Goal: Task Accomplishment & Management: Manage account settings

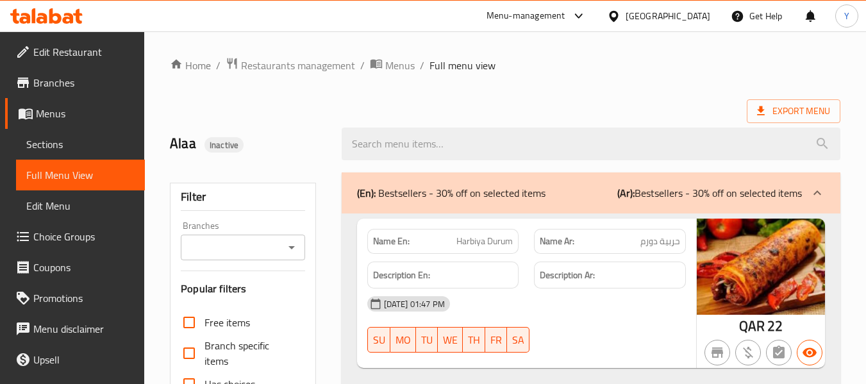
click at [699, 17] on div "Qatar" at bounding box center [668, 16] width 85 height 14
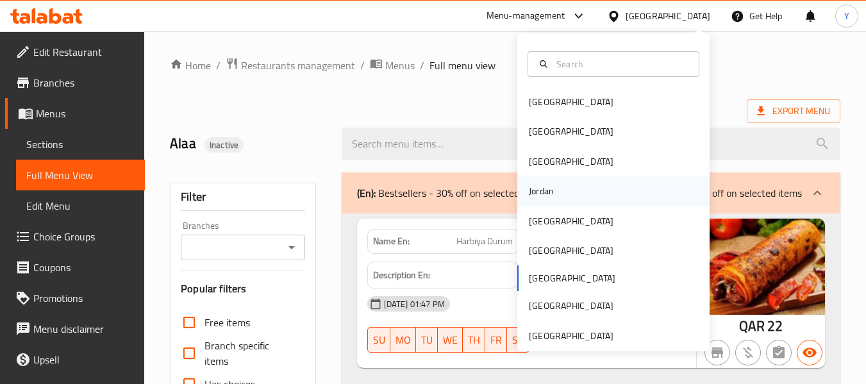
click at [531, 180] on div "Jordan" at bounding box center [542, 190] width 46 height 29
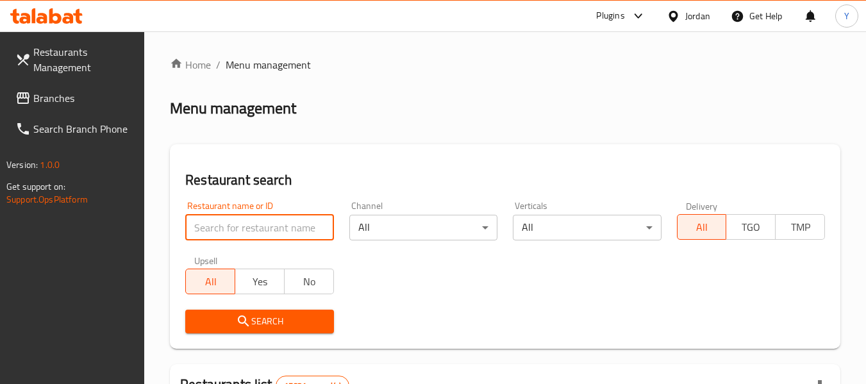
click at [290, 221] on input "search" at bounding box center [259, 228] width 148 height 26
paste input "شاورما هلا شام"
type input "شاورما هلا شام"
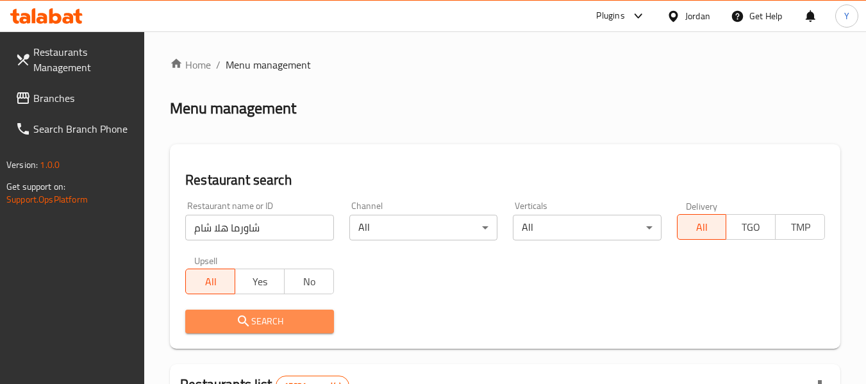
click at [254, 317] on span "Search" at bounding box center [260, 322] width 128 height 16
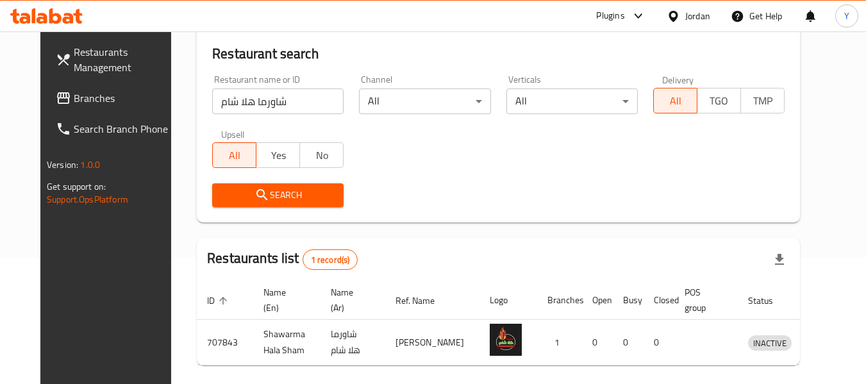
scroll to position [177, 0]
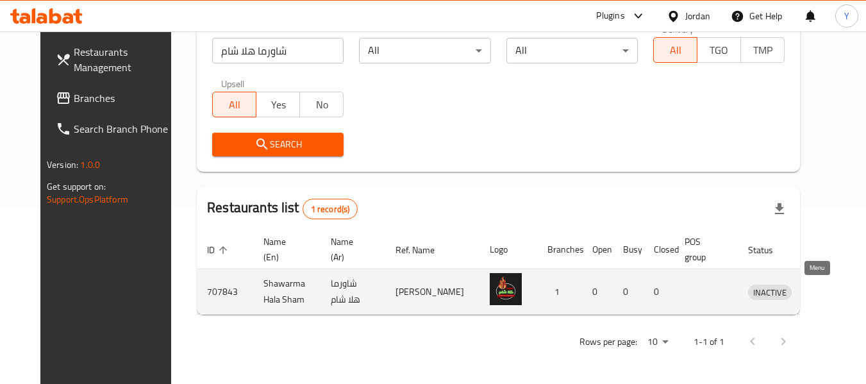
click at [818, 288] on icon "enhanced table" at bounding box center [825, 292] width 14 height 11
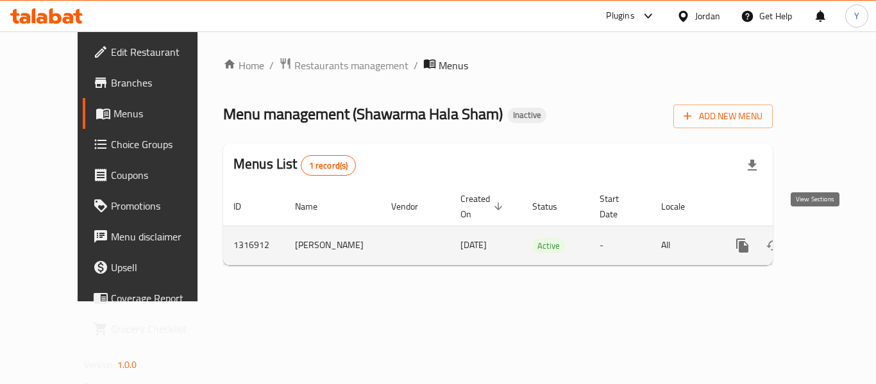
click at [830, 238] on icon "enhanced table" at bounding box center [834, 245] width 15 height 15
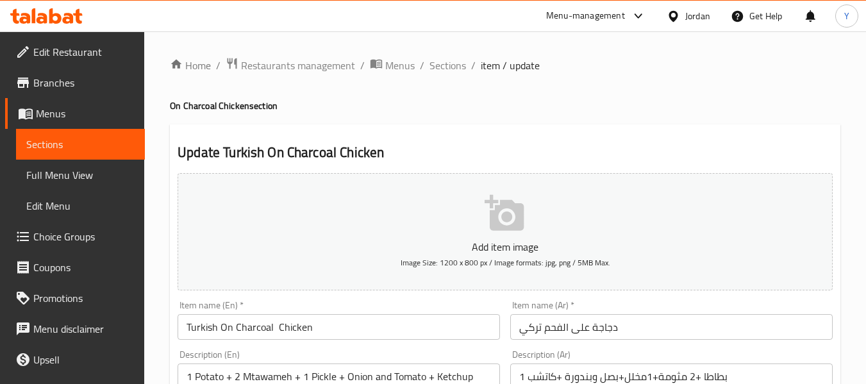
click at [87, 167] on span "Full Menu View" at bounding box center [80, 174] width 108 height 15
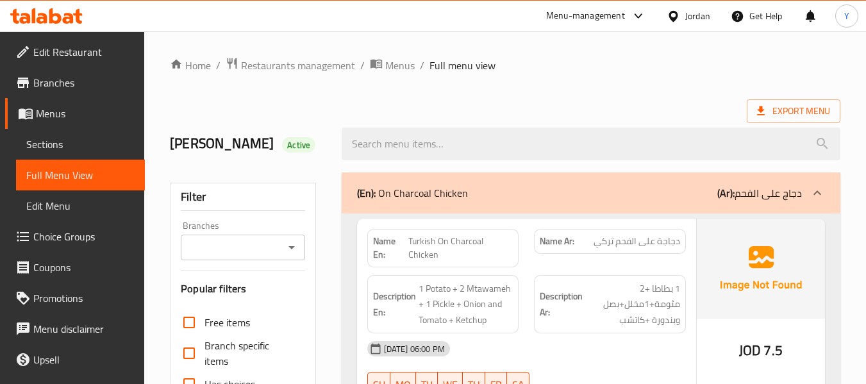
click at [378, 240] on strong "Name En:" at bounding box center [391, 248] width 36 height 27
copy strong "Name En:"
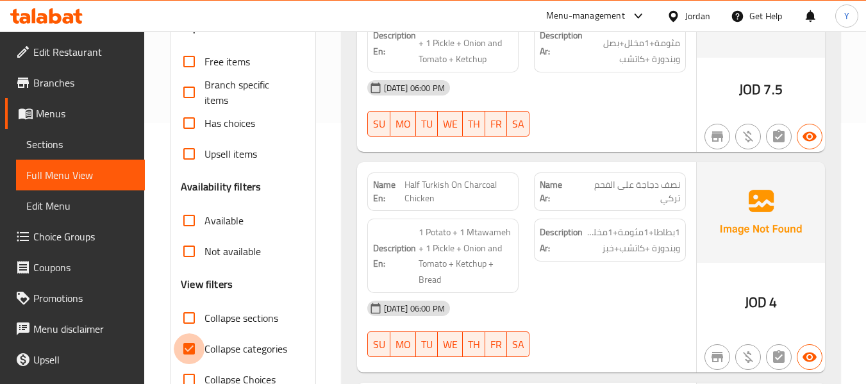
click at [202, 336] on input "Collapse categories" at bounding box center [189, 348] width 31 height 31
checkbox input "false"
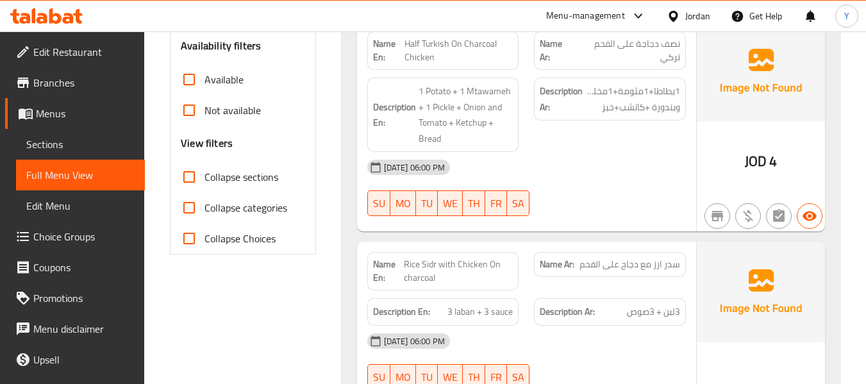
scroll to position [66, 0]
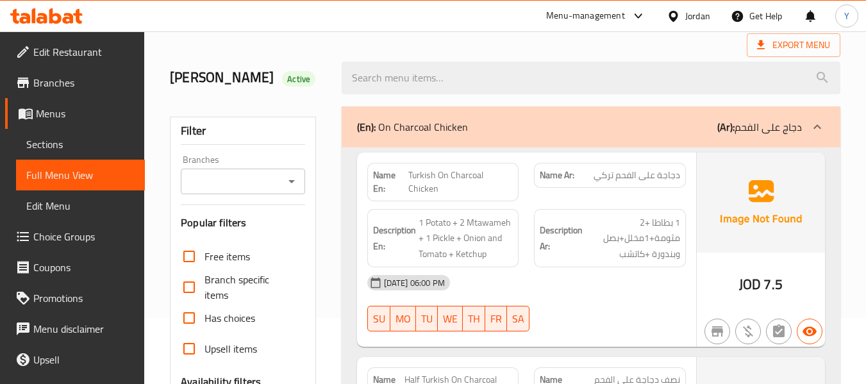
click at [553, 204] on div "Description Ar: 1 بطاطا +2 مثومة+1مخلل+بصل وبندورة +كاتشب" at bounding box center [609, 238] width 167 height 74
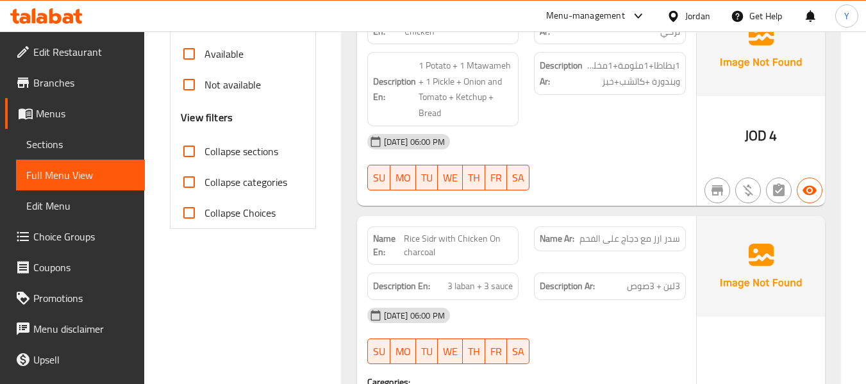
scroll to position [425, 0]
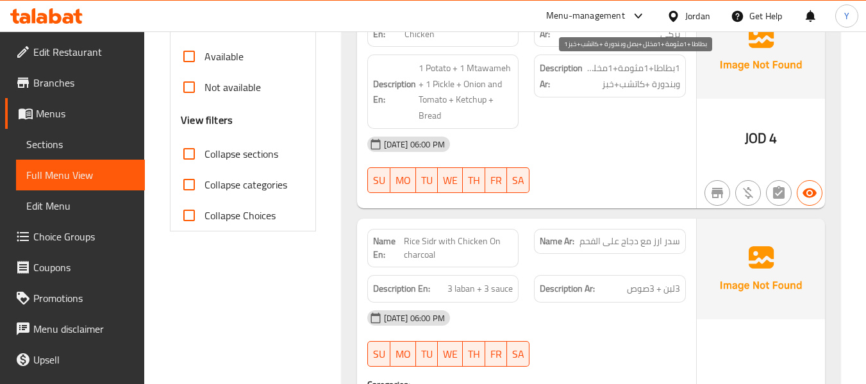
click at [639, 71] on span "1بطاطا+1مثومة+1مخلل+بصل وبندورة +كاتشب+خبز" at bounding box center [632, 75] width 95 height 31
copy div "1بطاطا+1مثومة+1مخلل+بصل وبندورة +كاتشب+خبز"
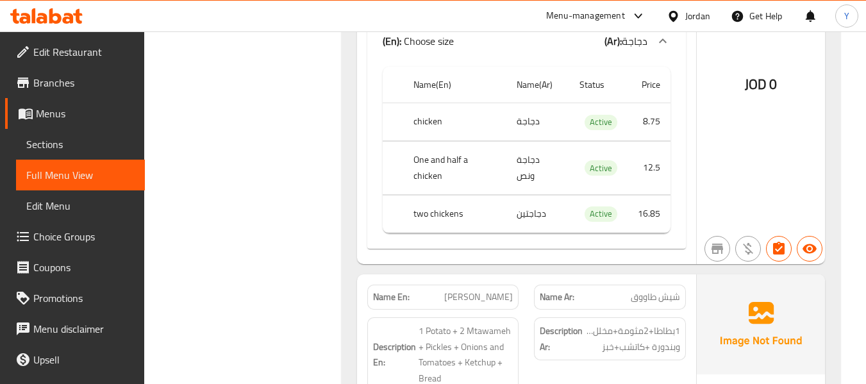
scroll to position [810, 0]
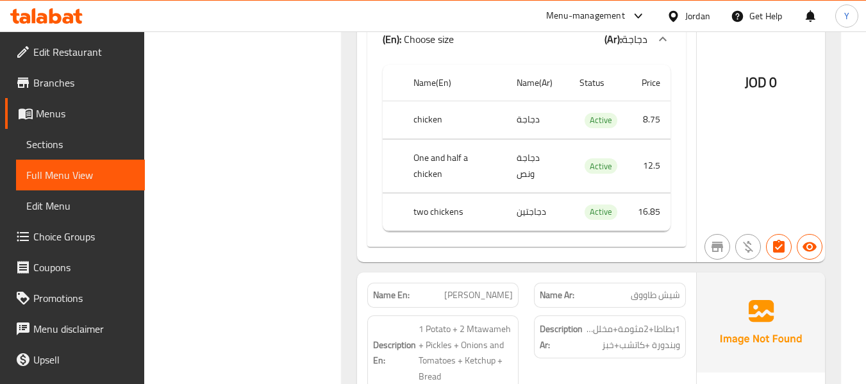
click at [529, 120] on td "دجاجة" at bounding box center [537, 120] width 63 height 38
copy td "دجاجة"
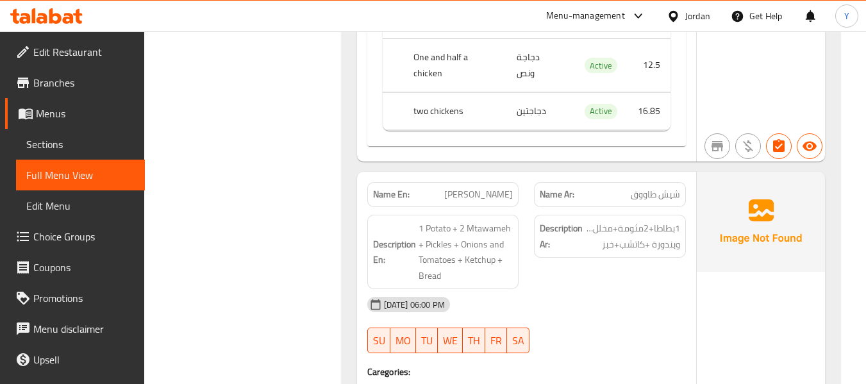
scroll to position [912, 0]
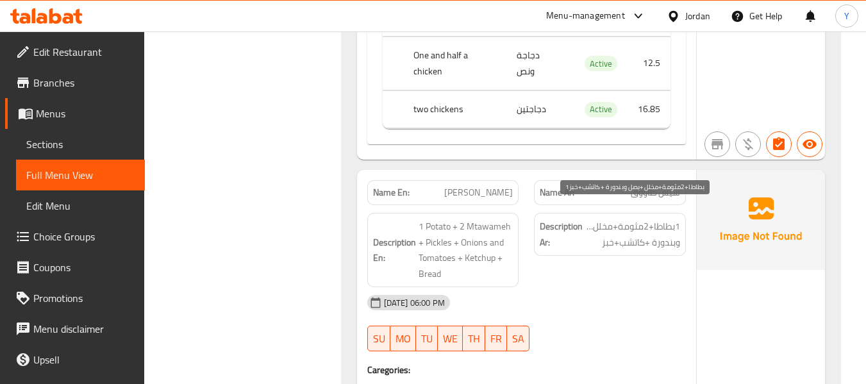
click at [655, 219] on span "1بطاطا+2مثومة+مخلل+بصل وبندورة +كاتشب+خبز" at bounding box center [632, 234] width 95 height 31
copy div "1بطاطا+2مثومة+مخلل+بصل وبندورة +كاتشب+خبز"
click at [577, 263] on div "Description Ar: 1بطاطا+2مثومة+مخلل+بصل وبندورة +كاتشب+خبز" at bounding box center [609, 250] width 167 height 90
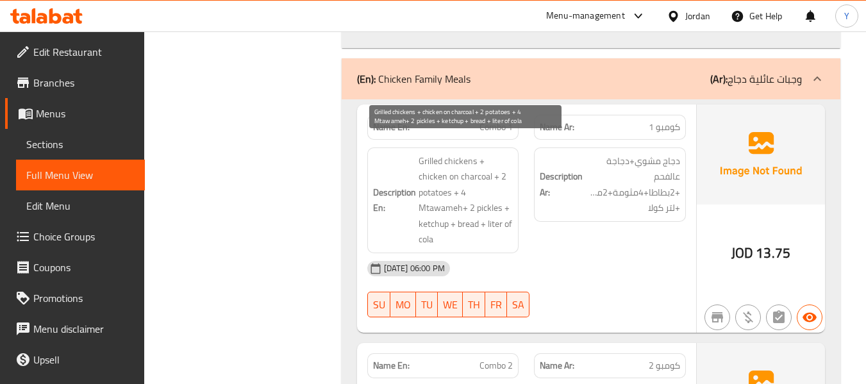
scroll to position [1707, 0]
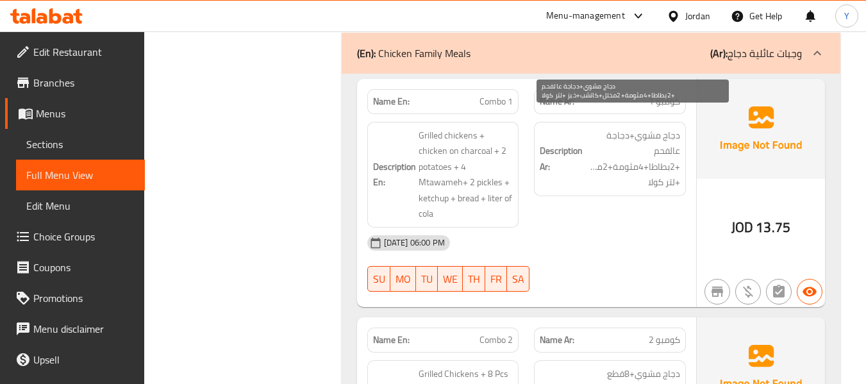
click at [655, 160] on span "دجاج مشوي+دجاجة عالفحم +2بطاطا+4مثومة+2مخلل+كاتشب+خبز +لتر كولا" at bounding box center [632, 159] width 95 height 63
copy span "كولا"
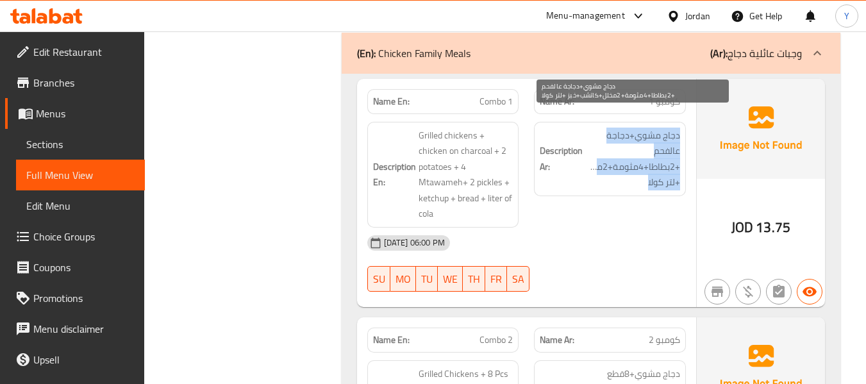
click at [655, 160] on span "دجاج مشوي+دجاجة عالفحم +2بطاطا+4مثومة+2مخلل+كاتشب+خبز +لتر كولا" at bounding box center [632, 159] width 95 height 63
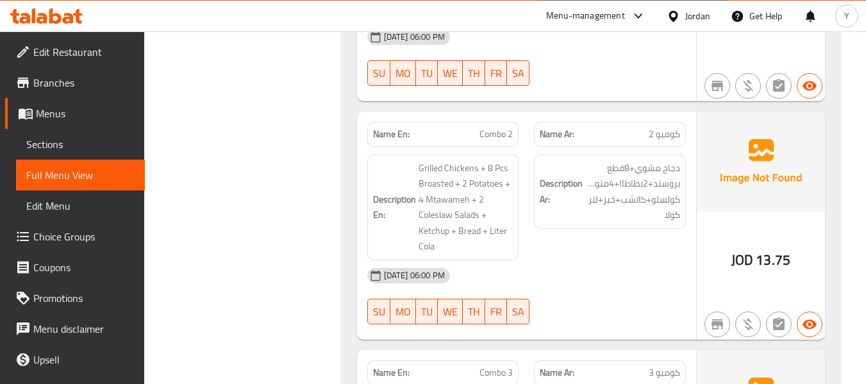
scroll to position [1938, 0]
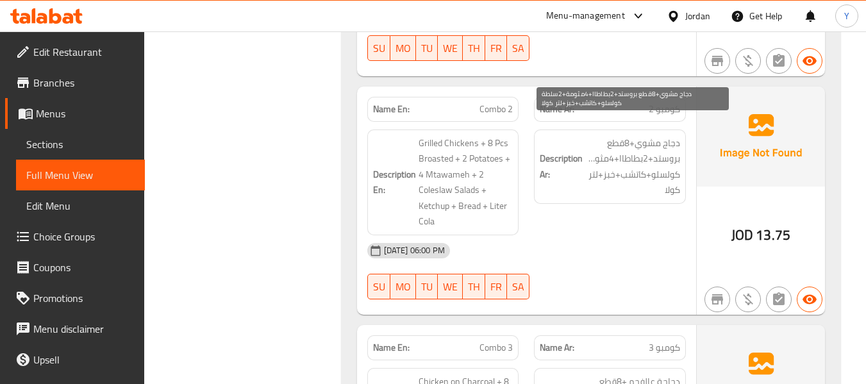
click at [657, 152] on span "دجاج مشوي+8قطع بروستد+2بطاطاا+4مثومة+2سلطة كولسلو+كاتشب+خبز+لتر كولا" at bounding box center [632, 166] width 95 height 63
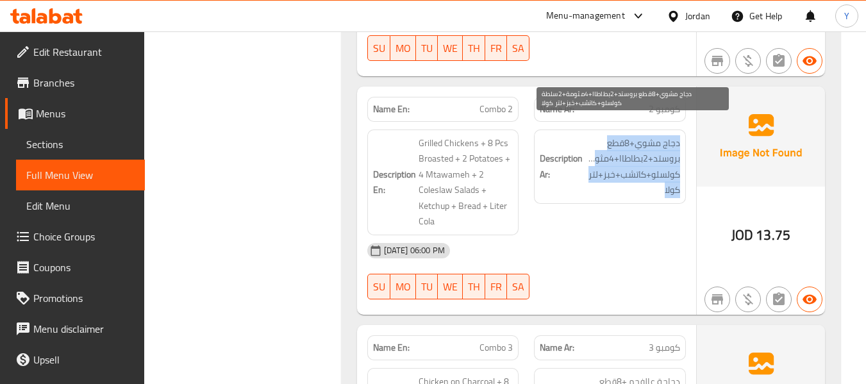
click at [657, 152] on span "دجاج مشوي+8قطع بروستد+2بطاطاا+4مثومة+2سلطة كولسلو+كاتشب+خبز+لتر كولا" at bounding box center [632, 166] width 95 height 63
copy div "دجاج مشوي+8قطع بروستد+2بطاطاا+4مثومة+2سلطة كولسلو+كاتشب+خبز+لتر كولا"
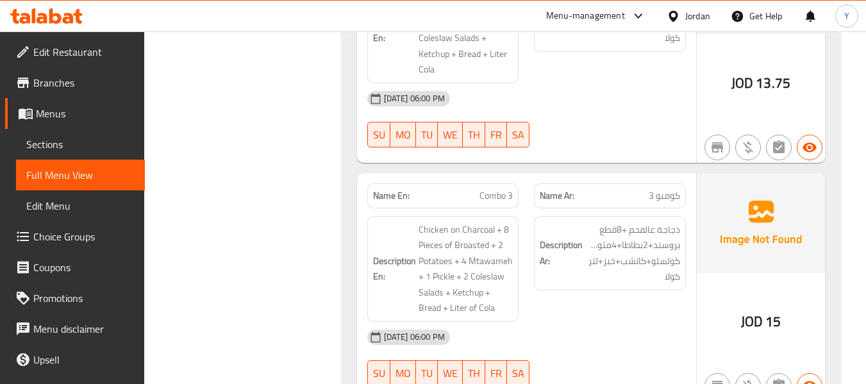
scroll to position [2092, 0]
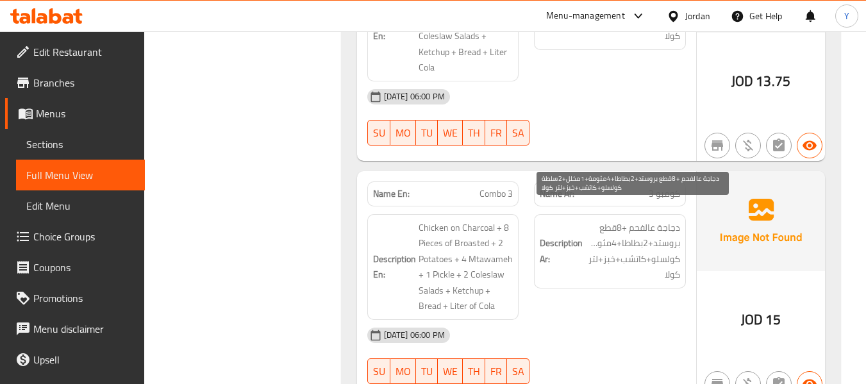
click at [610, 221] on span "دجاجة عالفحم +8قطع بروستد+2بطاطا+4مثومة+1مخلل+2سلطة كولسلو+كاتشب+خبز+لتر كولا" at bounding box center [632, 251] width 95 height 63
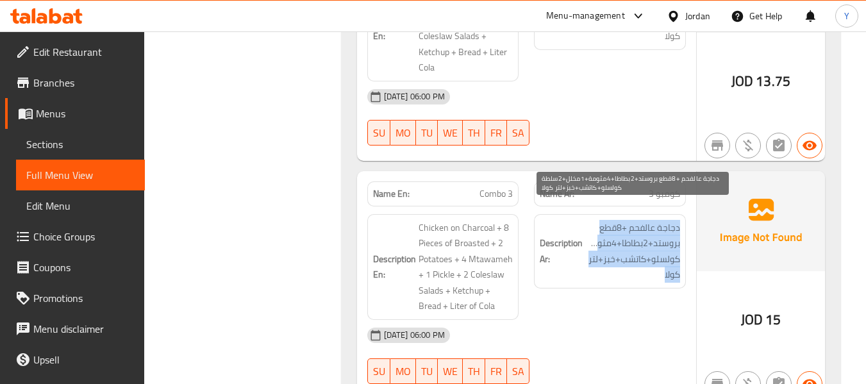
copy div "دجاجة عالفحم +8قطع بروستد+2بطاطا+4مثومة+1مخلل+2سلطة كولسلو+كاتشب+خبز+لتر كولا"
click at [610, 221] on span "دجاجة عالفحم +8قطع بروستد+2بطاطا+4مثومة+1مخلل+2سلطة كولسلو+كاتشب+خبز+لتر كولا" at bounding box center [632, 251] width 95 height 63
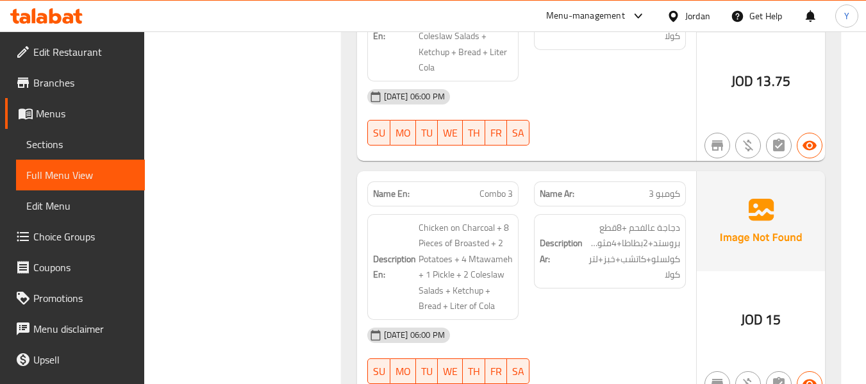
click at [530, 220] on div "Description Ar: دجاجة عالفحم +8قطع بروستد+2بطاطا+4مثومة+1مخلل+2سلطة كولسلو+كاتش…" at bounding box center [609, 266] width 167 height 121
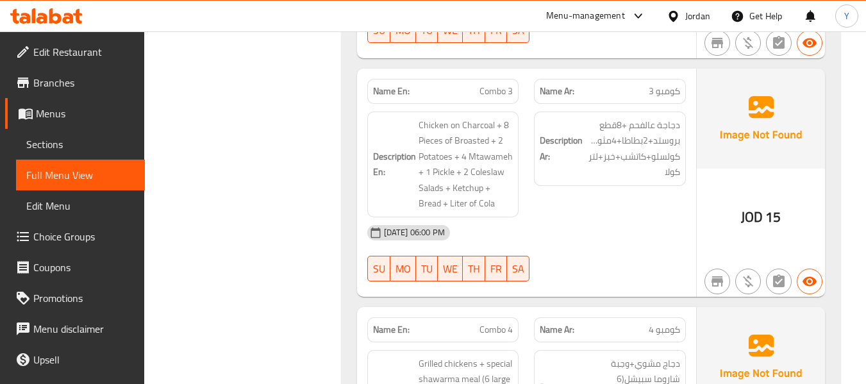
scroll to position [2220, 0]
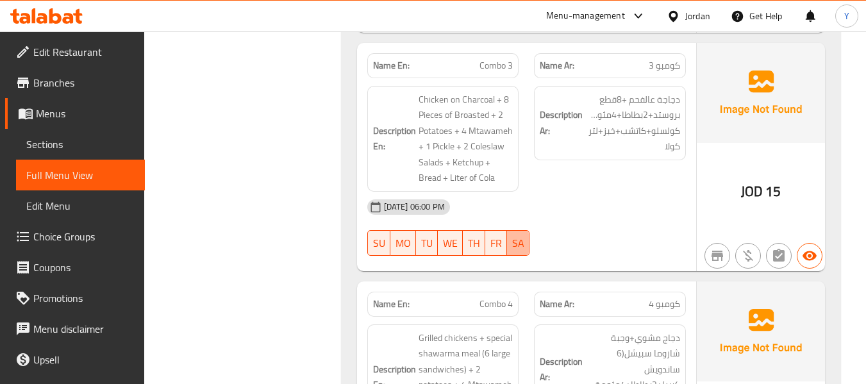
click at [519, 234] on span "SA" at bounding box center [518, 243] width 12 height 19
type button "6"
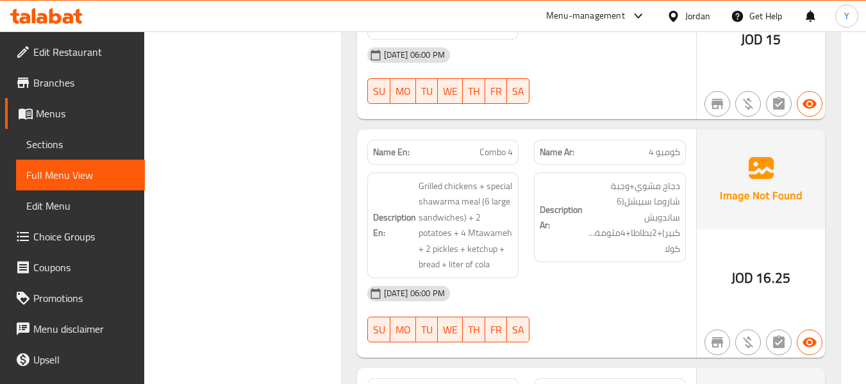
scroll to position [2374, 0]
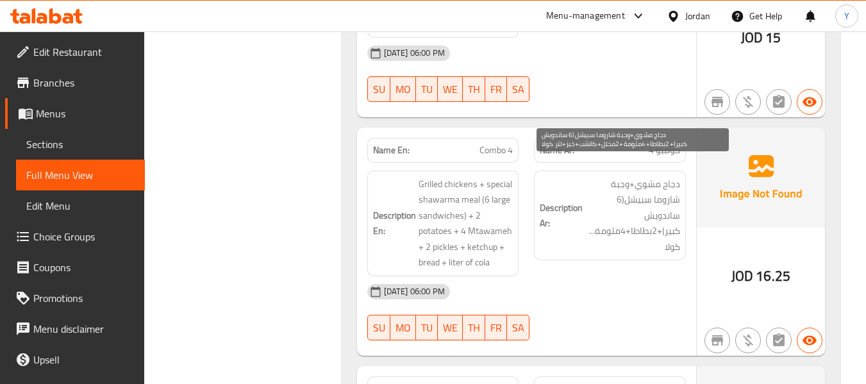
click at [649, 202] on span "دجاج مشوي+وجبة شاروما سبيشل(6 ساندويش كبير)+2بطاطا+4مثومة+2مخلل+كاتشب+خبز+لتر ك…" at bounding box center [632, 215] width 95 height 79
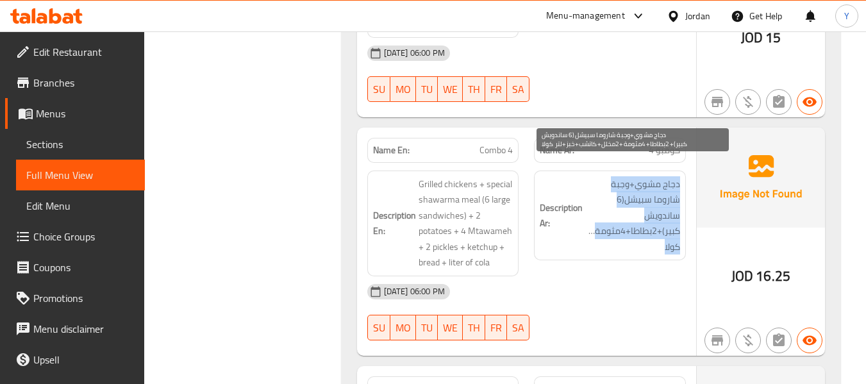
click at [649, 202] on span "دجاج مشوي+وجبة شاروما سبيشل(6 ساندويش كبير)+2بطاطا+4مثومة+2مخلل+كاتشب+خبز+لتر ك…" at bounding box center [632, 215] width 95 height 79
copy div "دجاج مشوي+وجبة شاروما سبيشل(6 ساندويش كبير)+2بطاطا+4مثومة+2مخلل+كاتشب+خبز+لتر ك…"
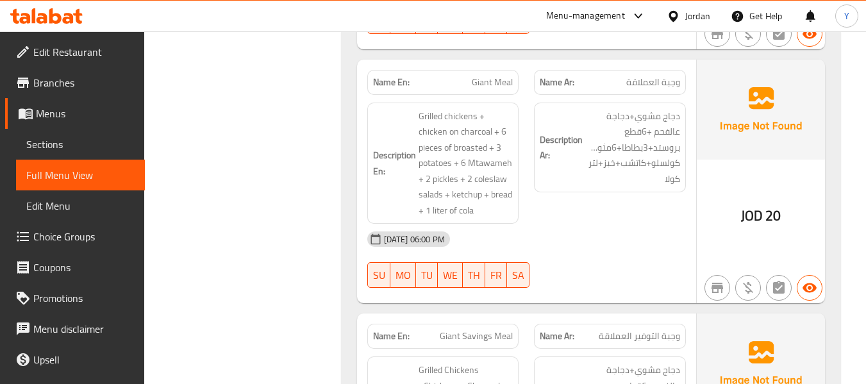
scroll to position [2682, 0]
click at [544, 222] on div "[DATE] 06:00 PM" at bounding box center [527, 237] width 334 height 31
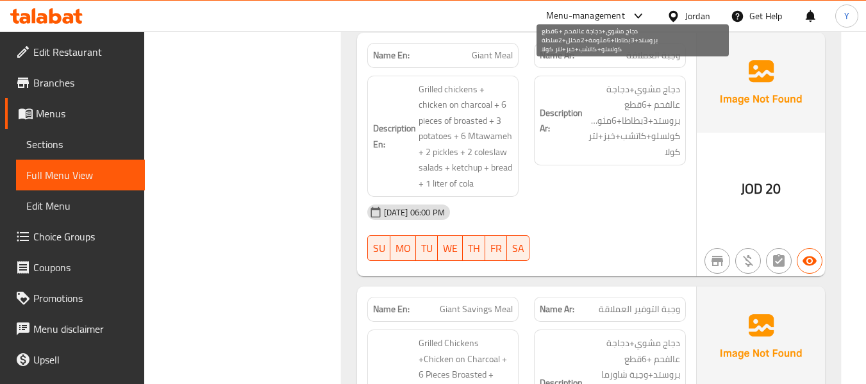
click at [633, 101] on span "دجاج مشوي+دجاجة عالفحم +6قطع بروستد+3بطاطا+6مثومة+2مخلل+2سلطة كولسلو+كاتشب+خبز+…" at bounding box center [632, 120] width 95 height 79
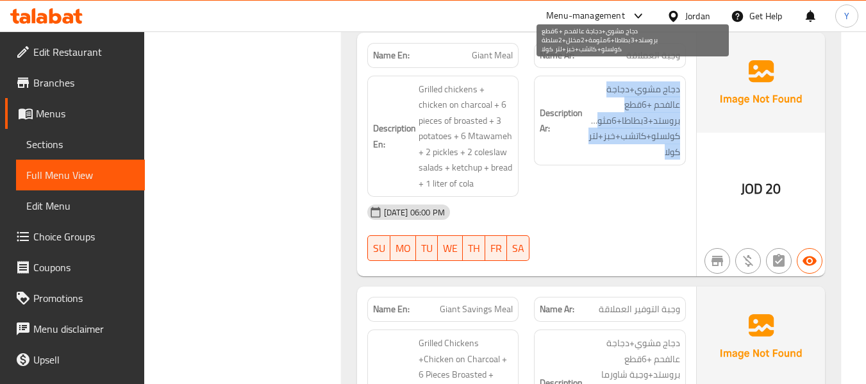
click at [633, 101] on span "دجاج مشوي+دجاجة عالفحم +6قطع بروستد+3بطاطا+6مثومة+2مخلل+2سلطة كولسلو+كاتشب+خبز+…" at bounding box center [632, 120] width 95 height 79
copy div "دجاج مشوي+دجاجة عالفحم +6قطع بروستد+3بطاطا+6مثومة+2مخلل+2سلطة كولسلو+كاتشب+خبز+…"
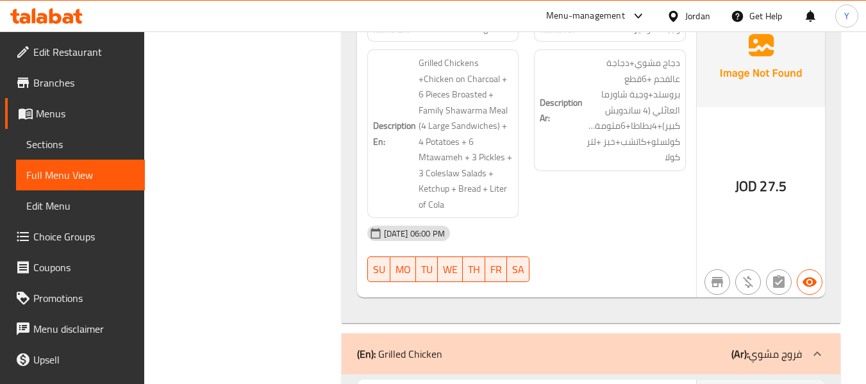
scroll to position [2990, 0]
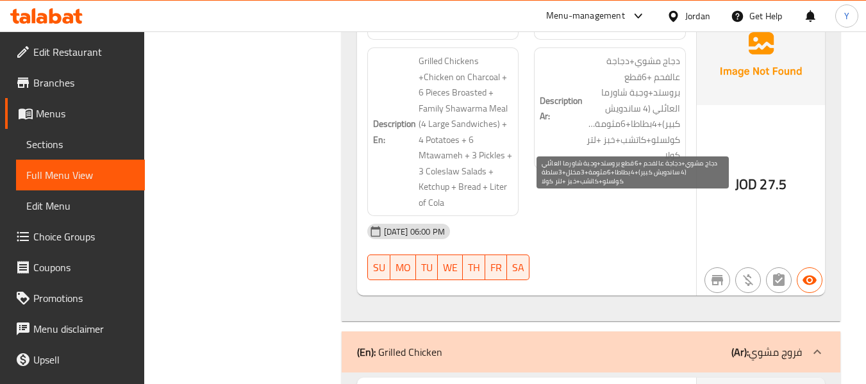
click at [651, 101] on span "دجاج مشوي+دجاجة عالفحم +6قطع بروستد+وجبة شاورما العائلي (4 ساندويش كبير)+4بطاطا…" at bounding box center [632, 108] width 95 height 110
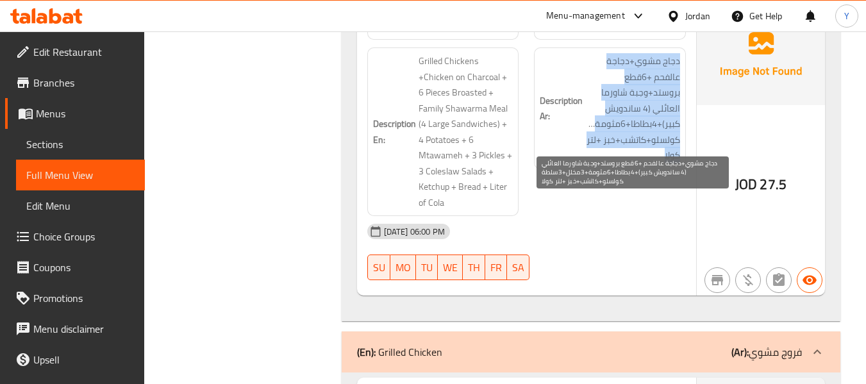
copy div "دجاج مشوي+دجاجة عالفحم +6قطع بروستد+وجبة شاورما العائلي (4 ساندويش كبير)+4بطاطا…"
click at [651, 101] on span "دجاج مشوي+دجاجة عالفحم +6قطع بروستد+وجبة شاورما العائلي (4 ساندويش كبير)+4بطاطا…" at bounding box center [632, 108] width 95 height 110
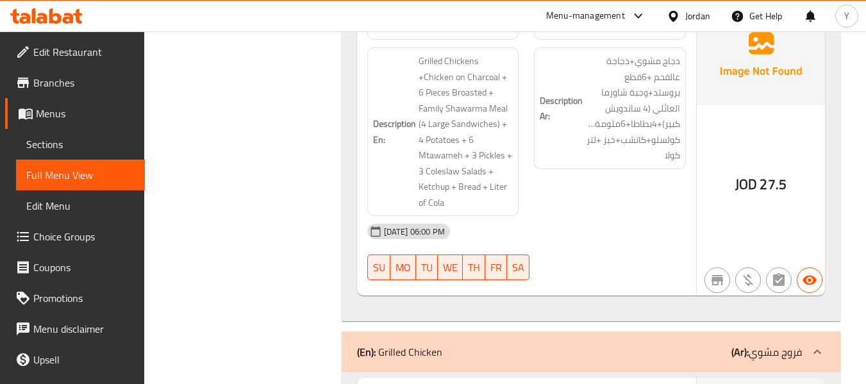
click at [555, 136] on h6 "Description Ar: دجاج مشوي+دجاجة عالفحم +6قطع بروستد+وجبة شاورما العائلي (4 ساند…" at bounding box center [610, 108] width 140 height 110
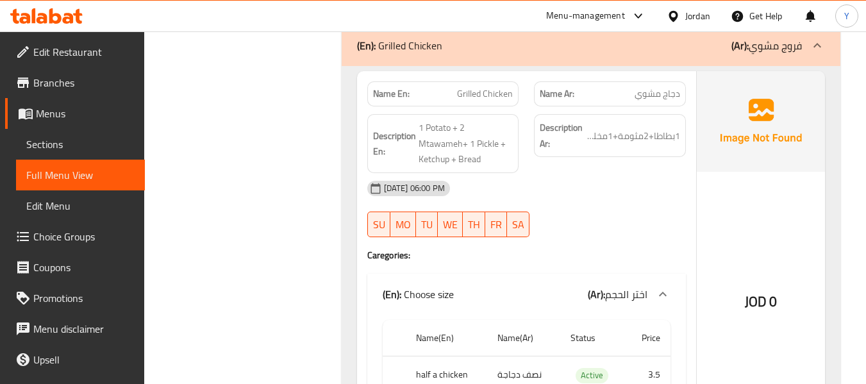
scroll to position [3297, 0]
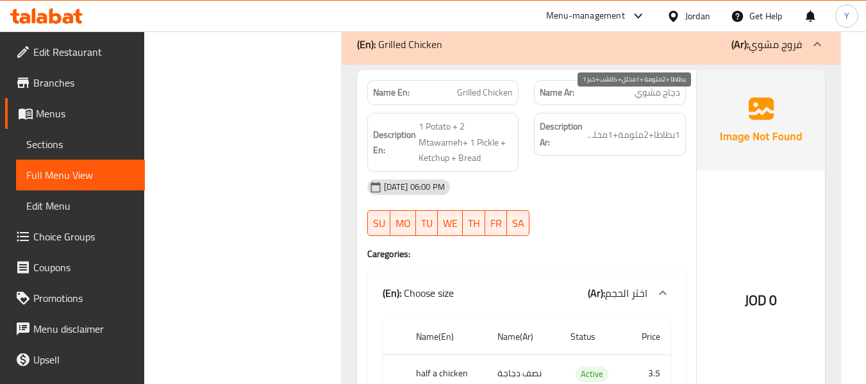
click at [607, 127] on span "1بطاطا+2مثومة+1مخلل+كاتشب+خبز" at bounding box center [632, 135] width 95 height 16
click at [565, 172] on div "[DATE] 06:00 PM" at bounding box center [527, 187] width 334 height 31
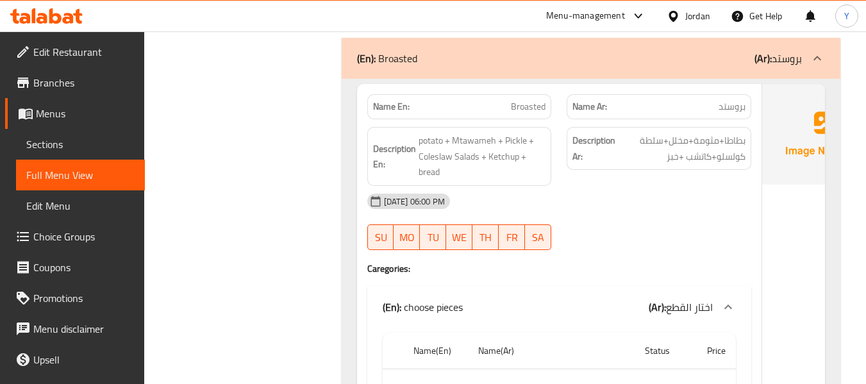
scroll to position [5785, 0]
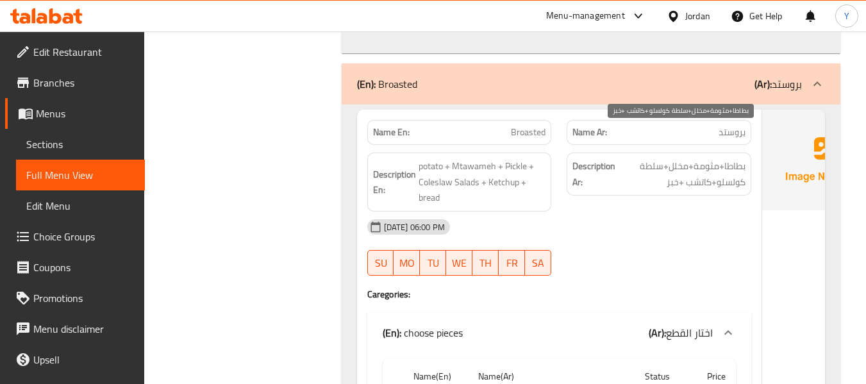
click at [651, 158] on span "بطاطا+مثومة+مخلل+سلطة كولسلو+كاتشب +خبز" at bounding box center [682, 173] width 128 height 31
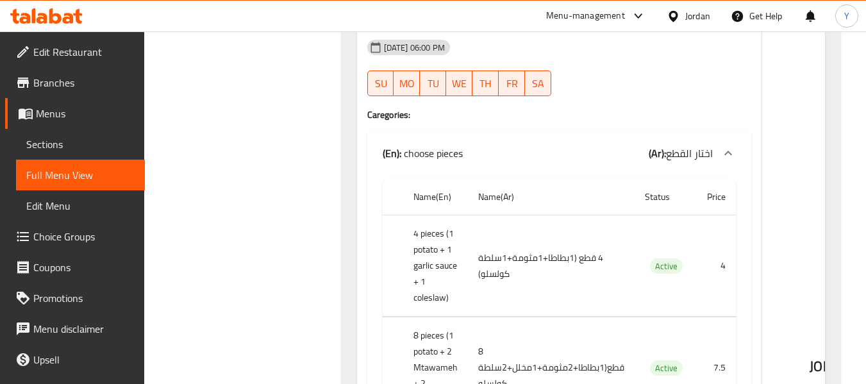
scroll to position [5990, 0]
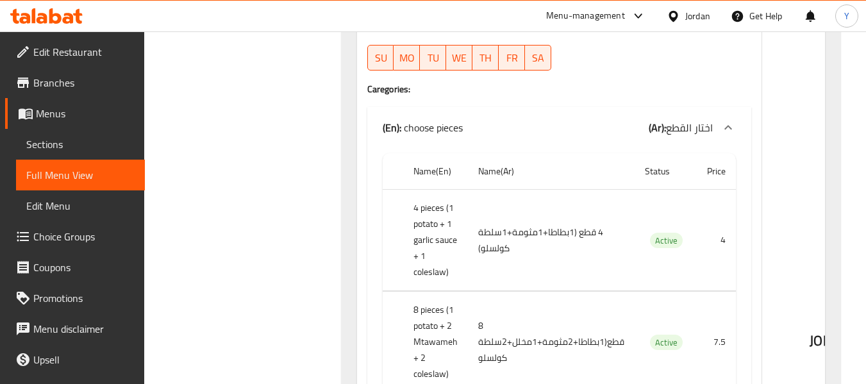
click at [529, 202] on td "4 قطع (1بطاطا+1مثومة+1سلطة كولسلو)" at bounding box center [551, 240] width 167 height 101
click at [436, 310] on th "8 pieces (1 potato + 2 Mtawameh + 2 coleslaw)" at bounding box center [435, 342] width 65 height 101
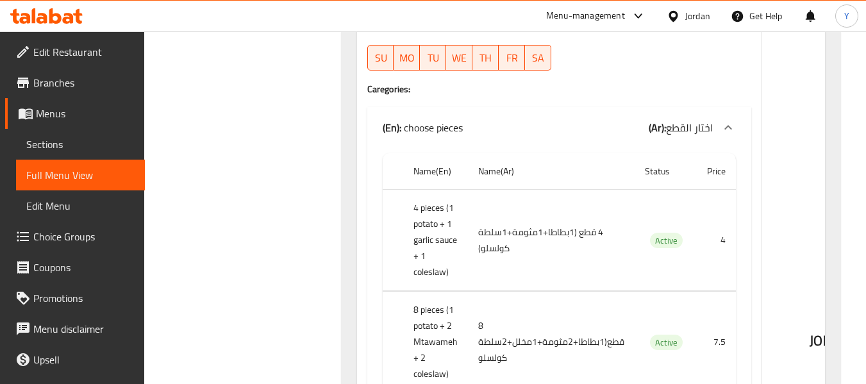
click at [422, 210] on th "4 pieces (1 potato + 1 garlic sauce + 1 coleslaw)" at bounding box center [435, 240] width 65 height 101
click at [434, 225] on th "4 pieces (1 potato + 1 garlic sauce + 1 coleslaw)" at bounding box center [435, 240] width 65 height 101
drag, startPoint x: 434, startPoint y: 225, endPoint x: 412, endPoint y: 210, distance: 26.9
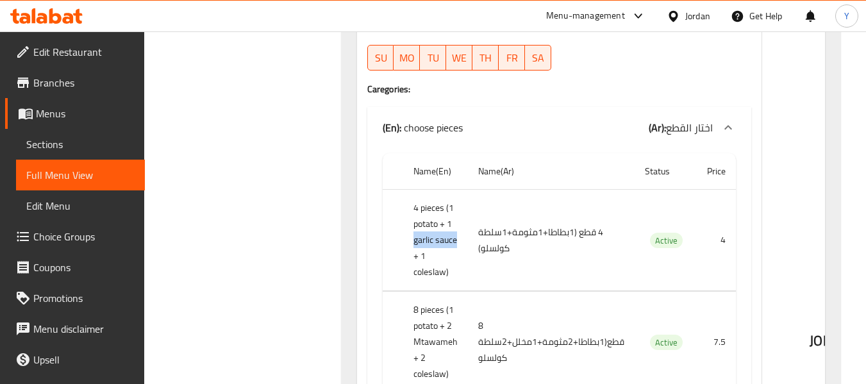
click at [412, 210] on th "4 pieces (1 potato + 1 garlic sauce + 1 coleslaw)" at bounding box center [435, 240] width 65 height 101
click at [428, 306] on th "8 pieces (1 potato + 2 Mtawameh + 2 coleslaw)" at bounding box center [435, 342] width 65 height 101
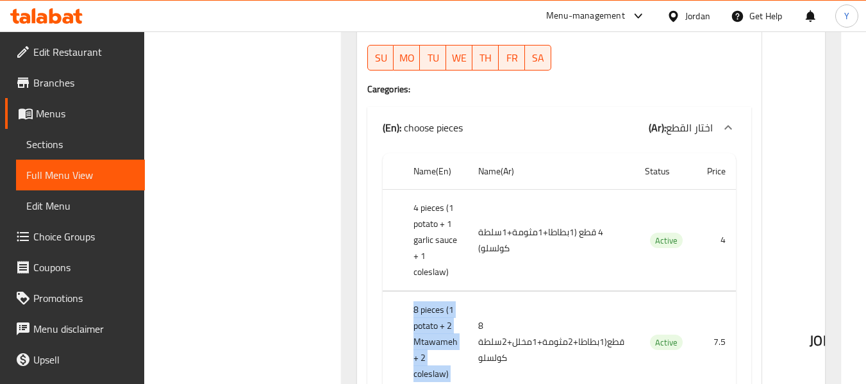
click at [428, 306] on th "8 pieces (1 potato + 2 Mtawameh + 2 coleslaw)" at bounding box center [435, 342] width 65 height 101
drag, startPoint x: 535, startPoint y: 312, endPoint x: 523, endPoint y: 314, distance: 11.7
click at [523, 314] on td "8 قطع(1بطاطا+2مثومة+1مخلل+2سلطة كولسلو" at bounding box center [551, 342] width 167 height 101
click at [541, 310] on td "8 قطع(1بطاطا+2مثومة+1مخلل+2سلطة كولسلو" at bounding box center [551, 342] width 167 height 101
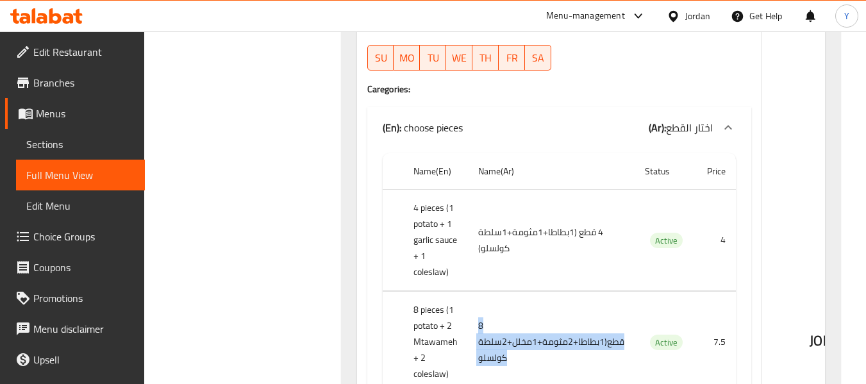
click at [541, 310] on td "8 قطع(1بطاطا+2مثومة+1مخلل+2سلطة كولسلو" at bounding box center [551, 342] width 167 height 101
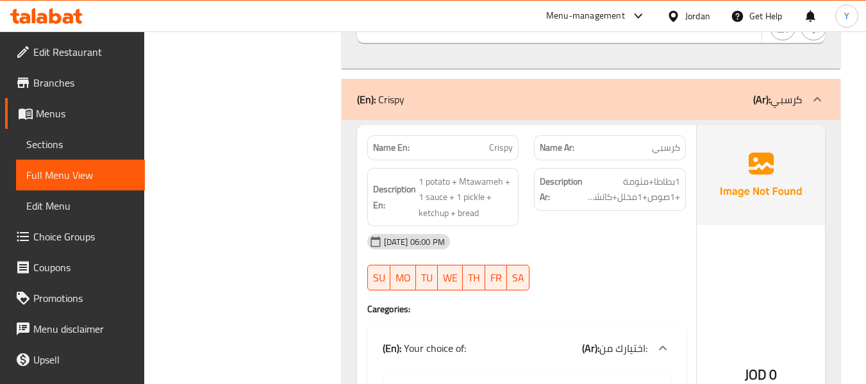
scroll to position [6657, 0]
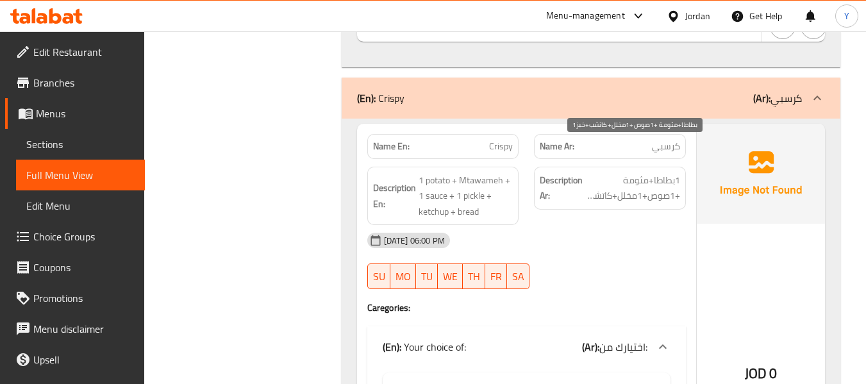
click at [649, 172] on span "1بطاطا+مثومة +1صوص+1مخلل+كاتشب+خبز" at bounding box center [632, 187] width 95 height 31
click at [581, 237] on div "12-10-2025 06:00 PM SU MO TU WE TH FR SA" at bounding box center [527, 261] width 334 height 72
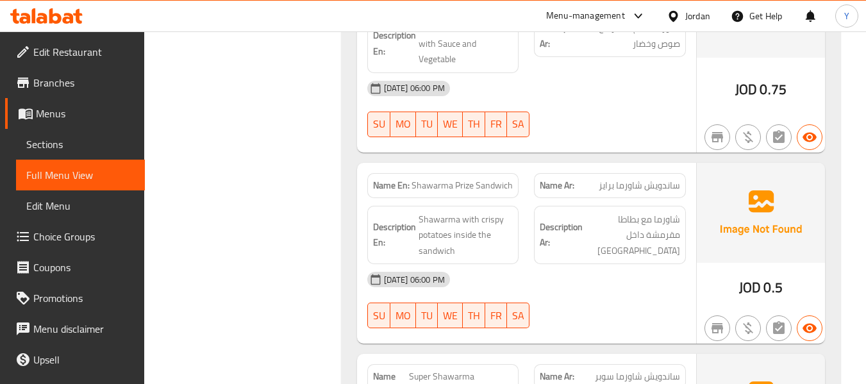
scroll to position [10965, 0]
click at [632, 178] on span "ساندويش شاورما برايز" at bounding box center [639, 184] width 81 height 13
click at [613, 178] on span "ساندويش شاورما برايز" at bounding box center [639, 184] width 81 height 13
drag, startPoint x: 641, startPoint y: 123, endPoint x: 603, endPoint y: 126, distance: 38.0
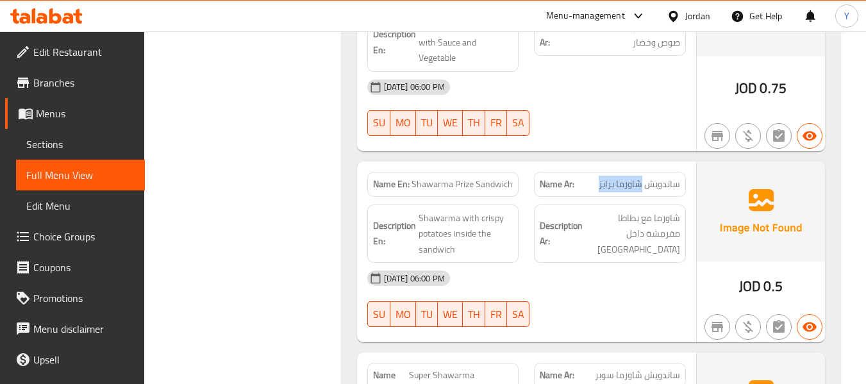
click at [603, 178] on span "ساندويش شاورما برايز" at bounding box center [639, 184] width 81 height 13
click at [527, 197] on div "Description Ar: شاورما مع بطاطا مقرمشة داخل الساندويش" at bounding box center [609, 234] width 167 height 74
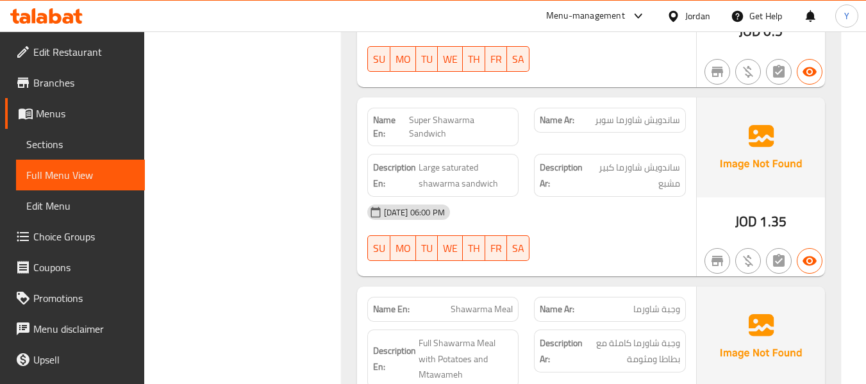
scroll to position [11221, 0]
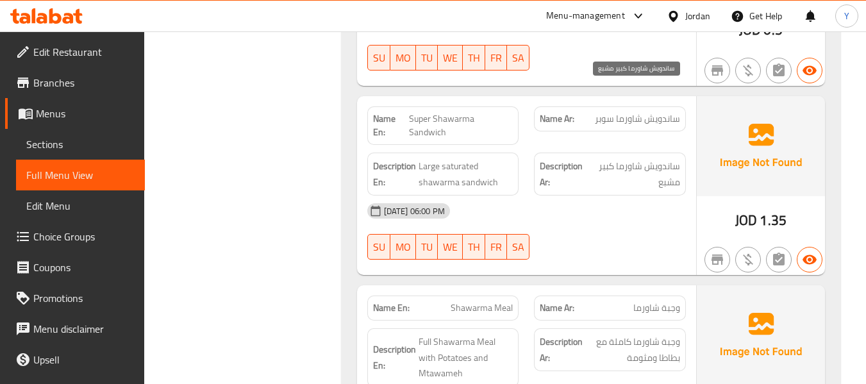
click at [671, 158] on span "ساندويش شاورما كبير مشبع" at bounding box center [635, 173] width 90 height 31
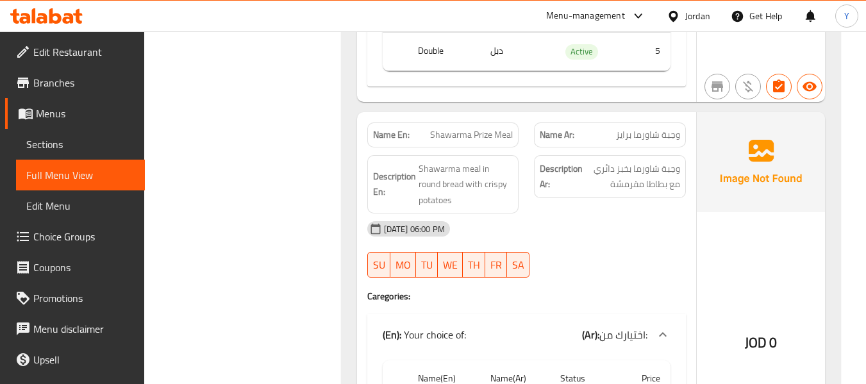
scroll to position [12273, 0]
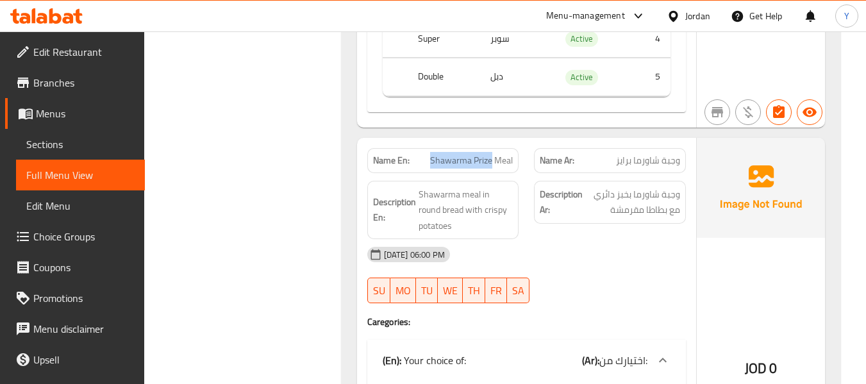
drag, startPoint x: 490, startPoint y: 85, endPoint x: 433, endPoint y: 90, distance: 57.9
click at [433, 154] on span "Shawarma Prize Meal" at bounding box center [471, 160] width 83 height 13
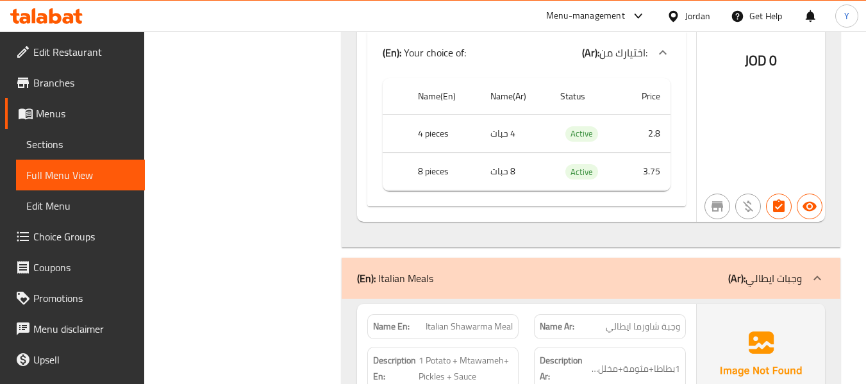
scroll to position [12606, 0]
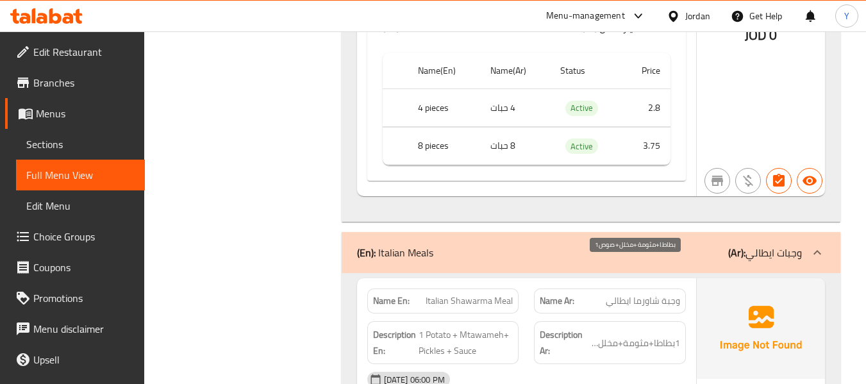
click at [635, 335] on span "1بطاطا+مثومة+مخلل+صوص" at bounding box center [635, 343] width 92 height 16
click at [518, 321] on div "Description En: 1 Potato + Mtawameh+ Pickles + Sauce" at bounding box center [443, 342] width 152 height 43
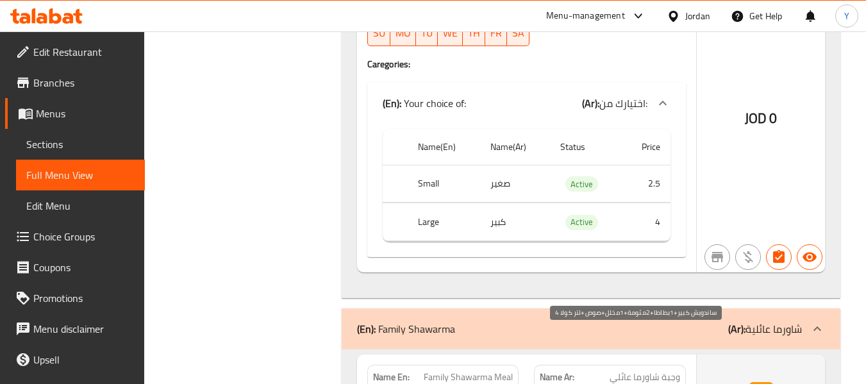
scroll to position [13401, 0]
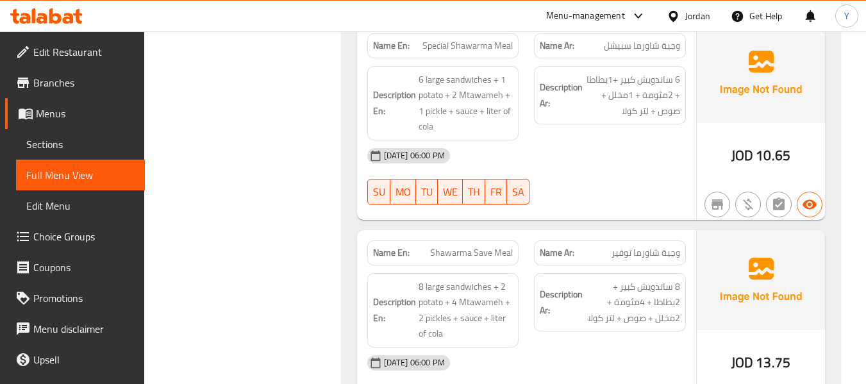
scroll to position [13940, 0]
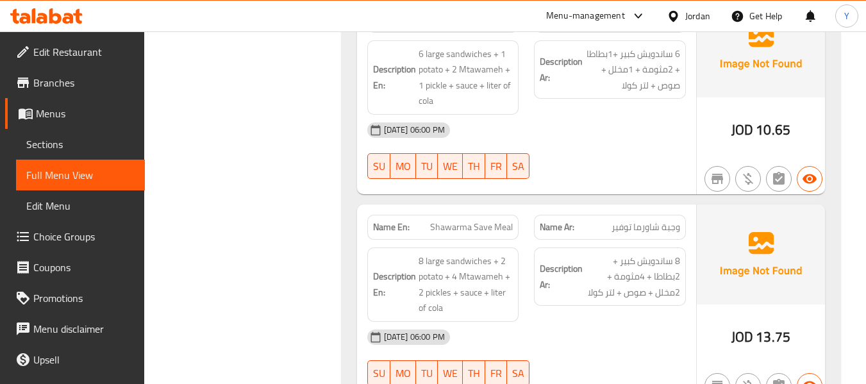
click at [481, 221] on span "Shawarma Save Meal" at bounding box center [471, 227] width 83 height 13
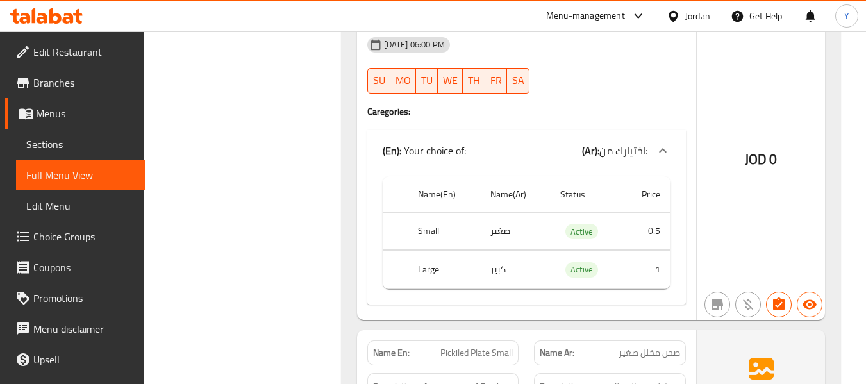
scroll to position [15504, 0]
click at [460, 345] on span "Pickiled Plate Small" at bounding box center [476, 351] width 72 height 13
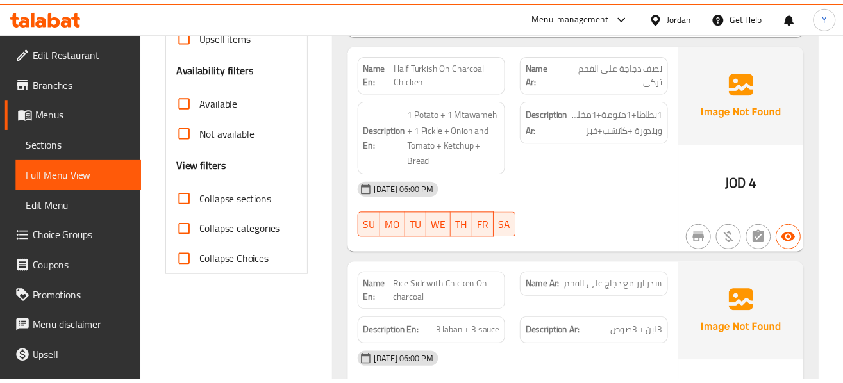
scroll to position [0, 0]
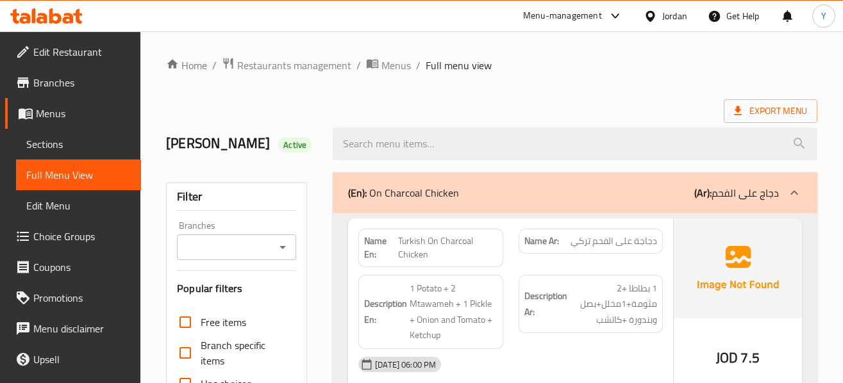
click at [637, 277] on div "Description Ar: 1 بطاطا +2 مثومة+1مخلل+بصل وبندورة +كاتشب" at bounding box center [591, 304] width 144 height 59
click at [592, 260] on div "Name Ar: دجاجة على الفحم تركي" at bounding box center [591, 248] width 160 height 54
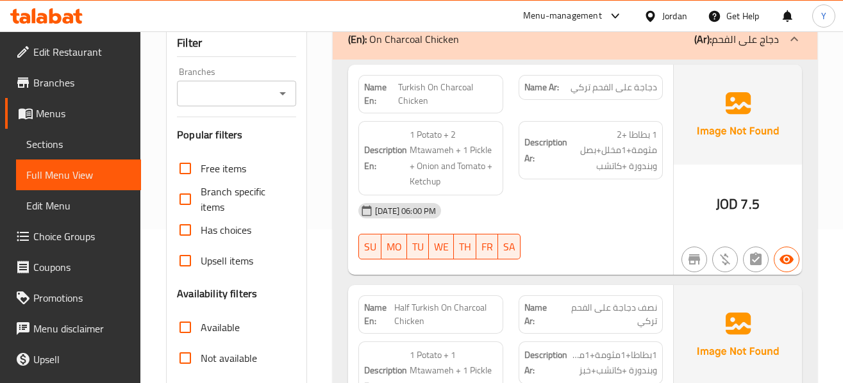
scroll to position [180, 0]
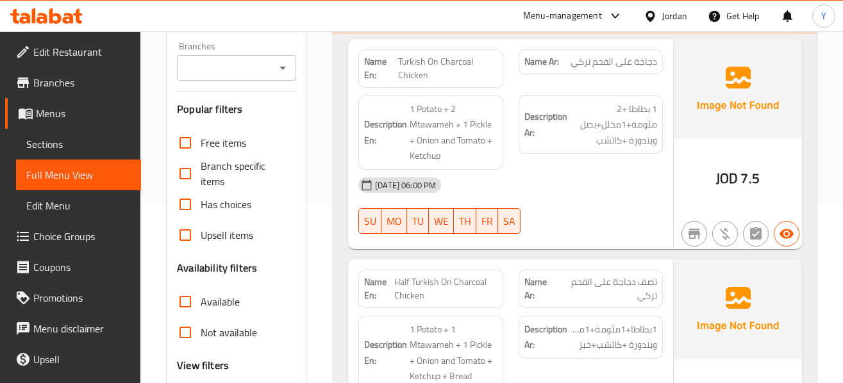
click at [606, 287] on span "نصف دجاجة على الفحم تركي" at bounding box center [606, 289] width 101 height 27
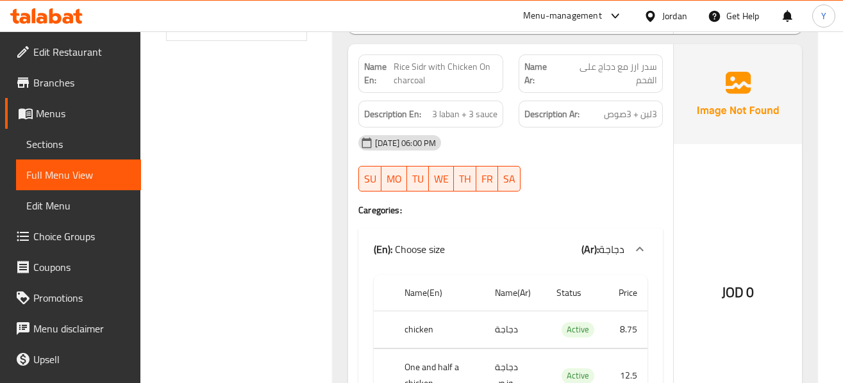
scroll to position [641, 0]
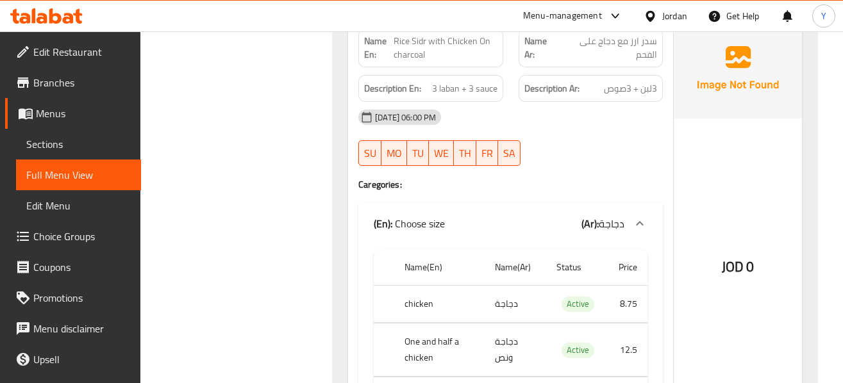
click at [705, 162] on div "JOD 0" at bounding box center [738, 233] width 128 height 428
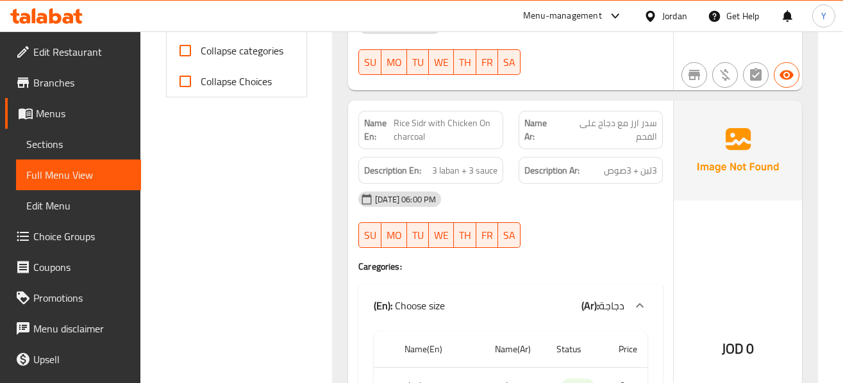
scroll to position [539, 0]
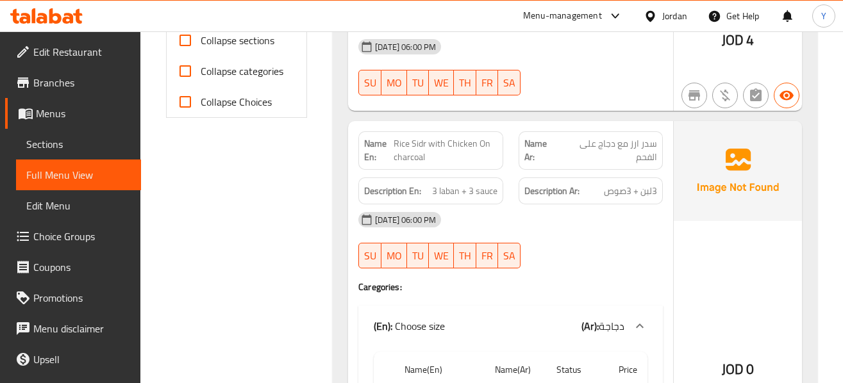
click at [587, 196] on h6 "Description Ar: 3لبن + 3صوص" at bounding box center [590, 191] width 133 height 16
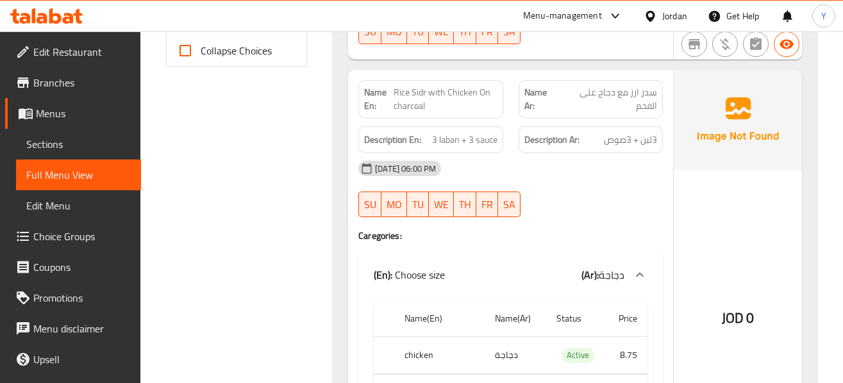
scroll to position [667, 0]
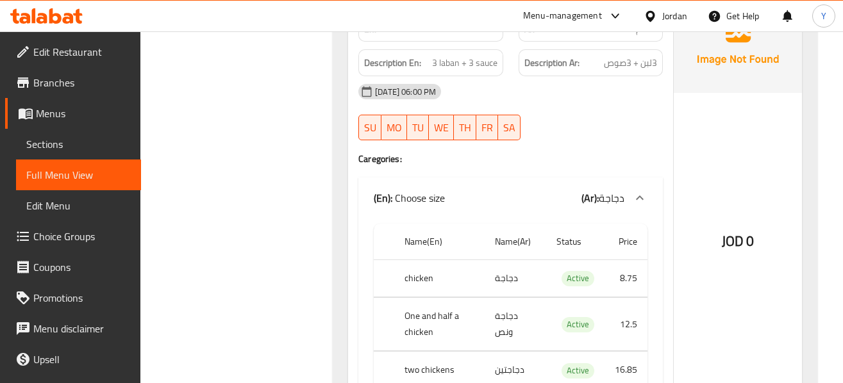
click at [647, 124] on div "12-10-2025 06:00 PM SU MO TU WE TH FR SA" at bounding box center [511, 112] width 320 height 72
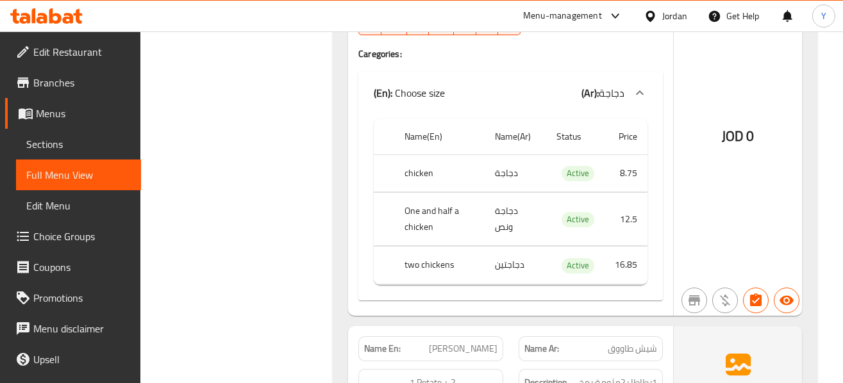
scroll to position [769, 0]
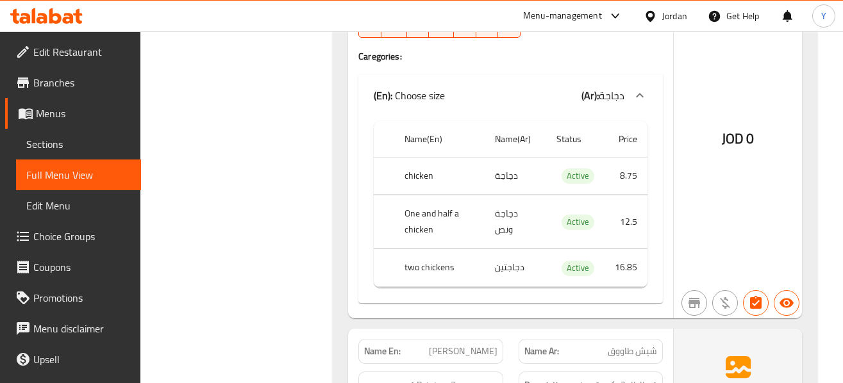
click at [701, 242] on div "JOD 0" at bounding box center [738, 104] width 128 height 428
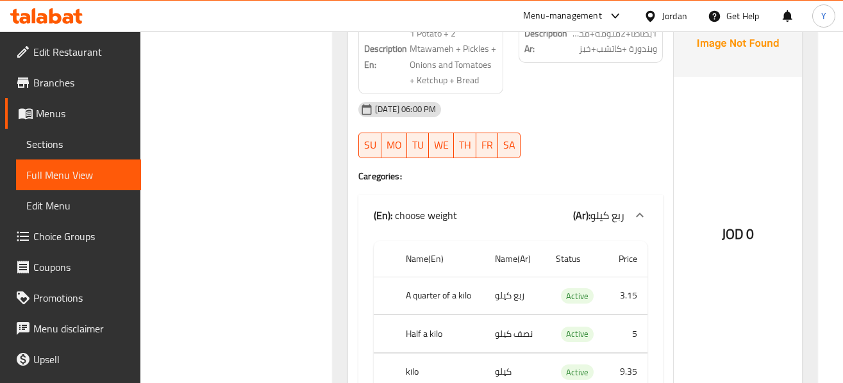
scroll to position [1128, 0]
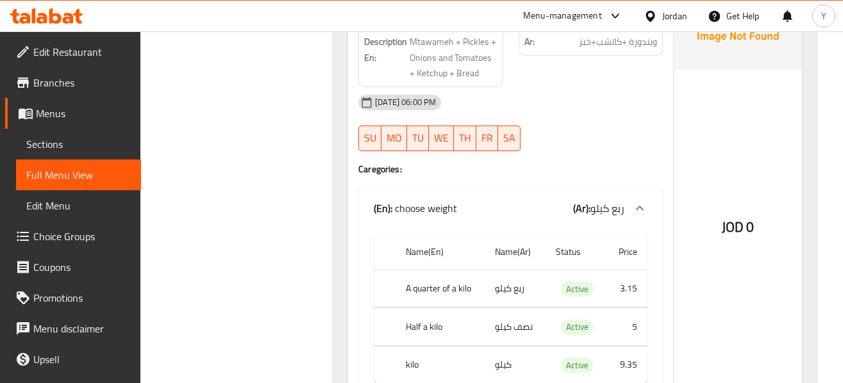
click at [639, 144] on div at bounding box center [591, 151] width 160 height 15
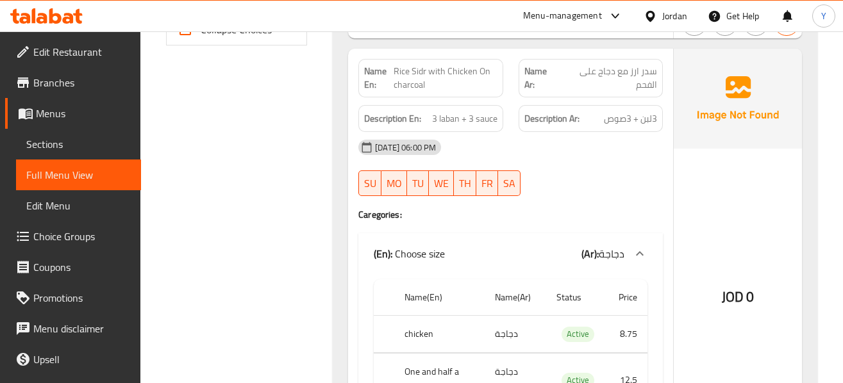
scroll to position [590, 0]
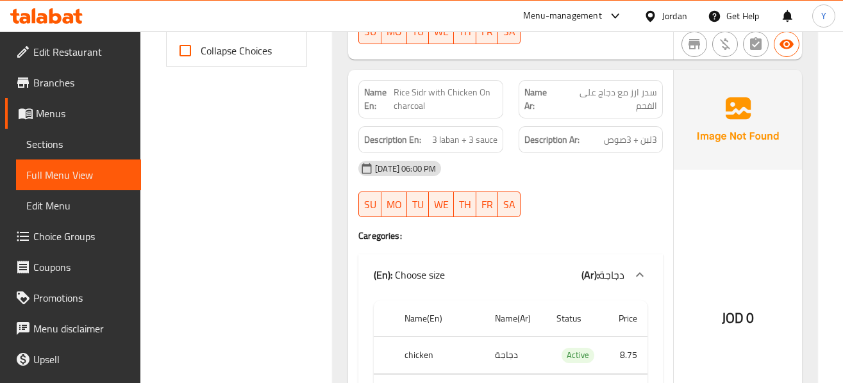
click at [687, 189] on div "JOD 0" at bounding box center [738, 284] width 128 height 428
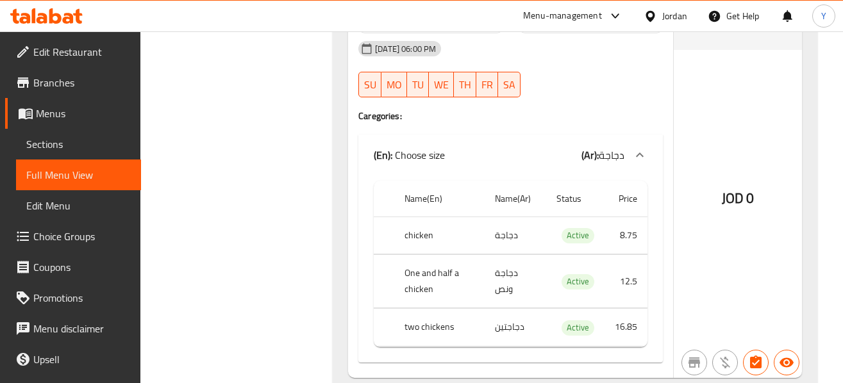
scroll to position [692, 0]
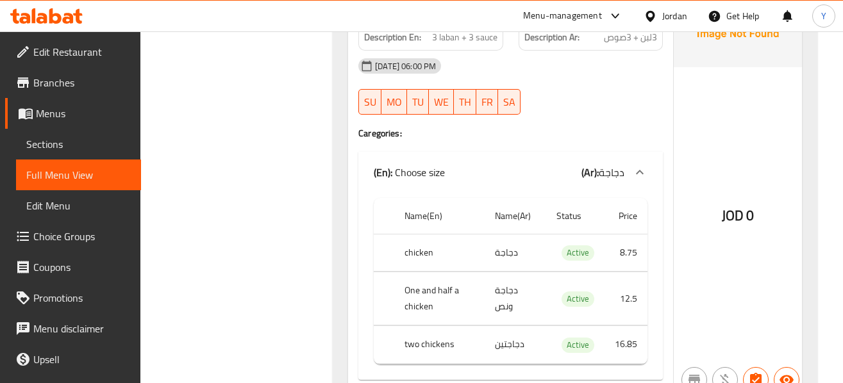
click at [703, 154] on div "JOD 0" at bounding box center [738, 181] width 128 height 428
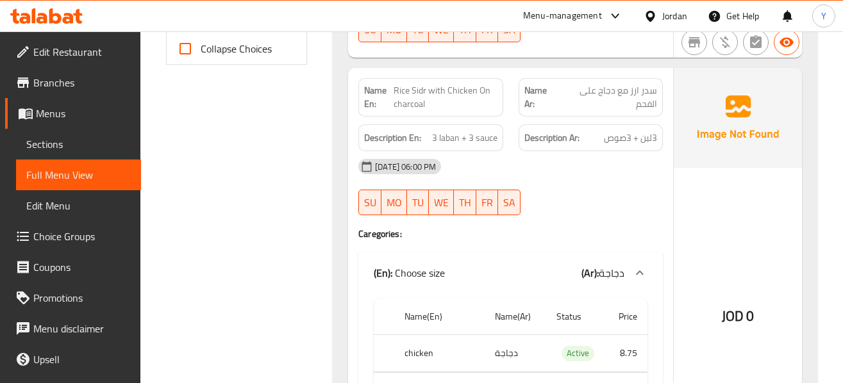
scroll to position [590, 0]
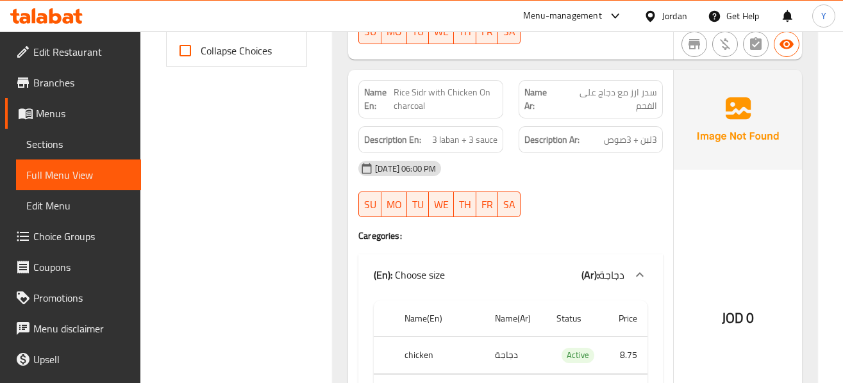
click at [576, 218] on div at bounding box center [591, 217] width 160 height 15
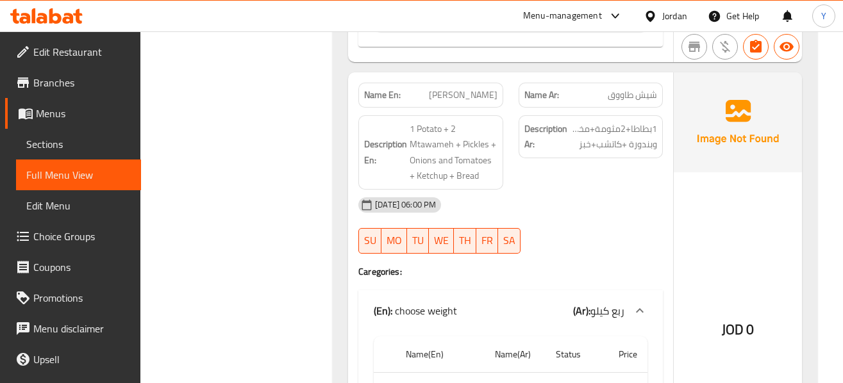
scroll to position [1051, 0]
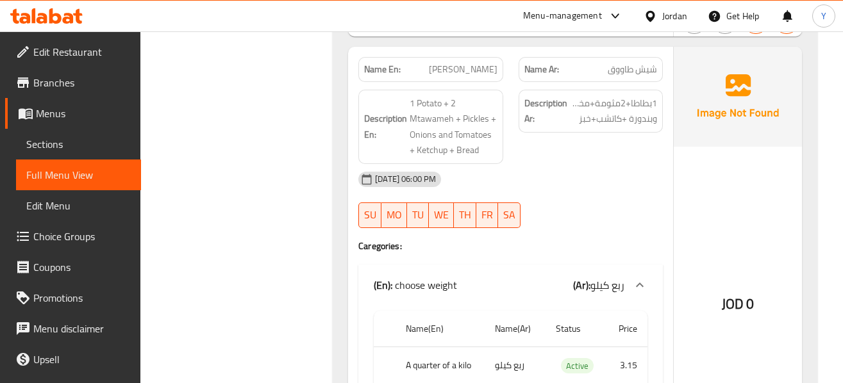
click at [580, 200] on div "12-10-2025 06:00 PM SU MO TU WE TH FR SA" at bounding box center [511, 200] width 320 height 72
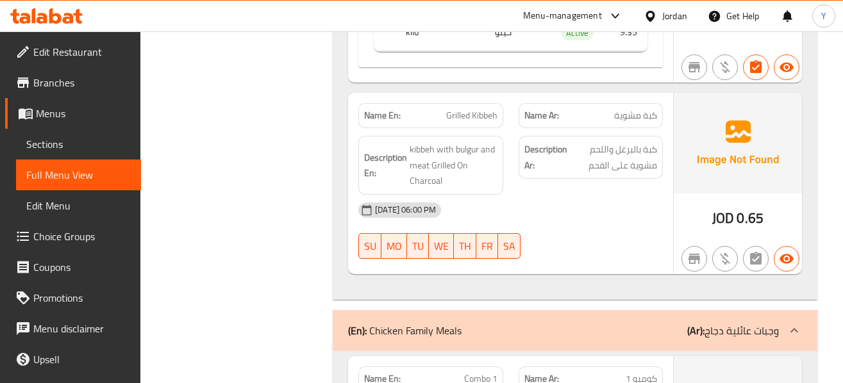
scroll to position [1462, 0]
click at [707, 208] on div "JOD 0.65" at bounding box center [738, 182] width 128 height 181
click at [730, 190] on img at bounding box center [738, 142] width 128 height 100
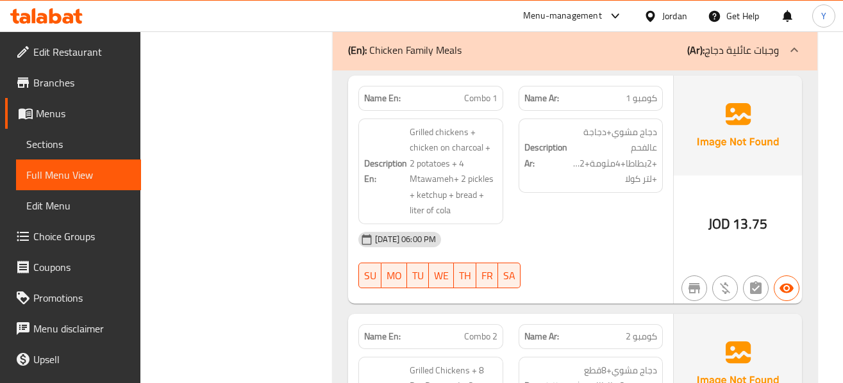
scroll to position [1744, 0]
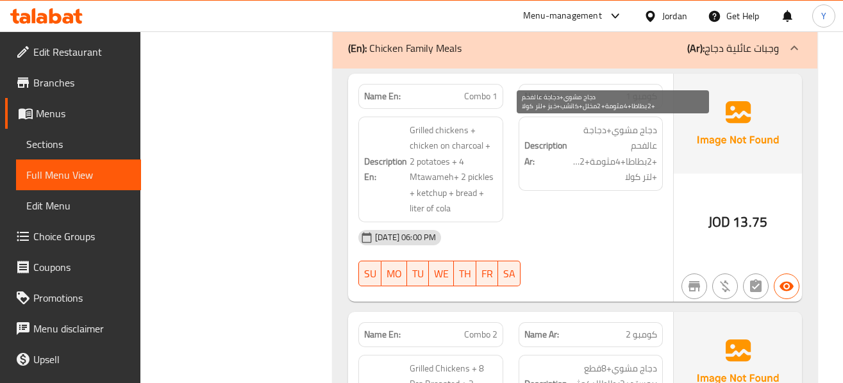
click at [627, 177] on span "دجاج مشوي+دجاجة عالفحم +2بطاطا+4مثومة+2مخلل+كاتشب+خبز +لتر كولا" at bounding box center [613, 153] width 87 height 63
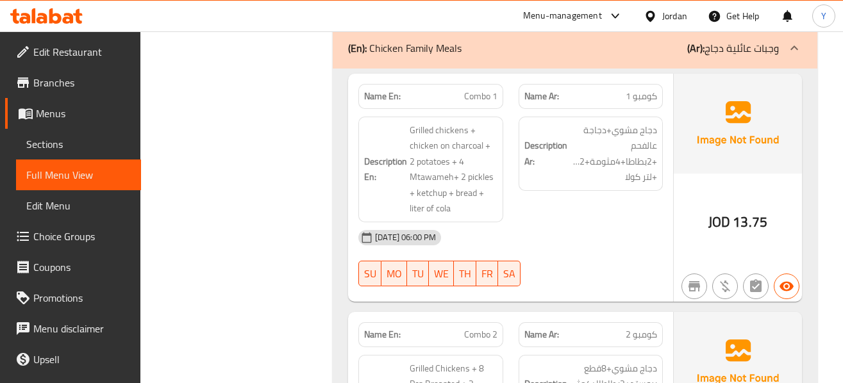
click at [596, 216] on div "Description Ar: دجاج مشوي+دجاجة عالفحم +2بطاطا+4مثومة+2مخلل+كاتشب+خبز +لتر كولا" at bounding box center [591, 169] width 160 height 121
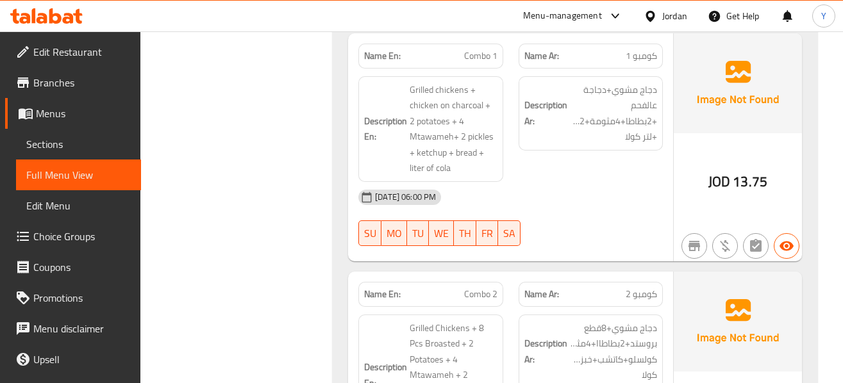
click at [596, 216] on div "12-10-2025 06:00 PM SU MO TU WE TH FR SA" at bounding box center [511, 218] width 320 height 72
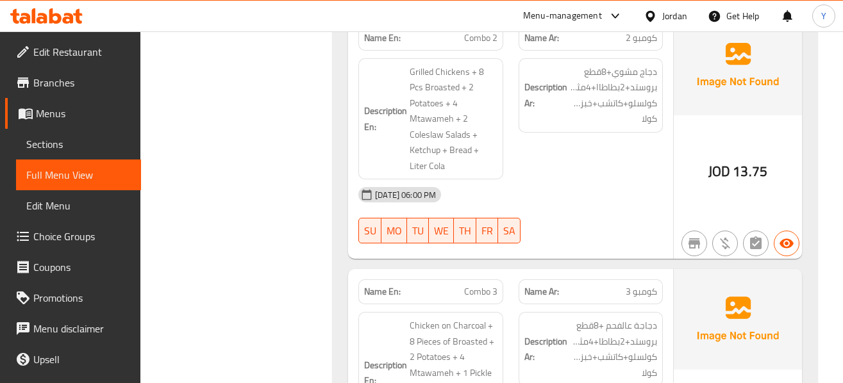
scroll to position [2066, 0]
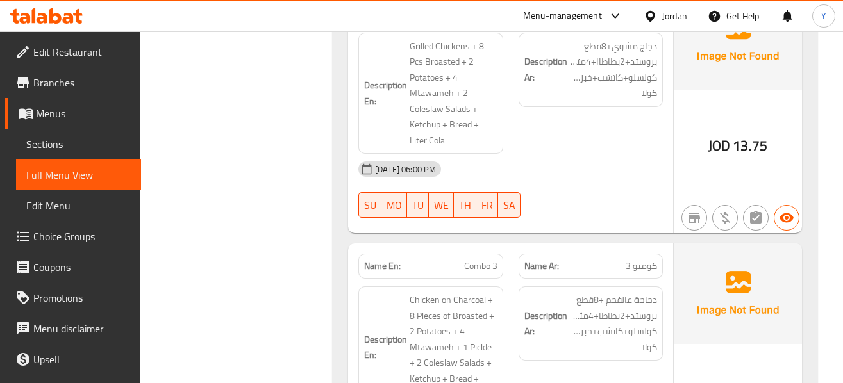
click at [598, 190] on div "12-10-2025 06:00 PM SU MO TU WE TH FR SA" at bounding box center [511, 190] width 320 height 72
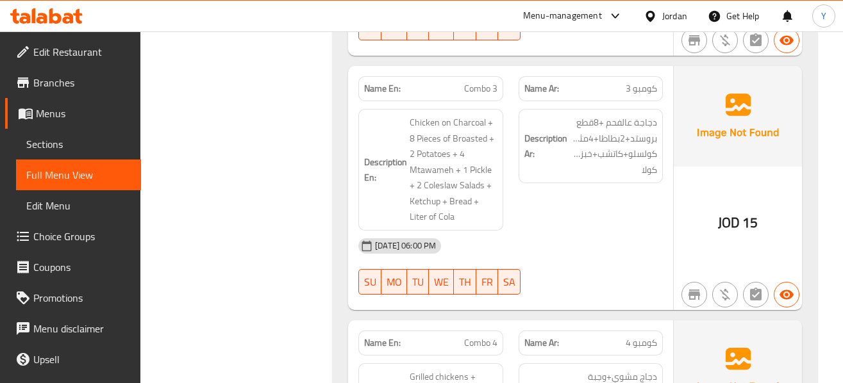
scroll to position [2246, 0]
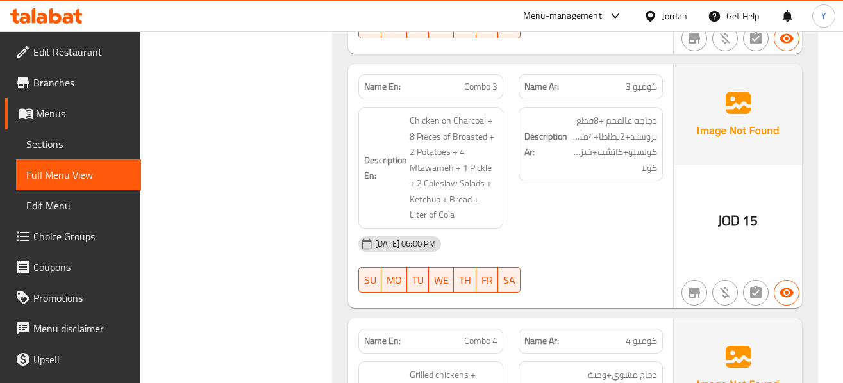
click at [594, 205] on div "Description Ar: دجاجة عالفحم +8قطع بروستد+2بطاطا+4مثومة+1مخلل+2سلطة كولسلو+كاتش…" at bounding box center [591, 167] width 160 height 137
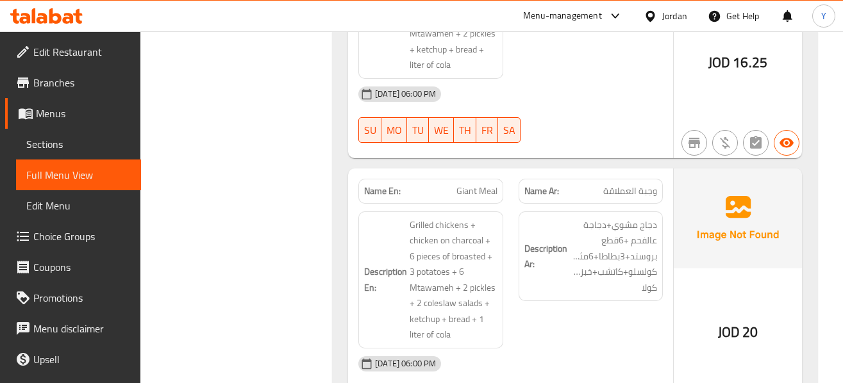
scroll to position [2667, 0]
click at [583, 198] on div "Name Ar: وجبة العملاقة" at bounding box center [591, 190] width 144 height 25
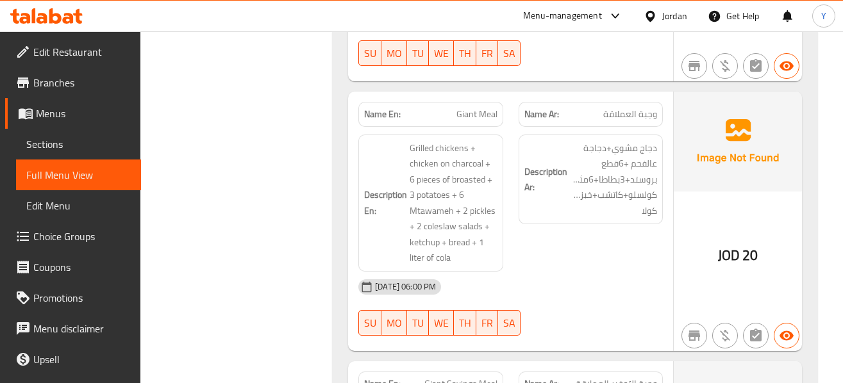
scroll to position [2744, 0]
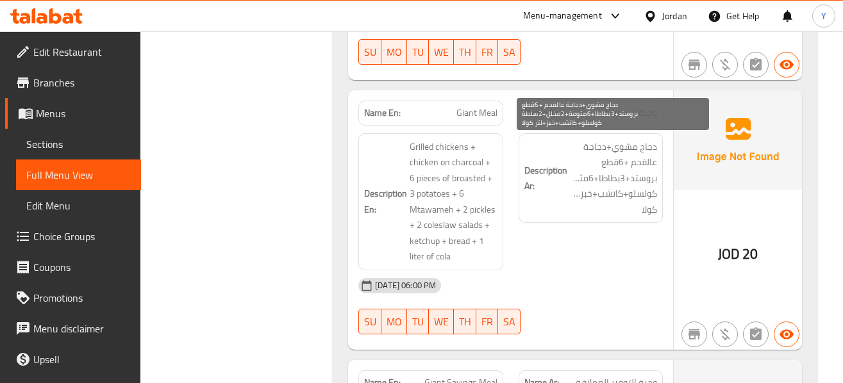
click at [584, 206] on span "دجاج مشوي+دجاجة عالفحم +6قطع بروستد+3بطاطا+6مثومة+2مخلل+2سلطة كولسلو+كاتشب+خبز+…" at bounding box center [613, 178] width 87 height 79
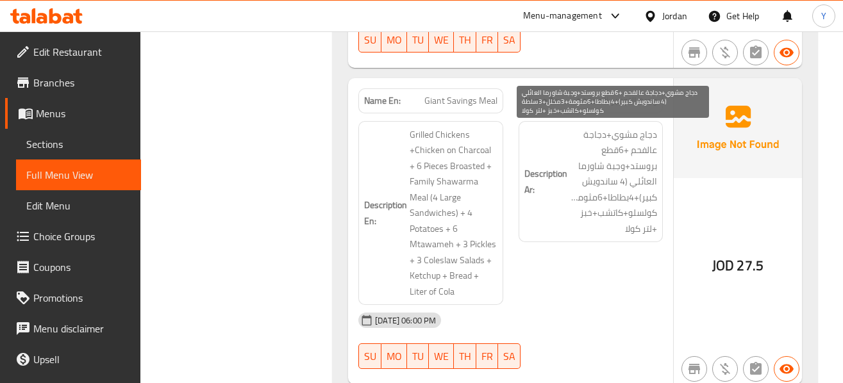
scroll to position [3052, 0]
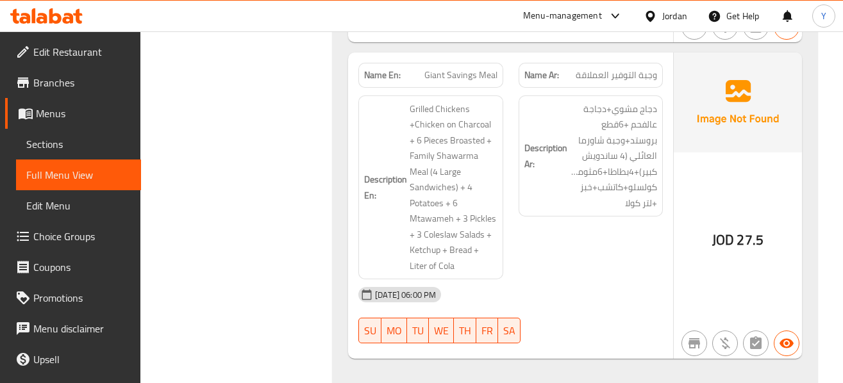
click at [740, 233] on span "27.5" at bounding box center [750, 240] width 27 height 25
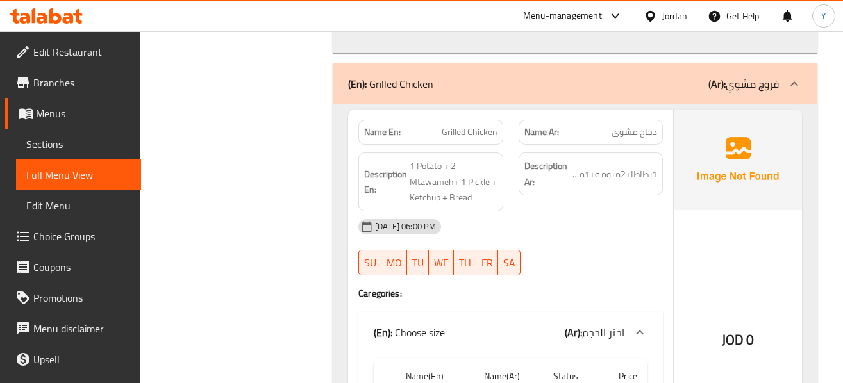
scroll to position [3385, 0]
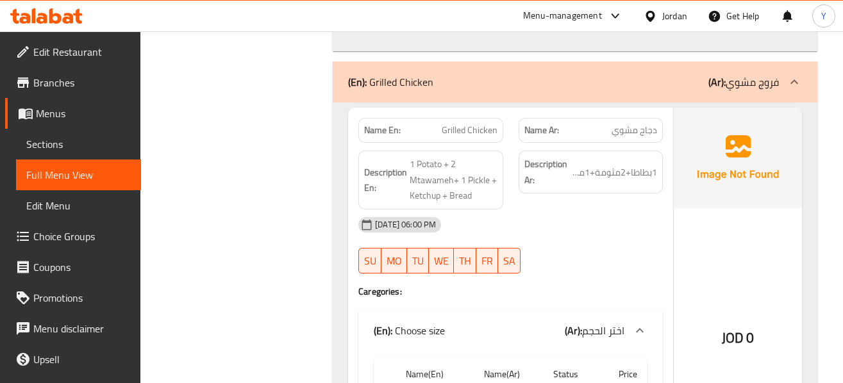
click at [637, 201] on div "Description Ar: 1بطاطا+2مثومة+1مخلل+كاتشب+خبز" at bounding box center [591, 180] width 160 height 74
click at [658, 175] on div "Description Ar: 1بطاطا+2مثومة+1مخلل+كاتشب+خبز" at bounding box center [591, 172] width 144 height 43
click at [665, 199] on div "Description Ar: 1بطاطا+2مثومة+1مخلل+كاتشب+خبز" at bounding box center [591, 180] width 160 height 74
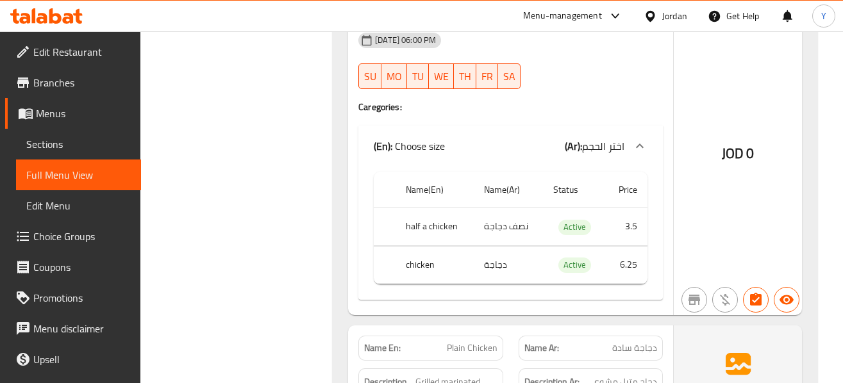
scroll to position [3616, 0]
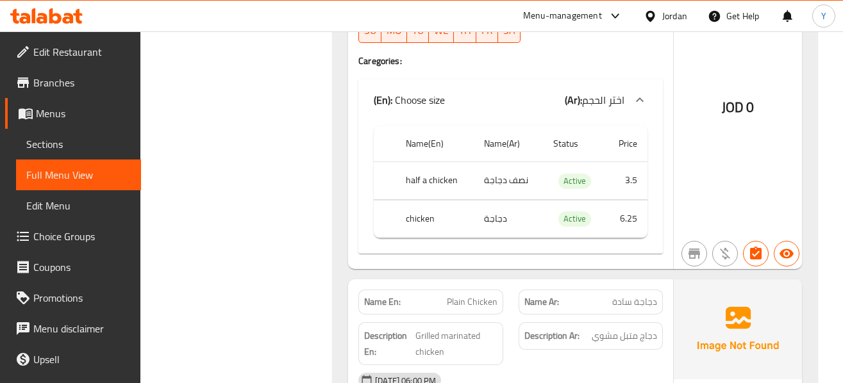
click at [665, 199] on div "Name En: Grilled Chicken Name Ar: دجاج مشوي Description En: 1 Potato + 2 Mtawam…" at bounding box center [510, 73] width 325 height 392
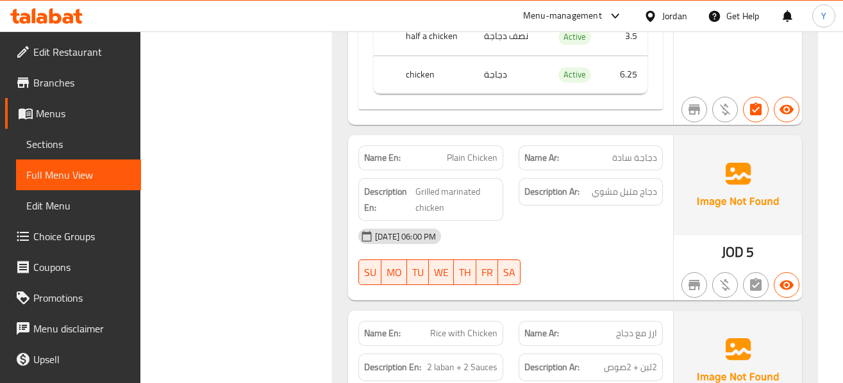
scroll to position [3795, 0]
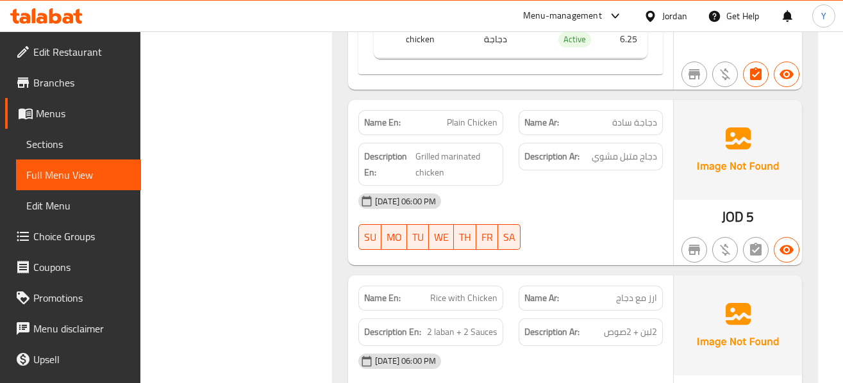
click at [665, 199] on div "[DATE] 06:00 PM" at bounding box center [511, 201] width 320 height 31
click at [648, 262] on div "Name En: Plain Chicken Name Ar: دجاجة سادة Description En: Grilled marinated ch…" at bounding box center [510, 182] width 325 height 165
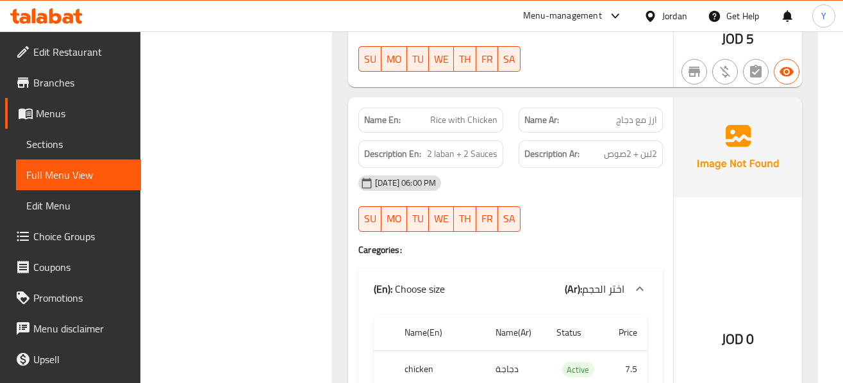
scroll to position [3975, 0]
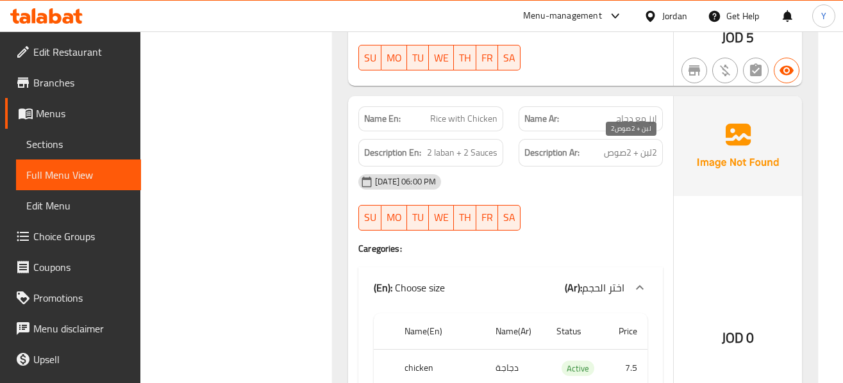
click at [610, 160] on span "2لبن + 2صوص" at bounding box center [630, 153] width 53 height 16
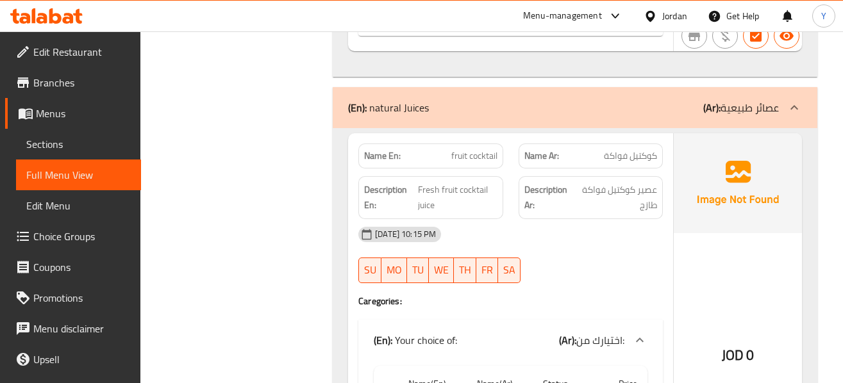
scroll to position [4437, 0]
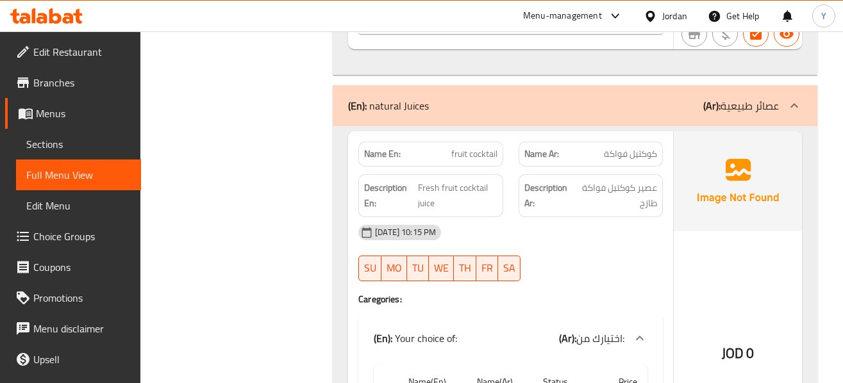
click at [665, 223] on div "12-10-2025 10:15 PM" at bounding box center [511, 232] width 320 height 31
click at [615, 215] on div "Description Ar: عصير كوكتيل فواكة طازج" at bounding box center [591, 195] width 144 height 43
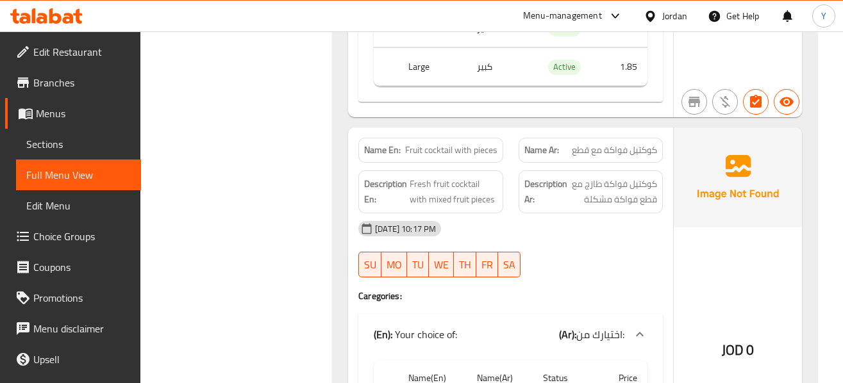
click at [601, 238] on div "12-10-2025 10:17 PM" at bounding box center [511, 228] width 320 height 31
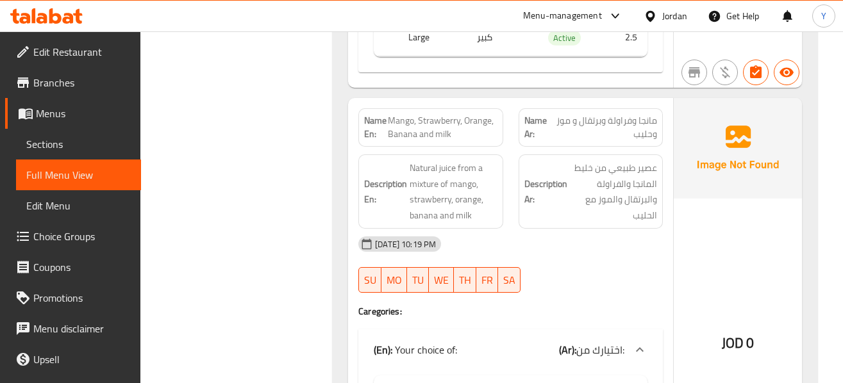
click at [449, 122] on span "Mango, Strawberry, Orange, Banana and milk" at bounding box center [443, 127] width 110 height 27
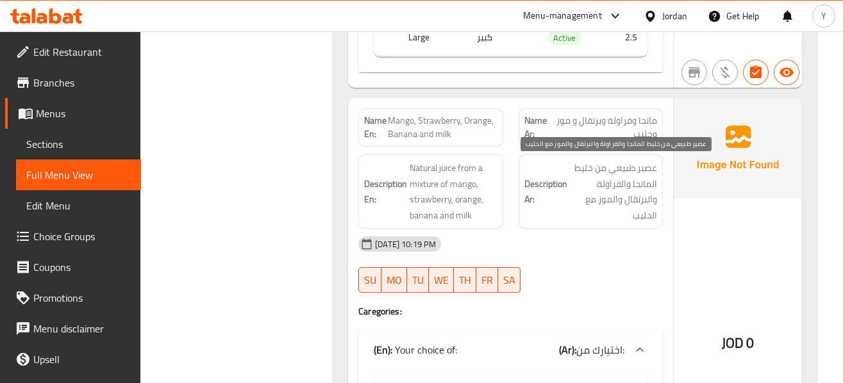
click at [642, 207] on span "عصير طبيعي من خليط المانجا والفراولة والبرتقال والموز مع الحليب" at bounding box center [613, 191] width 87 height 63
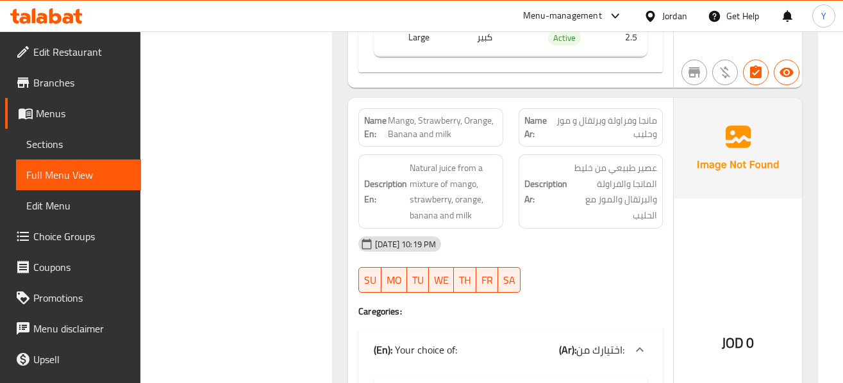
click at [611, 244] on div "12-10-2025 10:19 PM" at bounding box center [511, 244] width 320 height 31
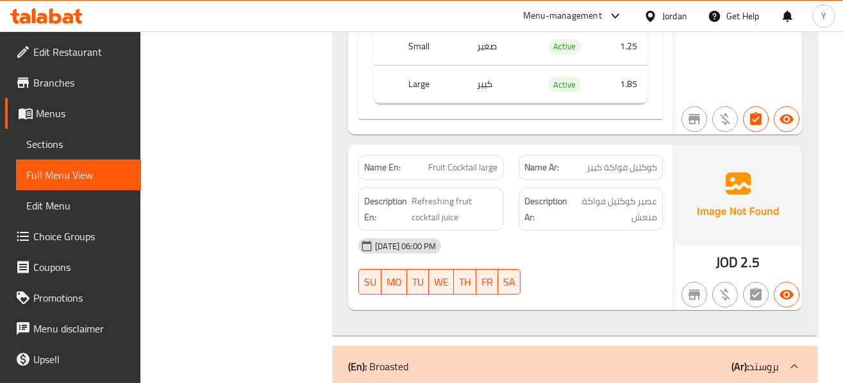
scroll to position [5653, 0]
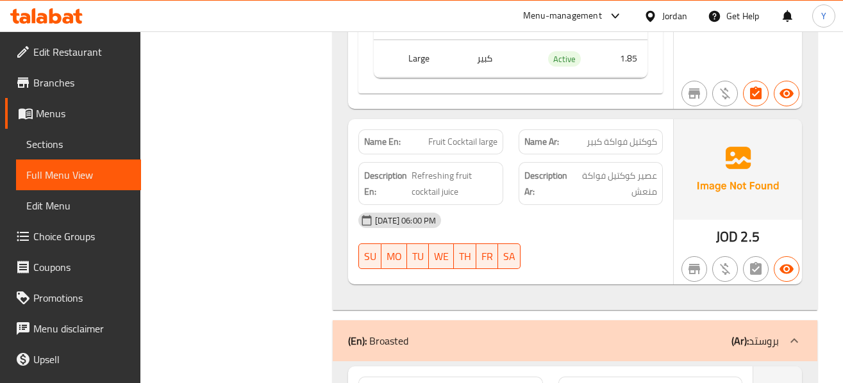
click at [624, 219] on div "[DATE] 06:00 PM" at bounding box center [511, 220] width 320 height 31
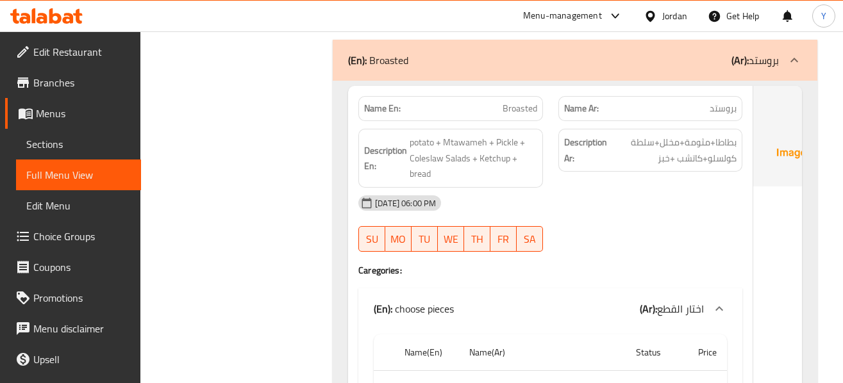
scroll to position [5935, 0]
click at [683, 211] on div "[DATE] 06:00 PM" at bounding box center [550, 202] width 399 height 31
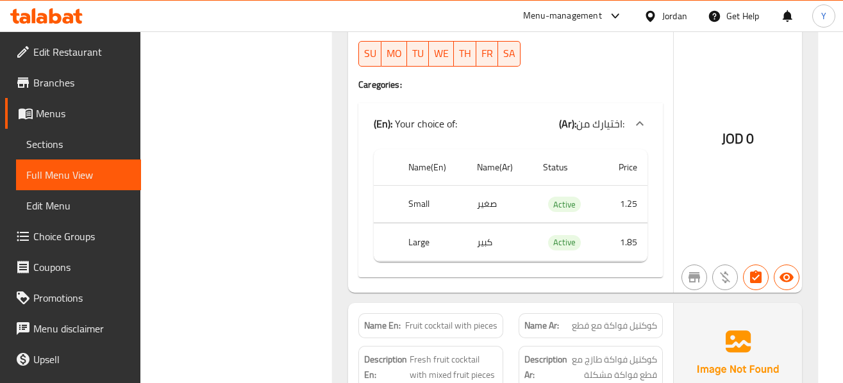
scroll to position [4653, 0]
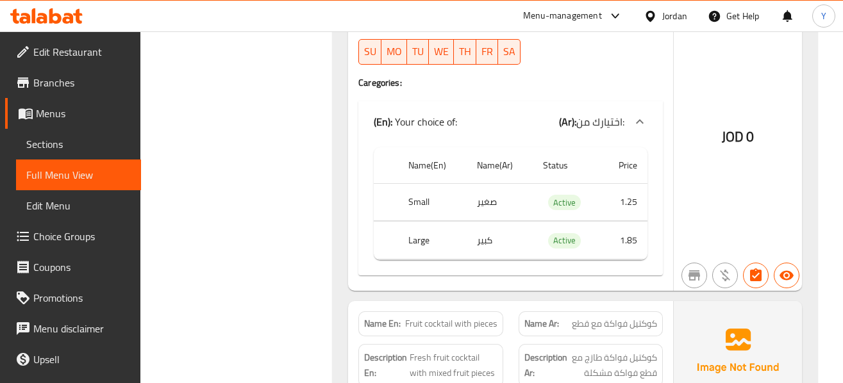
click at [670, 194] on div "Name En: fruit cocktail Name Ar: كوكتيل فواكة Description En: Fresh fruit cockt…" at bounding box center [510, 103] width 325 height 376
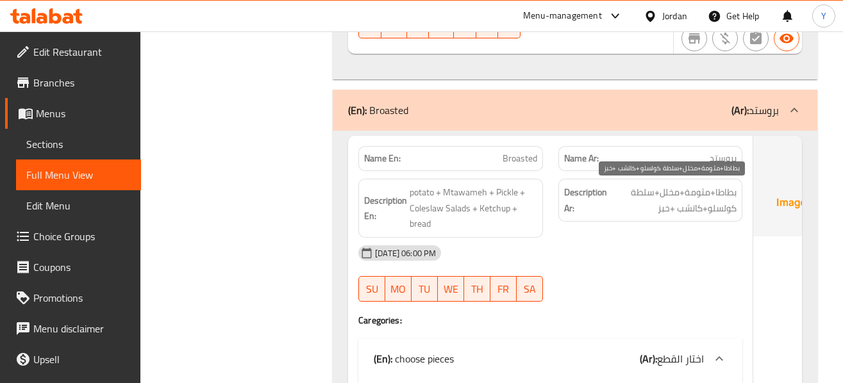
scroll to position [5910, 0]
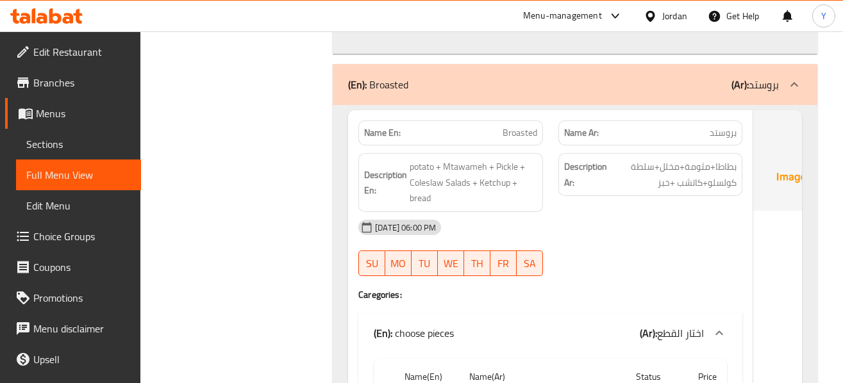
click at [648, 213] on div "[DATE] 06:00 PM" at bounding box center [550, 227] width 399 height 31
click at [681, 237] on div "[DATE] 06:00 PM" at bounding box center [550, 227] width 399 height 31
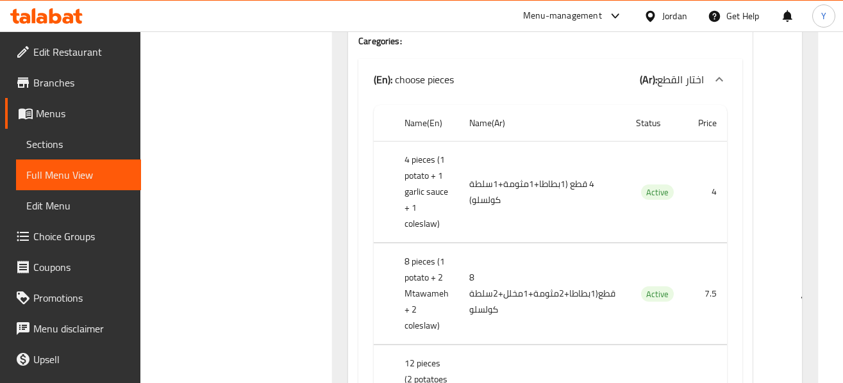
click at [630, 136] on th "Status" at bounding box center [655, 123] width 58 height 37
click at [597, 223] on td "4 قطع (1بطاطا+1مثومة+1سلطة كولسلو)" at bounding box center [542, 192] width 167 height 101
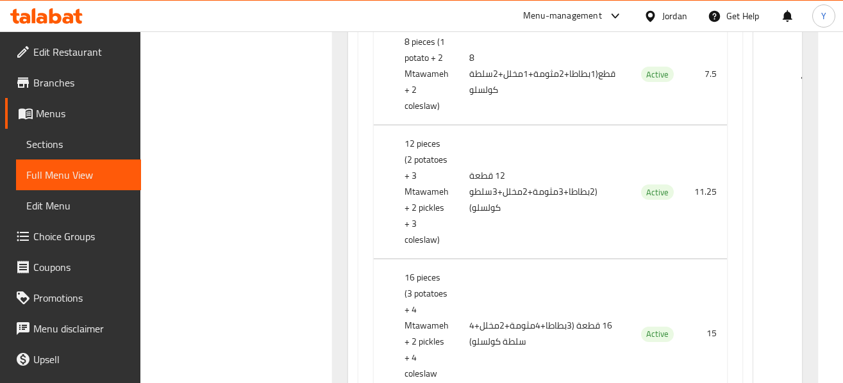
click at [518, 246] on td "12 قطعة (2بطاطا+3مثومة+2مخلل+3سلطو كولسلو)" at bounding box center [542, 192] width 167 height 133
click at [599, 242] on td "12 قطعة (2بطاطا+3مثومة+2مخلل+3سلطو كولسلو)" at bounding box center [542, 192] width 167 height 133
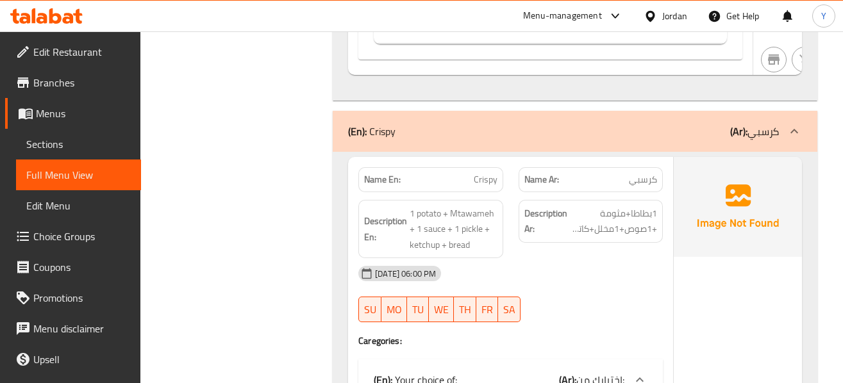
scroll to position [6768, 0]
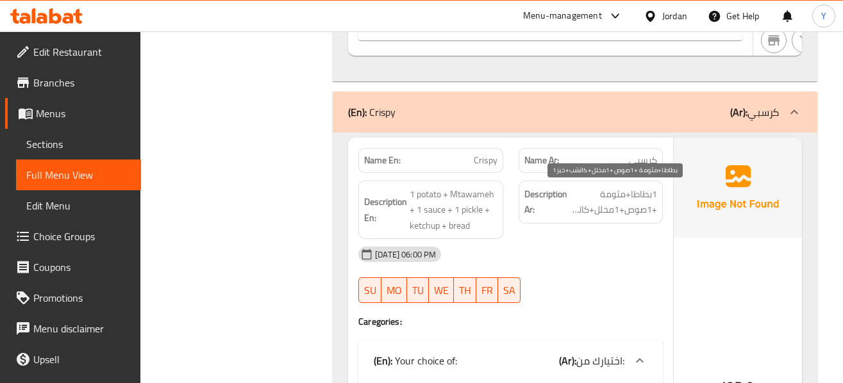
click at [615, 214] on span "1بطاطا+مثومة +1صوص+1مخلل+كاتشب+خبز" at bounding box center [613, 202] width 87 height 31
click at [614, 261] on div "[DATE] 06:00 PM" at bounding box center [511, 254] width 320 height 31
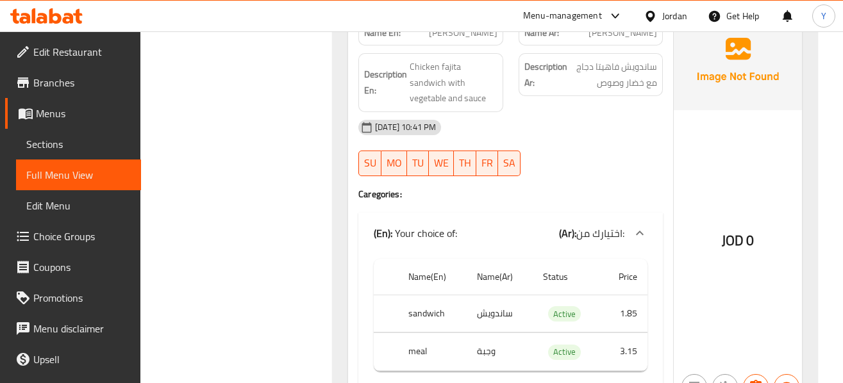
scroll to position [7435, 0]
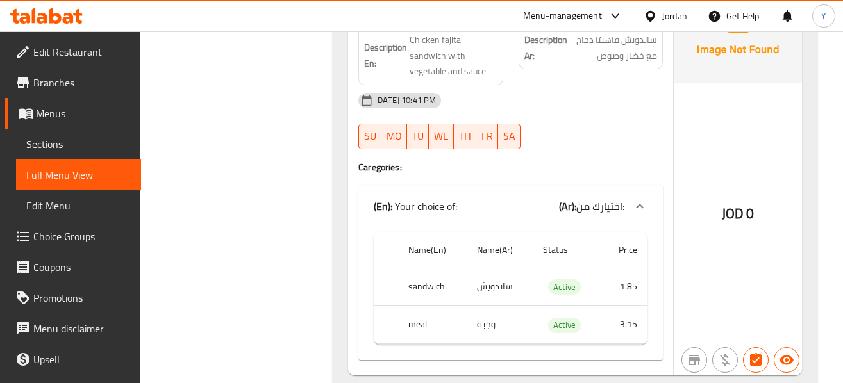
click at [689, 115] on div "JOD 0" at bounding box center [738, 179] width 128 height 392
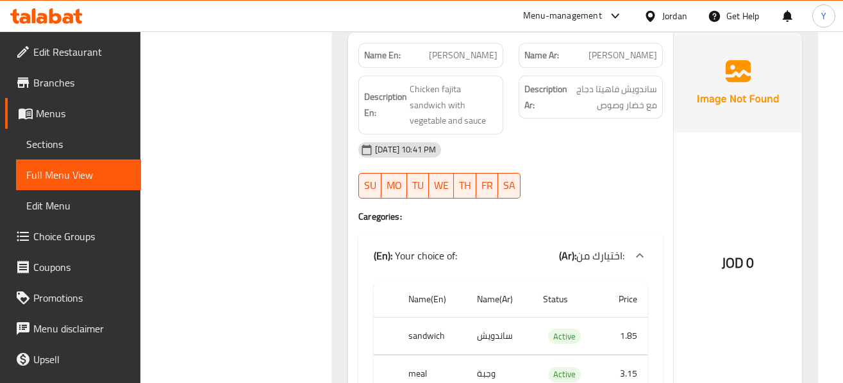
scroll to position [7384, 0]
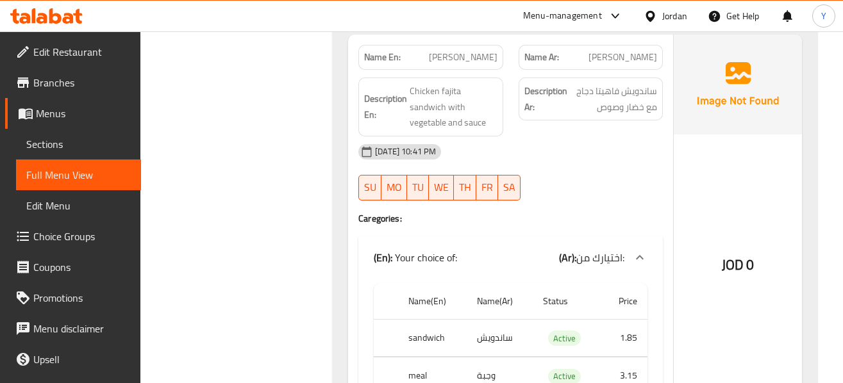
click at [608, 180] on div "12-10-2025 10:41 PM SU MO TU WE TH FR SA" at bounding box center [511, 173] width 320 height 72
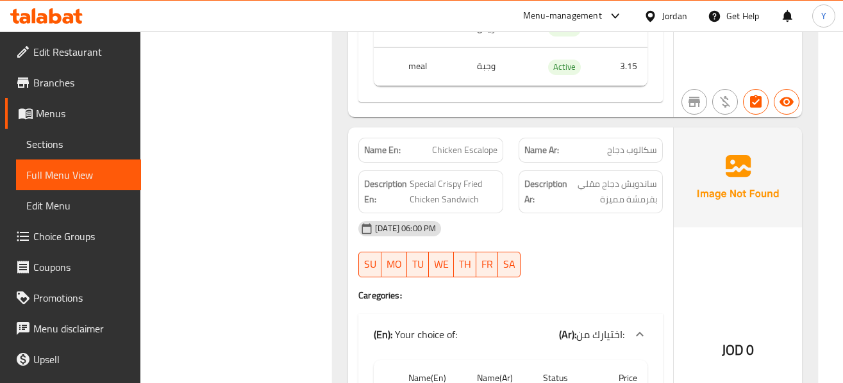
click at [649, 217] on div "[DATE] 06:00 PM" at bounding box center [511, 228] width 320 height 31
click at [582, 226] on div "[DATE] 06:00 PM" at bounding box center [511, 228] width 320 height 31
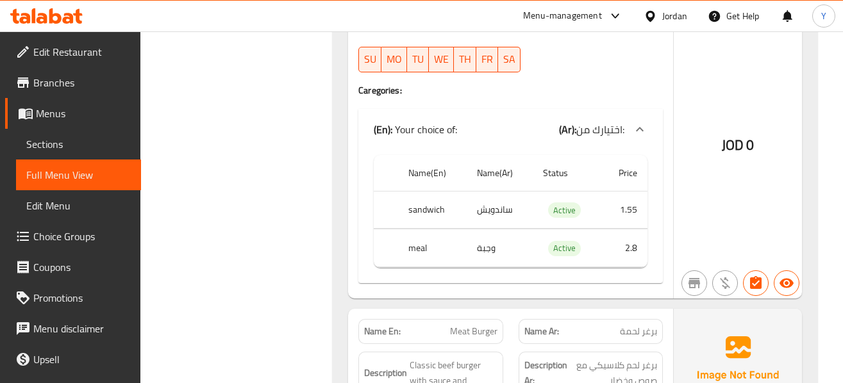
scroll to position [7904, 0]
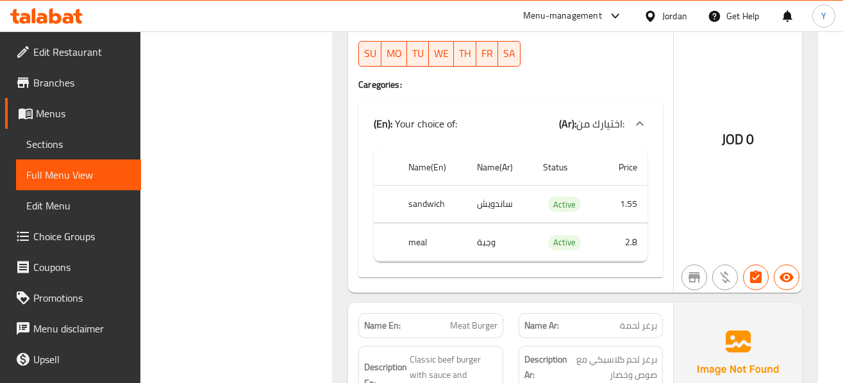
click at [715, 258] on div "JOD 0" at bounding box center [738, 105] width 128 height 376
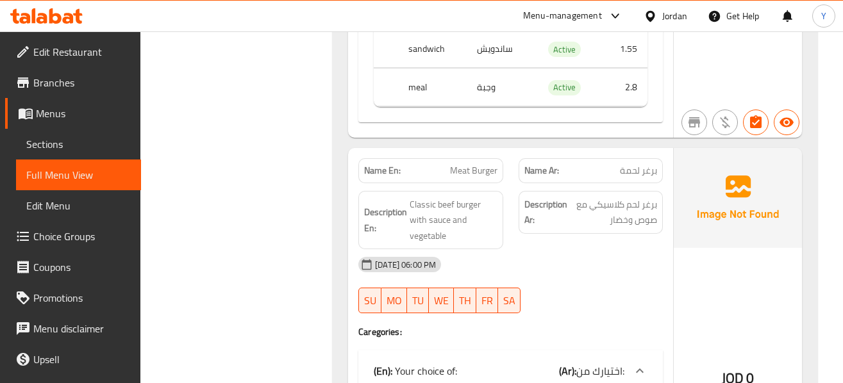
scroll to position [8109, 0]
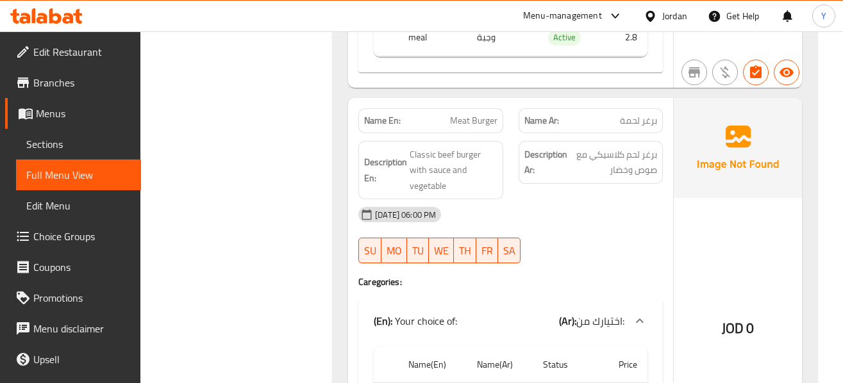
click at [668, 227] on div "[DATE] 06:00 PM" at bounding box center [511, 214] width 320 height 31
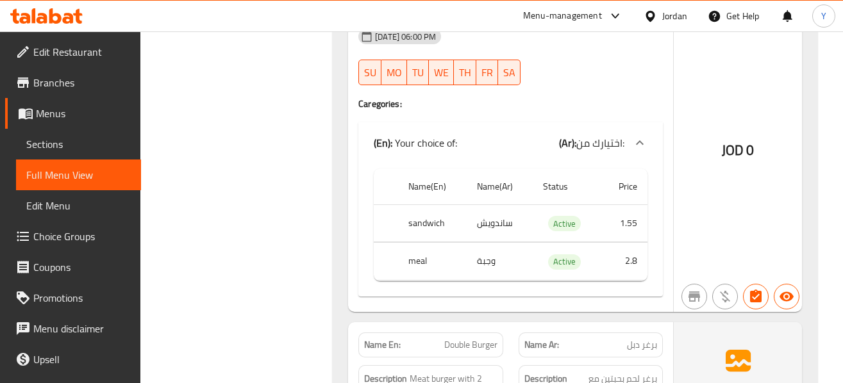
scroll to position [8289, 0]
click at [739, 205] on div "JOD 0" at bounding box center [738, 115] width 128 height 392
click at [750, 194] on div "JOD 0" at bounding box center [738, 115] width 128 height 392
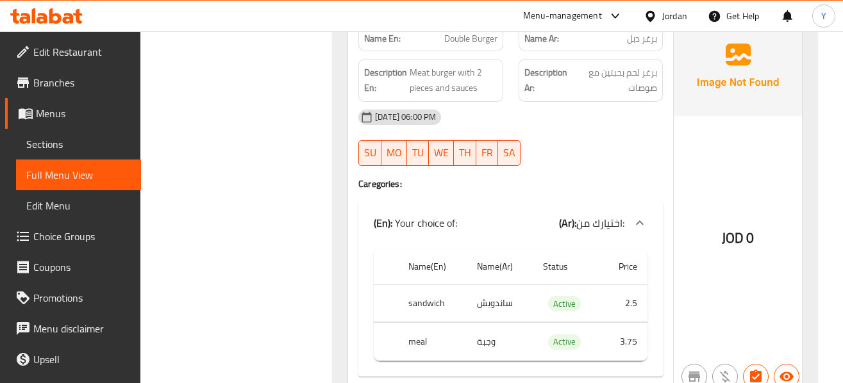
scroll to position [8597, 0]
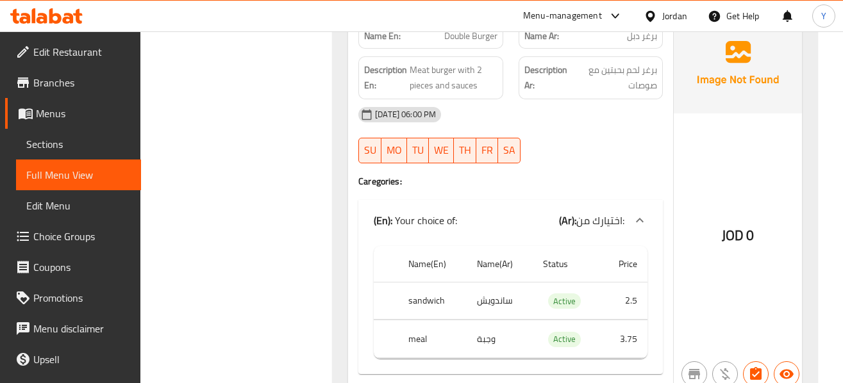
click at [762, 144] on div "JOD 0" at bounding box center [738, 201] width 128 height 376
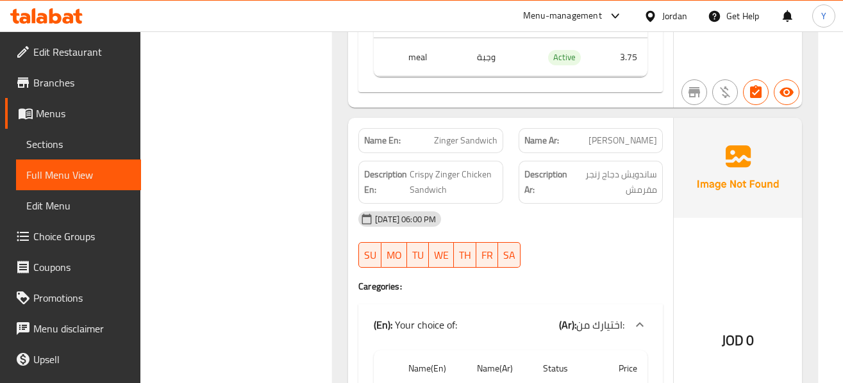
scroll to position [8956, 0]
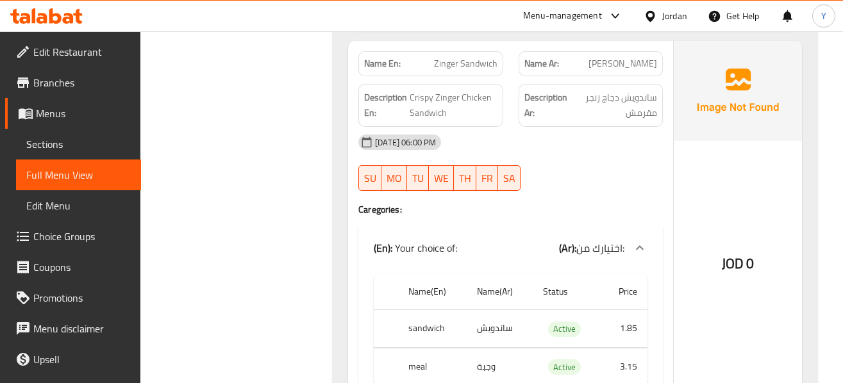
click at [728, 199] on div "JOD 0" at bounding box center [738, 229] width 128 height 376
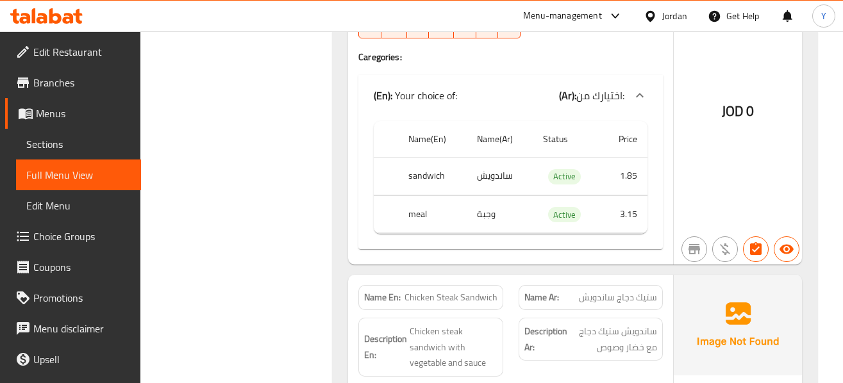
scroll to position [9110, 0]
click at [739, 188] on div "JOD 0" at bounding box center [738, 75] width 128 height 376
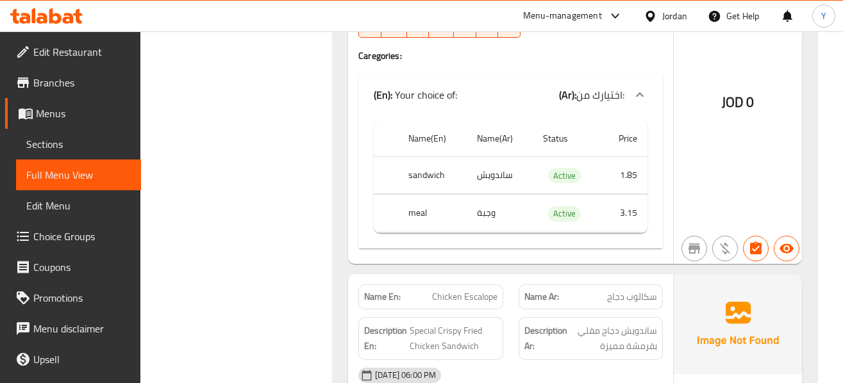
scroll to position [7548, 0]
click at [758, 166] on div "JOD 0" at bounding box center [738, 66] width 128 height 392
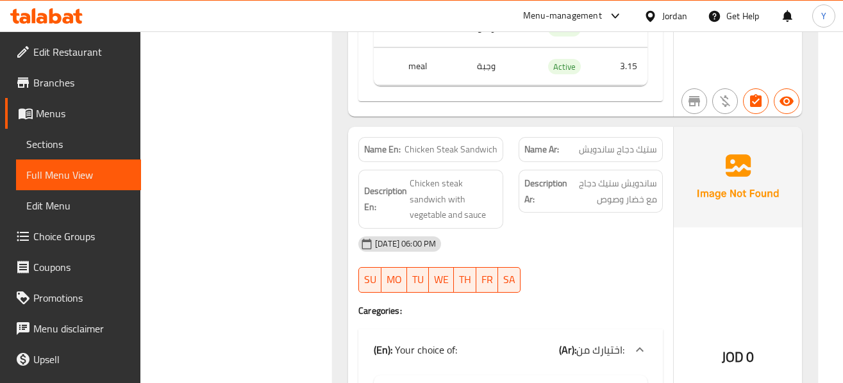
click at [546, 263] on div "12-10-2025 06:00 PM SU MO TU WE TH FR SA" at bounding box center [511, 265] width 320 height 72
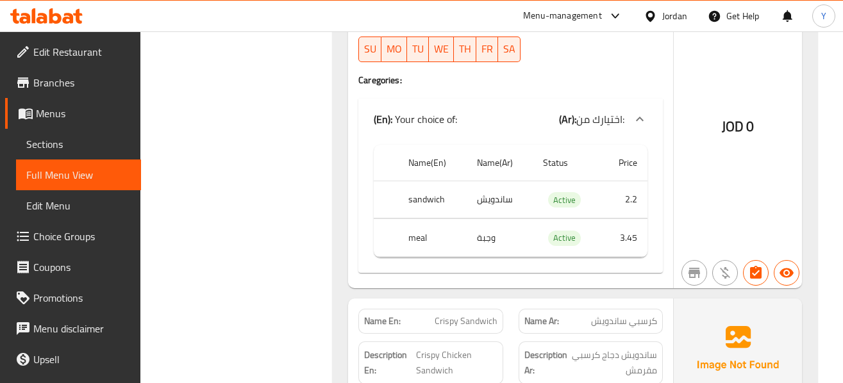
scroll to position [9513, 0]
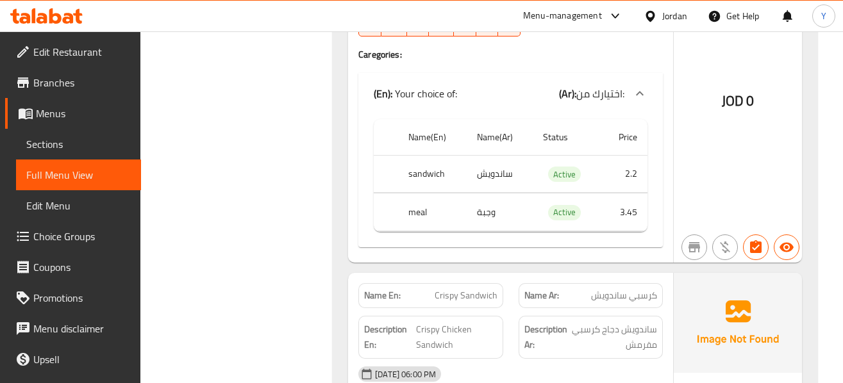
click at [732, 206] on div "JOD 0" at bounding box center [738, 66] width 128 height 392
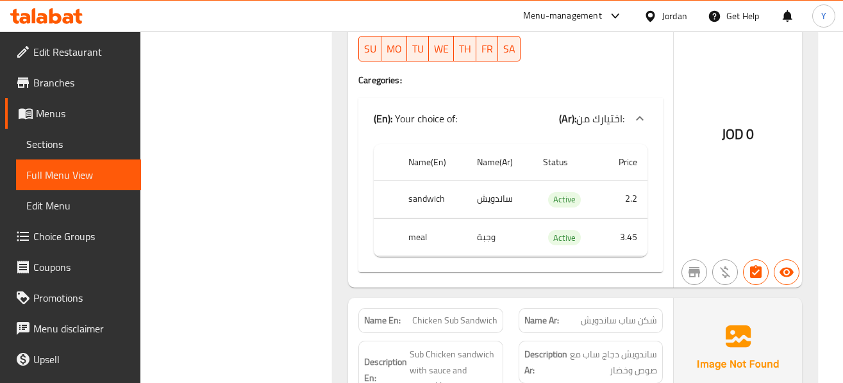
scroll to position [9898, 0]
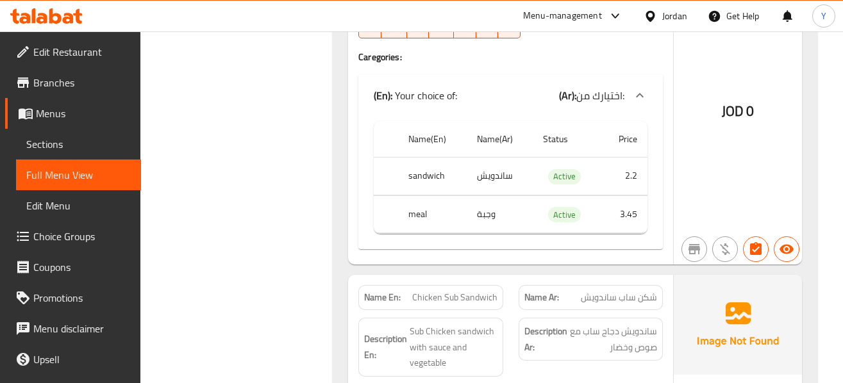
click at [710, 212] on div "JOD 0" at bounding box center [738, 76] width 128 height 376
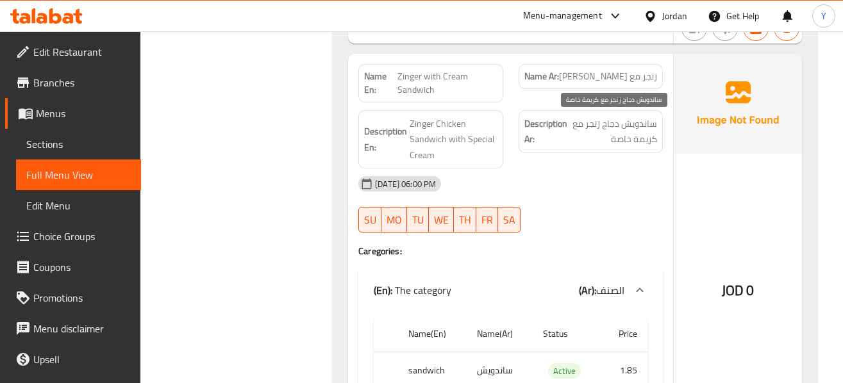
scroll to position [10523, 0]
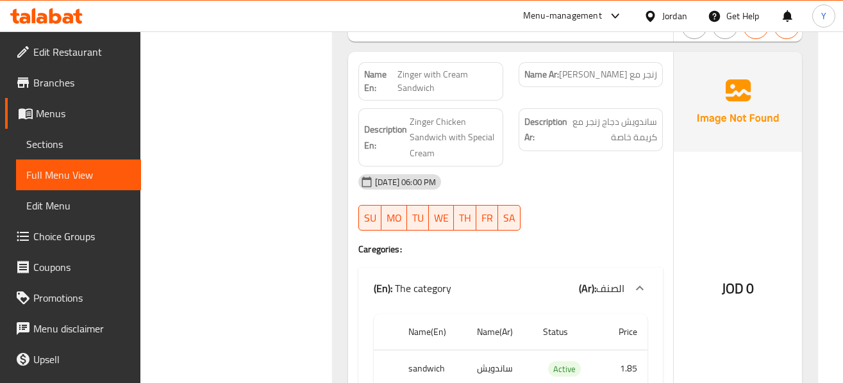
click at [602, 220] on div "12-10-2025 06:00 PM SU MO TU WE TH FR SA" at bounding box center [511, 203] width 320 height 72
click at [744, 185] on div "JOD 0" at bounding box center [738, 255] width 128 height 406
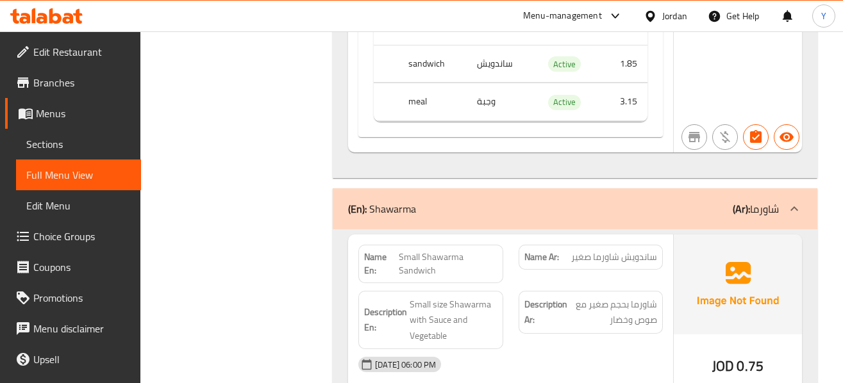
scroll to position [10831, 0]
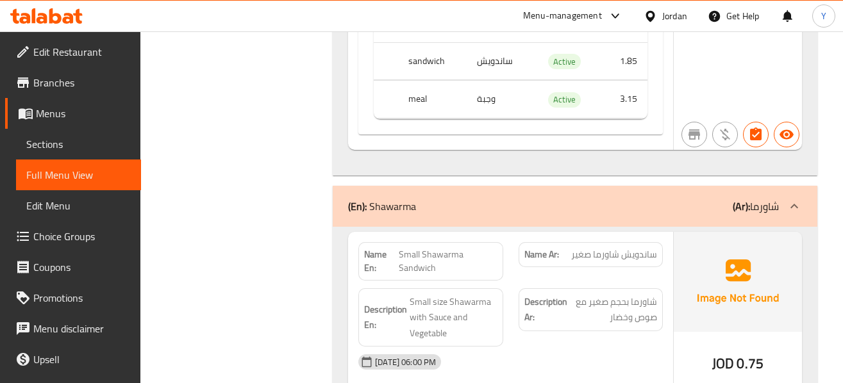
click at [617, 279] on div "Name Ar: ساندويش شاورما صغير" at bounding box center [591, 262] width 160 height 54
click at [650, 255] on span "ساندويش شاورما صغير" at bounding box center [614, 254] width 86 height 13
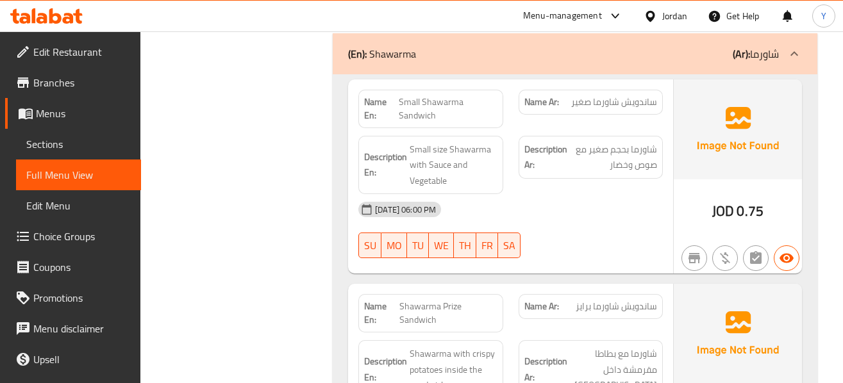
scroll to position [10985, 0]
click at [648, 231] on div "12-10-2025 06:00 PM SU MO TU WE TH FR SA" at bounding box center [511, 229] width 320 height 72
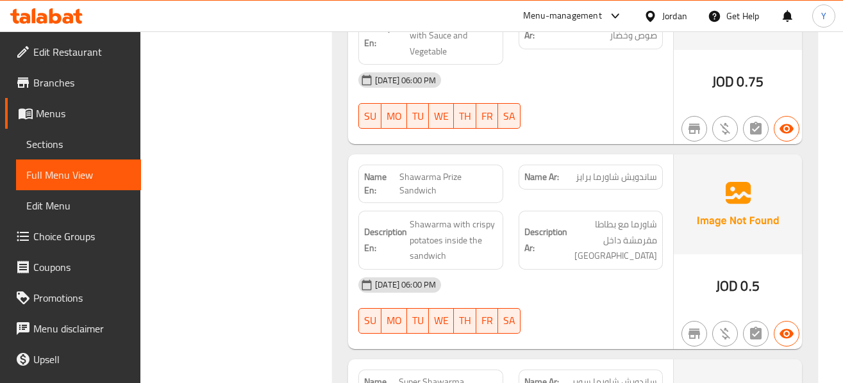
scroll to position [11139, 0]
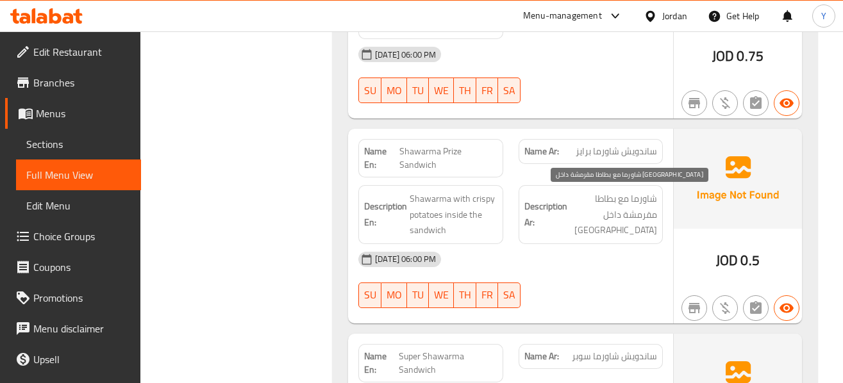
click at [608, 215] on span "شاورما مع بطاطا مقرمشة داخل الساندويش" at bounding box center [613, 214] width 87 height 47
click at [647, 238] on span "شاورما مع بطاطا مقرمشة داخل الساندويش" at bounding box center [613, 214] width 87 height 47
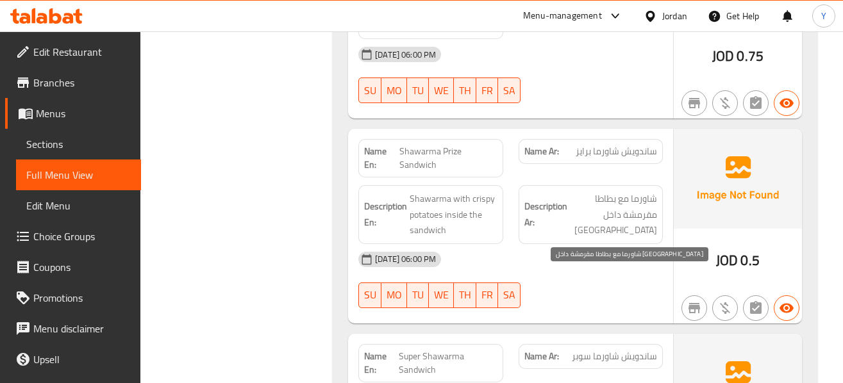
scroll to position [11359, 0]
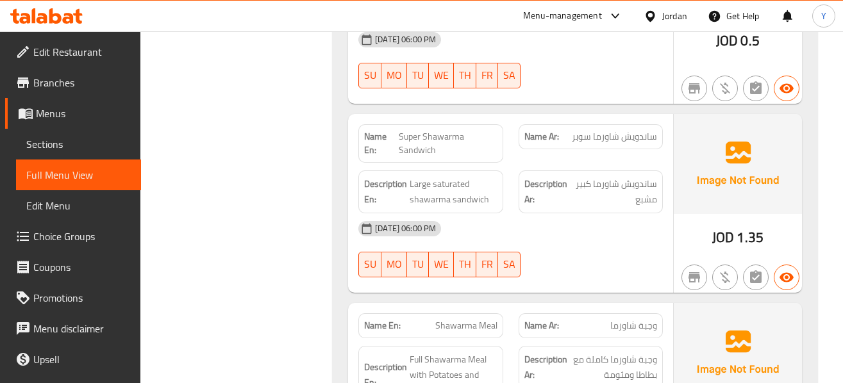
click at [613, 221] on div "[DATE] 06:00 PM" at bounding box center [511, 228] width 320 height 31
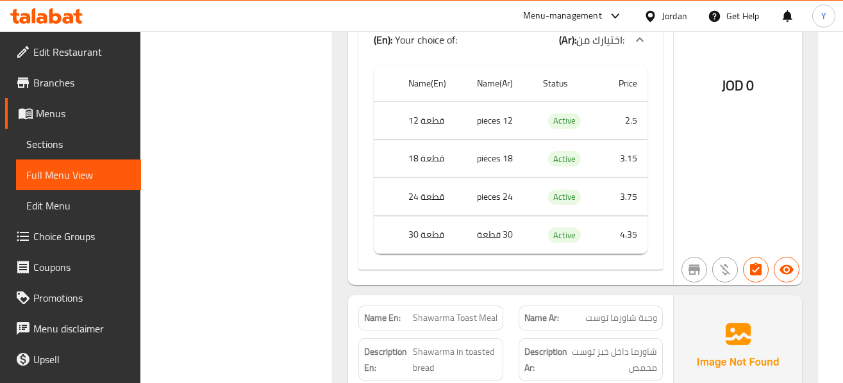
scroll to position [11846, 0]
click at [801, 190] on div "JOD 0" at bounding box center [738, 50] width 128 height 469
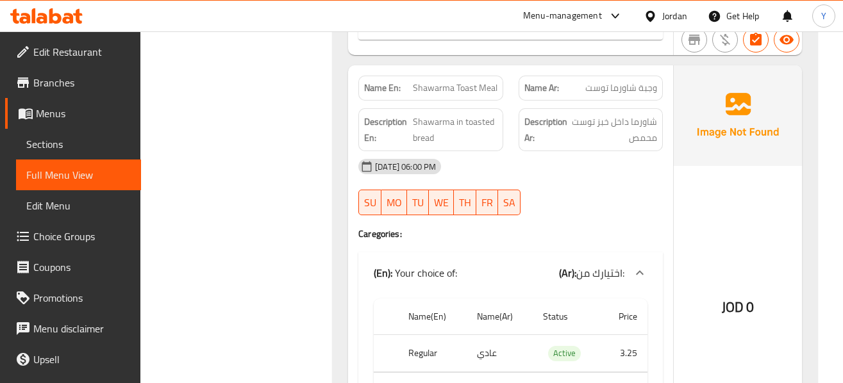
scroll to position [12077, 0]
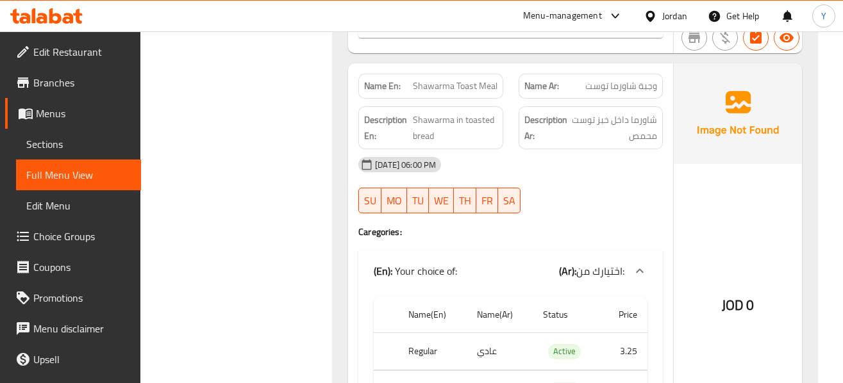
click at [637, 199] on div "12-10-2025 06:00 PM SU MO TU WE TH FR SA" at bounding box center [511, 185] width 320 height 72
click at [633, 183] on div "12-10-2025 06:00 PM SU MO TU WE TH FR SA" at bounding box center [511, 185] width 320 height 72
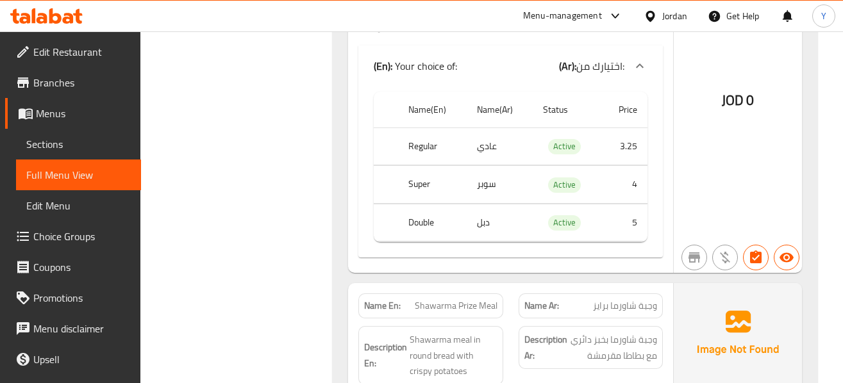
scroll to position [12308, 0]
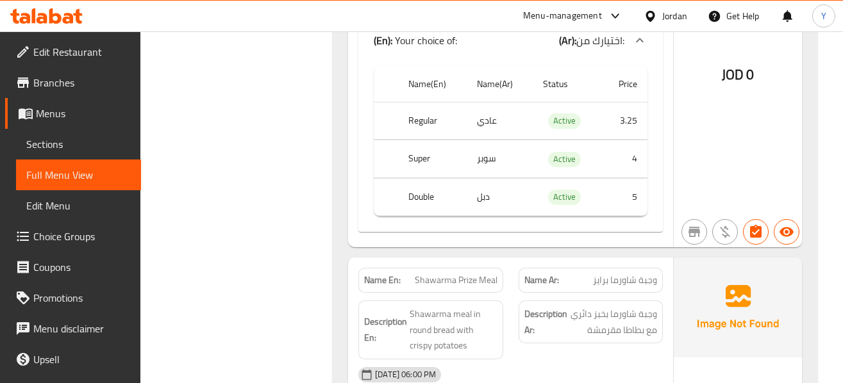
click at [742, 172] on div "JOD 0" at bounding box center [738, 40] width 128 height 415
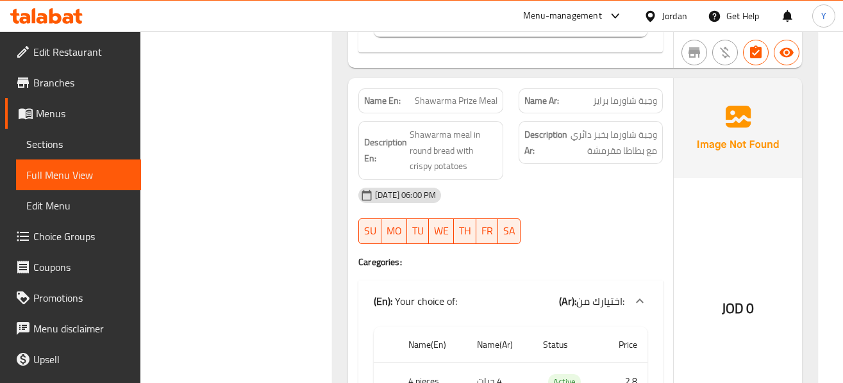
scroll to position [12513, 0]
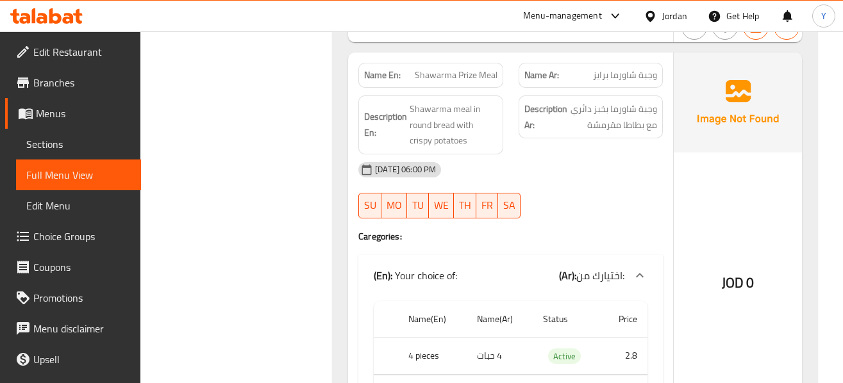
click at [632, 216] on div at bounding box center [591, 218] width 160 height 15
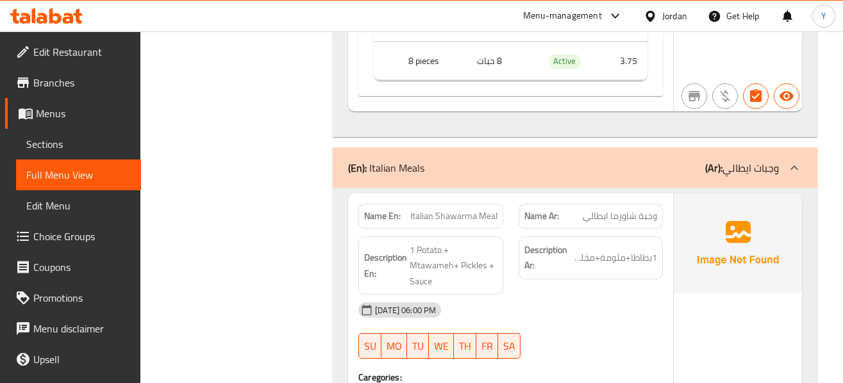
scroll to position [12872, 0]
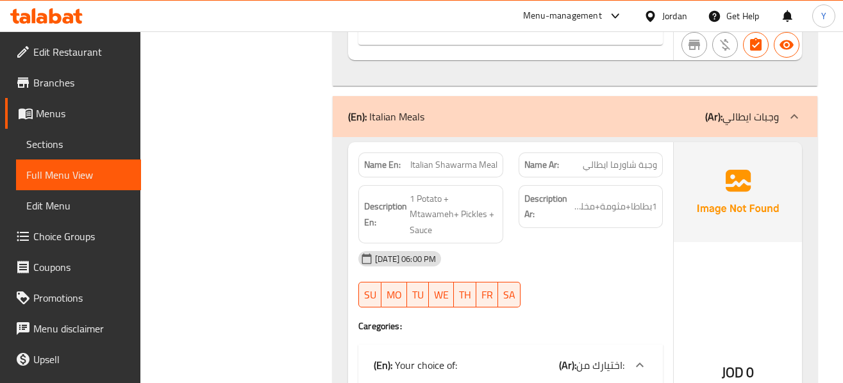
scroll to position [12923, 0]
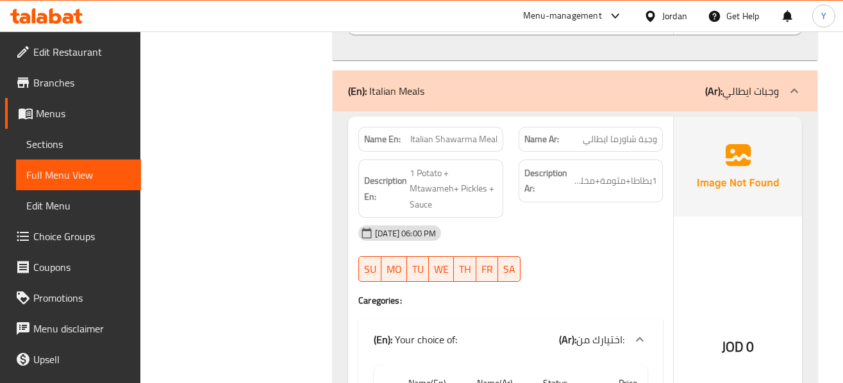
click at [595, 242] on div "[DATE] 06:00 PM" at bounding box center [511, 233] width 320 height 31
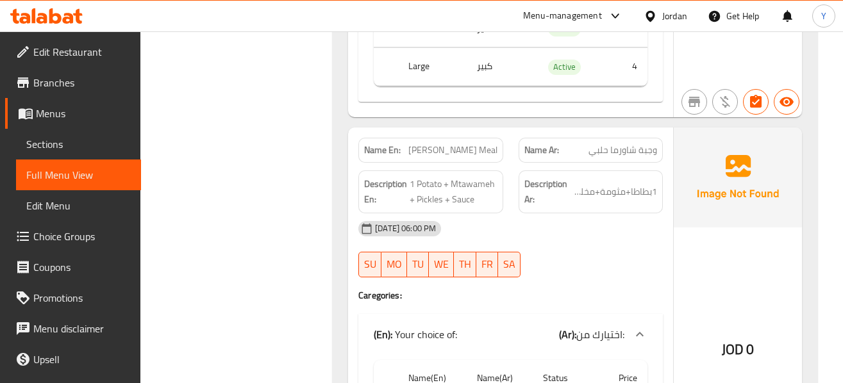
click at [595, 242] on div "[DATE] 06:00 PM" at bounding box center [511, 228] width 320 height 31
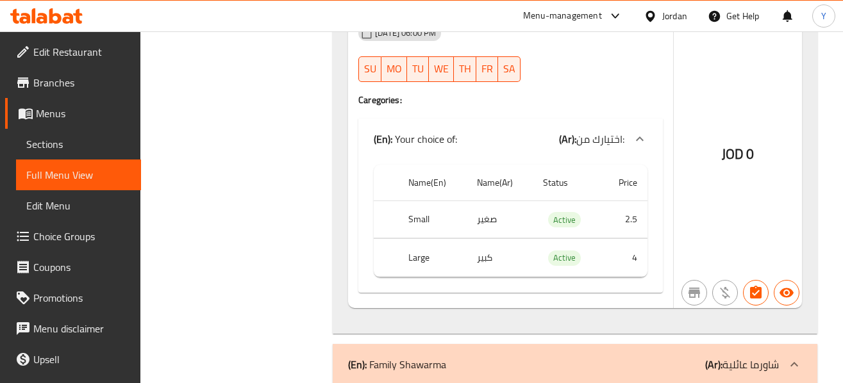
scroll to position [13545, 0]
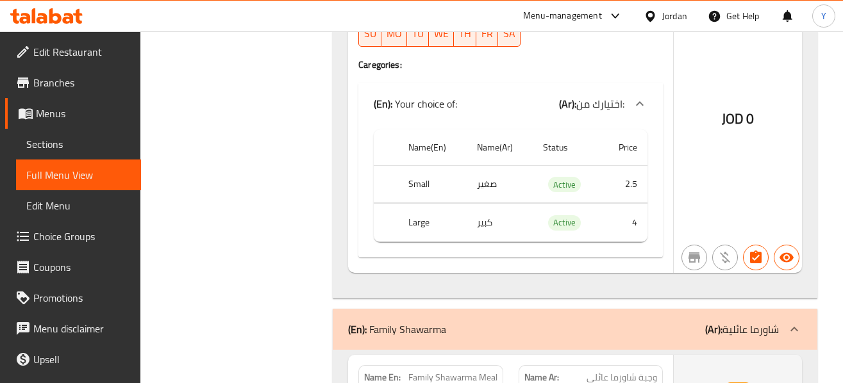
click at [726, 194] on div "JOD 0" at bounding box center [738, 85] width 128 height 376
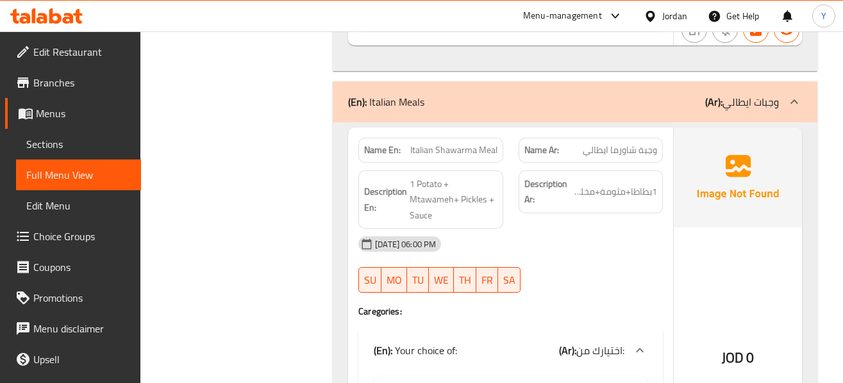
scroll to position [13315, 0]
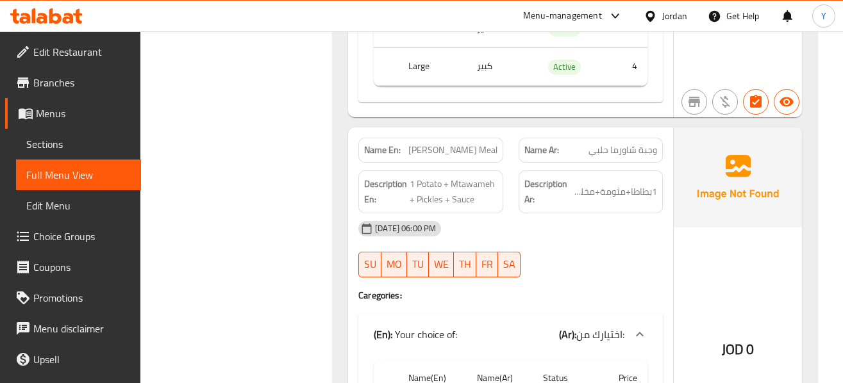
click at [551, 262] on div "12-10-2025 06:00 PM SU MO TU WE TH FR SA" at bounding box center [511, 249] width 320 height 72
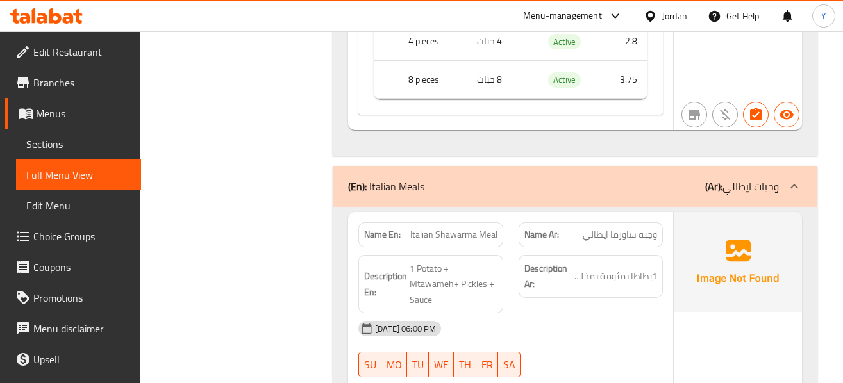
scroll to position [12853, 0]
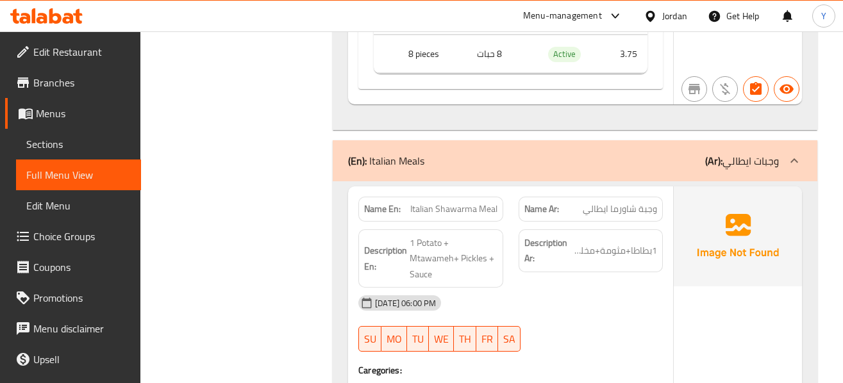
click at [628, 242] on h6 "Description Ar: 1بطاطا+مثومة+مخلل+صوص" at bounding box center [590, 250] width 133 height 31
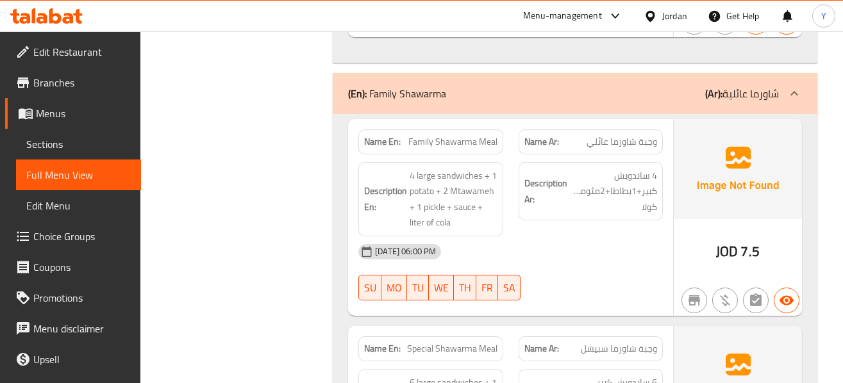
click at [639, 230] on div "Description Ar: 4 ساندويش كبير+1بطاطا+2مثومة+1مخلل+صوص+لتر كولا" at bounding box center [591, 200] width 160 height 90
click at [596, 235] on div "Description Ar: 4 ساندويش كبير+1بطاطا+2مثومة+1مخلل+صوص+لتر كولا" at bounding box center [591, 200] width 160 height 90
click at [603, 189] on span "4 ساندويش كبير+1بطاطا+2مثومة+1مخلل+صوص+لتر كولا" at bounding box center [613, 191] width 87 height 47
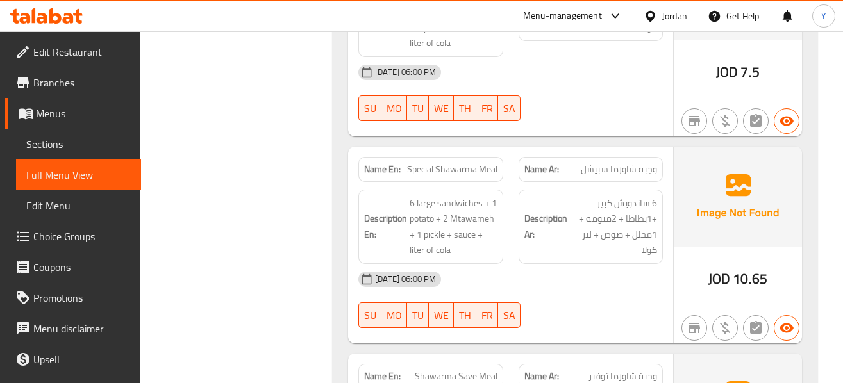
scroll to position [13987, 0]
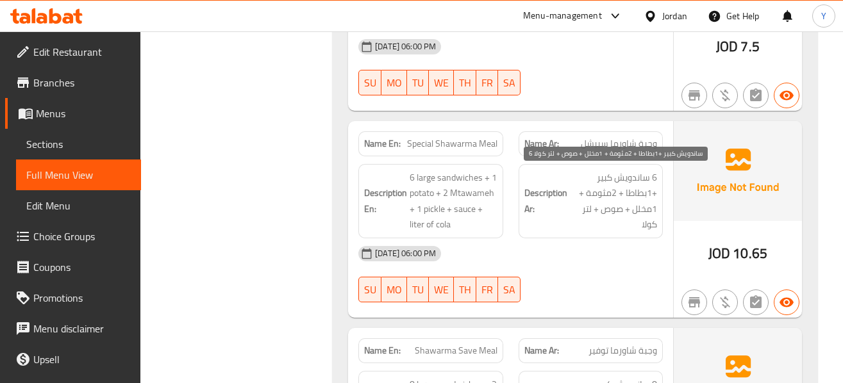
click at [601, 226] on span "6 ساندويش كبير +1بطاطا + 2مثومة + 1مخلل + صوص + لتر كولا" at bounding box center [613, 201] width 87 height 63
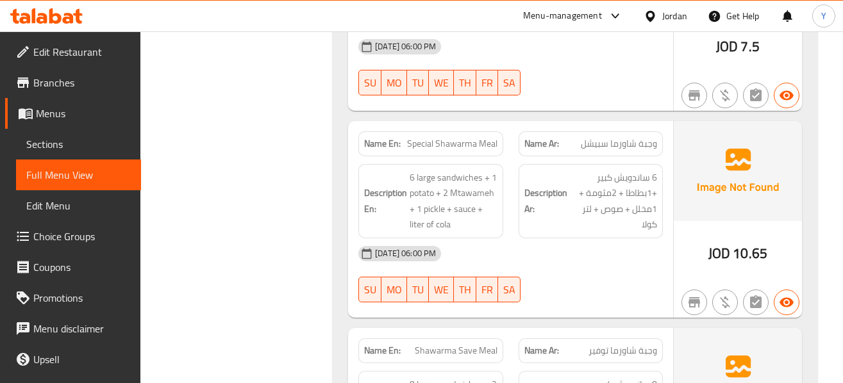
scroll to position [13949, 0]
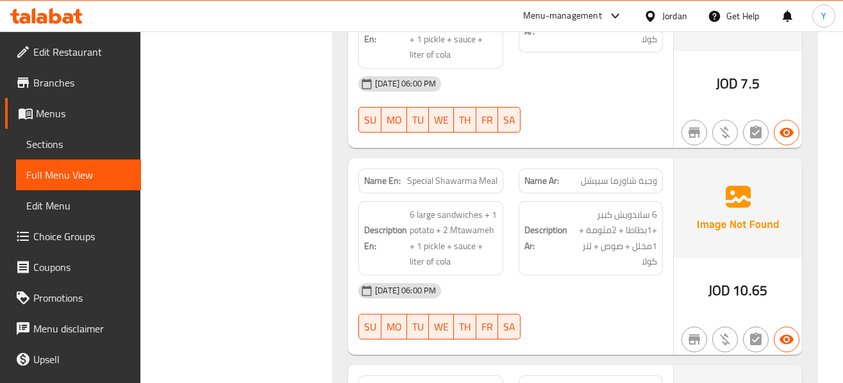
click at [671, 246] on div "Name En: Special Shawarma Meal Name Ar: وجبة شاورما سبيشل Description En: 6 lar…" at bounding box center [510, 256] width 325 height 197
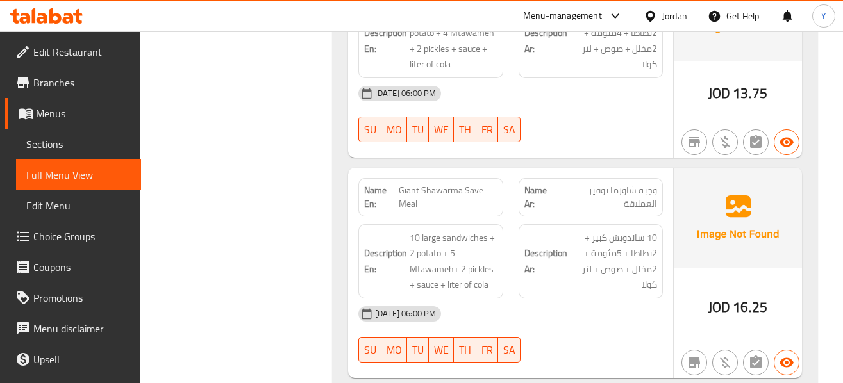
scroll to position [14462, 0]
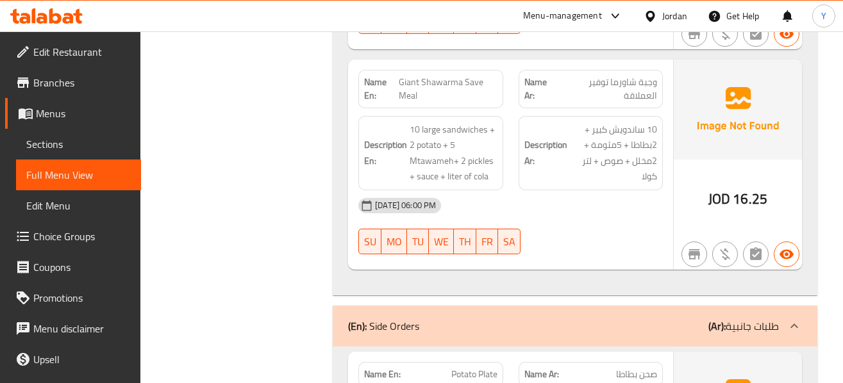
click at [682, 178] on div "JOD 16.25" at bounding box center [738, 165] width 128 height 210
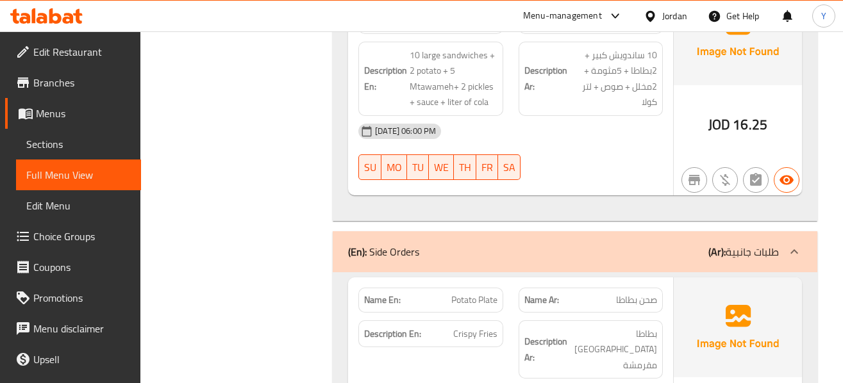
scroll to position [14539, 0]
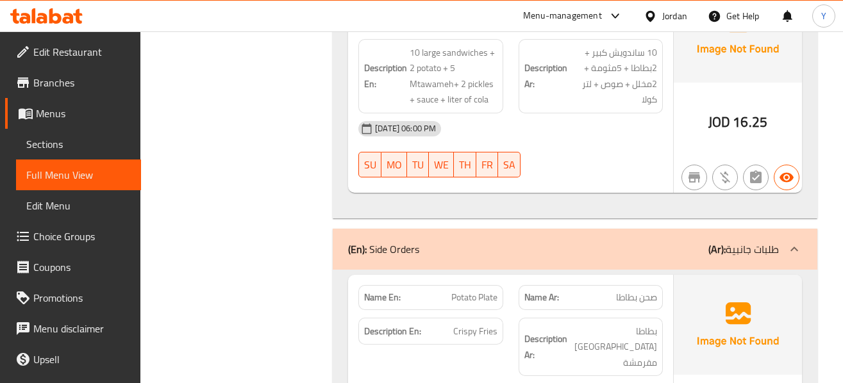
click at [657, 135] on div "[DATE] 06:00 PM" at bounding box center [511, 128] width 320 height 31
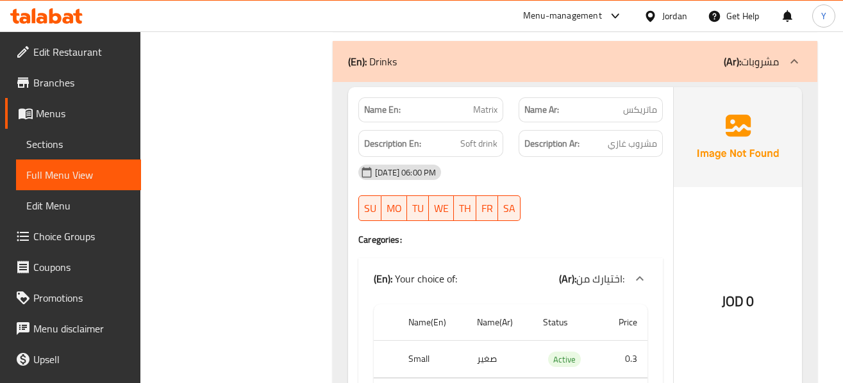
scroll to position [16924, 0]
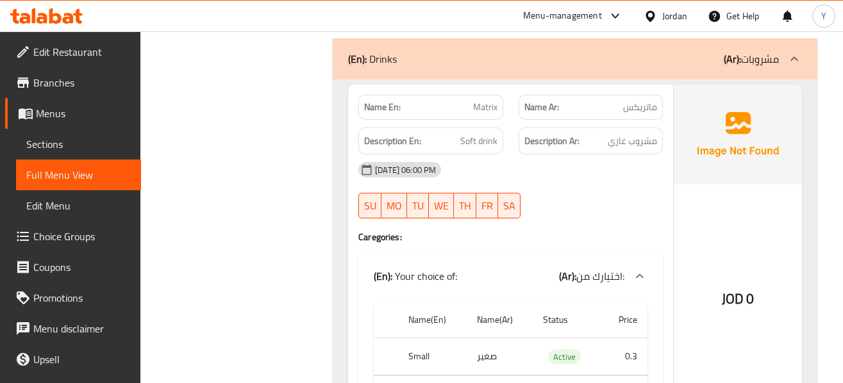
click at [646, 155] on div "[DATE] 06:00 PM" at bounding box center [511, 170] width 320 height 31
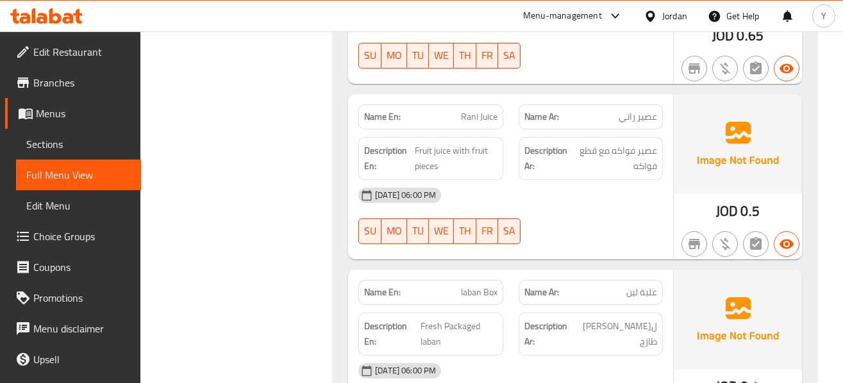
scroll to position [17463, 0]
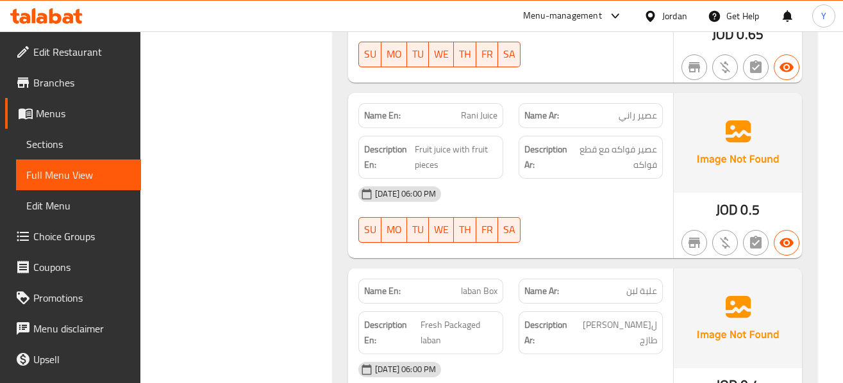
click at [667, 179] on div "[DATE] 06:00 PM" at bounding box center [511, 194] width 320 height 31
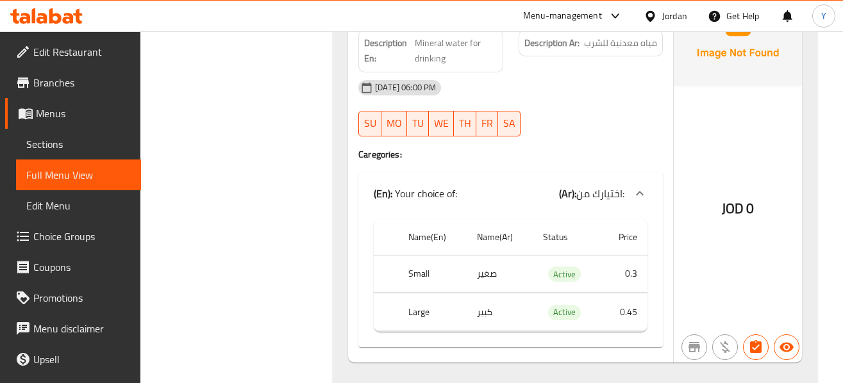
scroll to position [17922, 0]
click at [726, 224] on div "JOD 0" at bounding box center [738, 173] width 128 height 376
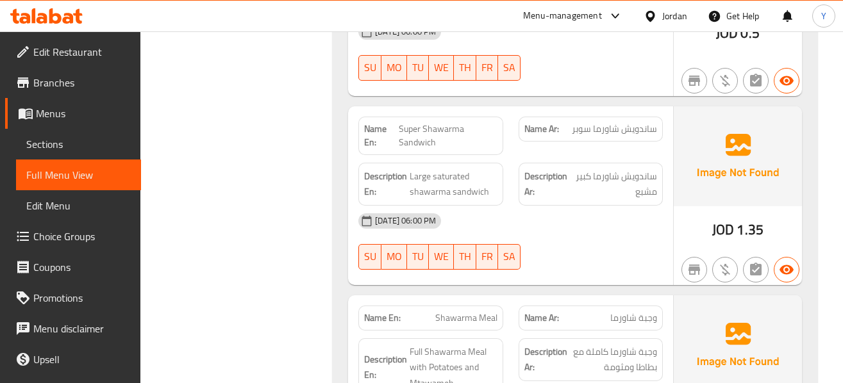
click at [426, 134] on span "Super Shawarma Sandwich" at bounding box center [448, 135] width 99 height 27
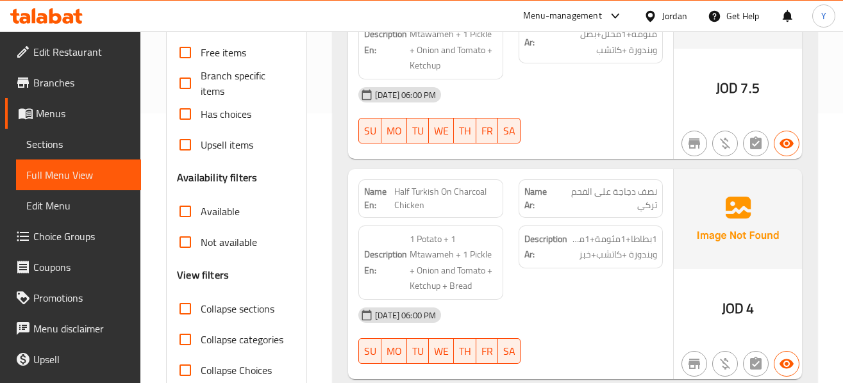
scroll to position [49, 0]
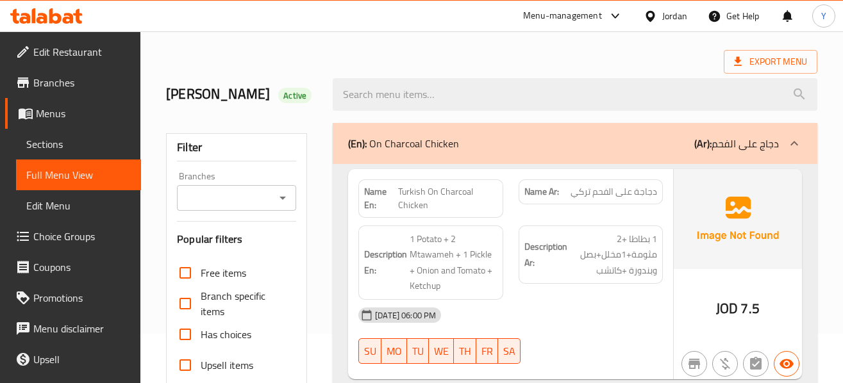
click at [496, 203] on span "Turkish On Charcoal Chicken" at bounding box center [447, 198] width 99 height 27
click at [417, 200] on span "Turkish On Charcoal Chicken" at bounding box center [447, 198] width 99 height 27
click at [635, 223] on div "Description Ar: 1 بطاطا +2 مثومة+1مخلل+بصل وبندورة +كاتشب" at bounding box center [591, 263] width 160 height 90
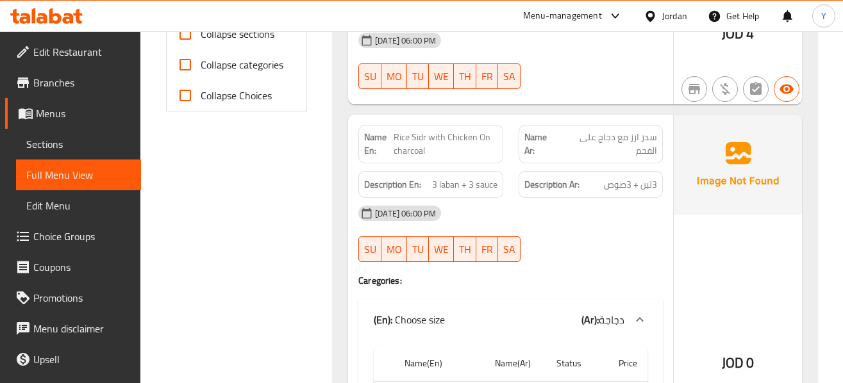
scroll to position [511, 0]
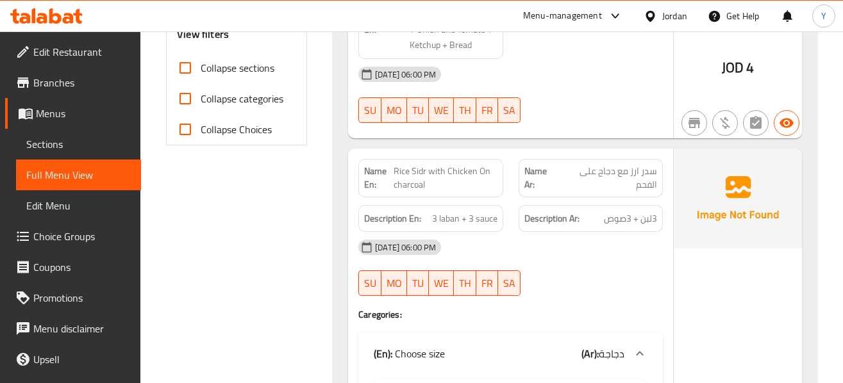
click at [616, 249] on div "[DATE] 06:00 PM" at bounding box center [511, 247] width 320 height 31
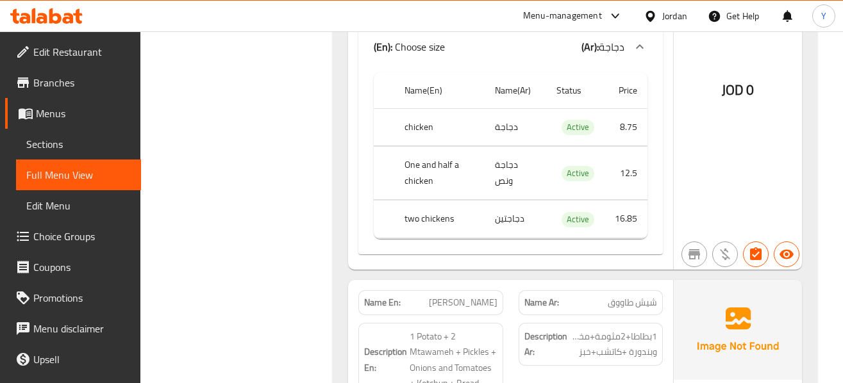
scroll to position [819, 0]
click at [795, 178] on div "JOD 0" at bounding box center [738, 55] width 128 height 428
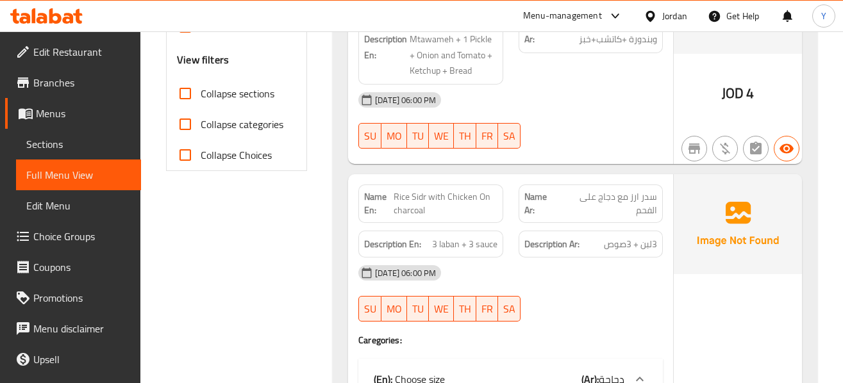
scroll to position [460, 0]
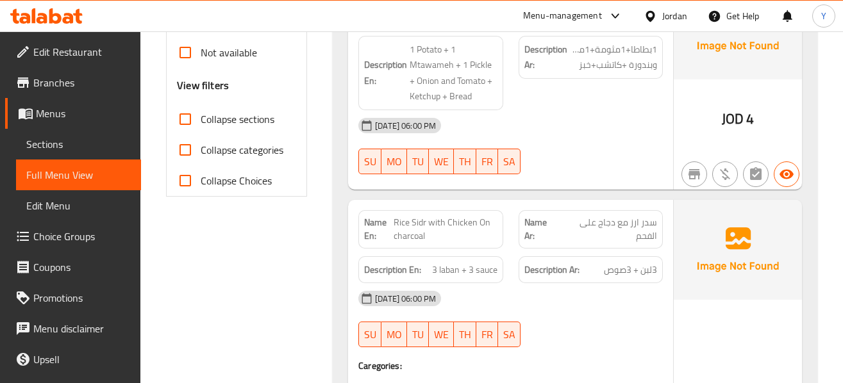
click at [430, 233] on span "Rice Sidr with Chicken On charcoal" at bounding box center [446, 229] width 104 height 27
click at [593, 278] on h6 "Description Ar: 3لبن + 3صوص" at bounding box center [590, 270] width 133 height 16
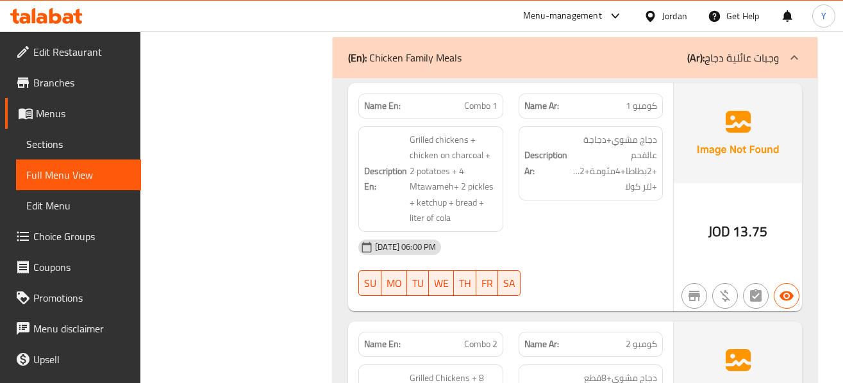
scroll to position [1742, 0]
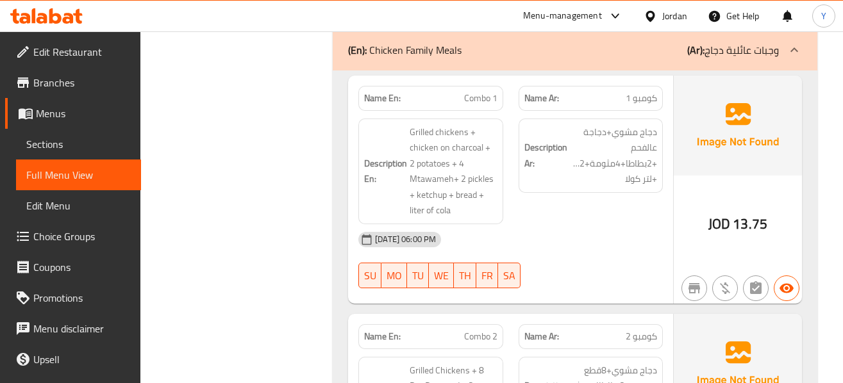
click at [481, 105] on span "Combo 1" at bounding box center [480, 98] width 33 height 13
click at [690, 226] on div "JOD 13.75" at bounding box center [738, 190] width 128 height 228
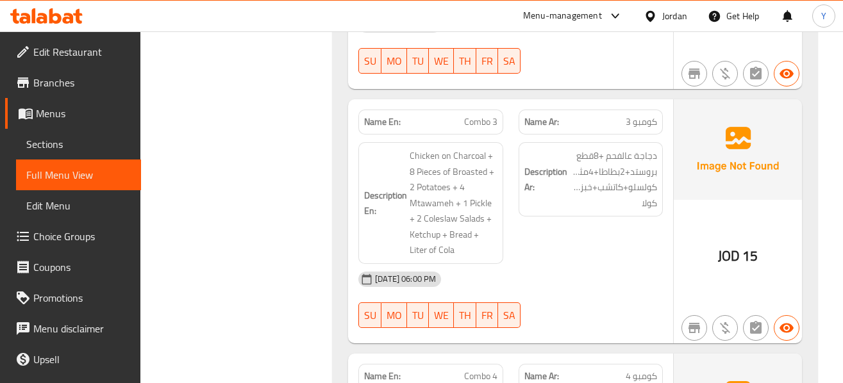
scroll to position [2229, 0]
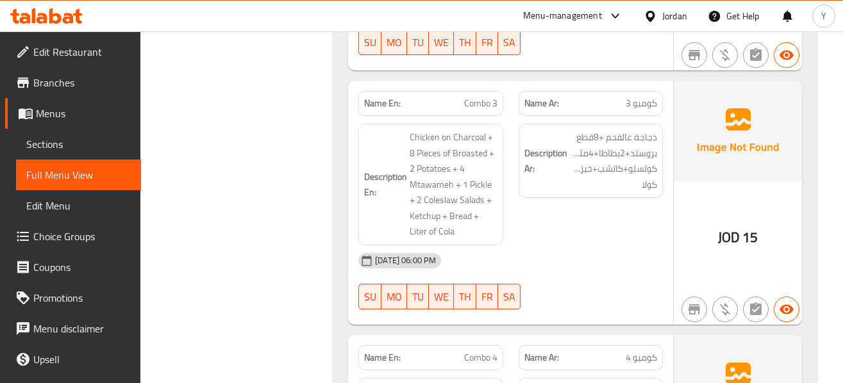
click at [489, 101] on span "Combo 3" at bounding box center [480, 103] width 33 height 13
click at [667, 241] on div "Description Ar: دجاجة عالفحم +8قطع بروستد+2بطاطا+4مثومة+1مخلل+2سلطة كولسلو+كاتش…" at bounding box center [591, 184] width 160 height 137
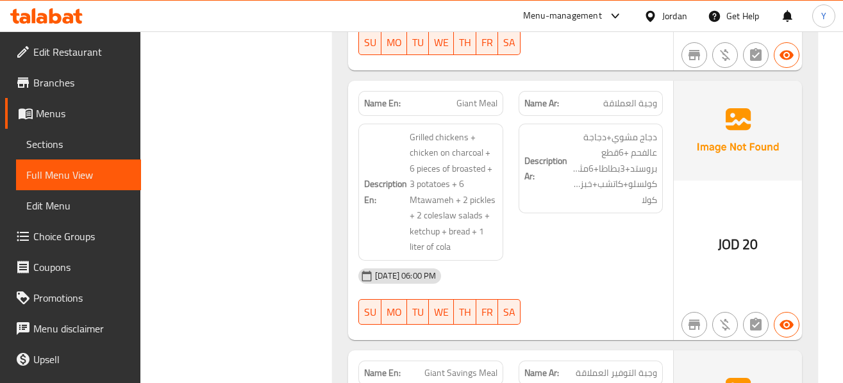
scroll to position [2768, 0]
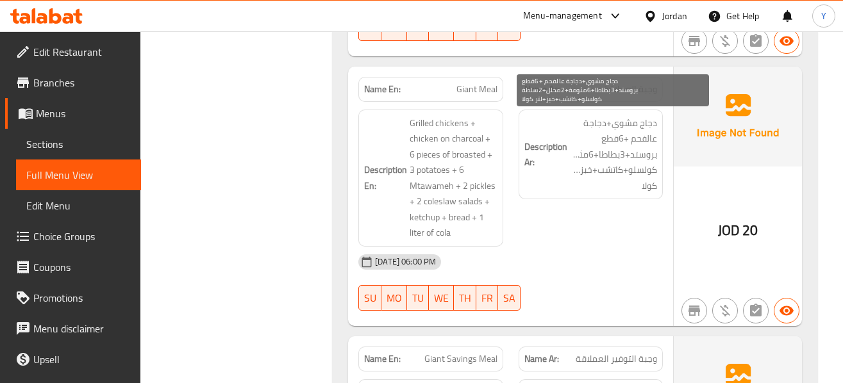
click at [630, 188] on span "دجاج مشوي+دجاجة عالفحم +6قطع بروستد+3بطاطا+6مثومة+2مخلل+2سلطة كولسلو+كاتشب+خبز+…" at bounding box center [613, 154] width 87 height 79
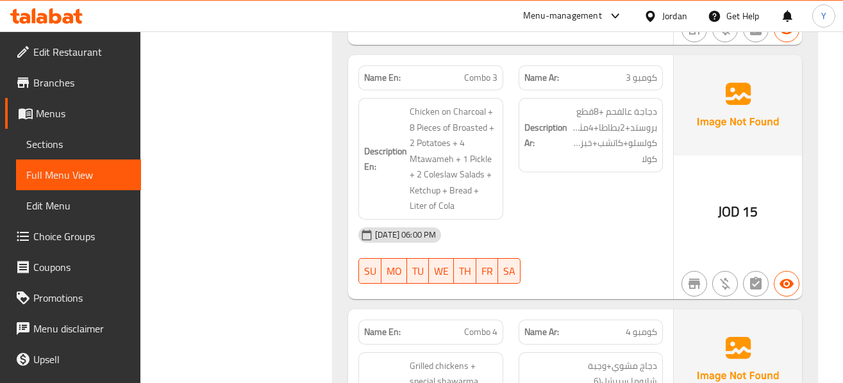
scroll to position [2229, 0]
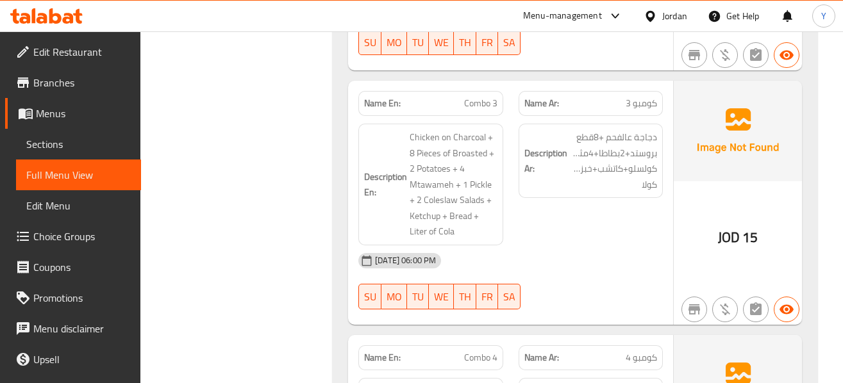
click at [488, 97] on span "Combo 3" at bounding box center [480, 103] width 33 height 13
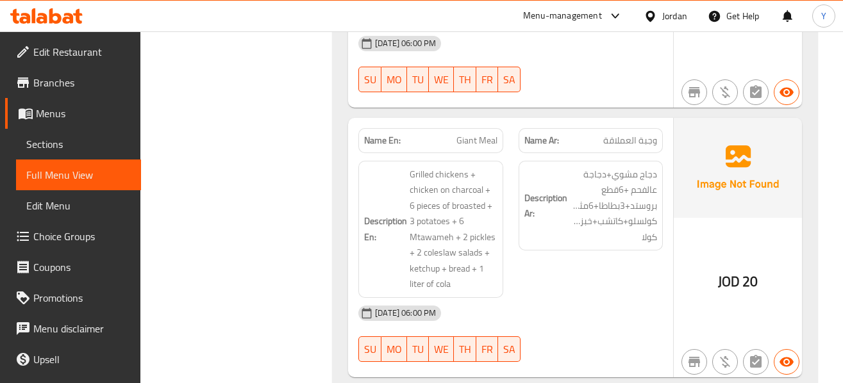
scroll to position [2742, 0]
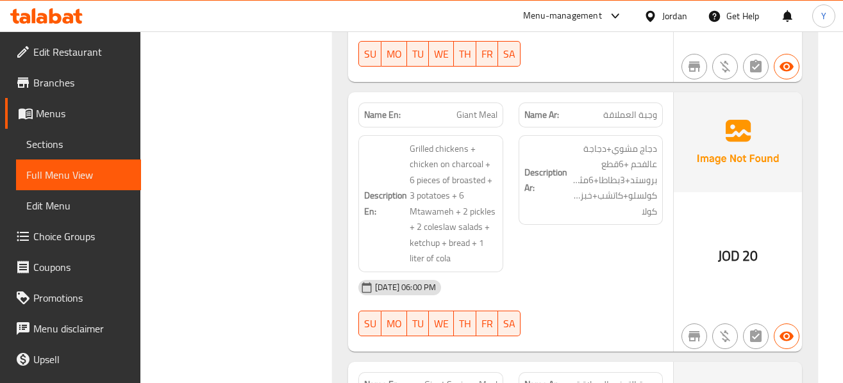
click at [481, 111] on span "Giant Meal" at bounding box center [476, 114] width 41 height 13
click at [609, 232] on div "Description Ar: دجاج مشوي+دجاجة عالفحم +6قطع بروستد+3بطاطا+6مثومة+2مخلل+2سلطة ك…" at bounding box center [591, 204] width 160 height 153
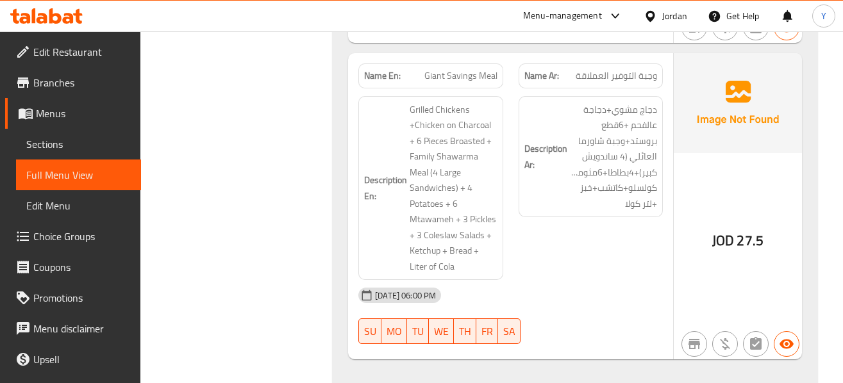
scroll to position [3075, 0]
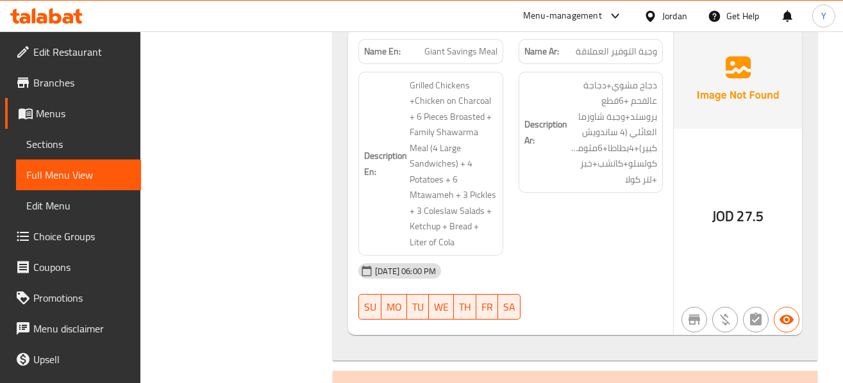
click at [465, 51] on span "Giant Savings Meal" at bounding box center [460, 51] width 73 height 13
click at [666, 188] on div "Description Ar: دجاج مشوي+دجاجة عالفحم +6قطع بروستد+وجبة شاورما العائلي (4 ساند…" at bounding box center [591, 164] width 160 height 200
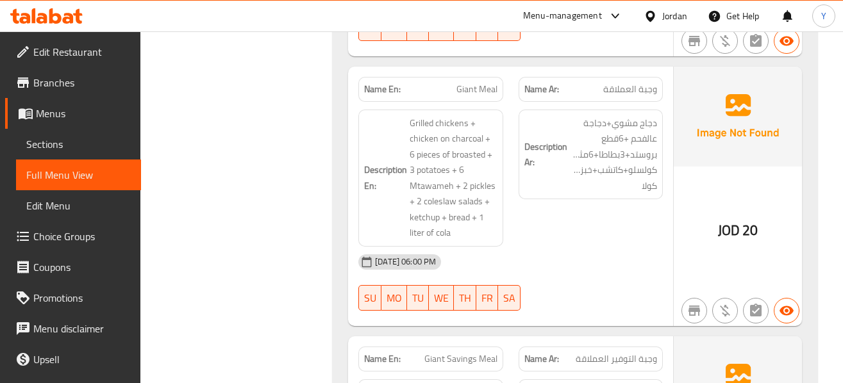
scroll to position [2742, 0]
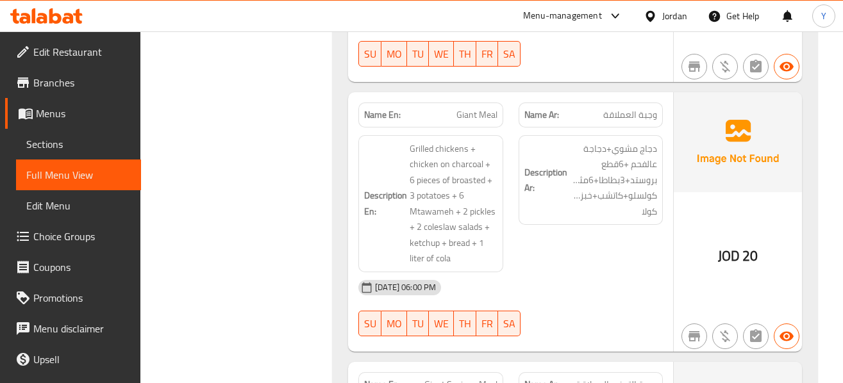
click at [480, 121] on span "Giant Meal" at bounding box center [476, 114] width 41 height 13
click at [664, 225] on div "Description Ar: دجاج مشوي+دجاجة عالفحم +6قطع بروستد+3بطاطا+6مثومة+2مخلل+2سلطة ك…" at bounding box center [591, 204] width 160 height 153
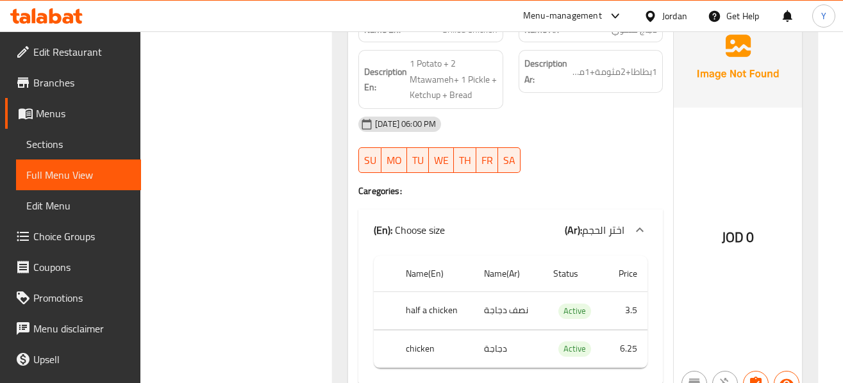
scroll to position [3460, 0]
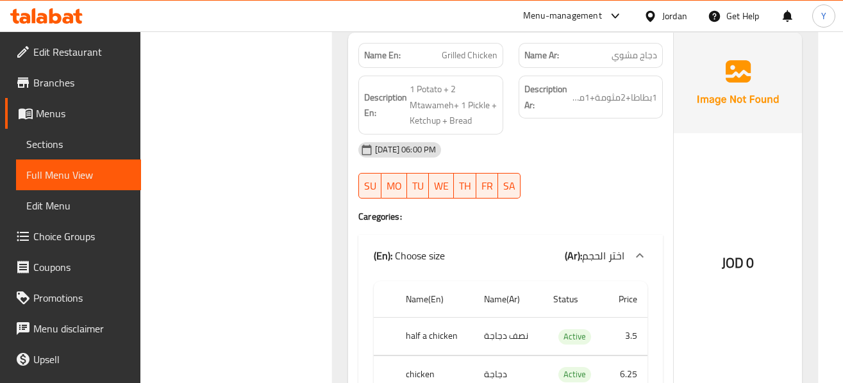
click at [475, 56] on span "Grilled Chicken" at bounding box center [470, 55] width 56 height 13
click at [698, 199] on div "JOD 0" at bounding box center [738, 229] width 128 height 392
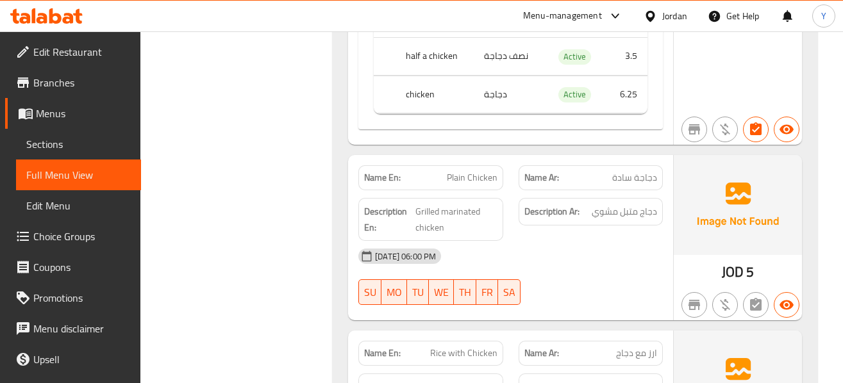
scroll to position [3742, 0]
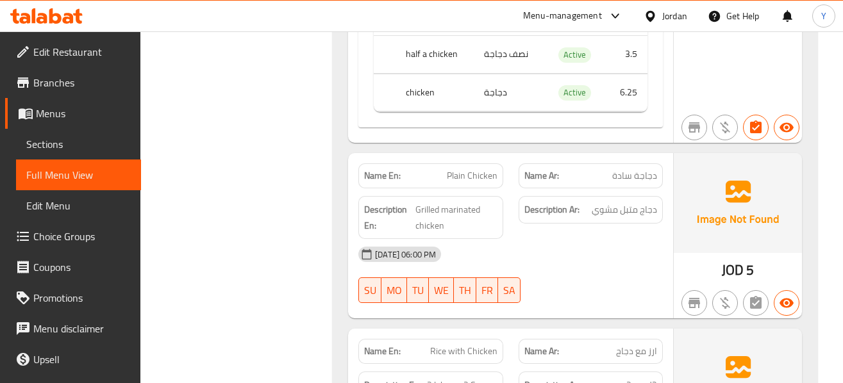
click at [485, 171] on span "Plain Chicken" at bounding box center [472, 175] width 51 height 13
click at [657, 242] on div "[DATE] 06:00 PM" at bounding box center [511, 254] width 320 height 31
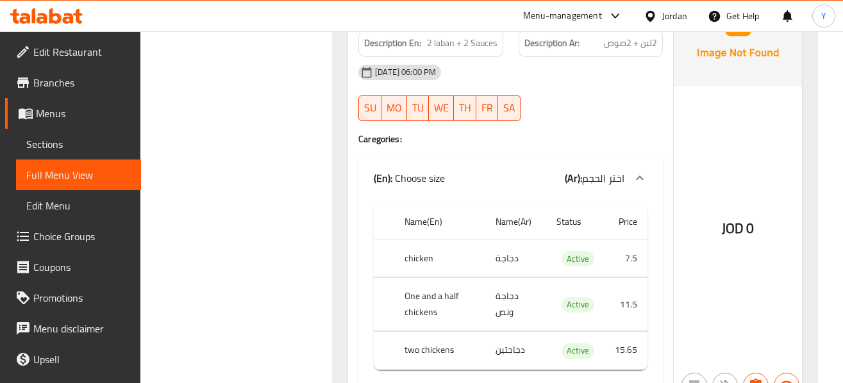
scroll to position [3922, 0]
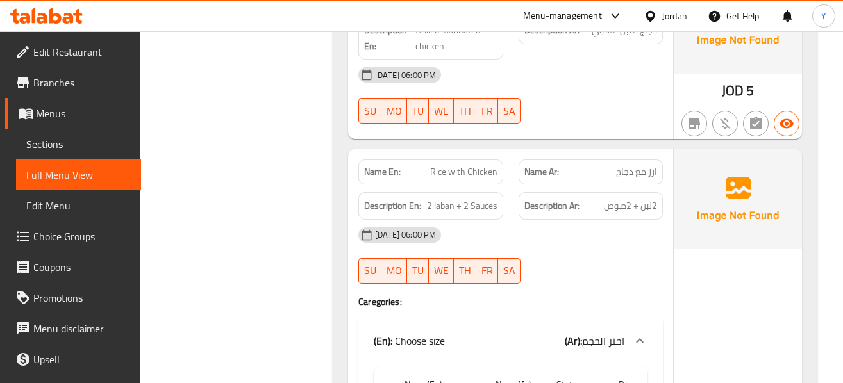
click at [482, 171] on span "Rice with Chicken" at bounding box center [463, 171] width 67 height 13
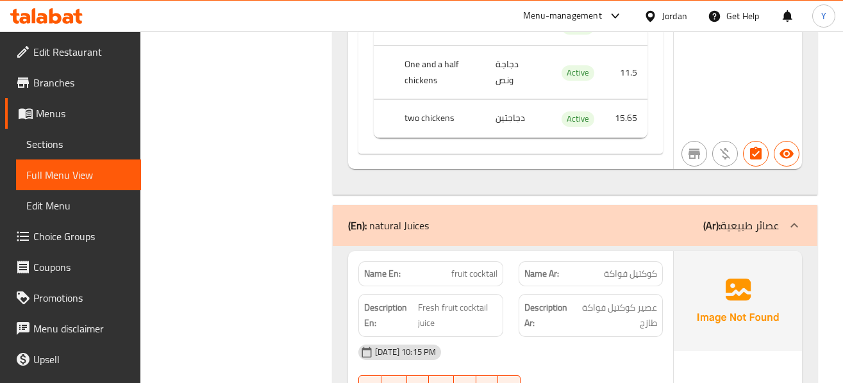
scroll to position [4152, 0]
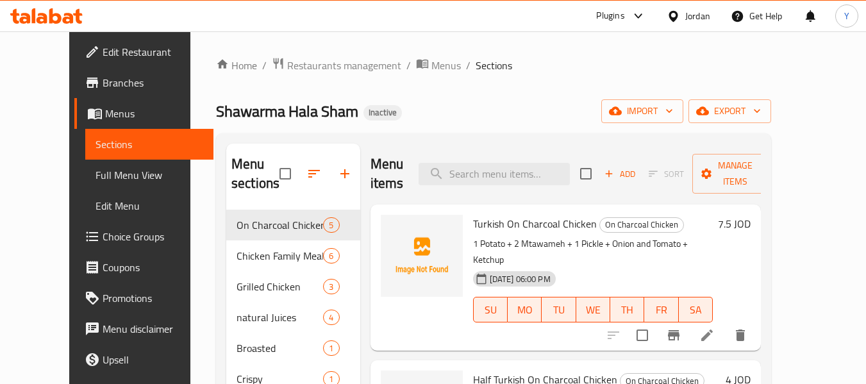
click at [255, 112] on span "Shawarma Hala Sham" at bounding box center [287, 111] width 142 height 29
click at [539, 180] on input "search" at bounding box center [494, 174] width 151 height 22
paste input "ngo, Strawberry, Orange, Banana and milk"
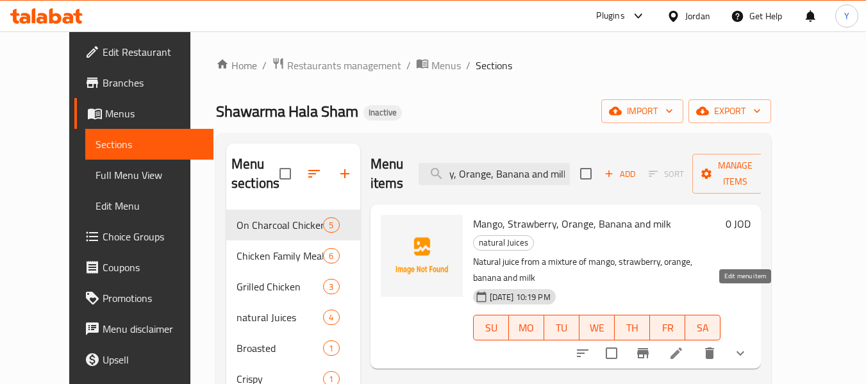
type input "ngo, Strawberry, Orange, Banana and milk"
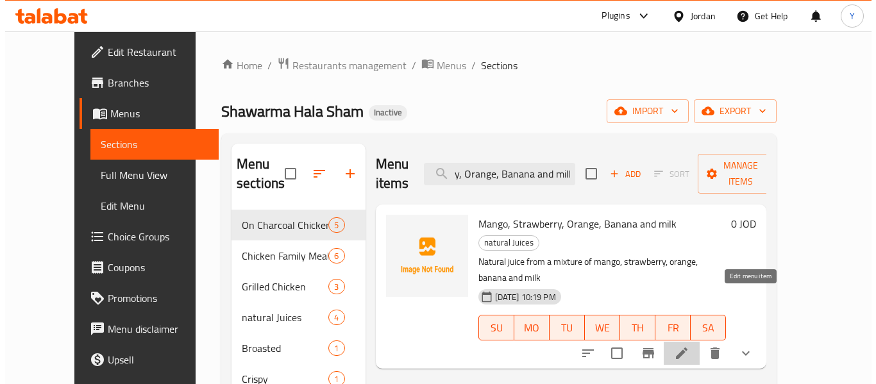
scroll to position [0, 0]
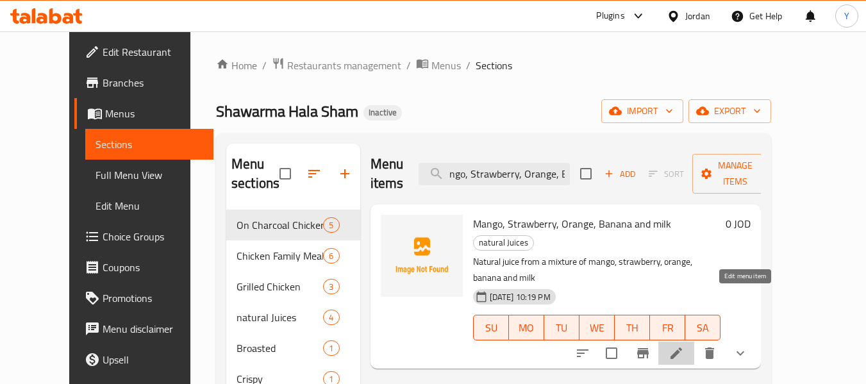
click at [684, 346] on icon at bounding box center [676, 353] width 15 height 15
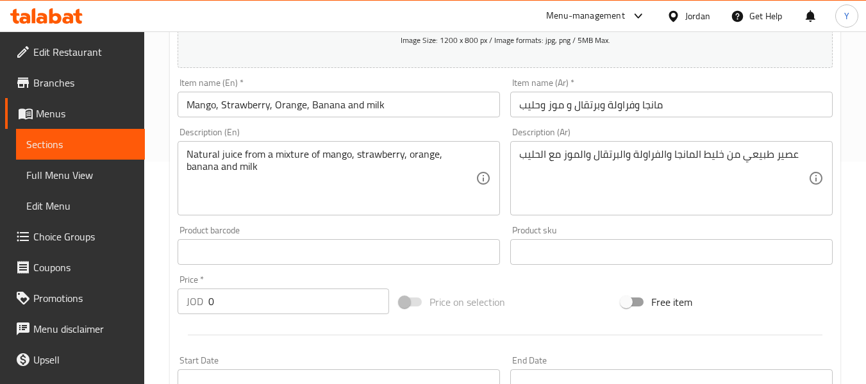
scroll to position [221, 0]
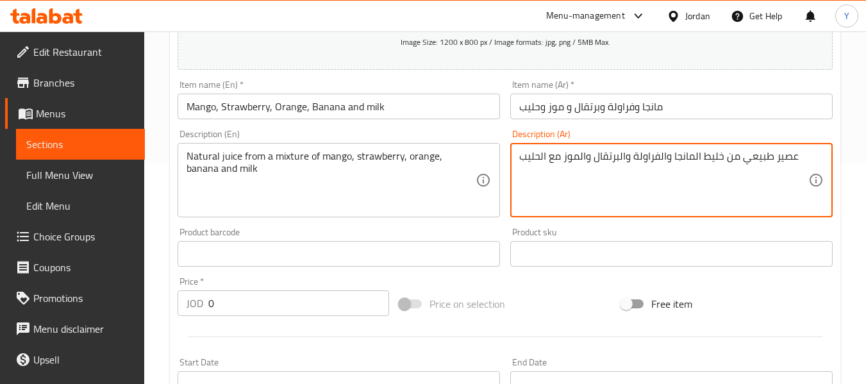
click at [732, 158] on textarea "عصير طبيعي من خليط المانجا والفراولة والبرتقال والموز مع الحليب" at bounding box center [663, 180] width 289 height 61
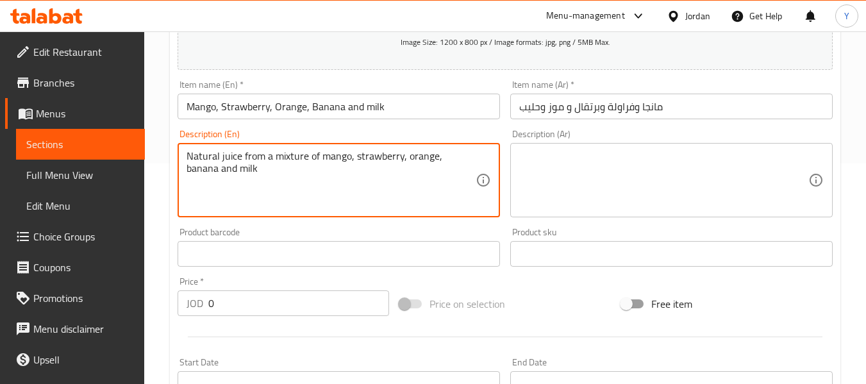
click at [379, 162] on textarea "Natural juice from a mixture of mango, strawberry, orange, banana and milk" at bounding box center [331, 180] width 289 height 61
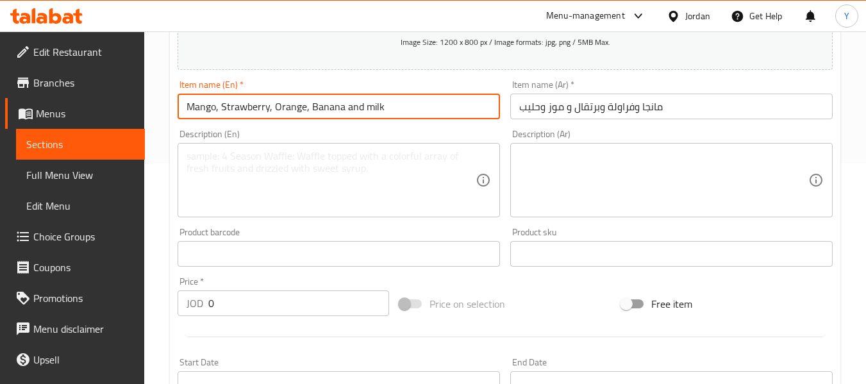
click at [313, 102] on div "Home / Restaurants management / Menus / Sections / item / update natural Juices…" at bounding box center [505, 263] width 671 height 852
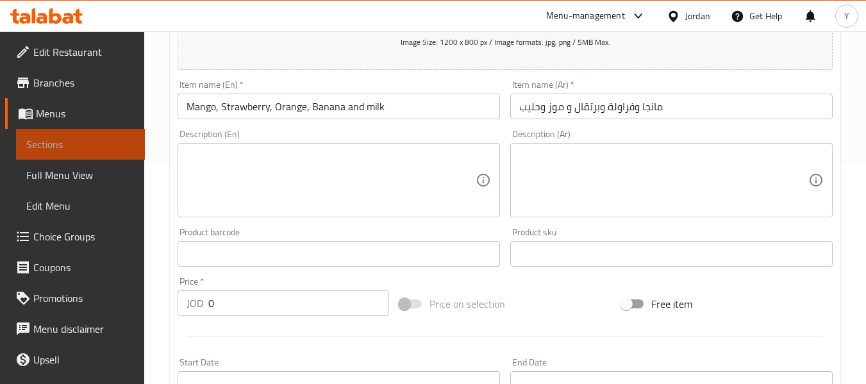
click at [106, 141] on span "Sections" at bounding box center [80, 144] width 108 height 15
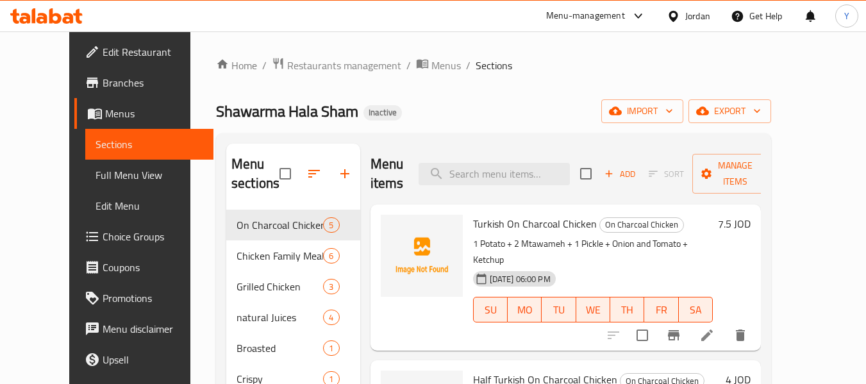
click at [797, 153] on div "Home / Restaurants management / Menus / Sections Shawarma Hala Sham Inactive im…" at bounding box center [493, 325] width 606 height 589
click at [510, 185] on div "Menu items Add Sort Manage items" at bounding box center [566, 174] width 391 height 61
click at [510, 172] on input "search" at bounding box center [494, 174] width 151 height 22
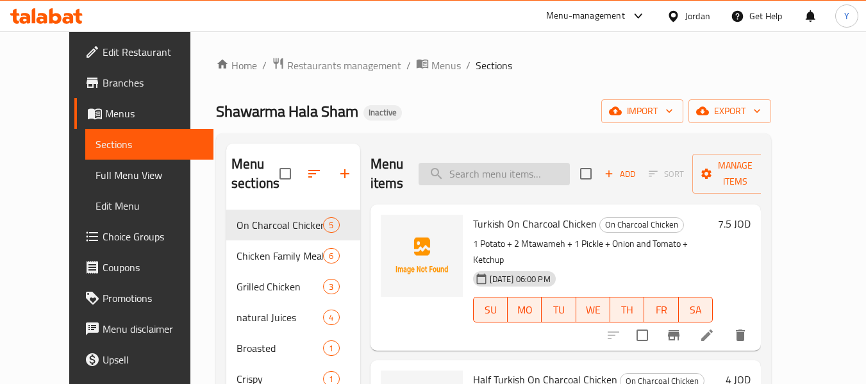
paste input "Super Shawarma Sandwich"
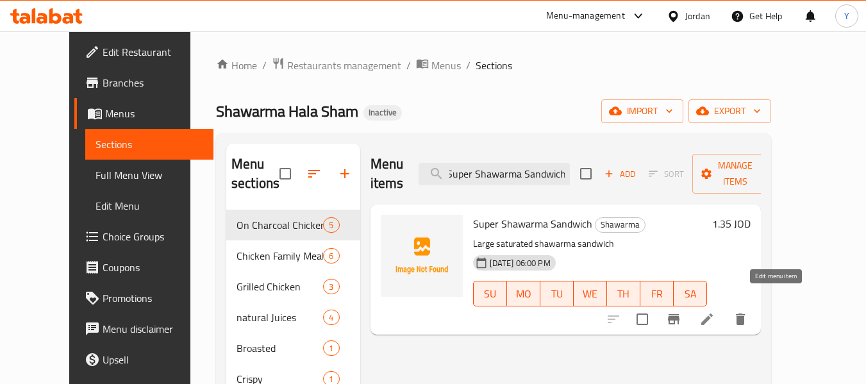
type input "Super Shawarma Sandwich"
click at [715, 312] on icon at bounding box center [706, 319] width 15 height 15
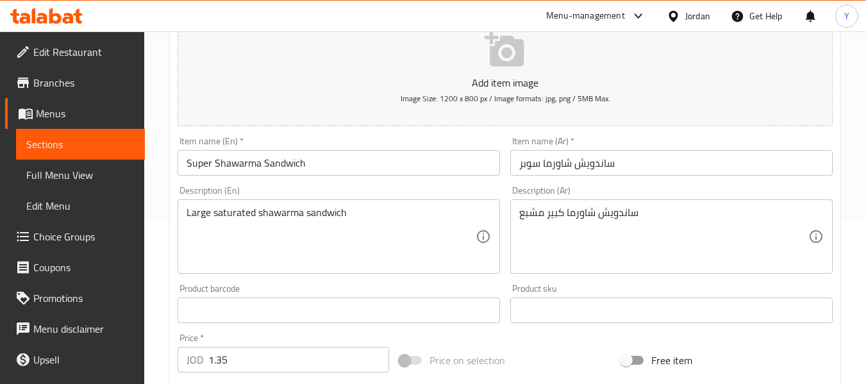
scroll to position [169, 0]
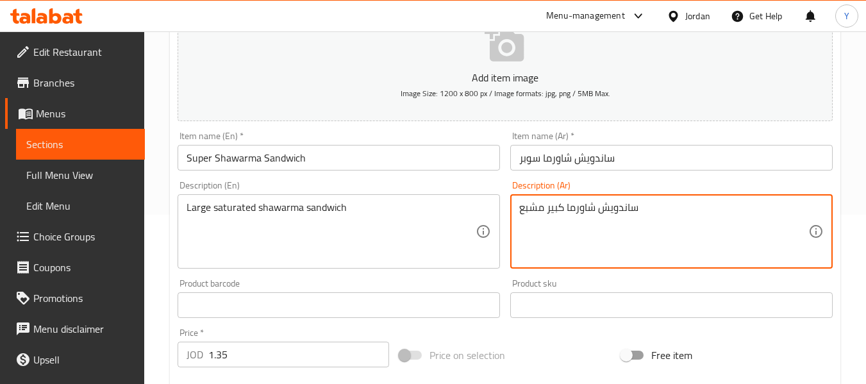
click at [529, 205] on textarea "ساندويش شاورما كبير مشبع" at bounding box center [663, 231] width 289 height 61
type textarea "ساندويش شاورما كبير"
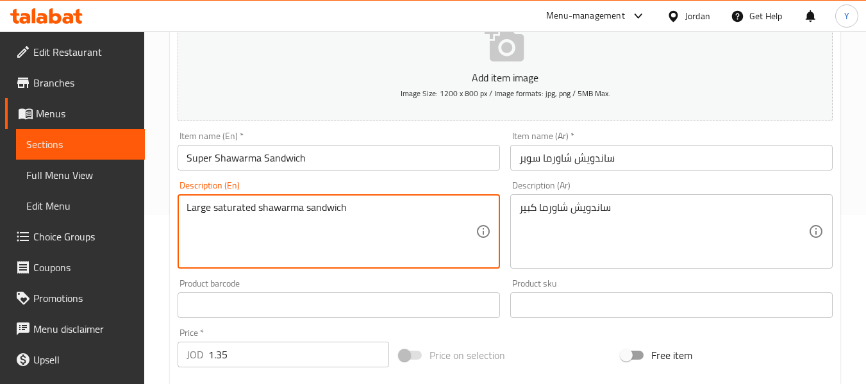
click at [239, 206] on textarea "Large saturated shawarma sandwich" at bounding box center [331, 231] width 289 height 61
type textarea "Large shawarma sandwich"
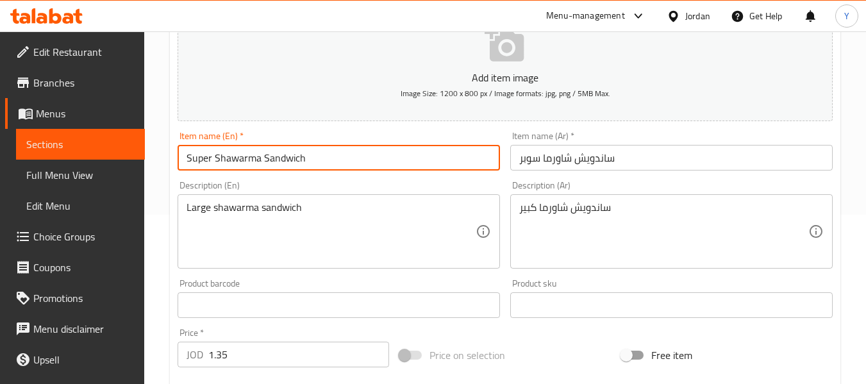
click at [275, 160] on input "Super Shawarma Sandwich" at bounding box center [339, 158] width 322 height 26
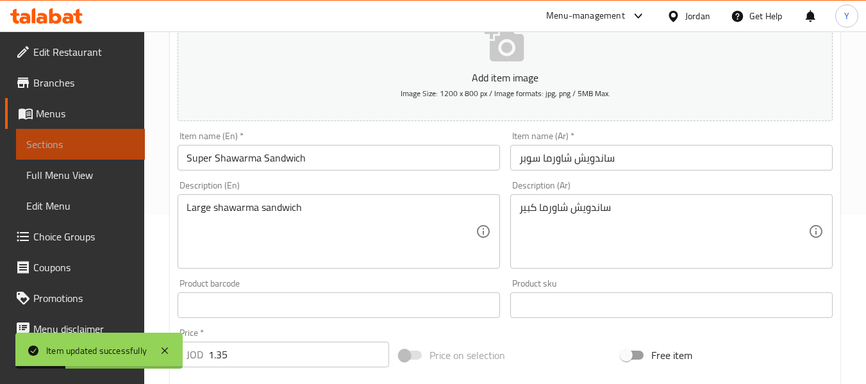
click at [85, 147] on span "Sections" at bounding box center [80, 144] width 108 height 15
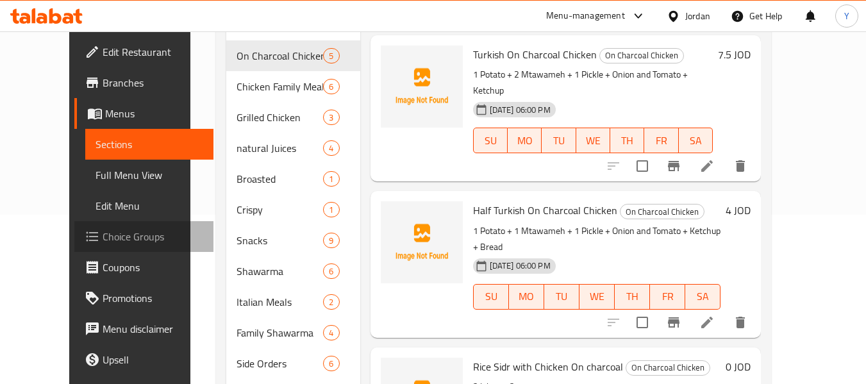
click at [103, 235] on span "Choice Groups" at bounding box center [153, 236] width 101 height 15
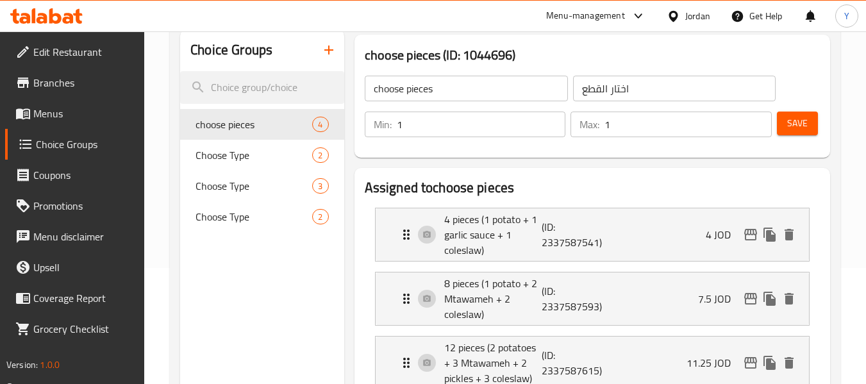
scroll to position [105, 0]
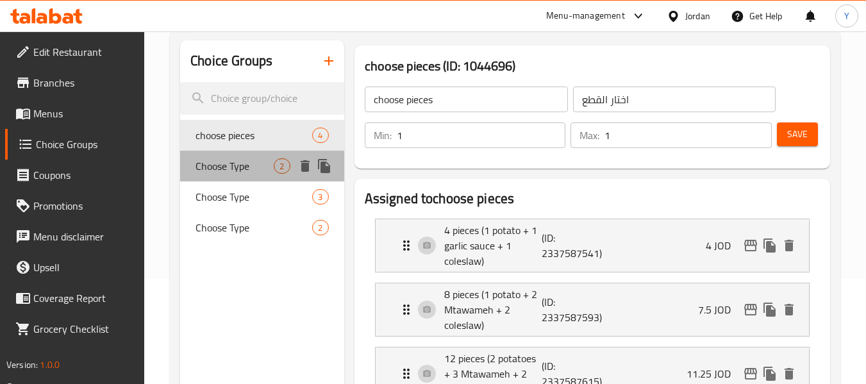
click at [217, 176] on div "Choose Type 2" at bounding box center [261, 166] width 163 height 31
type input "Choose Type"
type input "اختر النوع"
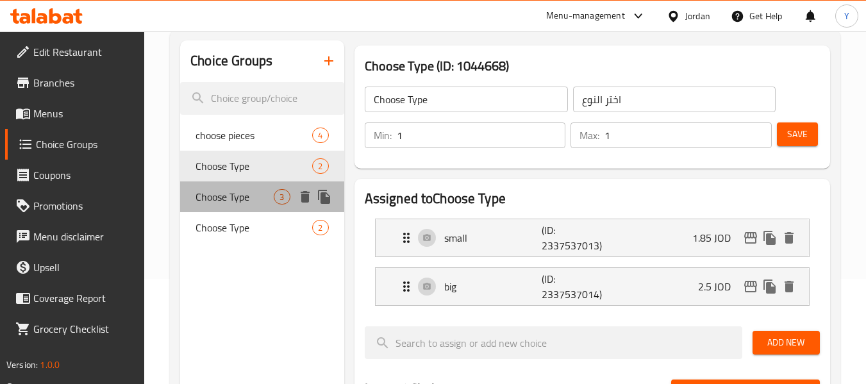
click at [246, 201] on span "Choose Type" at bounding box center [235, 196] width 78 height 15
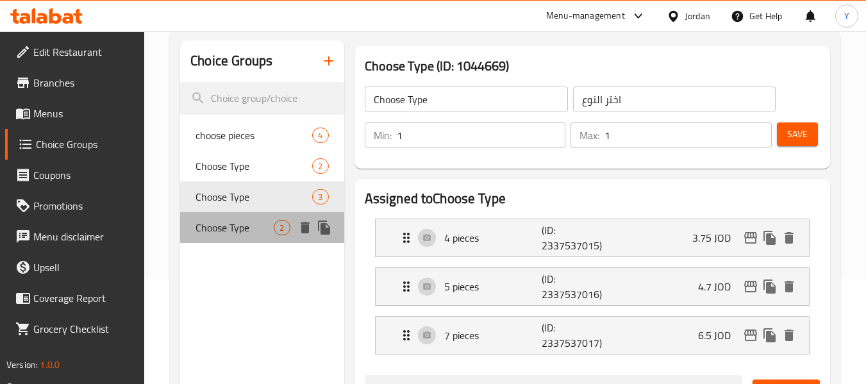
click at [245, 233] on span "Choose Type" at bounding box center [235, 227] width 78 height 15
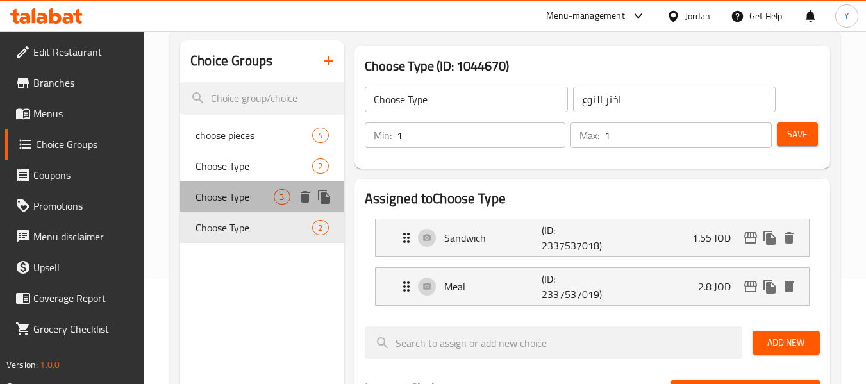
click at [236, 207] on div "Choose Type 3" at bounding box center [261, 196] width 163 height 31
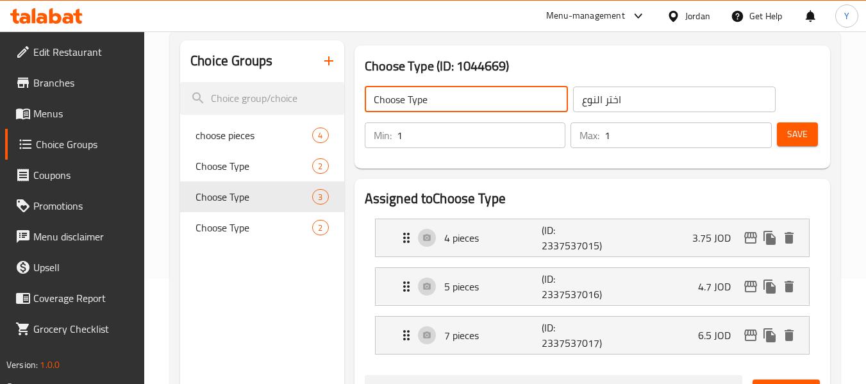
click at [417, 100] on input "Choose Type" at bounding box center [466, 100] width 203 height 26
type input "Choose size"
click at [591, 105] on input "اختر النوع" at bounding box center [674, 100] width 203 height 26
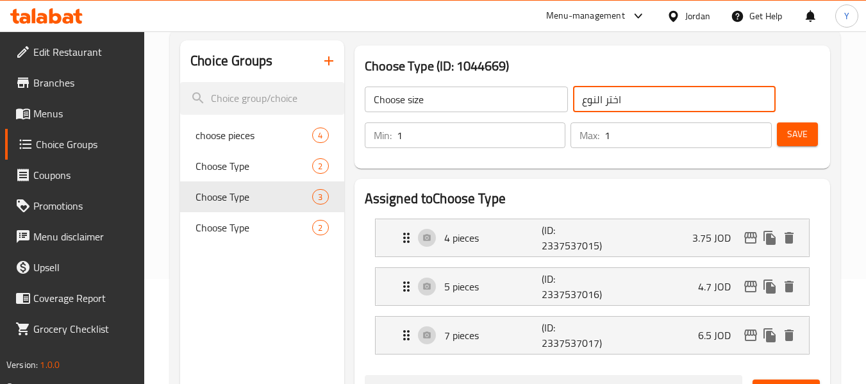
click at [591, 105] on input "اختر النوع" at bounding box center [674, 100] width 203 height 26
type input "اختر الحجم"
click at [796, 133] on span "Save" at bounding box center [797, 134] width 21 height 16
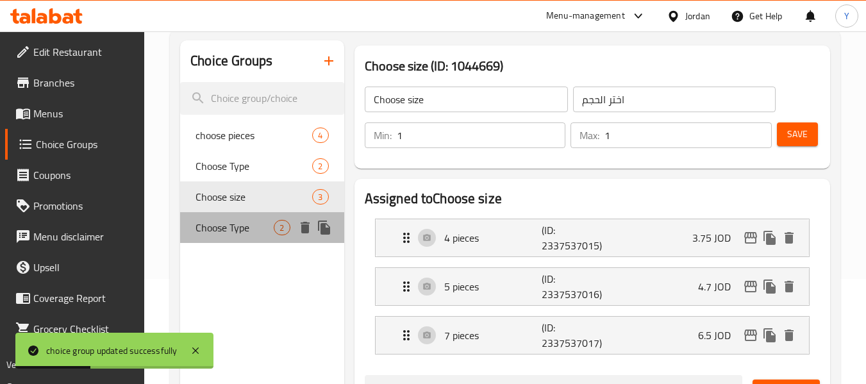
click at [232, 228] on span "Choose Type" at bounding box center [235, 227] width 78 height 15
type input "Choose Type"
type input "اختر النوع"
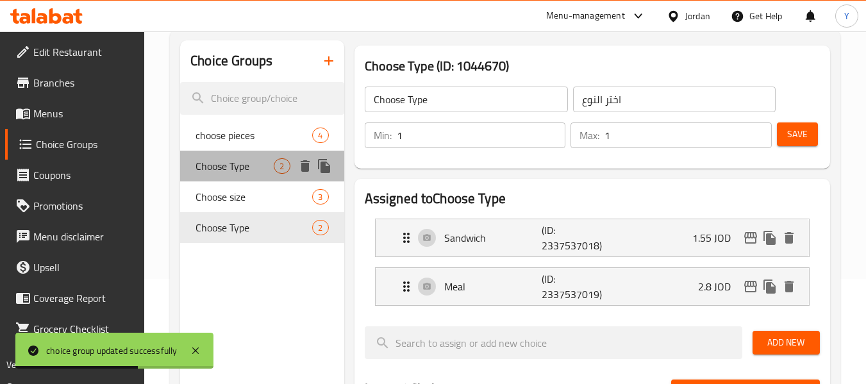
click at [239, 166] on span "Choose Type" at bounding box center [235, 165] width 78 height 15
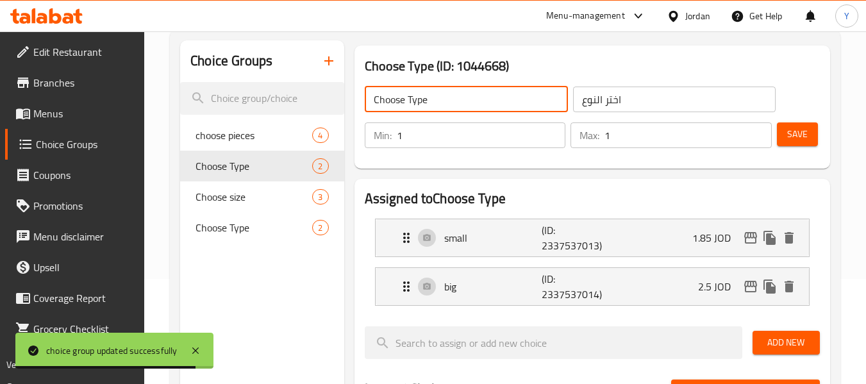
click at [422, 101] on input "Choose Type" at bounding box center [466, 100] width 203 height 26
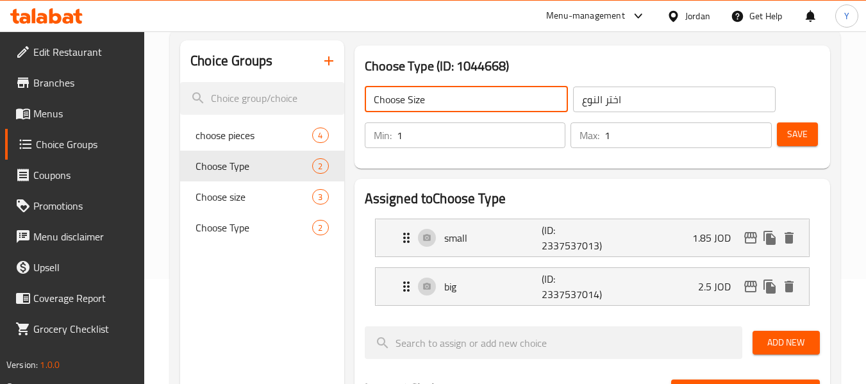
type input "Choose Size"
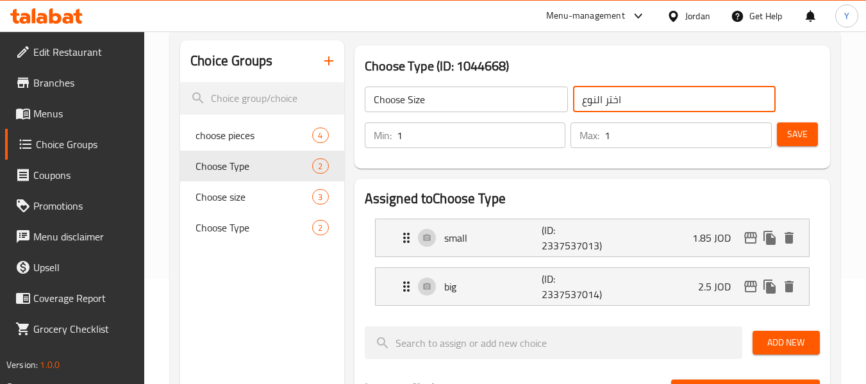
drag, startPoint x: 597, startPoint y: 102, endPoint x: 556, endPoint y: 101, distance: 40.4
click at [556, 101] on div "Choose Size ​ اختر النوع ​" at bounding box center [570, 99] width 427 height 41
type input "اختر الحجم"
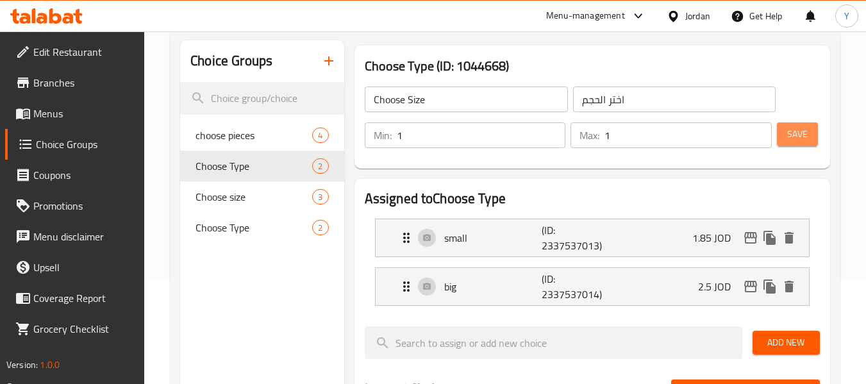
click at [794, 136] on span "Save" at bounding box center [797, 134] width 21 height 16
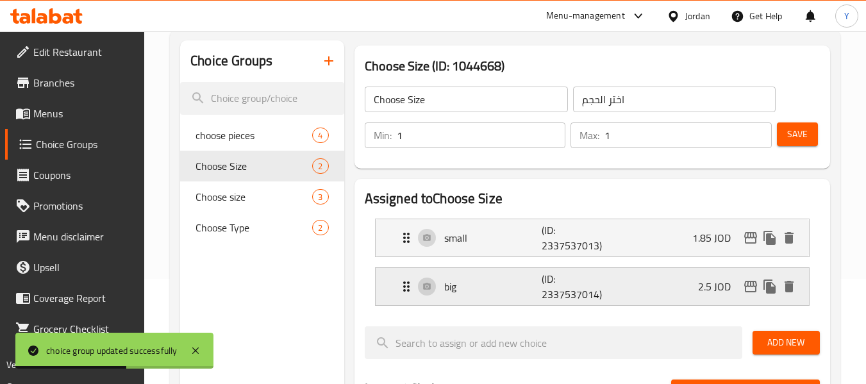
click at [462, 290] on p "big" at bounding box center [493, 286] width 98 height 15
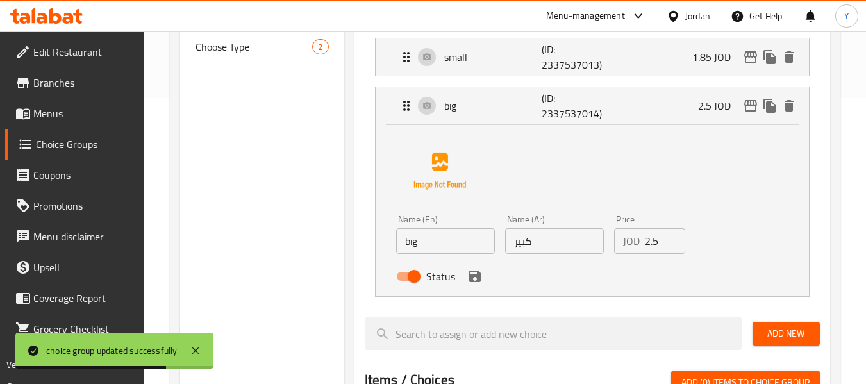
scroll to position [290, 0]
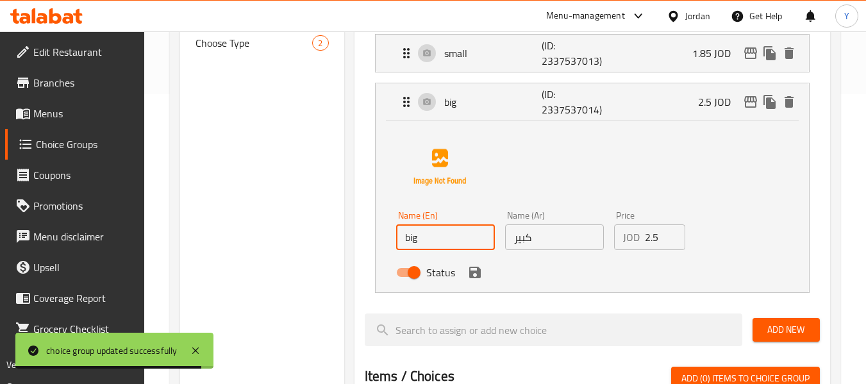
drag, startPoint x: 426, startPoint y: 240, endPoint x: 367, endPoint y: 237, distance: 59.0
click at [367, 237] on li "big (ID: 2337537014) 2.5 JOD Name (En) big Name (En) Name (Ar) كبير Name (Ar) P…" at bounding box center [592, 188] width 455 height 221
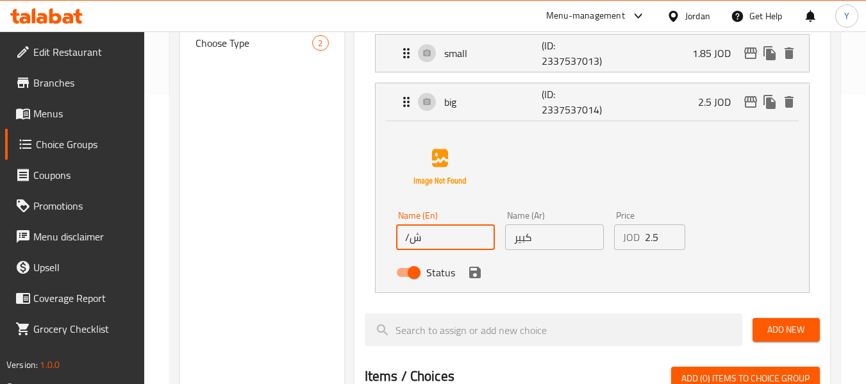
type input "/"
click at [471, 271] on icon "save" at bounding box center [475, 273] width 12 height 12
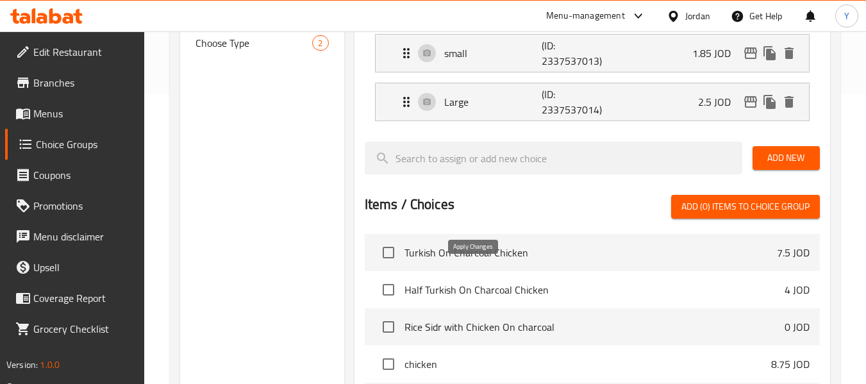
type input "Large"
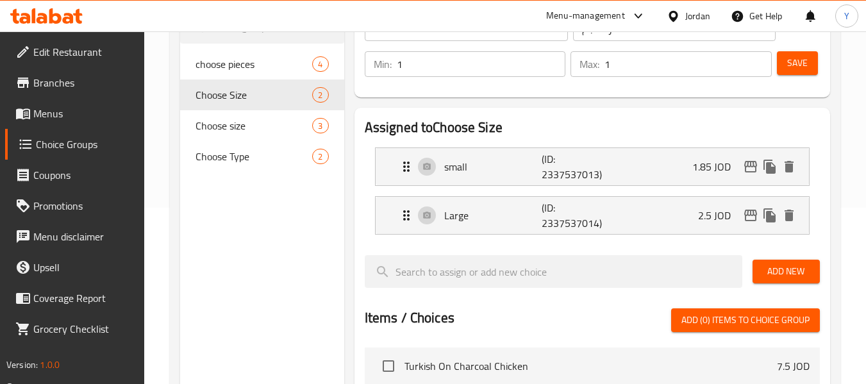
scroll to position [122, 0]
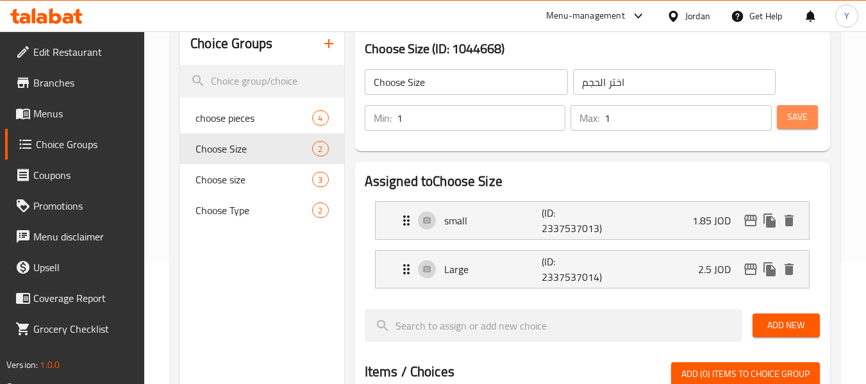
click at [807, 117] on span "Save" at bounding box center [797, 117] width 21 height 16
click at [256, 263] on div "Choice Groups choose pieces 4 Choose Size 2 Choose size 3 Choose Type 2" at bounding box center [261, 377] width 163 height 708
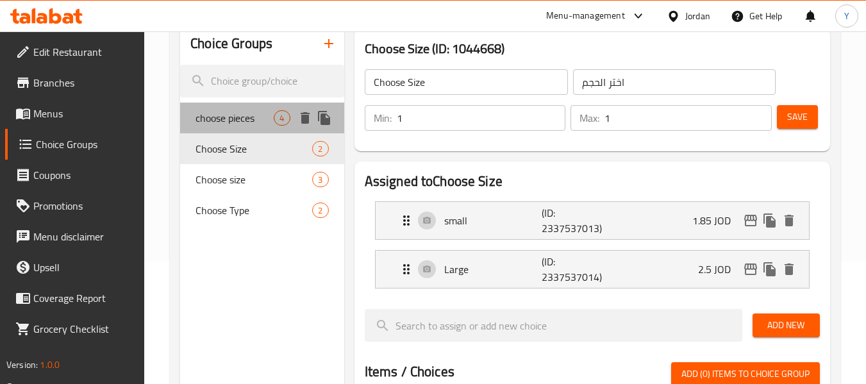
click at [235, 120] on span "choose pieces" at bounding box center [235, 117] width 78 height 15
type input "choose pieces"
type input "اختار القطع"
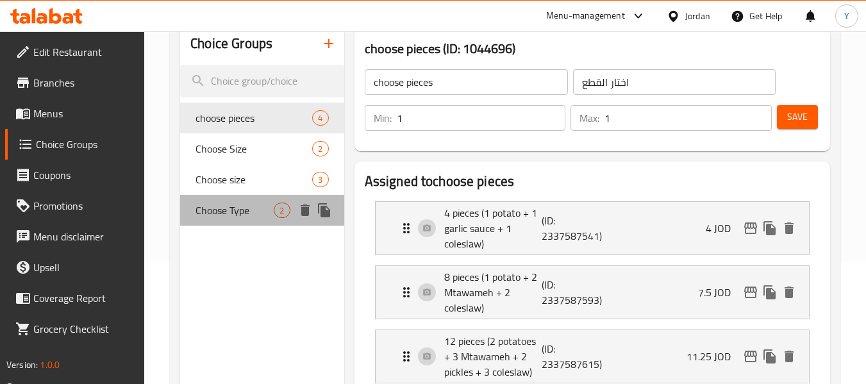
click at [230, 206] on span "Choose Type" at bounding box center [235, 210] width 78 height 15
type input "Choose Type"
type input "اختر النوع"
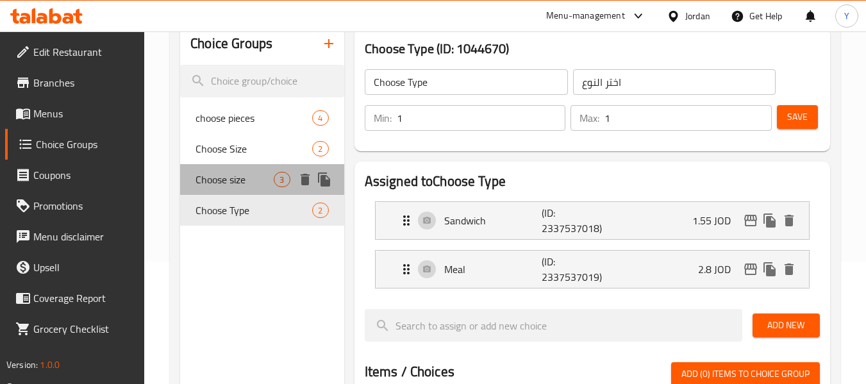
click at [233, 187] on span "Choose size" at bounding box center [235, 179] width 78 height 15
type input "Choose size"
type input "اختر الحجم"
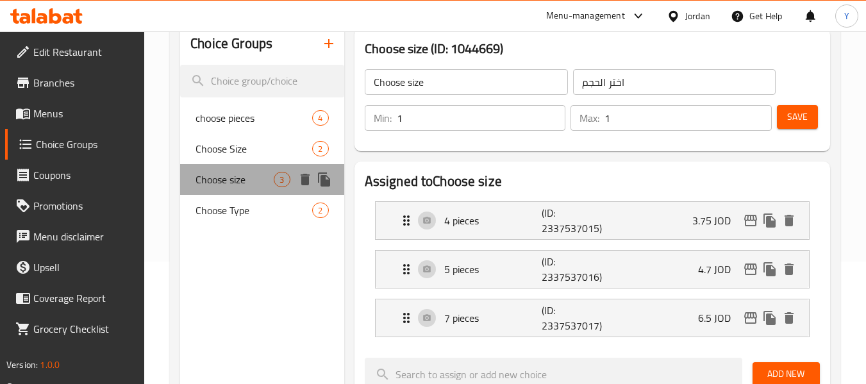
click at [232, 169] on div "Choose size 3" at bounding box center [261, 179] width 163 height 31
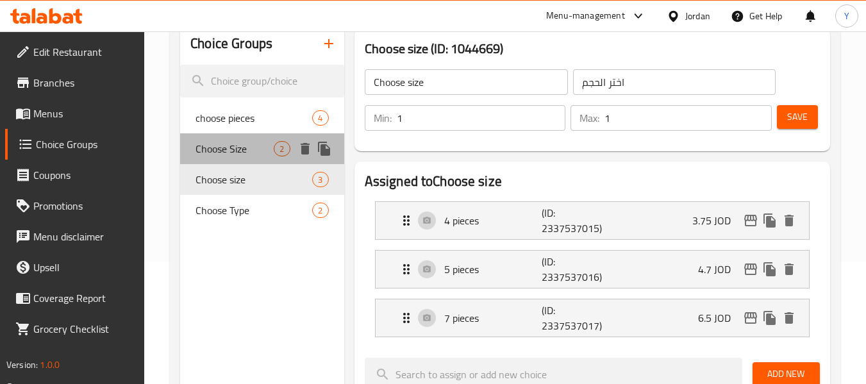
click at [232, 156] on span "Choose Size" at bounding box center [235, 148] width 78 height 15
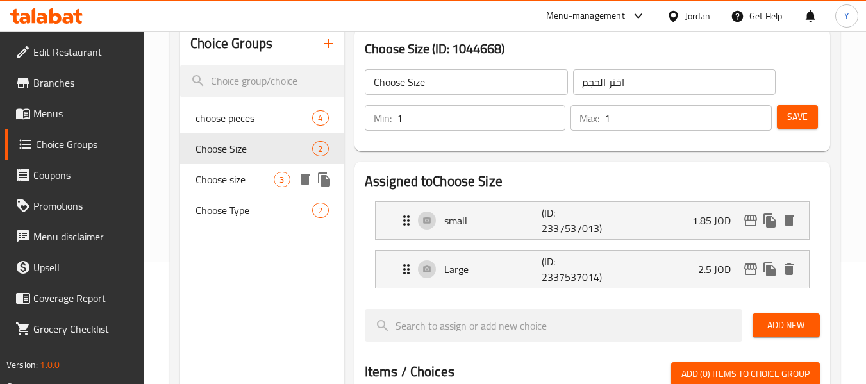
click at [243, 177] on span "Choose size" at bounding box center [235, 179] width 78 height 15
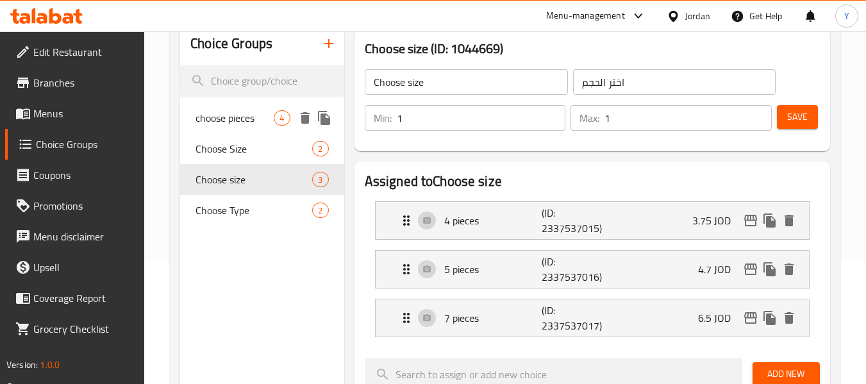
click at [233, 124] on span "choose pieces" at bounding box center [235, 117] width 78 height 15
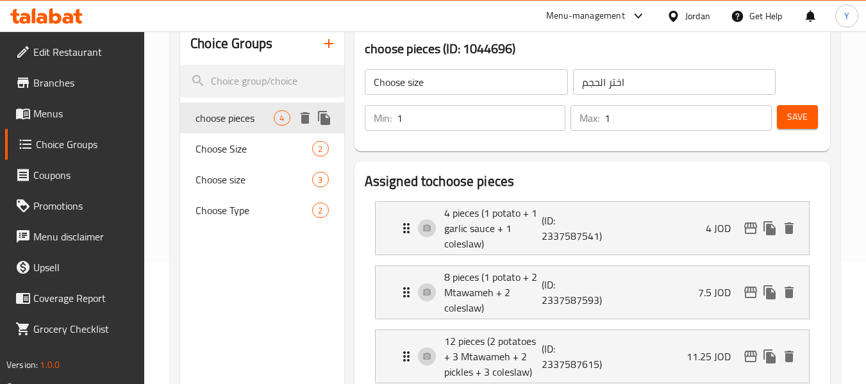
type input "choose pieces"
type input "اختار القطع"
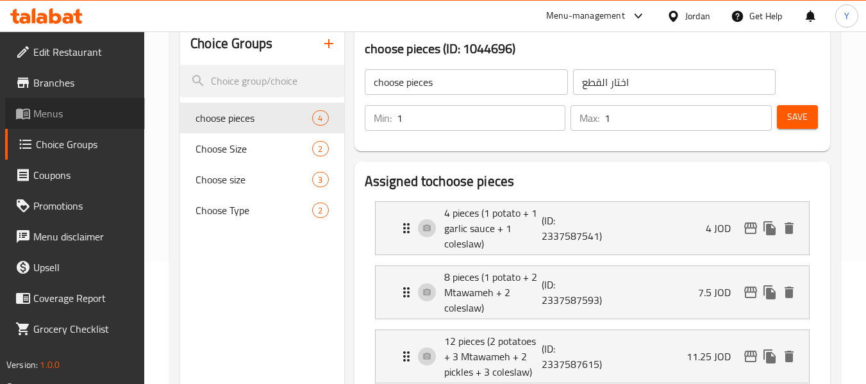
click at [69, 123] on link "Menus" at bounding box center [75, 113] width 140 height 31
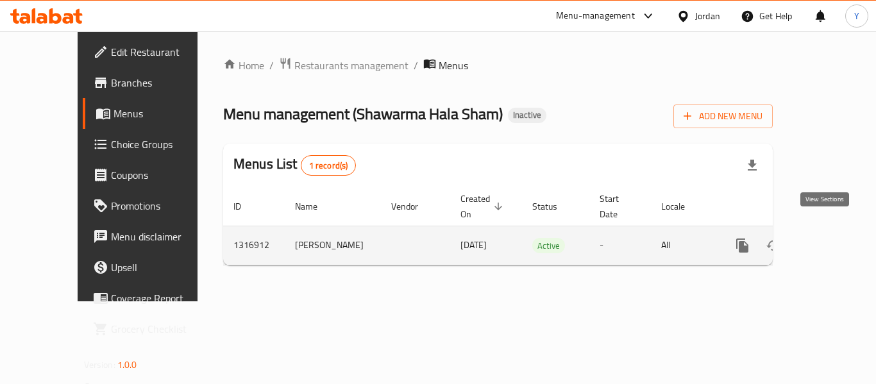
click at [827, 238] on icon "enhanced table" at bounding box center [834, 245] width 15 height 15
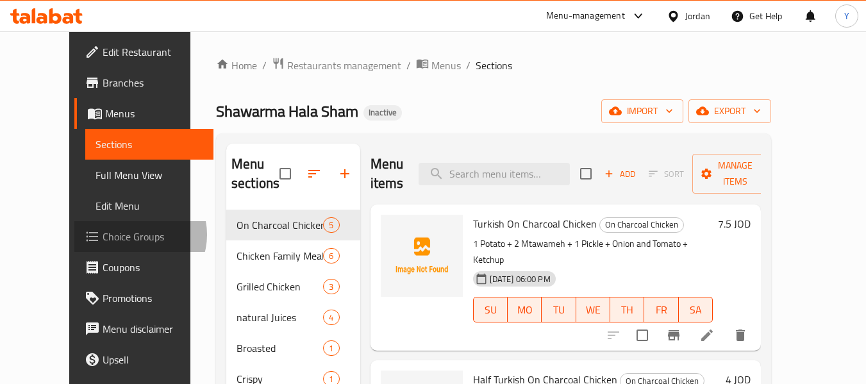
click at [103, 235] on span "Choice Groups" at bounding box center [153, 236] width 101 height 15
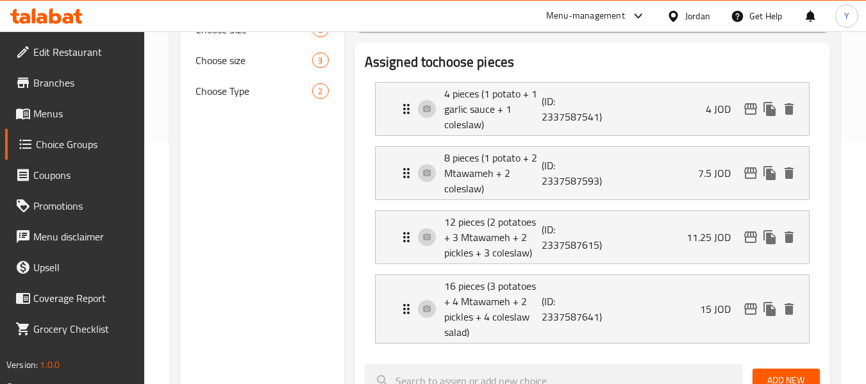
scroll to position [244, 0]
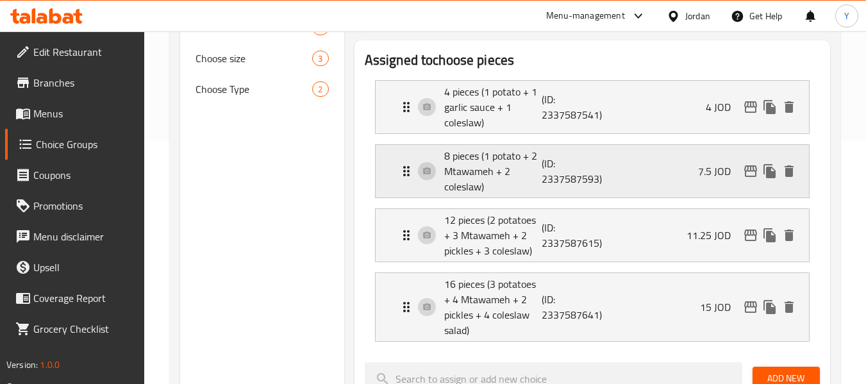
click at [481, 188] on p "8 pieces (1 potato + 2 Mtawameh + 2 coleslaw)" at bounding box center [493, 171] width 98 height 46
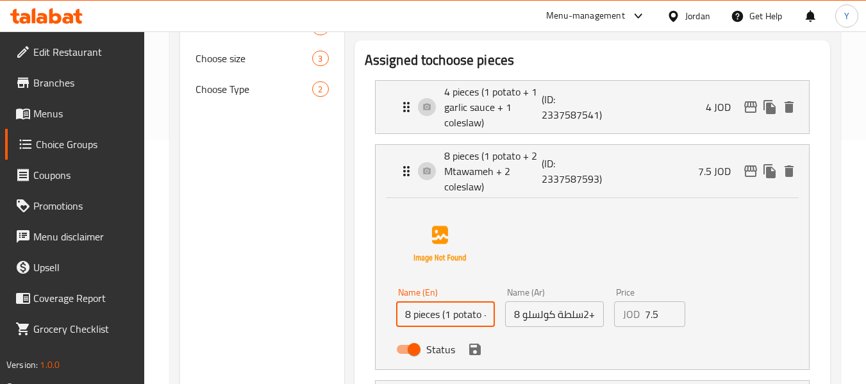
scroll to position [0, 122]
drag, startPoint x: 456, startPoint y: 325, endPoint x: 542, endPoint y: 315, distance: 86.5
click at [542, 315] on div "Name (En) 8 pieces (1 potato + 2 Mtawameh + 2 coleslaw) Name (En) Name (Ar) 8 ق…" at bounding box center [554, 325] width 327 height 84
click at [419, 317] on input "8 pieces (1 potato + 2 Mtawameh + 2 coleslaw)" at bounding box center [445, 314] width 99 height 26
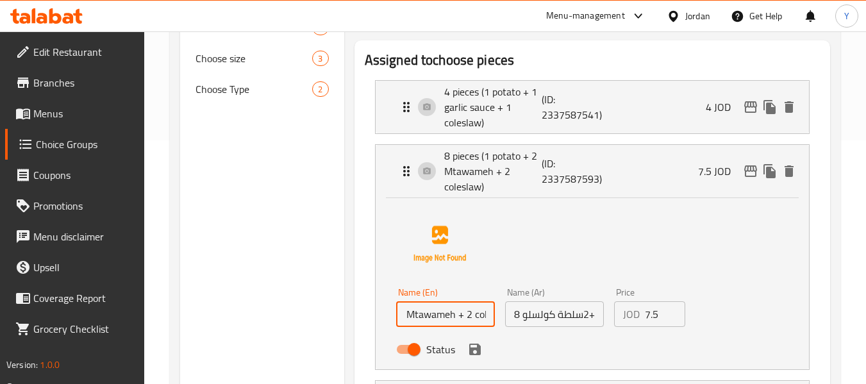
click at [419, 317] on input "8 pieces (1 potato + 2 Mtawameh + 2 coleslaw)" at bounding box center [445, 314] width 99 height 26
click at [485, 93] on p "4 pieces (1 potato + 1 garlic sauce + 1 coleslaw)" at bounding box center [493, 107] width 98 height 46
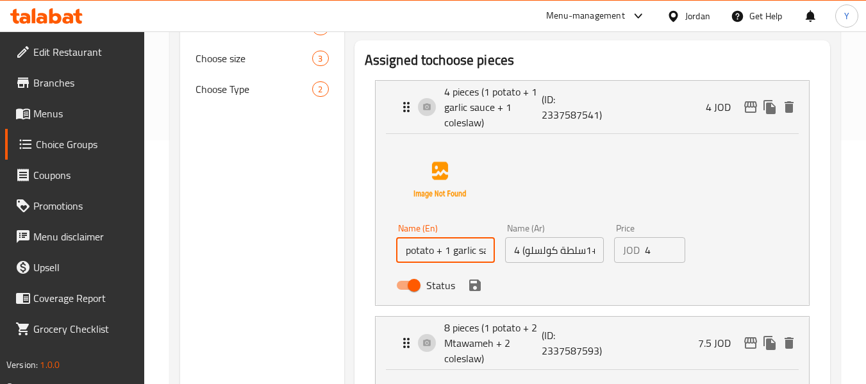
scroll to position [0, 122]
drag, startPoint x: 463, startPoint y: 260, endPoint x: 428, endPoint y: 257, distance: 35.4
click at [428, 257] on input "4 pieces (1 potato + 1 garlic sauce + 1 coleslaw)" at bounding box center [445, 250] width 99 height 26
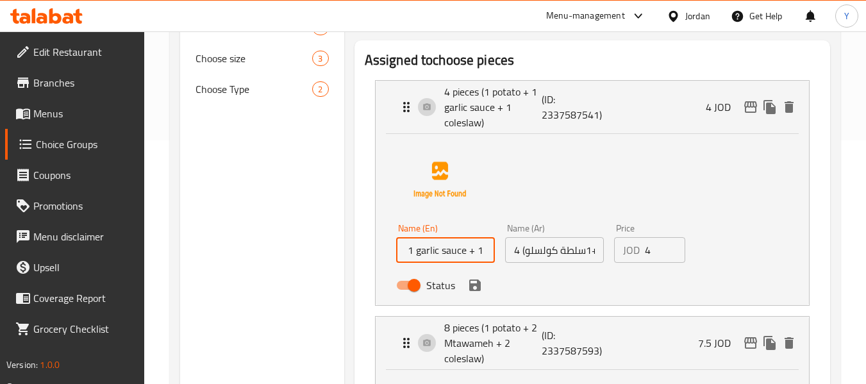
drag, startPoint x: 414, startPoint y: 255, endPoint x: 467, endPoint y: 260, distance: 53.5
click at [467, 260] on input "4 pieces (1 potato + 1 garlic sauce + 1 coleslaw)" at bounding box center [445, 250] width 99 height 26
paste input "Mtawameh"
click at [473, 296] on div "Status" at bounding box center [554, 285] width 327 height 35
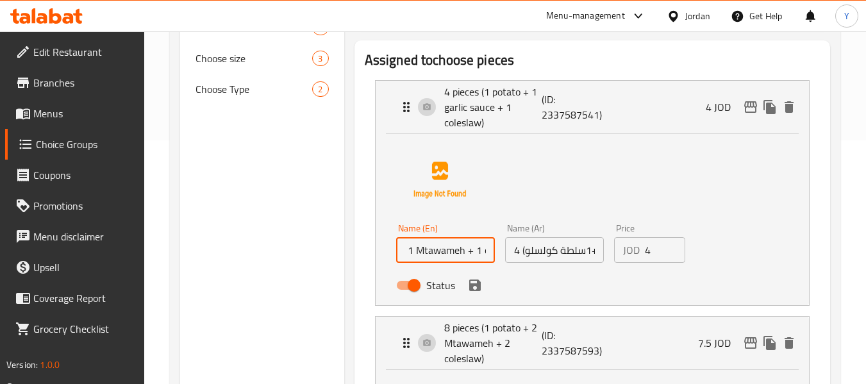
click at [473, 296] on div "Status" at bounding box center [554, 285] width 327 height 35
click at [473, 283] on icon "save" at bounding box center [475, 286] width 12 height 12
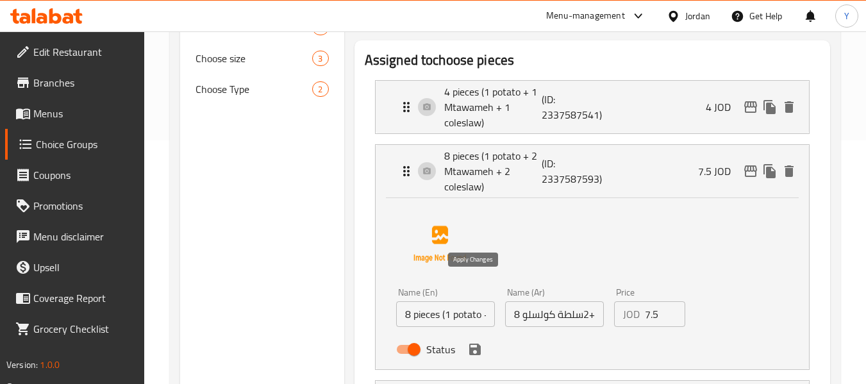
type input "4 pieces (1 potato + 1 Mtawameh + 1 coleslaw)"
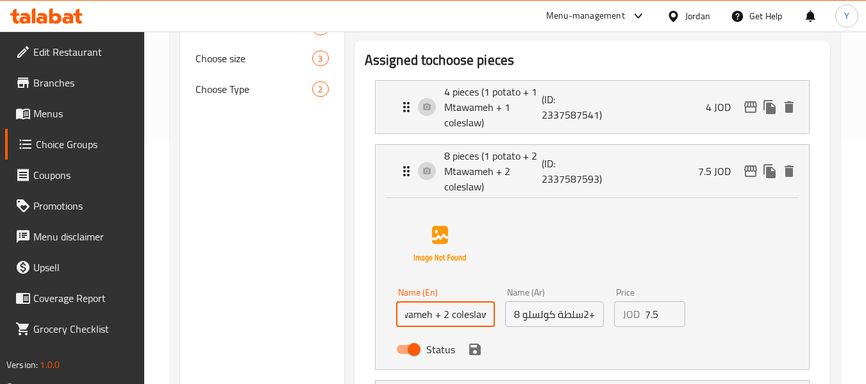
scroll to position [0, 122]
drag, startPoint x: 452, startPoint y: 319, endPoint x: 440, endPoint y: 321, distance: 12.3
click at [440, 321] on input "8 pieces (1 potato + 2 Mtawameh + 2 coleslaw)" at bounding box center [445, 314] width 99 height 26
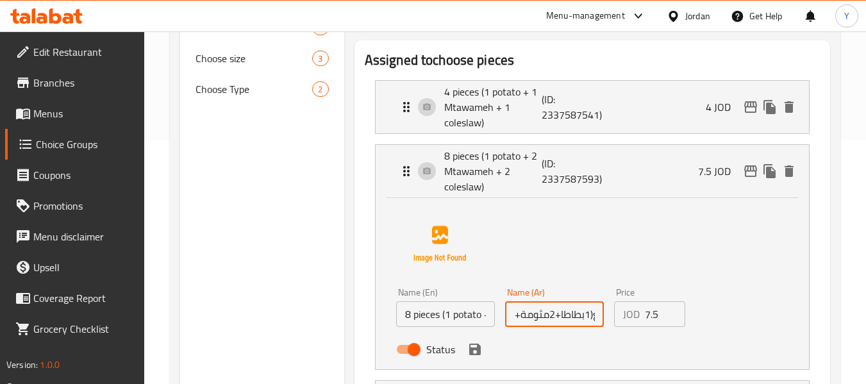
scroll to position [0, 128]
drag, startPoint x: 551, startPoint y: 321, endPoint x: 535, endPoint y: 315, distance: 16.7
click at [535, 315] on input "8 قطع(1بطاطا+2مثومة+1مخلل+2سلطة كولسلو" at bounding box center [554, 314] width 99 height 26
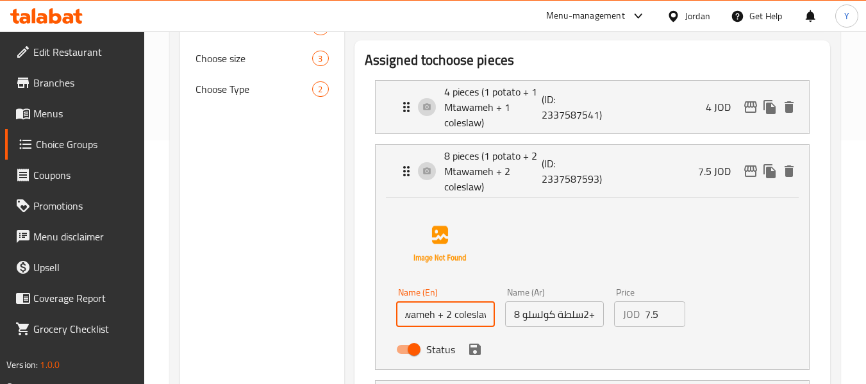
scroll to position [0, 122]
drag, startPoint x: 449, startPoint y: 319, endPoint x: 459, endPoint y: 317, distance: 10.0
click at [459, 317] on input "8 pieces (1 potato + 2 Mtawameh + 2 coleslaw)" at bounding box center [445, 314] width 99 height 26
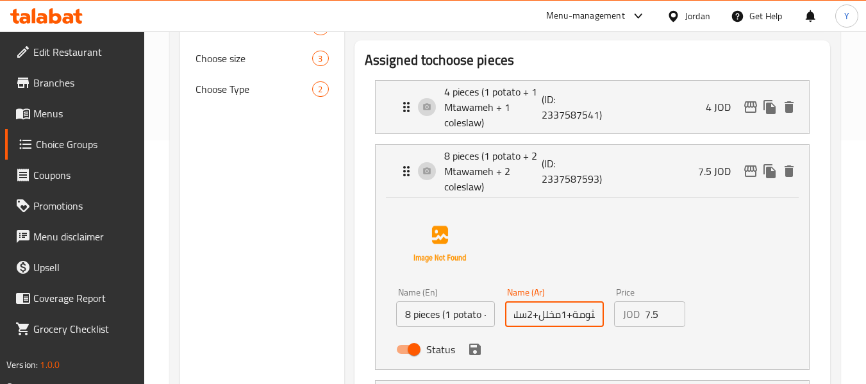
scroll to position [0, 90]
drag, startPoint x: 536, startPoint y: 311, endPoint x: 565, endPoint y: 315, distance: 29.1
click at [565, 315] on input "8 قطع(1بطاطا+2مثومة+1مخلل+2سلطة كولسلو" at bounding box center [554, 314] width 99 height 26
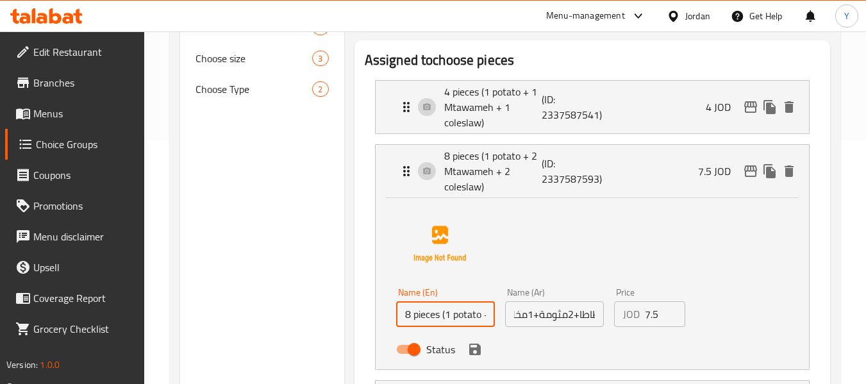
scroll to position [0, 0]
click at [433, 321] on input "8 pieces (1 potato + 2 Mtawameh + 2 coleslaw)" at bounding box center [445, 314] width 99 height 26
click at [471, 351] on icon "save" at bounding box center [475, 350] width 12 height 12
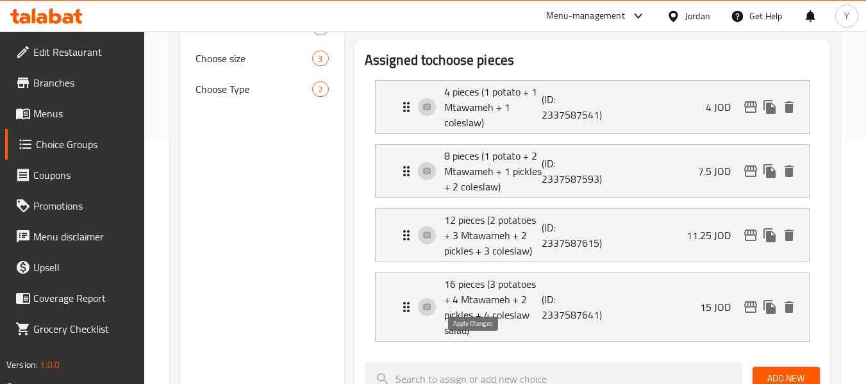
type input "8 pieces (1 potato + 2 Mtawameh + 1 pickles + 2 coleslaw)"
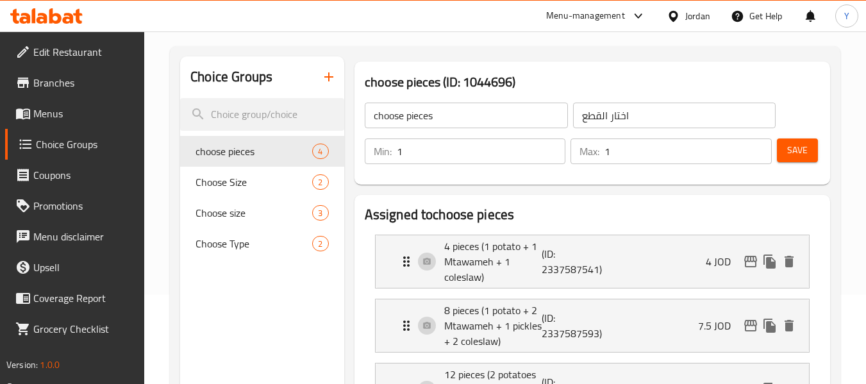
scroll to position [87, 0]
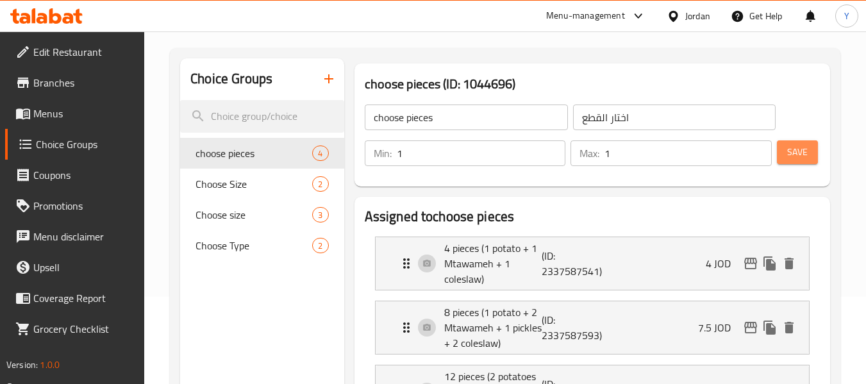
click at [789, 149] on span "Save" at bounding box center [797, 152] width 21 height 16
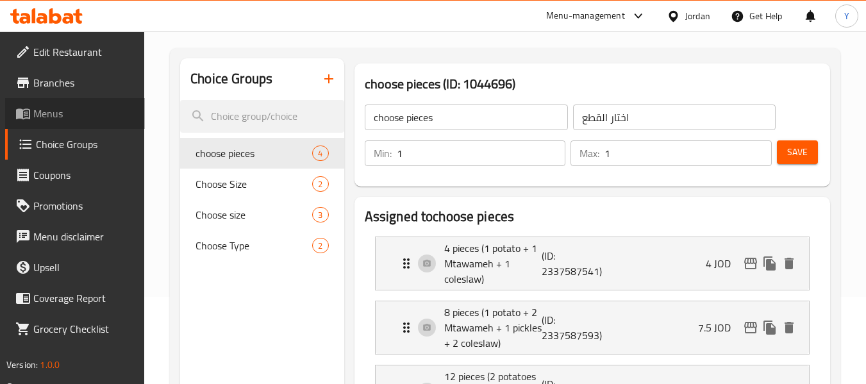
click at [95, 115] on span "Menus" at bounding box center [83, 113] width 101 height 15
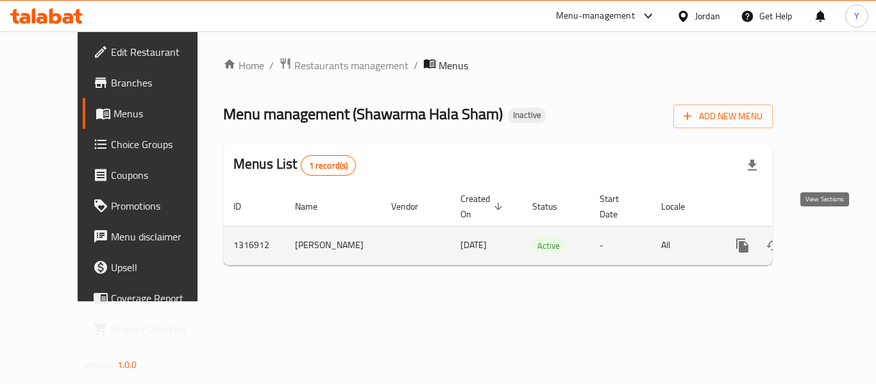
click at [829, 240] on icon "enhanced table" at bounding box center [835, 246] width 12 height 12
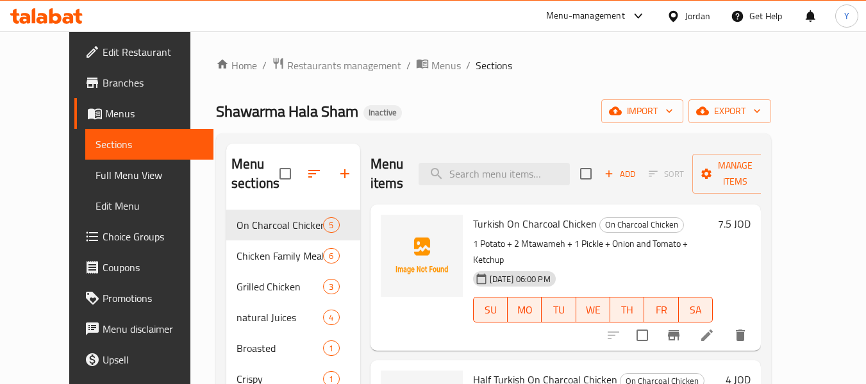
click at [280, 144] on div "Menu sections" at bounding box center [293, 174] width 134 height 61
click at [251, 137] on div "Menu sections On Charcoal Chicken 5 Chicken Family Meals 6 Grilled Chicken 3 na…" at bounding box center [493, 363] width 555 height 461
click at [271, 112] on span "Shawarma Hala Sham" at bounding box center [287, 111] width 142 height 29
click at [521, 178] on input "search" at bounding box center [494, 174] width 151 height 22
paste input "Prize"
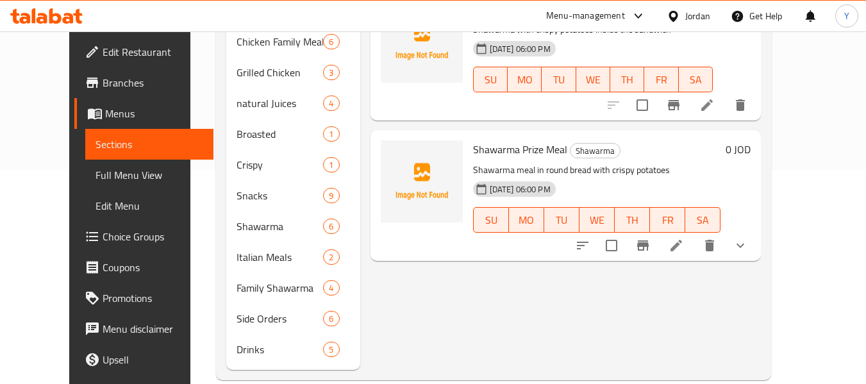
scroll to position [236, 0]
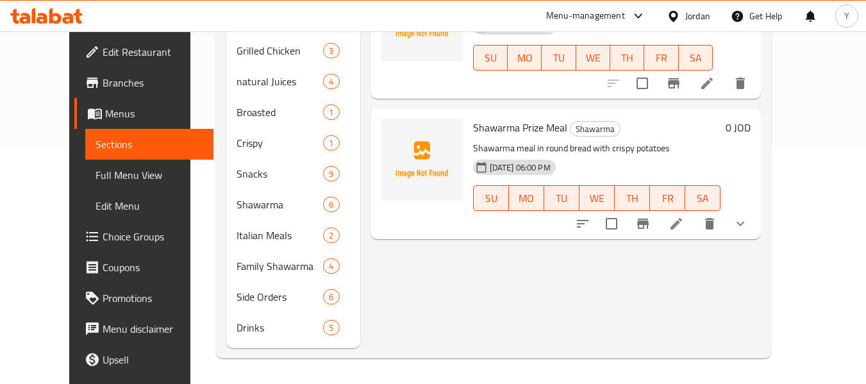
click at [417, 369] on div "Home / Restaurants management / Menus / Sections Shawarma Hala Sham Inactive im…" at bounding box center [493, 89] width 606 height 589
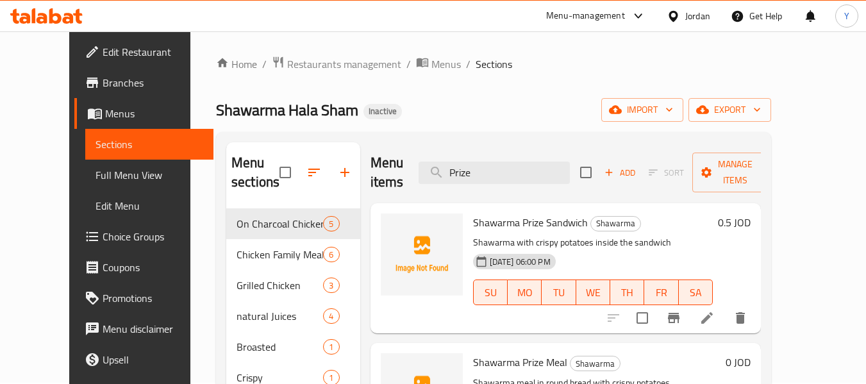
scroll to position [0, 0]
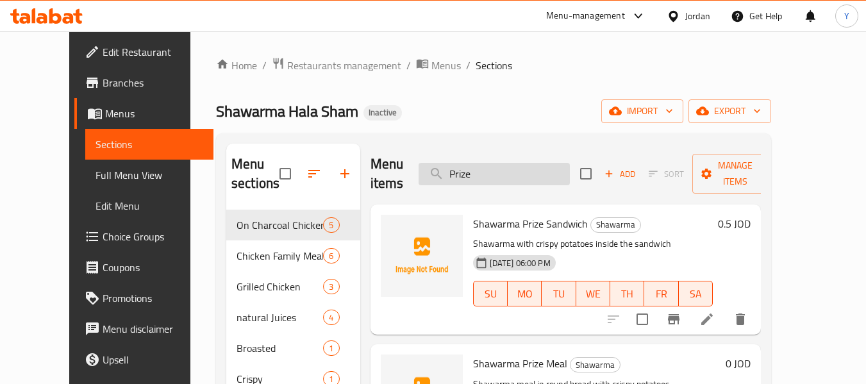
click at [540, 173] on input "Prize" at bounding box center [494, 174] width 151 height 22
paste input "Save"
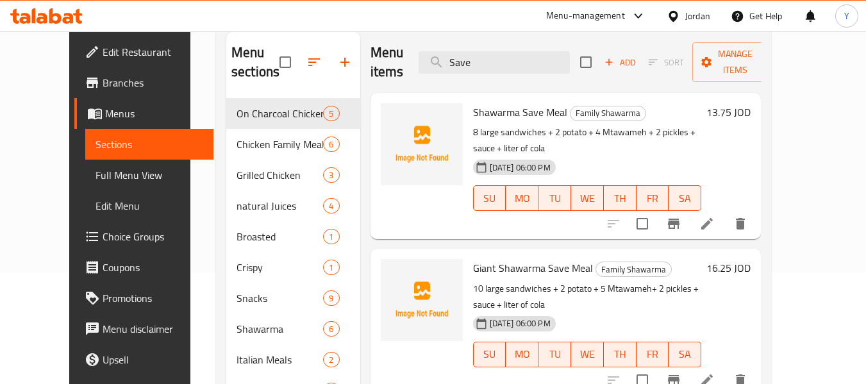
scroll to position [112, 0]
click at [500, 51] on input "Save" at bounding box center [494, 62] width 151 height 22
paste input "Turkish On Charcoal Chicken"
click at [500, 51] on input "Turkish On Charcoal Chicken" at bounding box center [494, 62] width 151 height 22
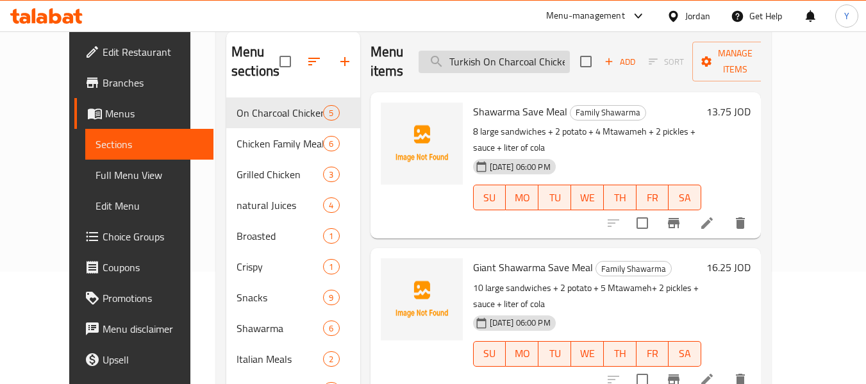
scroll to position [0, 5]
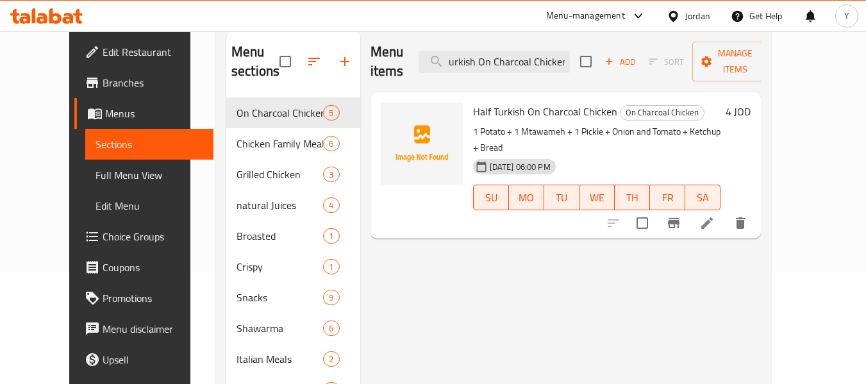
type input "Turkish On Charcoal Chicken"
drag, startPoint x: 767, startPoint y: 188, endPoint x: 776, endPoint y: 185, distance: 9.5
click at [728, 220] on div "Menu items Turkish On Charcoal Chicken Add Sort Manage items Half Turkish On Ch…" at bounding box center [560, 251] width 401 height 440
click at [715, 215] on icon at bounding box center [706, 222] width 15 height 15
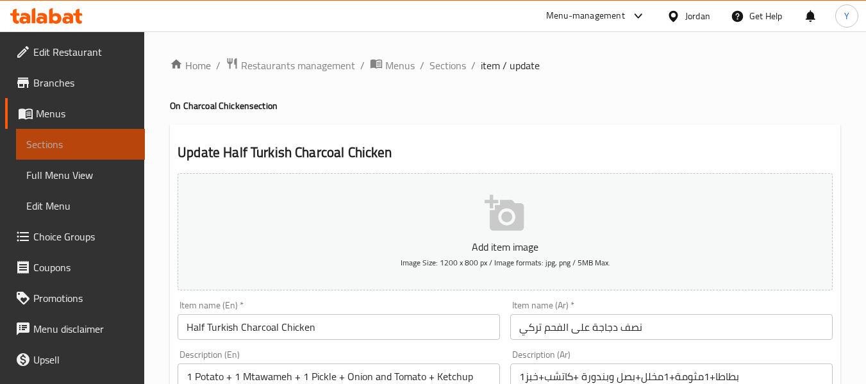
click at [93, 149] on span "Sections" at bounding box center [80, 144] width 108 height 15
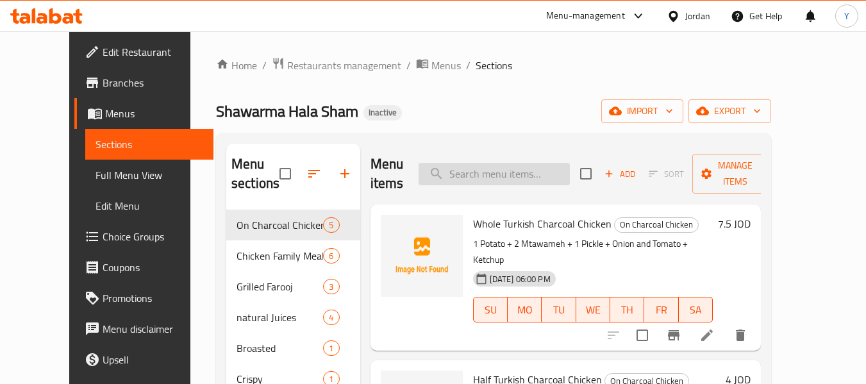
click at [510, 175] on input "search" at bounding box center [494, 174] width 151 height 22
paste input "Combo 3"
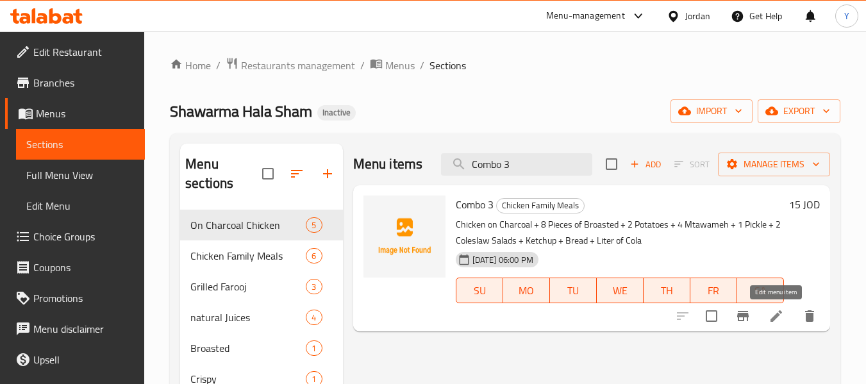
type input "Combo 3"
click at [772, 319] on icon at bounding box center [777, 316] width 12 height 12
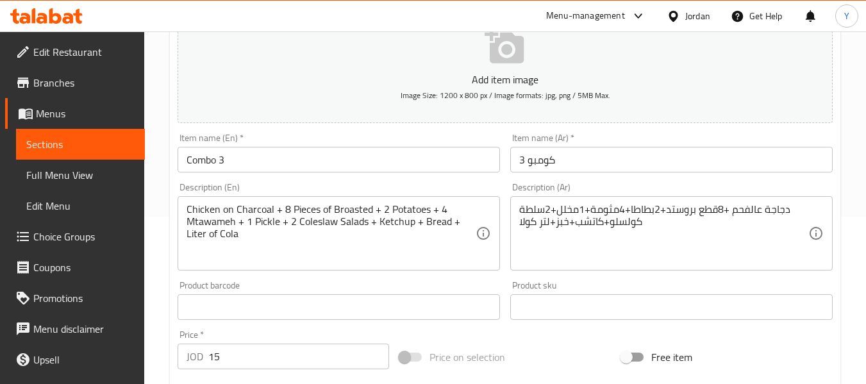
scroll to position [222, 0]
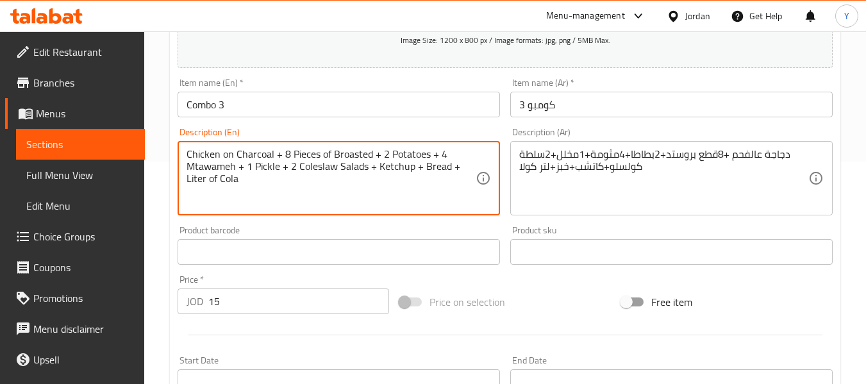
drag, startPoint x: 191, startPoint y: 156, endPoint x: 165, endPoint y: 156, distance: 26.3
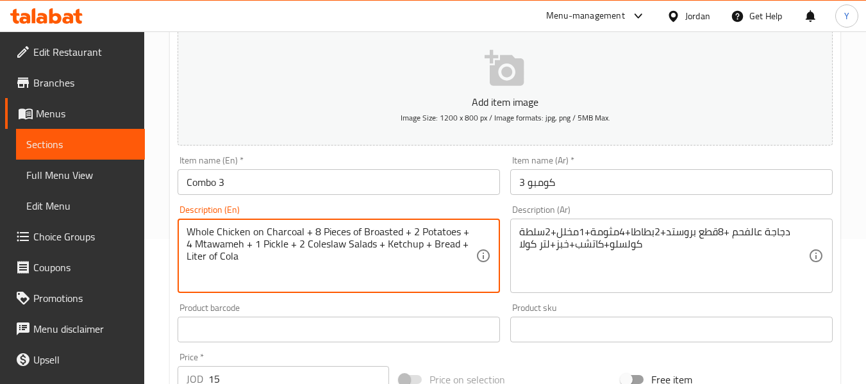
scroll to position [144, 0]
type textarea "Whole Chicken on Charcoal + 8 Pieces of Broasted + 2 Potatoes + 4 Mtawameh + 1 …"
click at [448, 186] on input "Combo 3" at bounding box center [339, 184] width 322 height 26
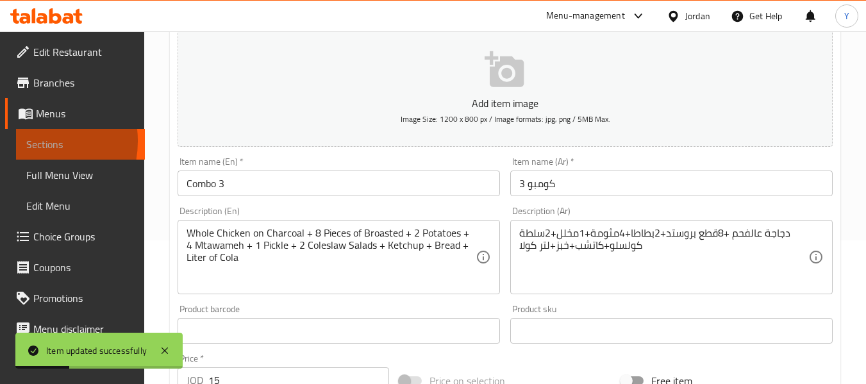
click at [29, 141] on span "Sections" at bounding box center [80, 144] width 108 height 15
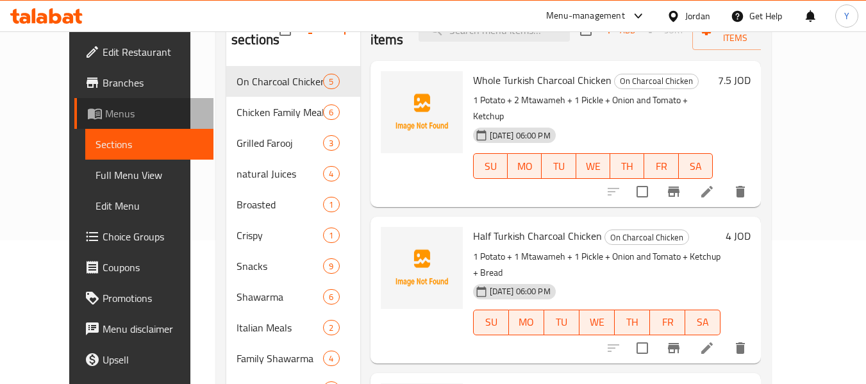
click at [117, 105] on link "Menus" at bounding box center [144, 113] width 140 height 31
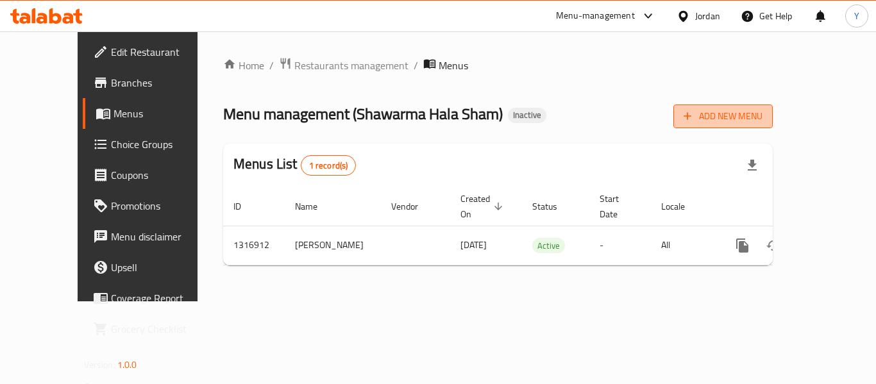
click at [762, 112] on span "Add New Menu" at bounding box center [722, 116] width 79 height 16
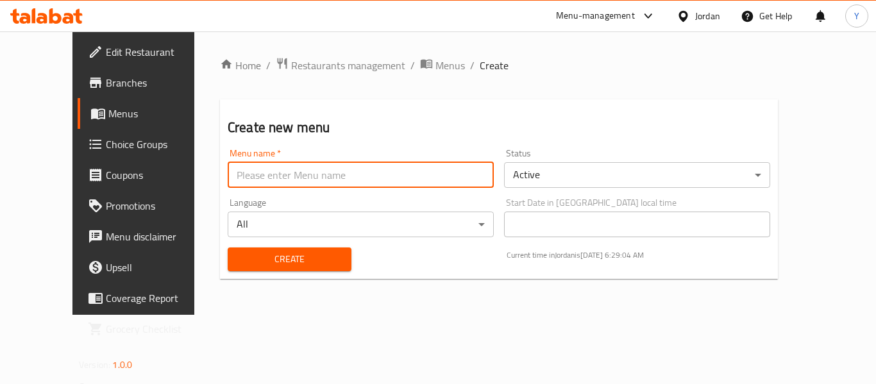
click at [481, 174] on input "text" at bounding box center [361, 175] width 266 height 26
type input "updated"
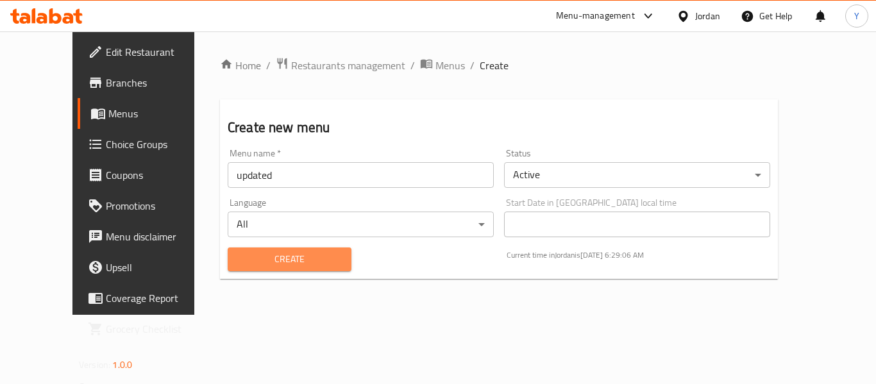
click at [297, 260] on span "Create" at bounding box center [289, 259] width 103 height 16
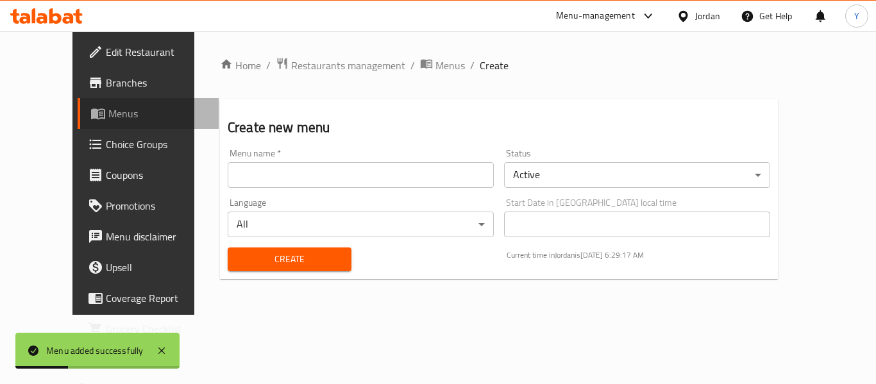
click at [108, 113] on span "Menus" at bounding box center [158, 113] width 100 height 15
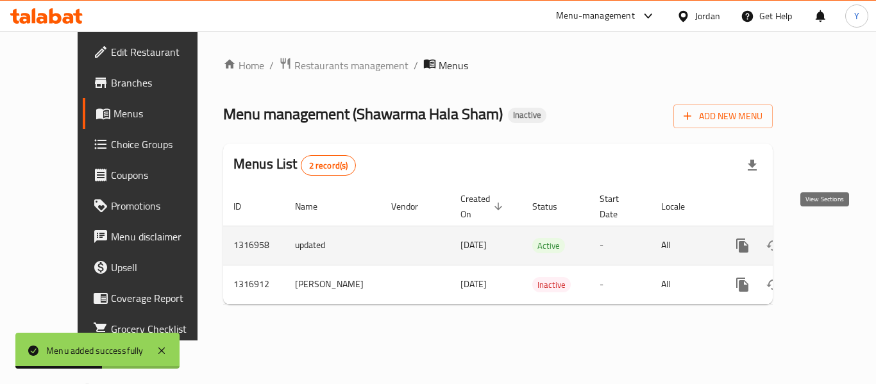
click at [827, 238] on icon "enhanced table" at bounding box center [834, 245] width 15 height 15
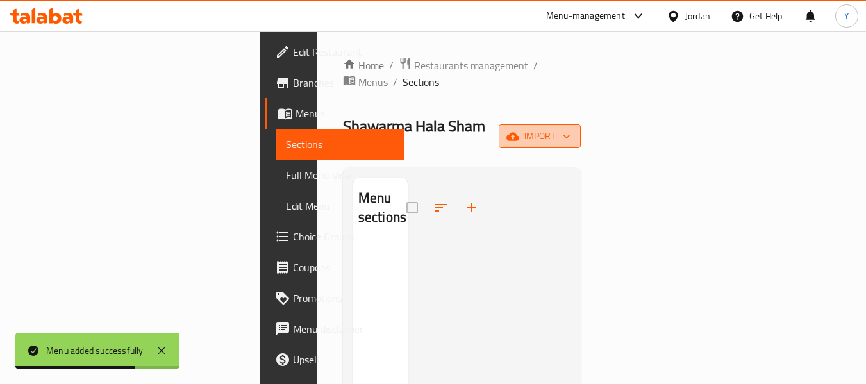
click at [571, 128] on span "import" at bounding box center [540, 136] width 62 height 16
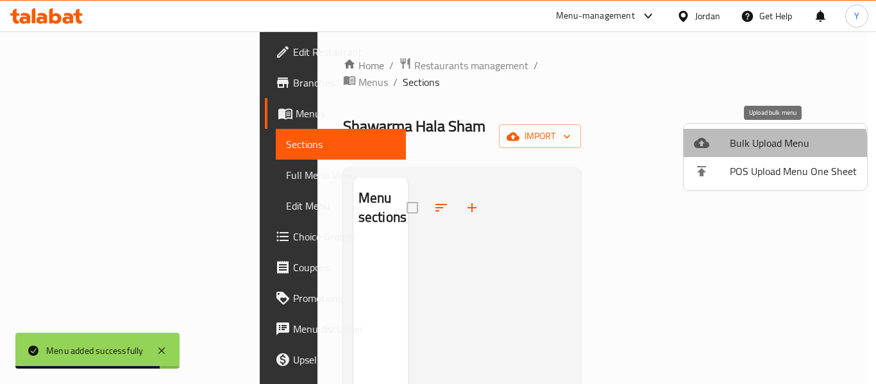
click at [769, 147] on span "Bulk Upload Menu" at bounding box center [793, 142] width 127 height 15
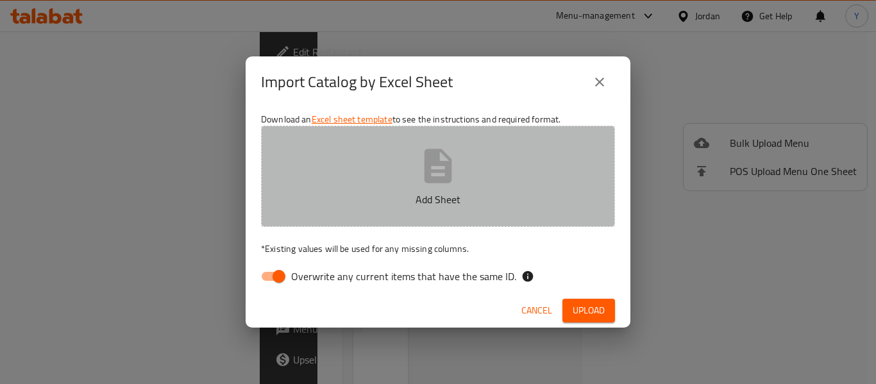
click at [449, 187] on button "Add Sheet" at bounding box center [438, 176] width 354 height 101
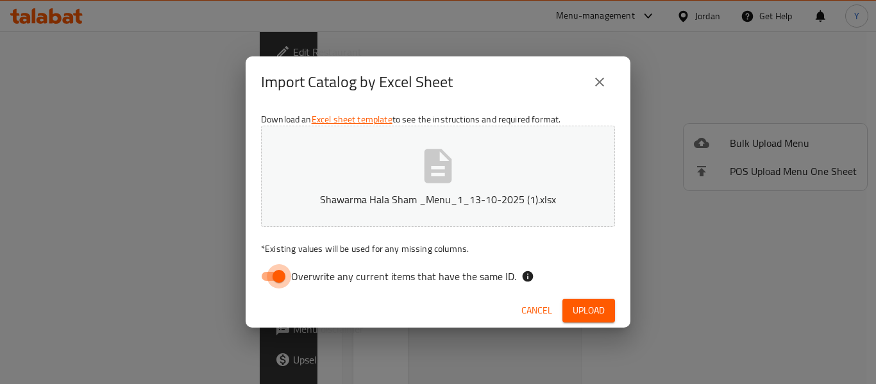
click at [271, 281] on input "Overwrite any current items that have the same ID." at bounding box center [278, 276] width 73 height 24
checkbox input "false"
click at [580, 310] on span "Upload" at bounding box center [589, 311] width 32 height 16
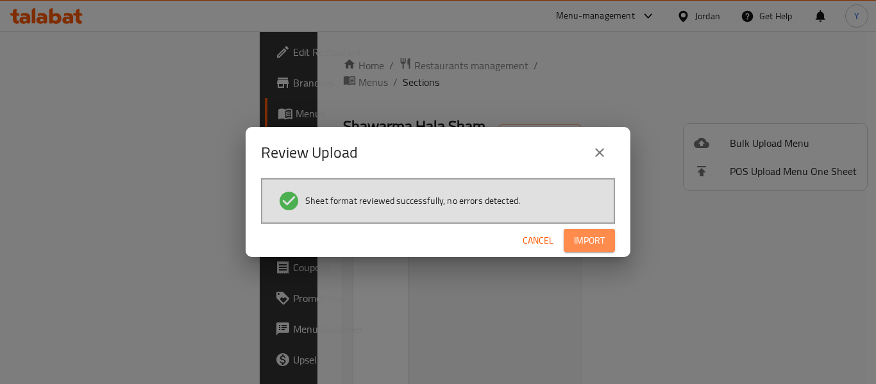
click at [592, 242] on span "Import" at bounding box center [589, 241] width 31 height 16
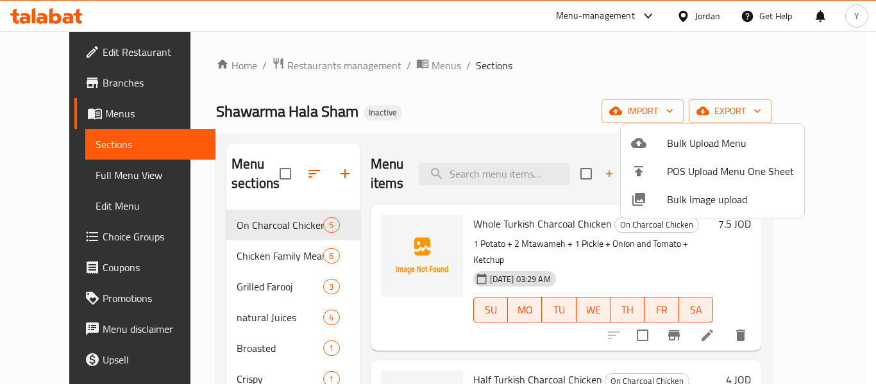
click at [682, 92] on div at bounding box center [438, 192] width 876 height 384
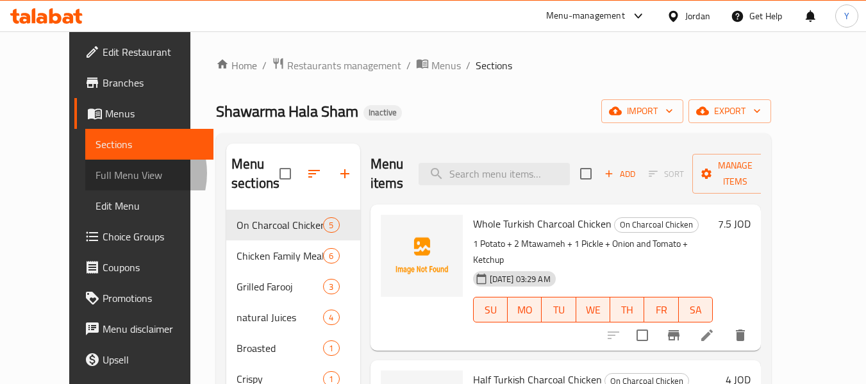
click at [96, 173] on span "Full Menu View" at bounding box center [150, 174] width 108 height 15
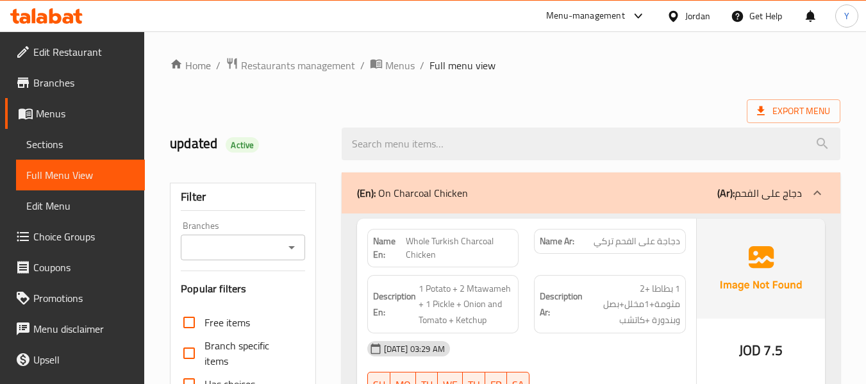
scroll to position [336, 0]
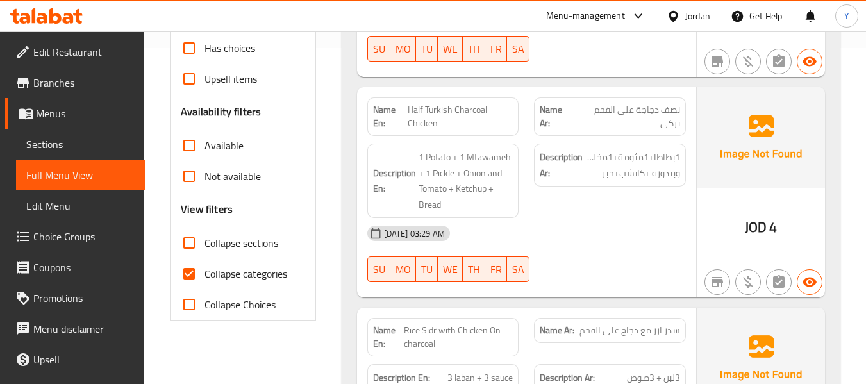
click at [593, 272] on div "13-10-2025 03:29 AM SU MO TU WE TH FR SA" at bounding box center [527, 254] width 334 height 72
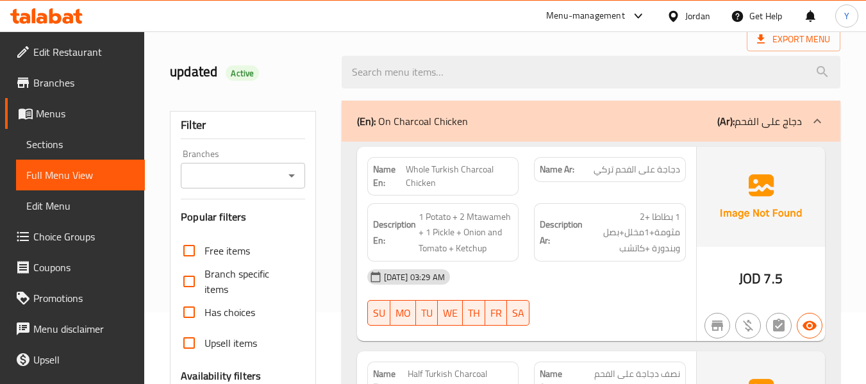
scroll to position [54, 0]
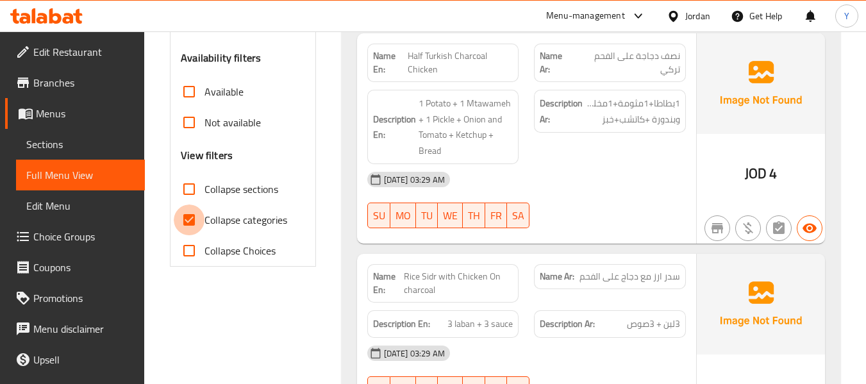
click at [190, 217] on input "Collapse categories" at bounding box center [189, 220] width 31 height 31
checkbox input "false"
click at [672, 131] on div "Description Ar: 1بطاطا+1مثومة+1مخلل+بصل وبندورة +كاتشب+خبز" at bounding box center [610, 111] width 152 height 43
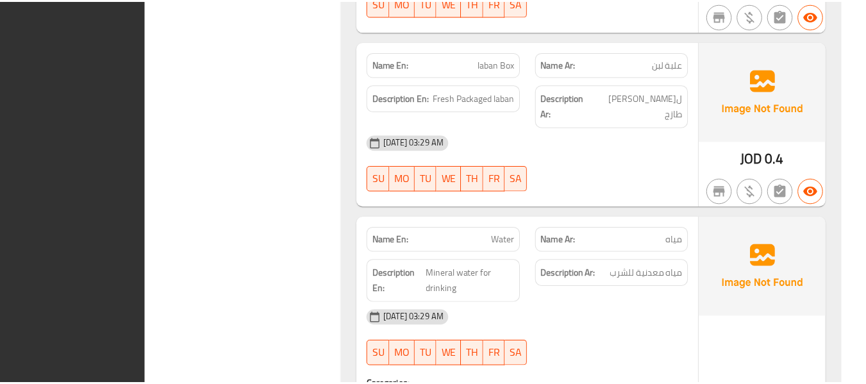
scroll to position [17520, 0]
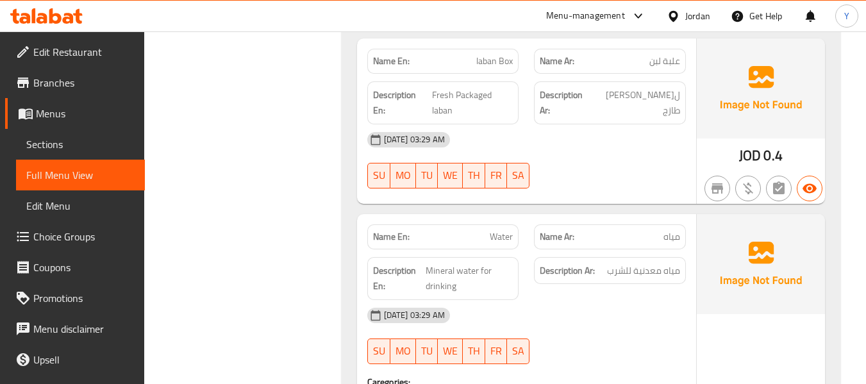
click at [579, 356] on div at bounding box center [609, 363] width 167 height 15
click at [680, 300] on div "13-10-2025 03:29 AM" at bounding box center [527, 315] width 334 height 31
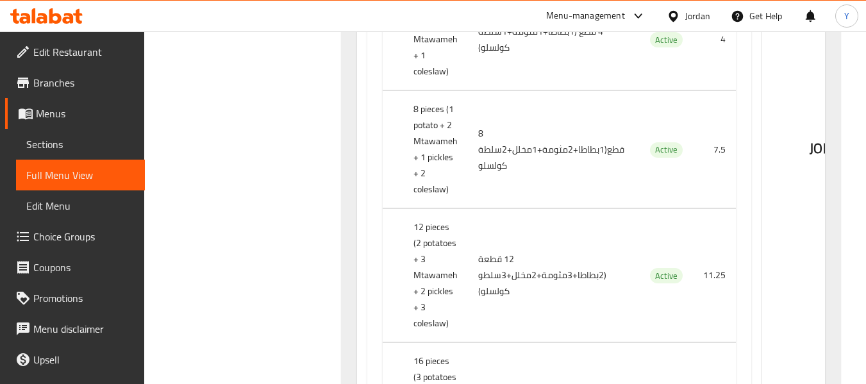
scroll to position [6160, 0]
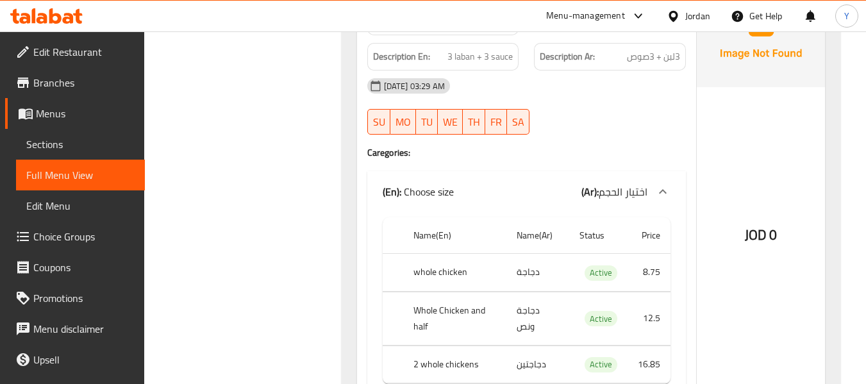
scroll to position [3399, 0]
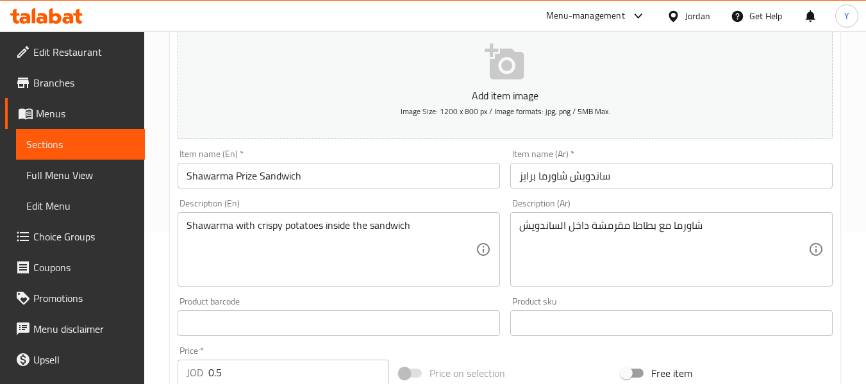
scroll to position [155, 0]
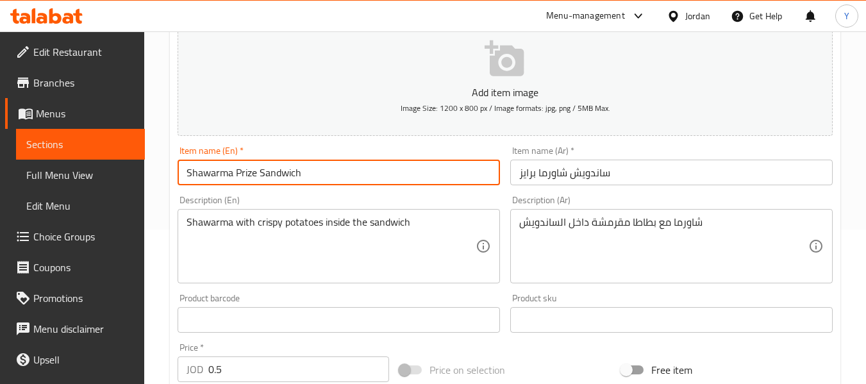
click at [249, 180] on input "Shawarma Prize Sandwich" at bounding box center [339, 173] width 322 height 26
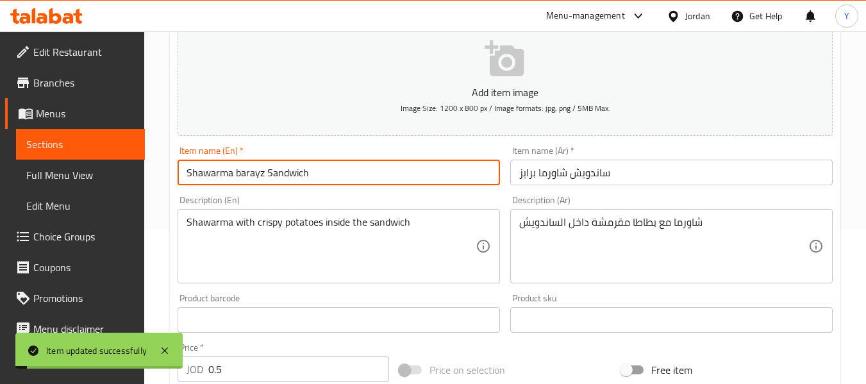
click at [249, 180] on input "Shawarma barayz Sandwich" at bounding box center [339, 173] width 322 height 26
click at [237, 184] on input "Shawarma barayz Sandwich" at bounding box center [339, 173] width 322 height 26
click at [236, 179] on input "Shawarma barayz Sandwich" at bounding box center [339, 173] width 322 height 26
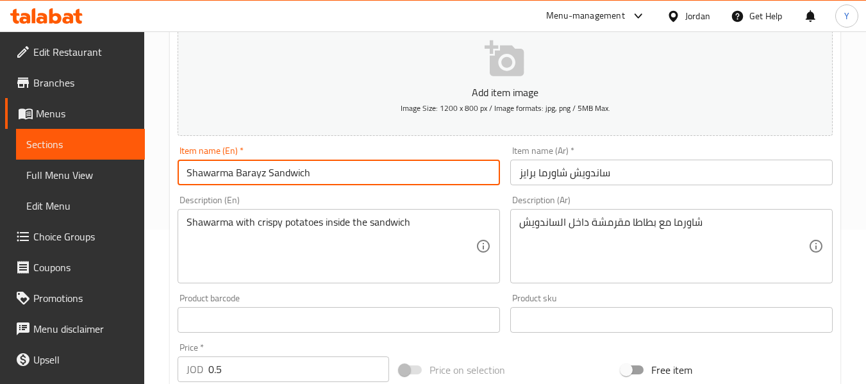
click at [236, 179] on input "Shawarma Barayz Sandwich" at bounding box center [339, 173] width 322 height 26
type input "Shawarma Barayz Sandwich"
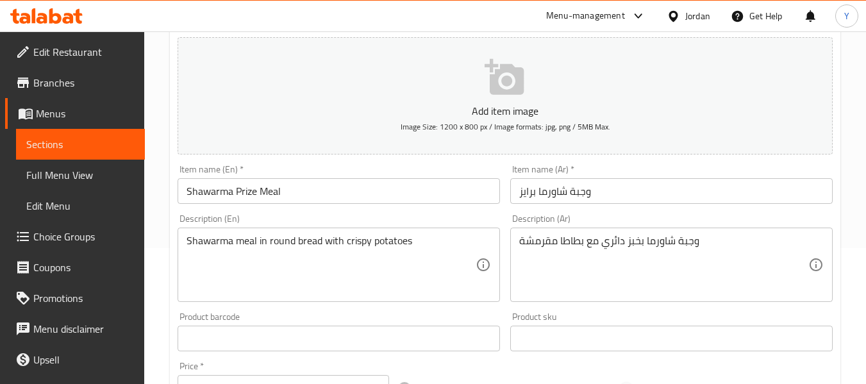
scroll to position [147, 0]
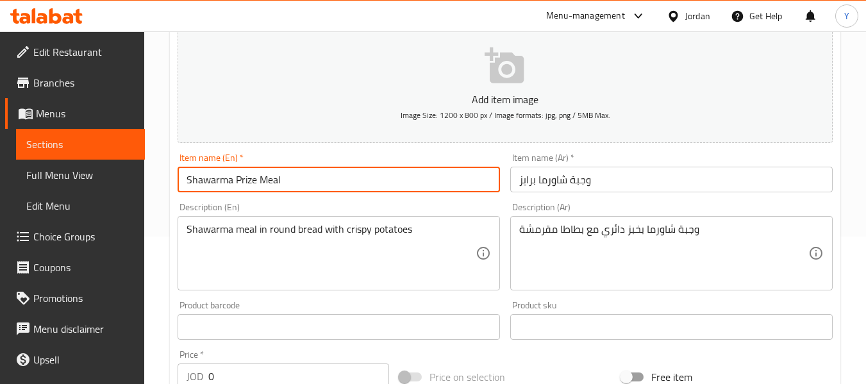
click at [250, 182] on input "Shawarma Prize Meal" at bounding box center [339, 180] width 322 height 26
paste input "Barayz"
type input "Shawarma Barayz Meal"
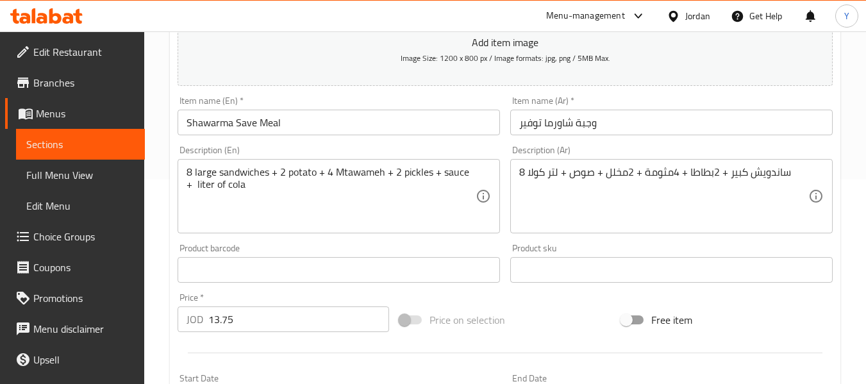
scroll to position [208, 0]
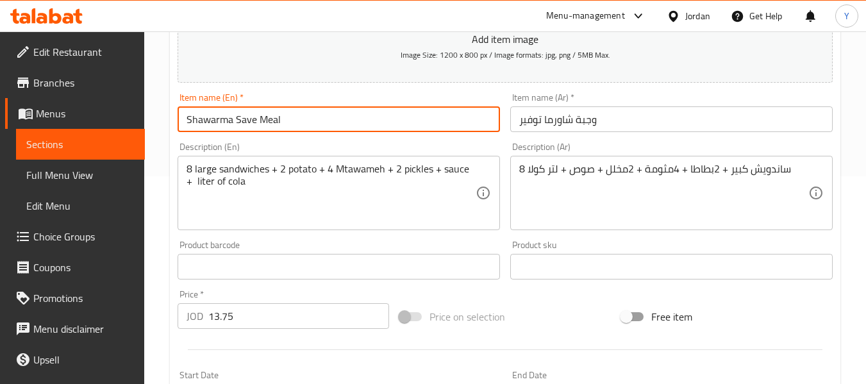
click at [256, 126] on input "Shawarma Save Meal" at bounding box center [339, 119] width 322 height 26
type input "Shawarma Saving Meal"
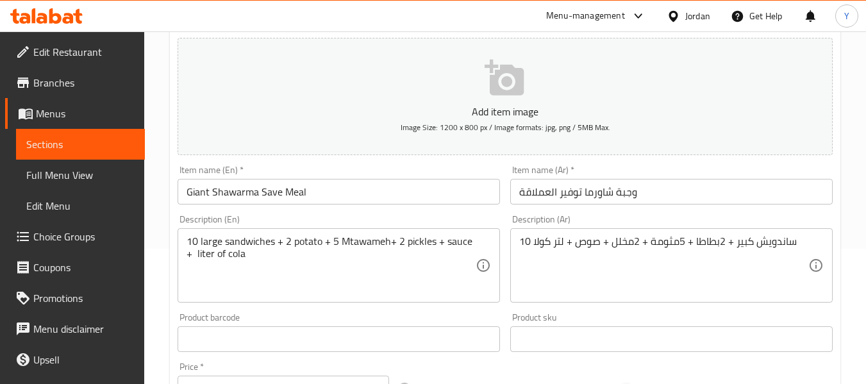
scroll to position [144, 0]
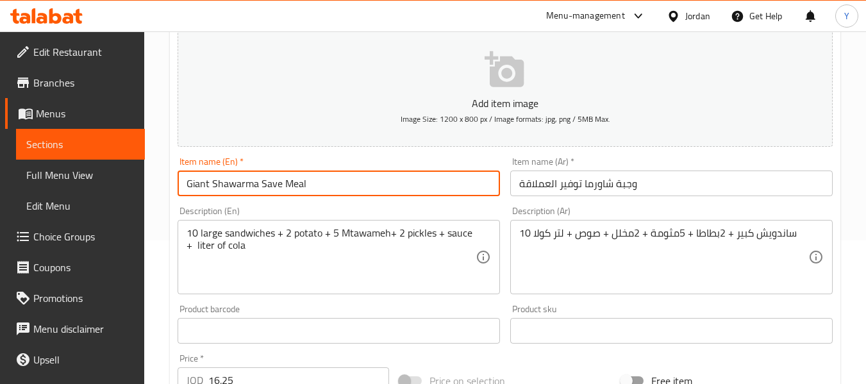
click at [278, 193] on input "Giant Shawarma Save Meal" at bounding box center [339, 184] width 322 height 26
type input "Giant Shawarma Saving Meal"
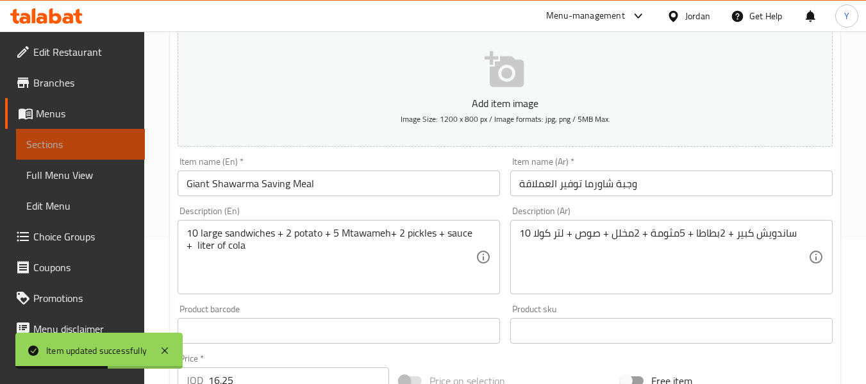
click at [112, 154] on link "Sections" at bounding box center [80, 144] width 129 height 31
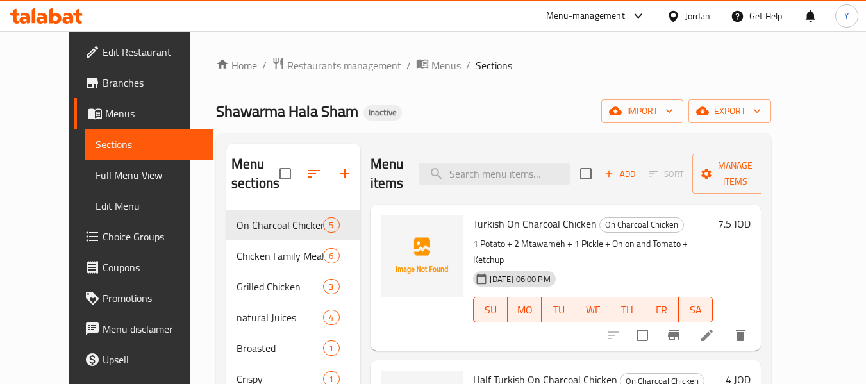
click at [286, 120] on span "Shawarma Hala Sham" at bounding box center [287, 111] width 142 height 29
click at [492, 185] on input "search" at bounding box center [494, 174] width 151 height 22
paste input "Pickiled"
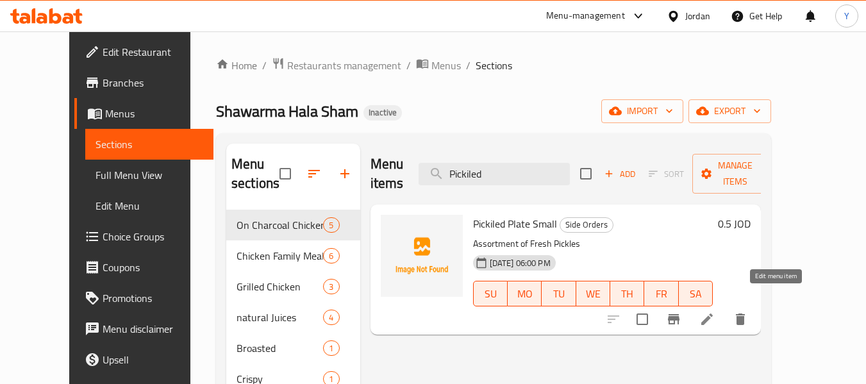
type input "Pickiled"
click at [713, 314] on icon at bounding box center [707, 320] width 12 height 12
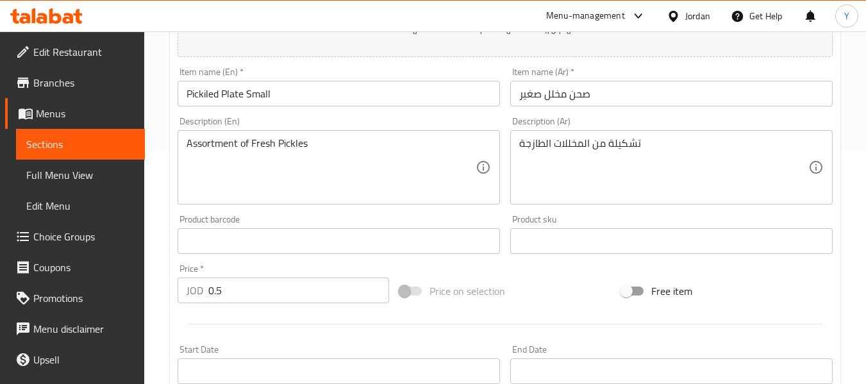
scroll to position [237, 0]
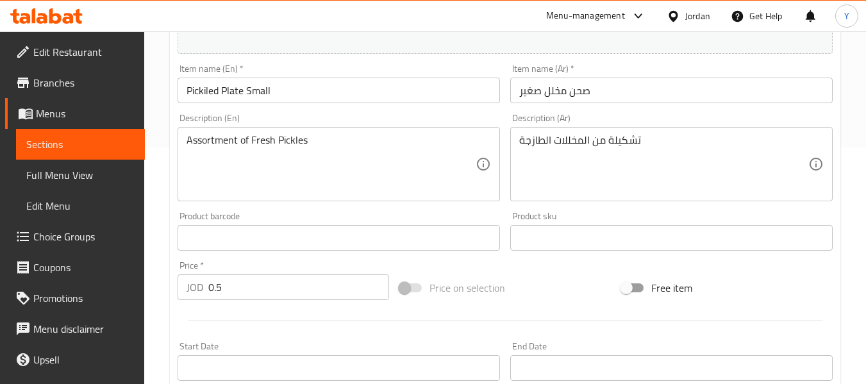
click at [191, 94] on input "Pickiled Plate Small" at bounding box center [339, 91] width 322 height 26
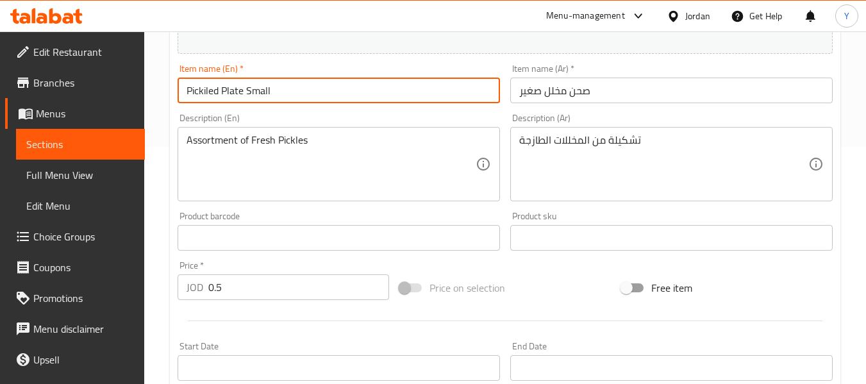
click at [191, 94] on input "Pickiled Plate Small" at bounding box center [339, 91] width 322 height 26
paste input "led"
type input "Pickled Plate Small"
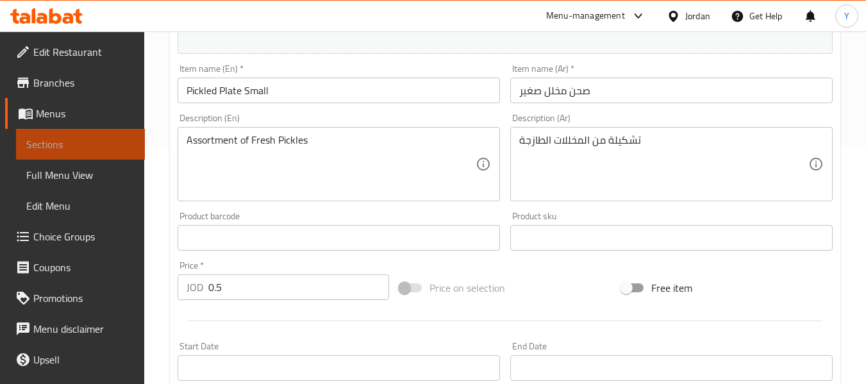
click at [120, 149] on span "Sections" at bounding box center [80, 144] width 108 height 15
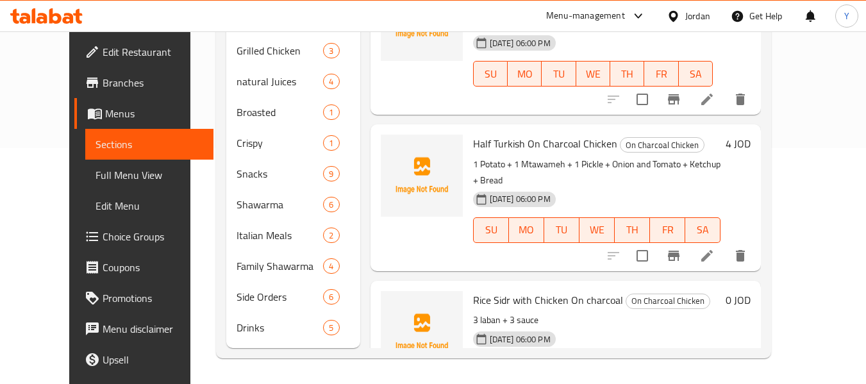
scroll to position [236, 0]
click at [371, 178] on div "Half Turkish On Charcoal Chicken On Charcoal Chicken 1 Potato + 1 Mtawameh + 1 …" at bounding box center [566, 197] width 391 height 146
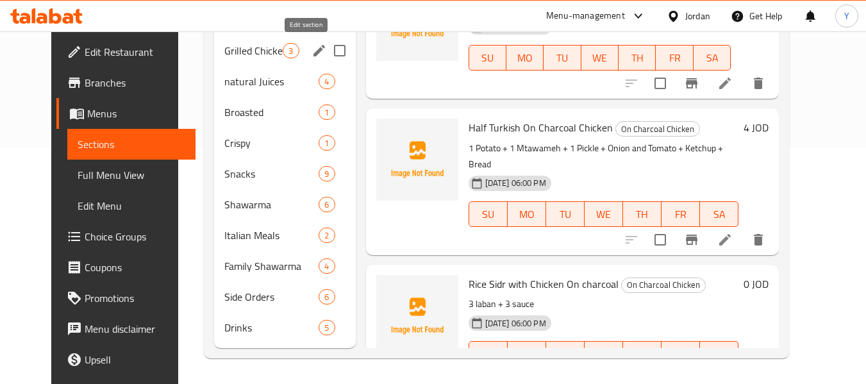
click at [310, 58] on button "edit" at bounding box center [319, 50] width 19 height 19
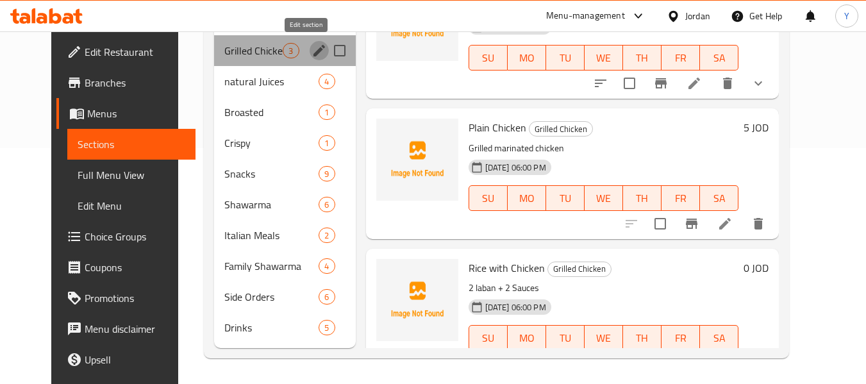
click at [314, 51] on icon "edit" at bounding box center [320, 51] width 12 height 12
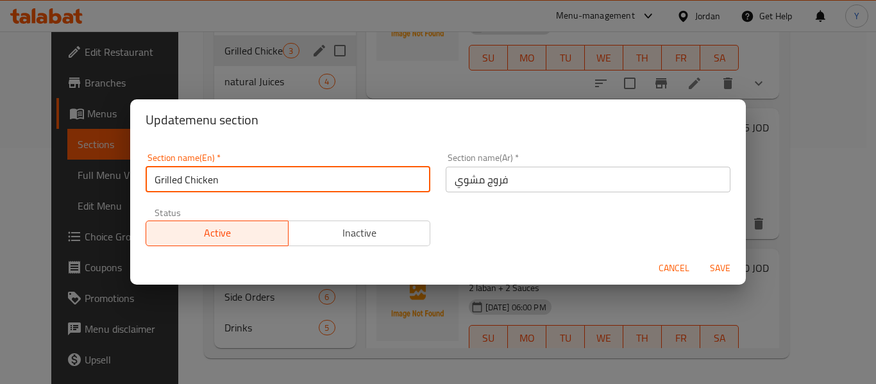
click at [206, 179] on input "Grilled Chicken" at bounding box center [288, 180] width 285 height 26
paste input "Farooj"
type input "Grilled Farooj"
click at [699, 256] on button "Save" at bounding box center [719, 268] width 41 height 24
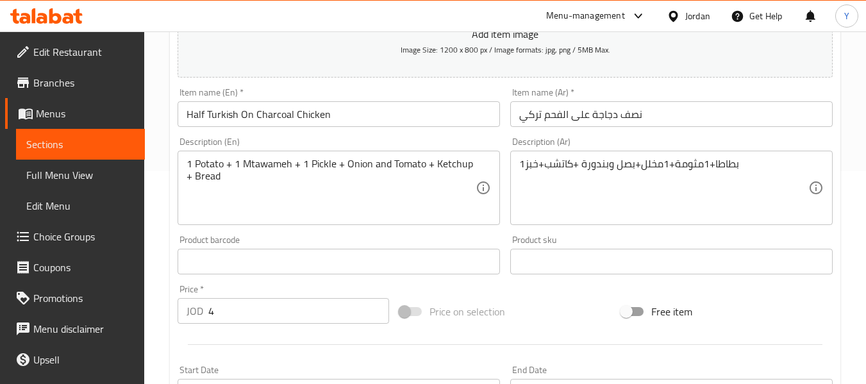
scroll to position [214, 0]
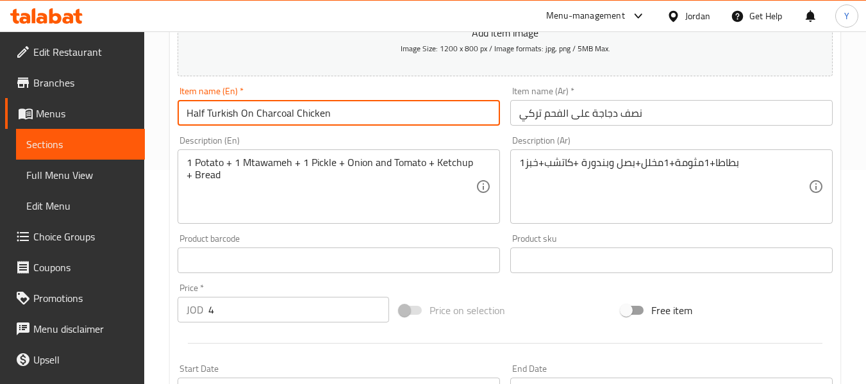
click at [244, 118] on input "Half Turkish On Charcoal Chicken" at bounding box center [339, 113] width 322 height 26
type input "Half Turkish Charcoal Chicken"
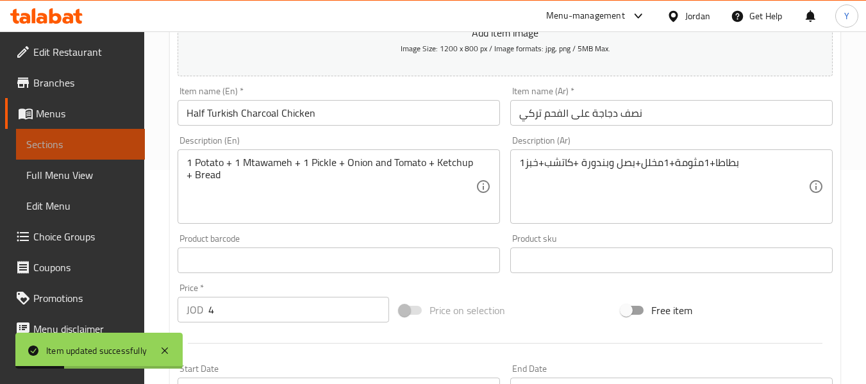
click at [109, 149] on span "Sections" at bounding box center [80, 144] width 108 height 15
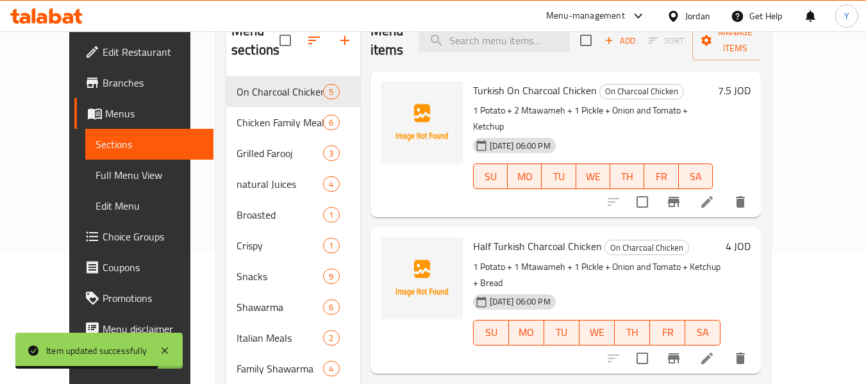
scroll to position [128, 0]
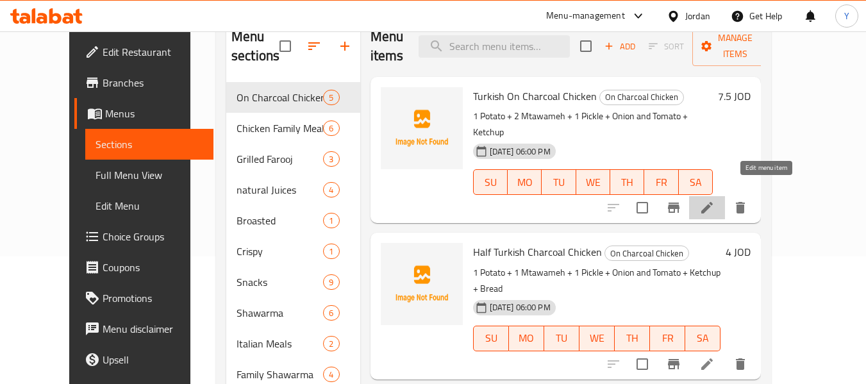
click at [715, 200] on icon at bounding box center [706, 207] width 15 height 15
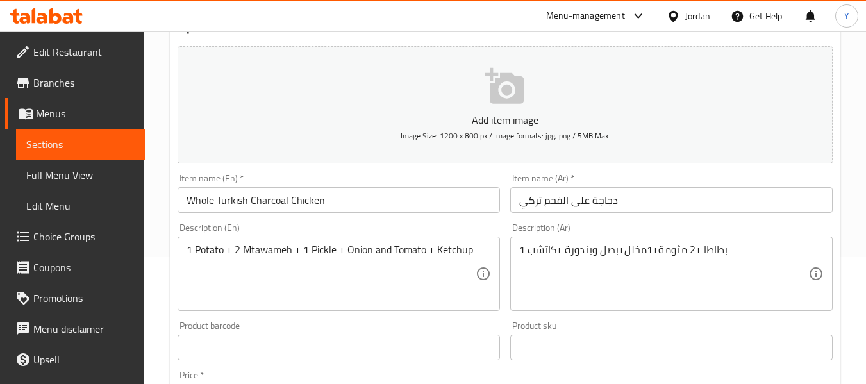
scroll to position [137, 0]
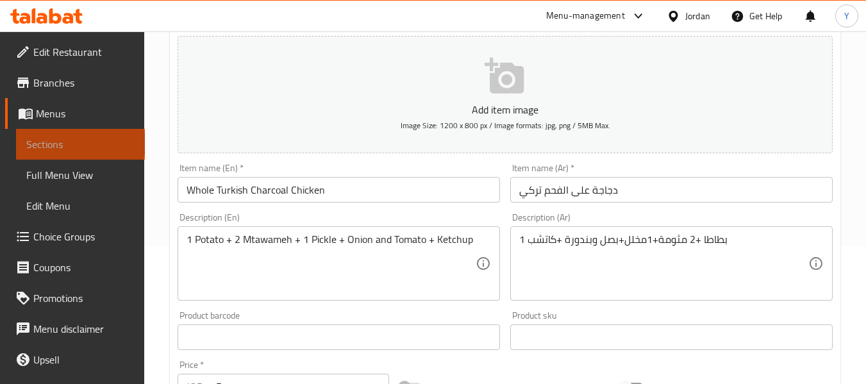
click at [79, 144] on span "Sections" at bounding box center [80, 144] width 108 height 15
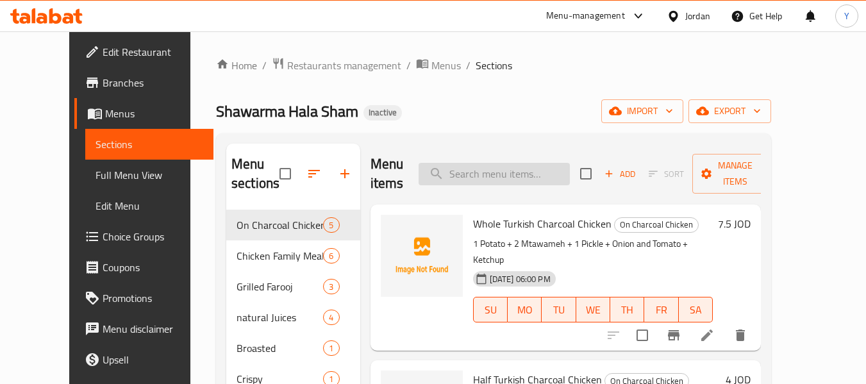
click at [552, 172] on input "search" at bounding box center [494, 174] width 151 height 22
paste input "Giant Meal"
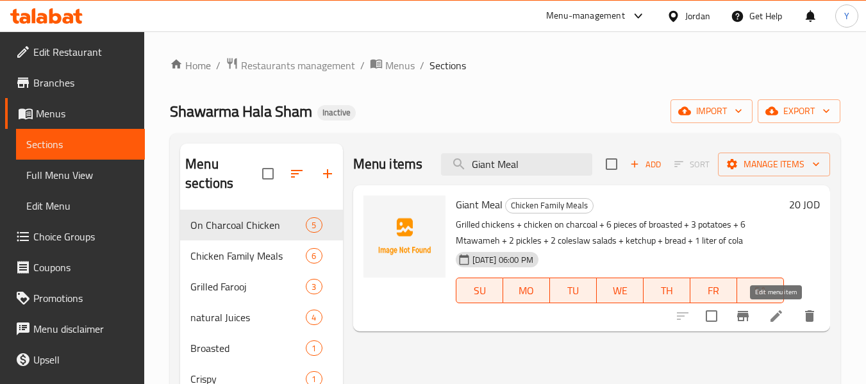
type input "Giant Meal"
click at [778, 312] on icon at bounding box center [776, 315] width 15 height 15
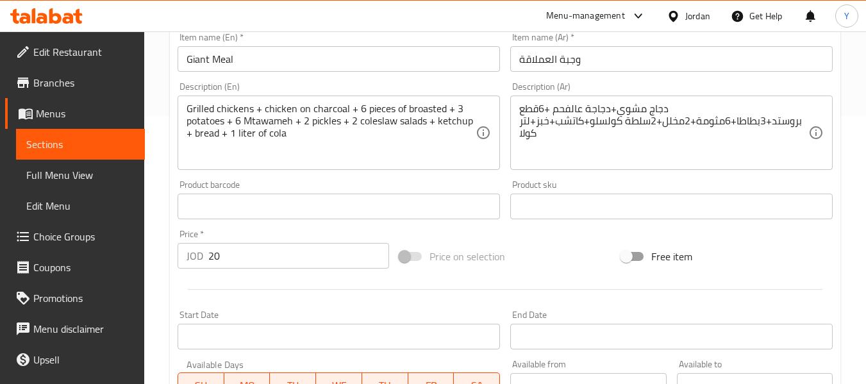
scroll to position [258, 0]
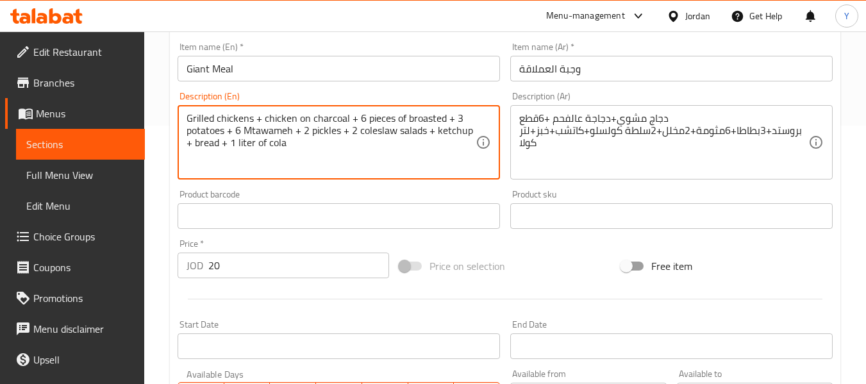
click at [267, 121] on textarea "Grilled chickens + chicken on charcoal + 6 pieces of broasted + 3 potatoes + 6 …" at bounding box center [331, 142] width 289 height 61
click at [262, 120] on textarea "Grilled chickens + chicken on charcoal + 6 pieces of broasted + 3 potatoes + 6 …" at bounding box center [331, 142] width 289 height 61
type textarea "Grilled chickens + Whole chicken on charcoal + 6 pieces of broasted + 3 potatoe…"
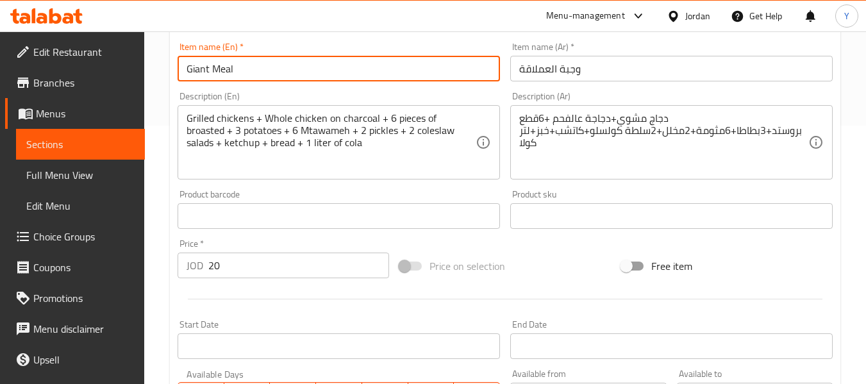
click at [314, 76] on input "Giant Meal" at bounding box center [339, 69] width 322 height 26
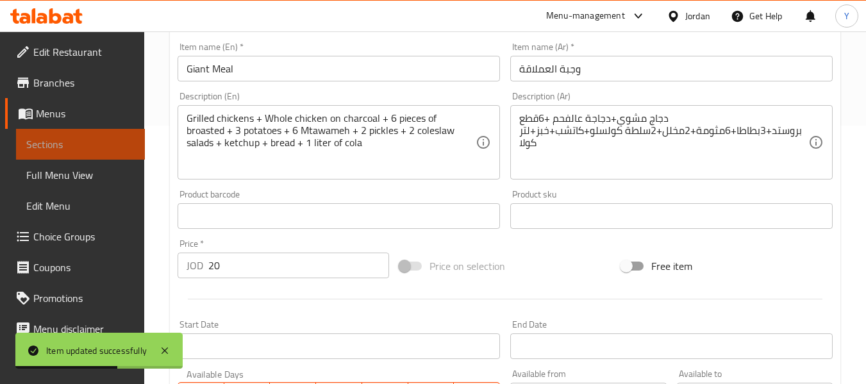
click at [80, 152] on link "Sections" at bounding box center [80, 144] width 129 height 31
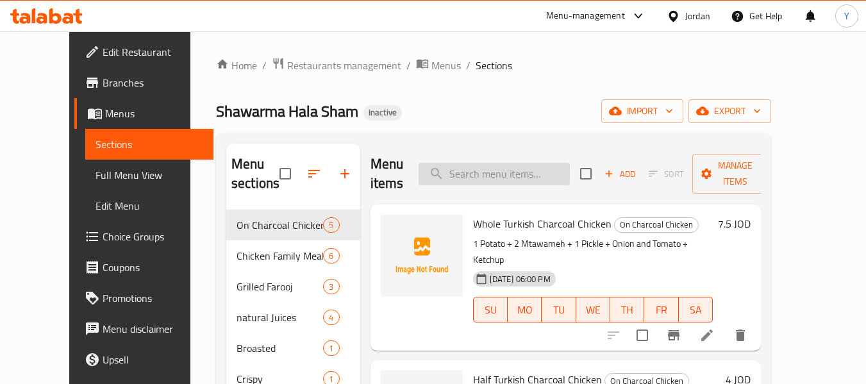
click at [503, 172] on input "search" at bounding box center [494, 174] width 151 height 22
paste input "Giant Savings Meal"
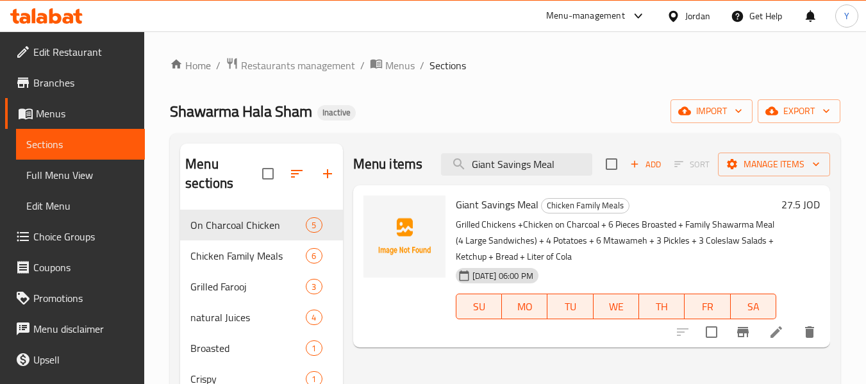
type input "Giant Savings Meal"
click at [765, 324] on li at bounding box center [776, 332] width 36 height 23
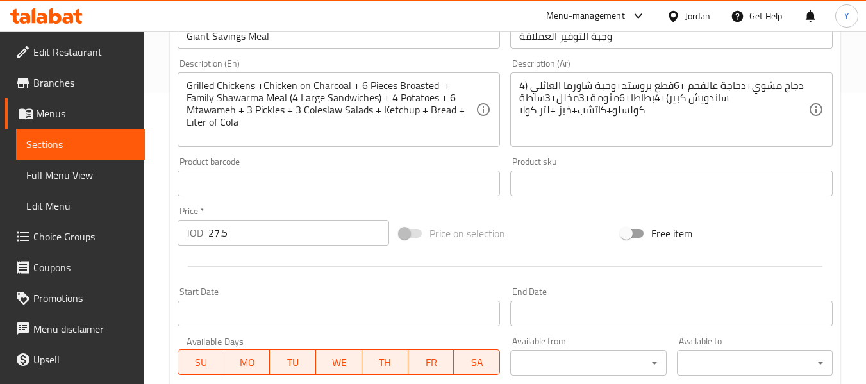
scroll to position [288, 0]
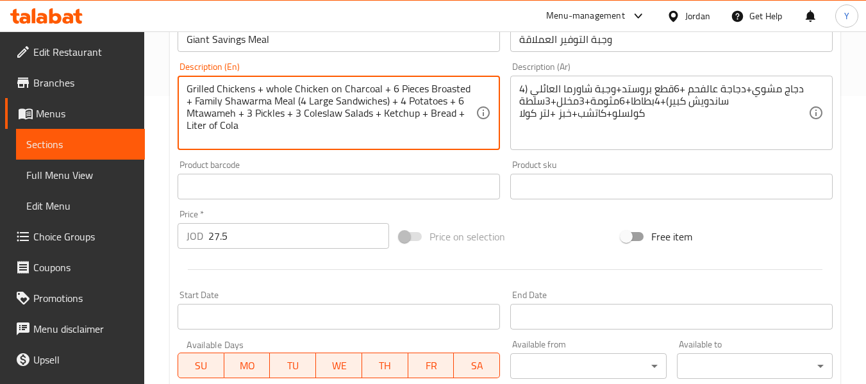
type textarea "Grilled Chickens + whole Chicken on Charcoal + 6 Pieces Broasted + Family Shawa…"
click at [315, 42] on input "Giant Savings Meal" at bounding box center [339, 39] width 322 height 26
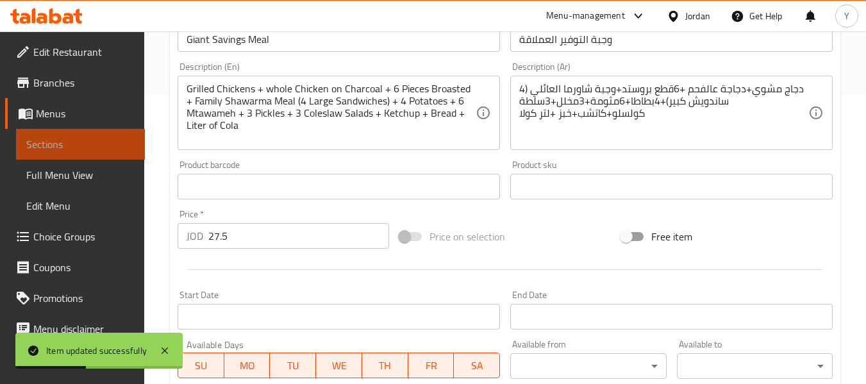
click at [97, 147] on span "Sections" at bounding box center [80, 144] width 108 height 15
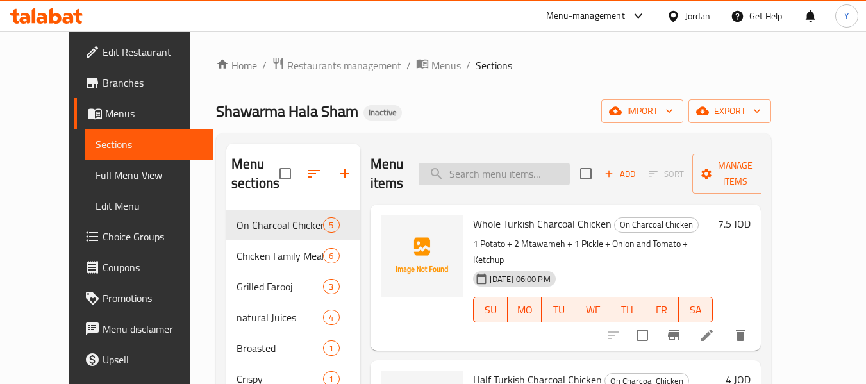
click at [484, 172] on input "search" at bounding box center [494, 174] width 151 height 22
paste input "Giant Meal"
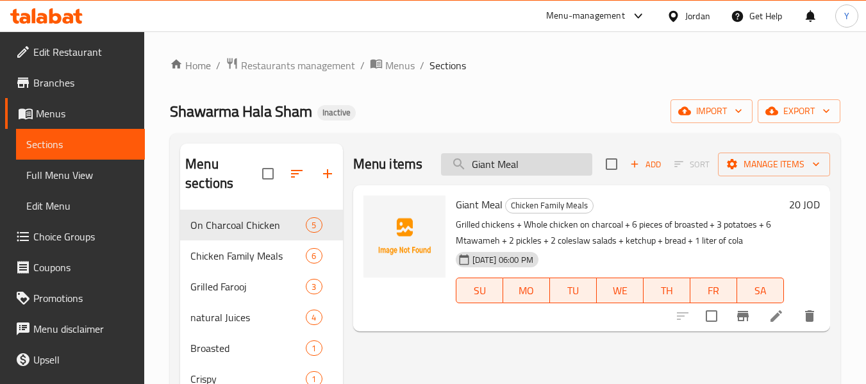
click at [560, 170] on input "Giant Meal" at bounding box center [516, 164] width 151 height 22
paste input "rilled Chicken"
click at [560, 170] on input "Grilled Chicken" at bounding box center [516, 164] width 151 height 22
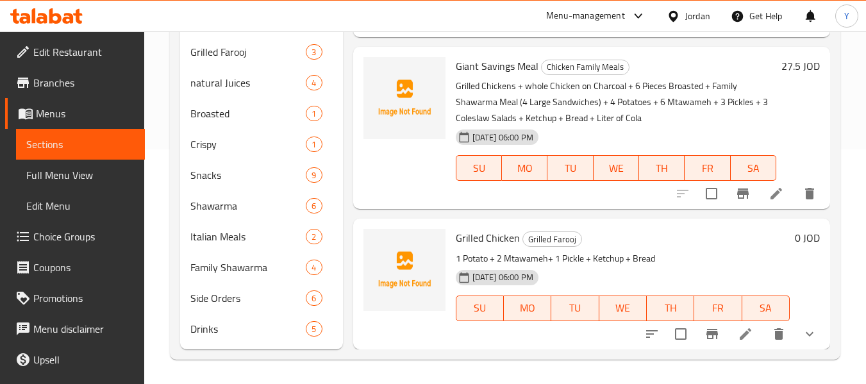
scroll to position [236, 0]
type input "Grilled Chicken"
click at [740, 333] on icon at bounding box center [746, 333] width 12 height 12
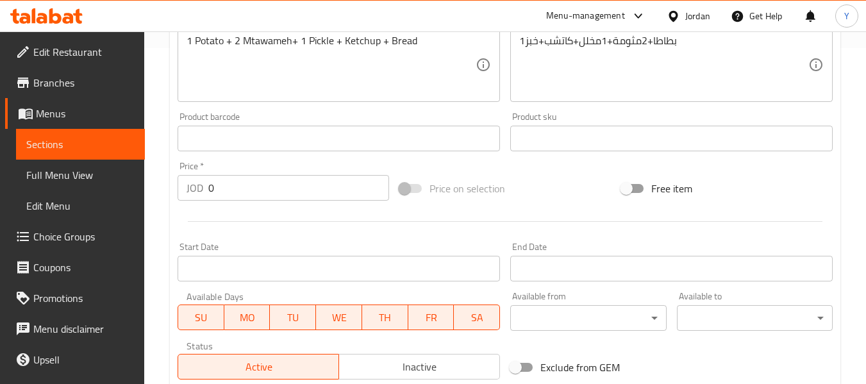
scroll to position [551, 0]
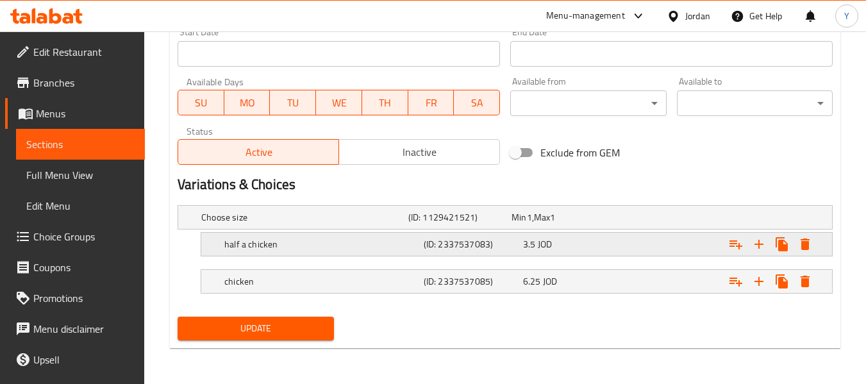
click at [357, 244] on h5 "half a chicken" at bounding box center [321, 244] width 194 height 13
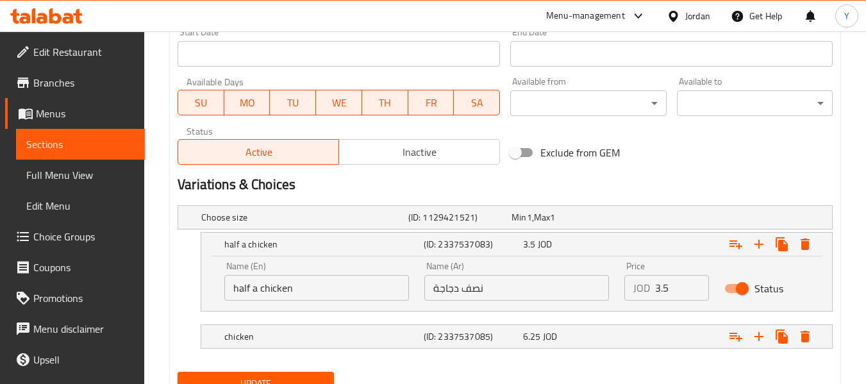
click at [253, 288] on input "half a chicken" at bounding box center [316, 288] width 185 height 26
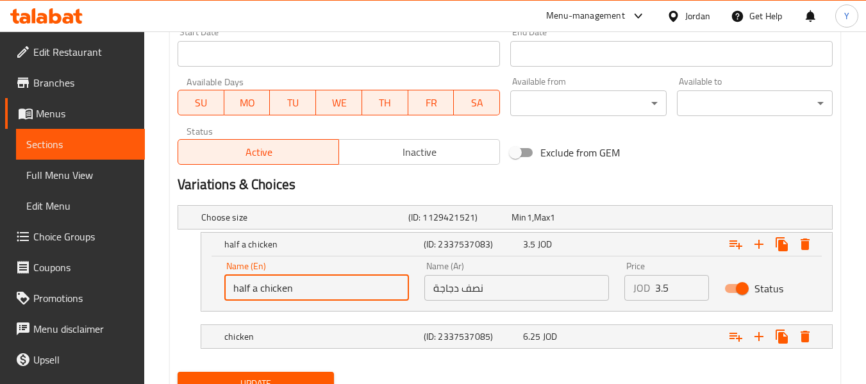
click at [253, 288] on input "half a chicken" at bounding box center [316, 288] width 185 height 26
type input "half chicken"
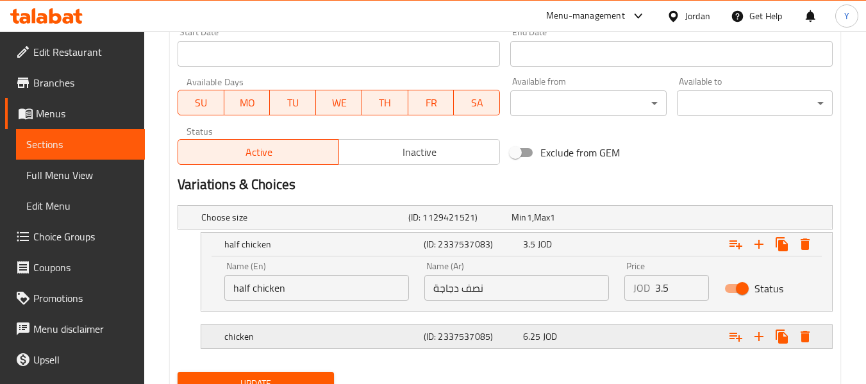
click at [236, 337] on h5 "chicken" at bounding box center [321, 336] width 194 height 13
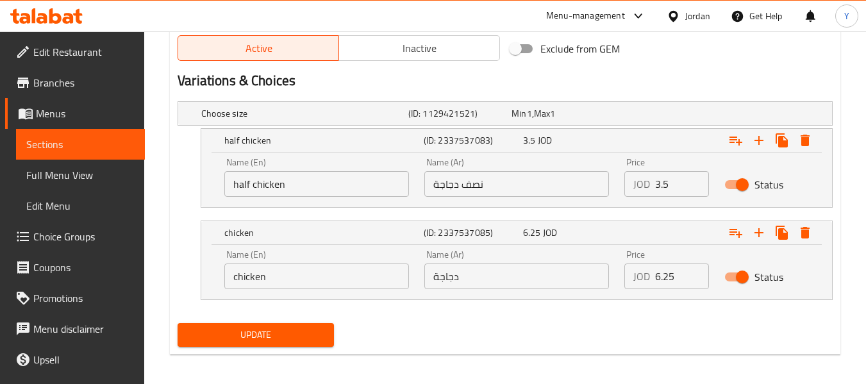
scroll to position [657, 0]
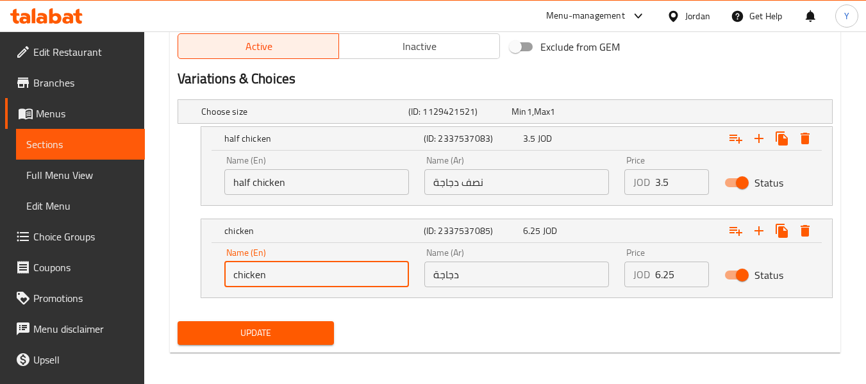
click at [235, 275] on input "chicken" at bounding box center [316, 275] width 185 height 26
type input "Whole chicken"
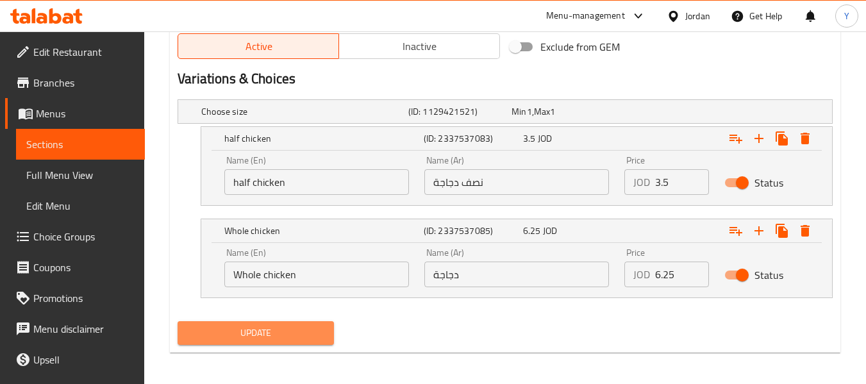
click at [254, 330] on span "Update" at bounding box center [255, 333] width 135 height 16
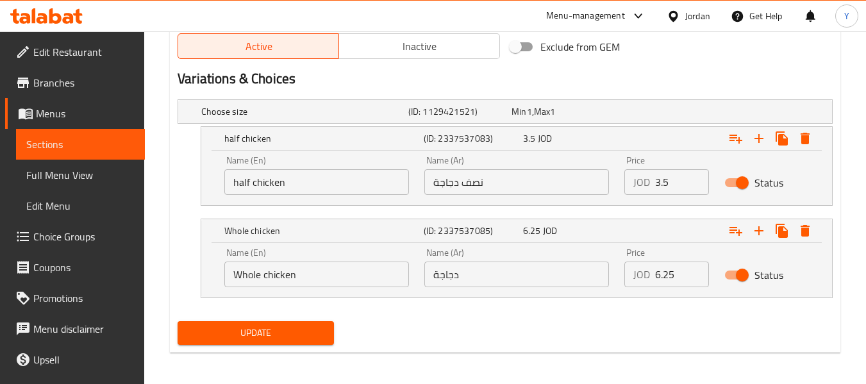
click at [521, 308] on nav at bounding box center [505, 306] width 655 height 10
click at [105, 152] on link "Sections" at bounding box center [80, 144] width 129 height 31
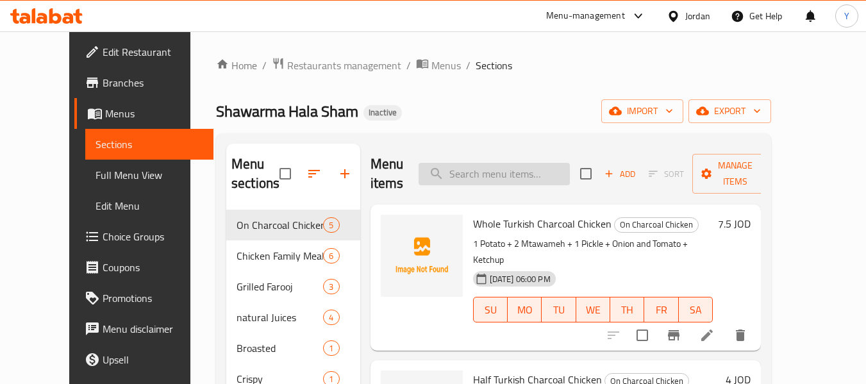
click at [558, 166] on input "search" at bounding box center [494, 174] width 151 height 22
paste input "Plain Chicken"
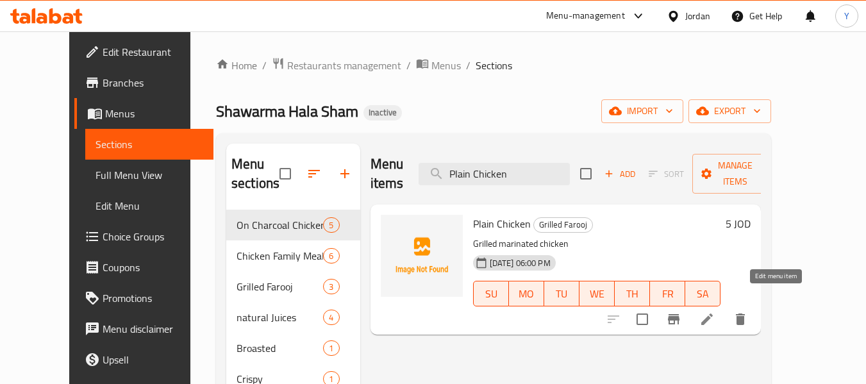
type input "Plain Chicken"
click at [715, 312] on icon at bounding box center [706, 319] width 15 height 15
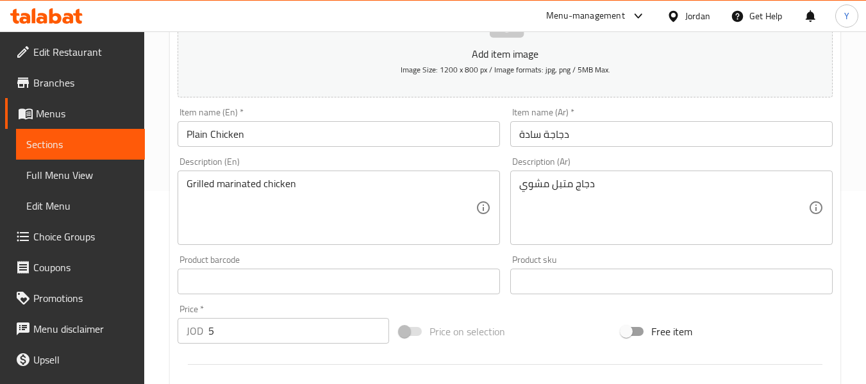
scroll to position [188, 0]
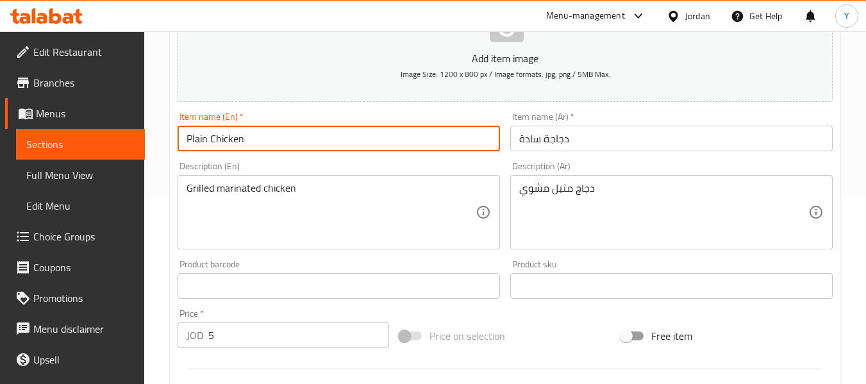
click at [187, 139] on input "Plain Chicken" at bounding box center [339, 139] width 322 height 26
paste input "Plain Chicken"
click at [187, 139] on input "Plain Chicken" at bounding box center [339, 139] width 322 height 26
type input "Whole Plain Chicken"
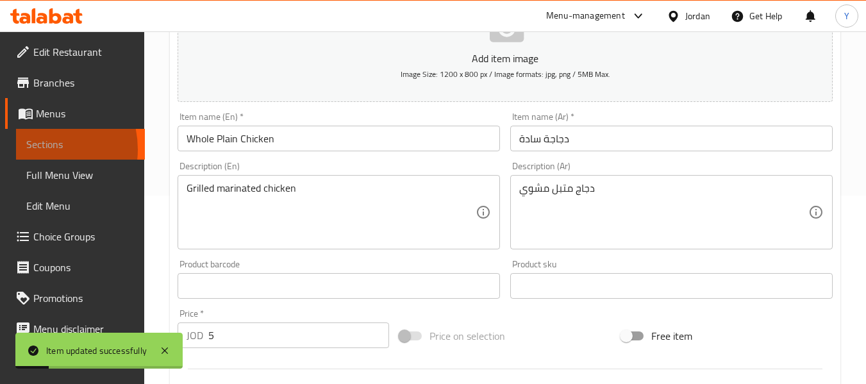
click at [35, 149] on span "Sections" at bounding box center [80, 144] width 108 height 15
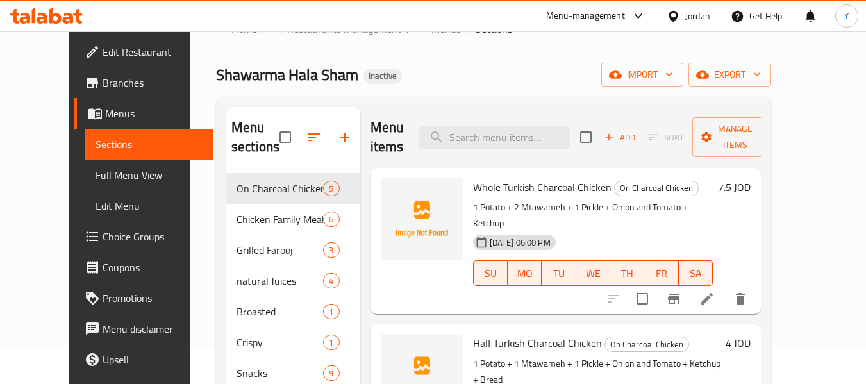
scroll to position [31, 0]
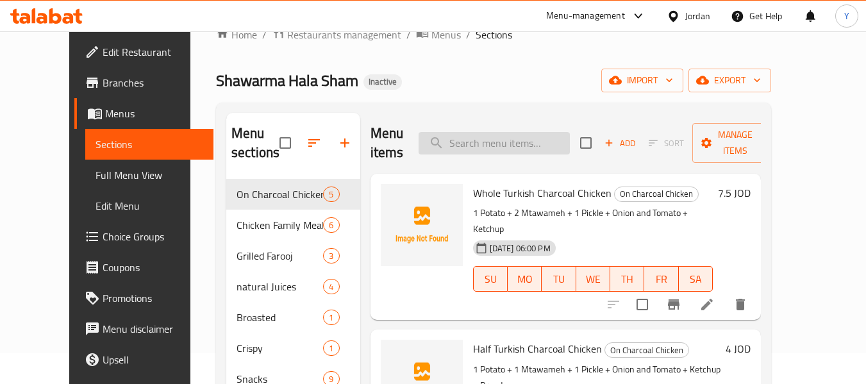
click at [528, 140] on input "search" at bounding box center [494, 143] width 151 height 22
paste input "Rice with Chicken"
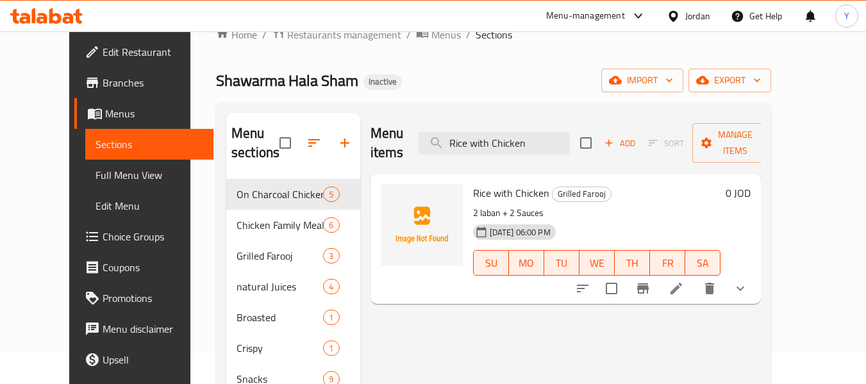
type input "Rice with Chicken"
click at [684, 281] on icon at bounding box center [676, 288] width 15 height 15
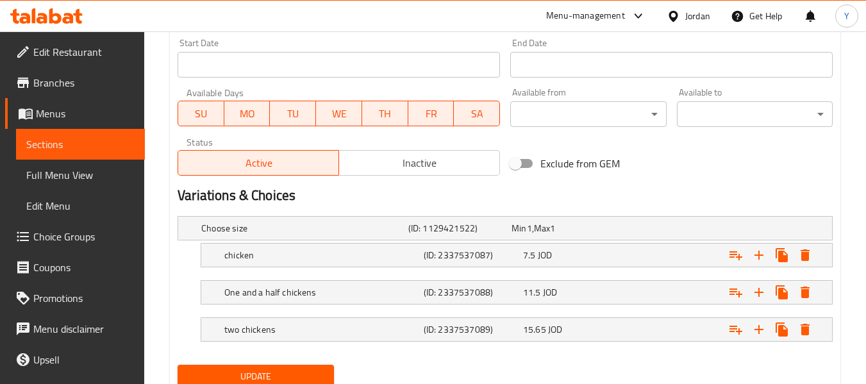
scroll to position [588, 0]
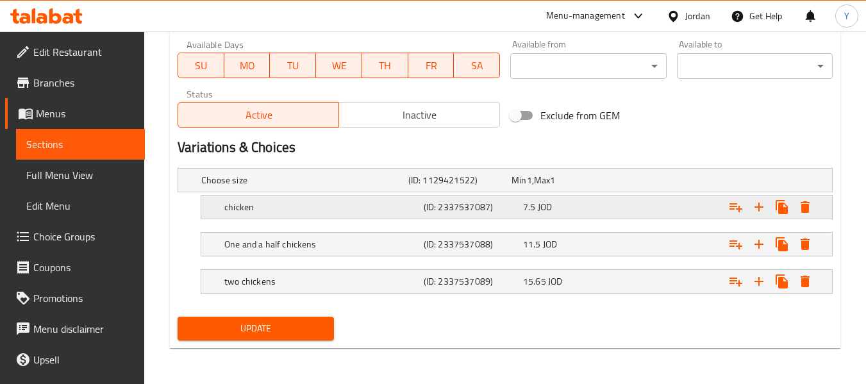
click at [281, 211] on h5 "chicken" at bounding box center [321, 207] width 194 height 13
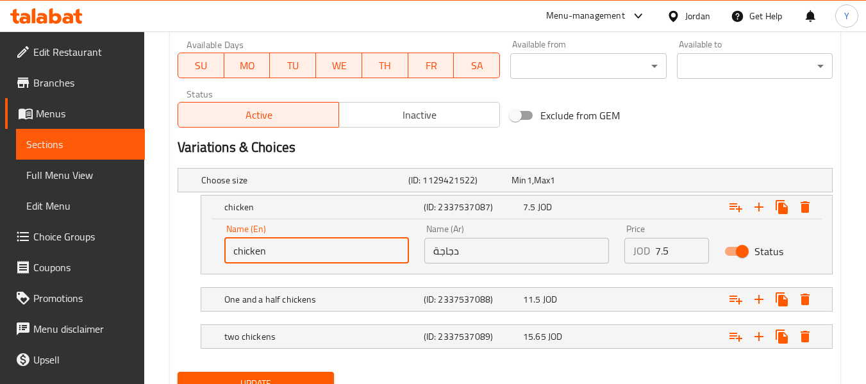
click at [236, 250] on input "chicken" at bounding box center [316, 251] width 185 height 26
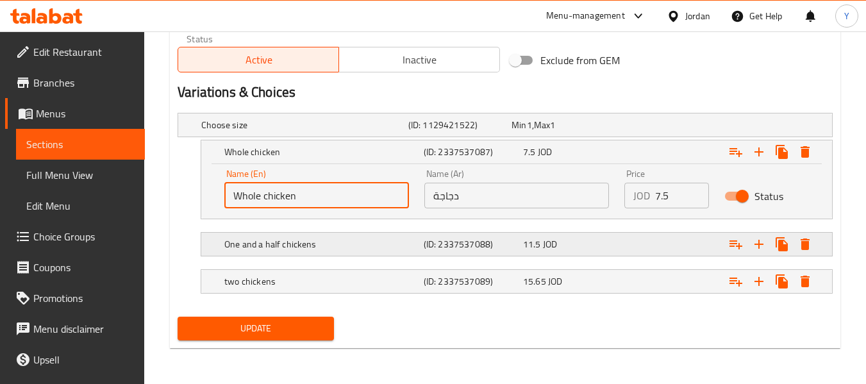
type input "Whole chicken"
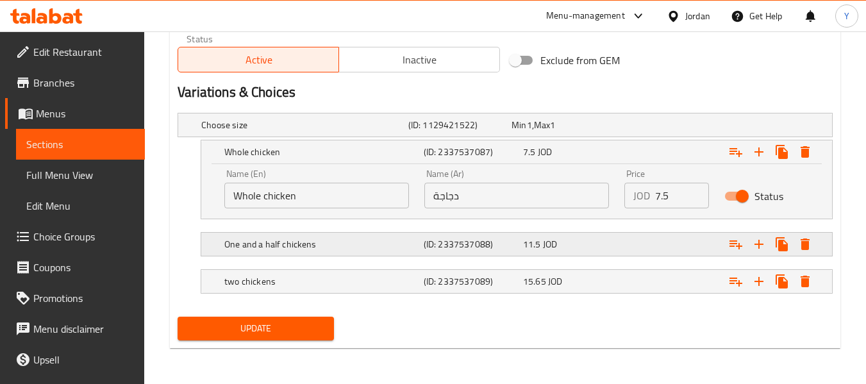
click at [297, 250] on h5 "One and a half chickens" at bounding box center [321, 244] width 194 height 13
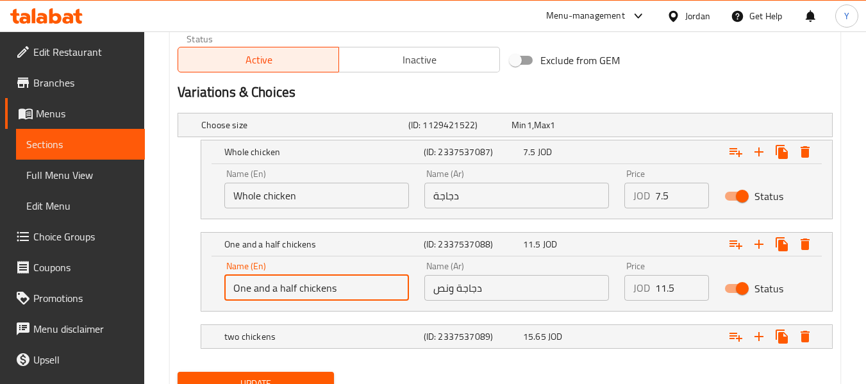
click at [342, 288] on input "One and a half chickens" at bounding box center [316, 288] width 185 height 26
click at [310, 283] on input "One and a half chicken" at bounding box center [316, 288] width 185 height 26
click at [242, 290] on input "One and a half" at bounding box center [316, 288] width 185 height 26
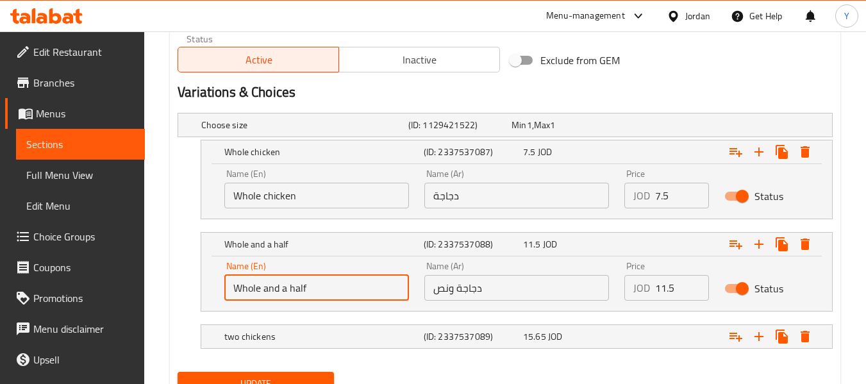
paste input "chicken"
click at [321, 290] on input "Whole chicken and a half" at bounding box center [316, 288] width 185 height 26
type input "Whole chicken and half"
click at [303, 336] on h5 "two chickens" at bounding box center [321, 336] width 194 height 13
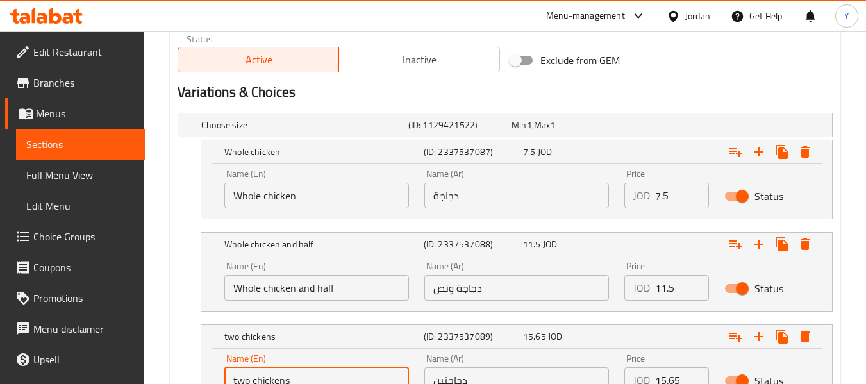
click at [247, 379] on input "two chickens" at bounding box center [316, 380] width 185 height 26
paste input "chicken"
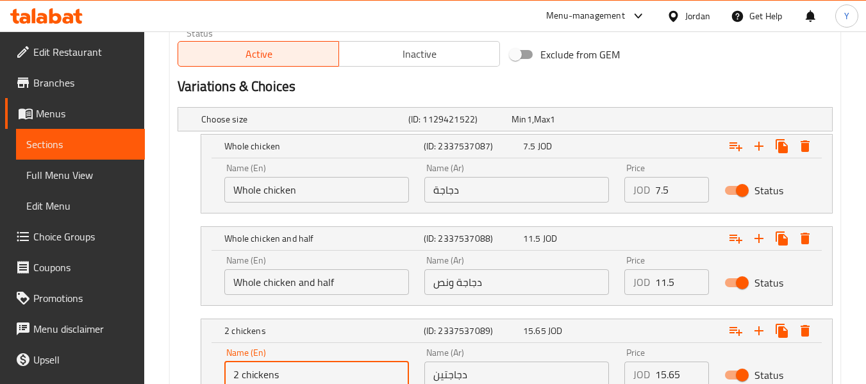
click at [246, 281] on input "Whole chicken and half" at bounding box center [316, 282] width 185 height 26
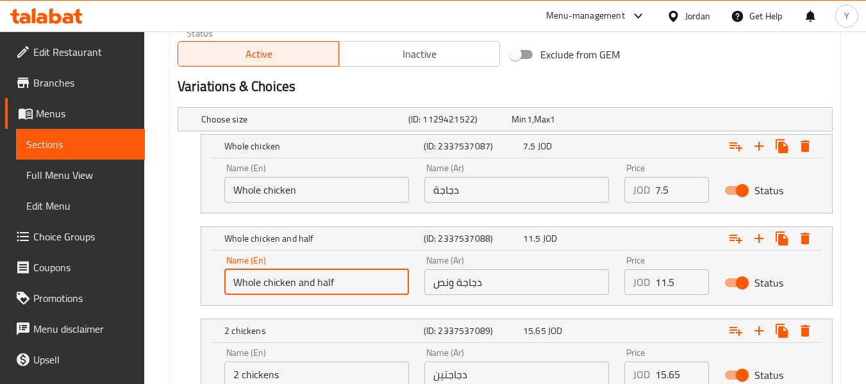
click at [246, 281] on input "Whole chicken and half" at bounding box center [316, 282] width 185 height 26
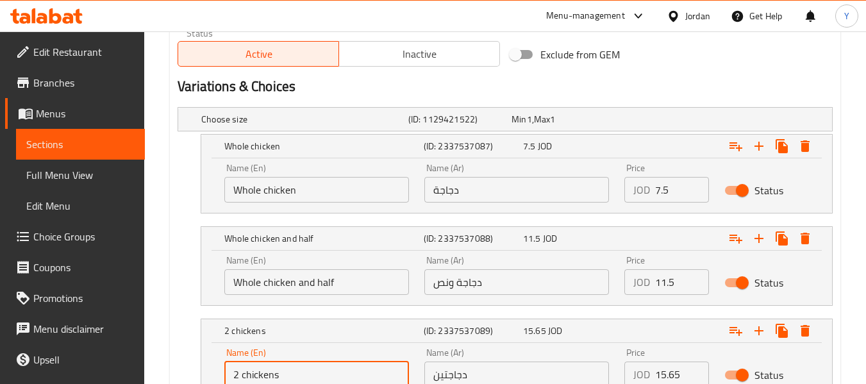
click at [240, 374] on input "2 chickens" at bounding box center [316, 375] width 185 height 26
paste input "Whole"
click at [330, 382] on input "2 Whole chickens" at bounding box center [316, 375] width 185 height 26
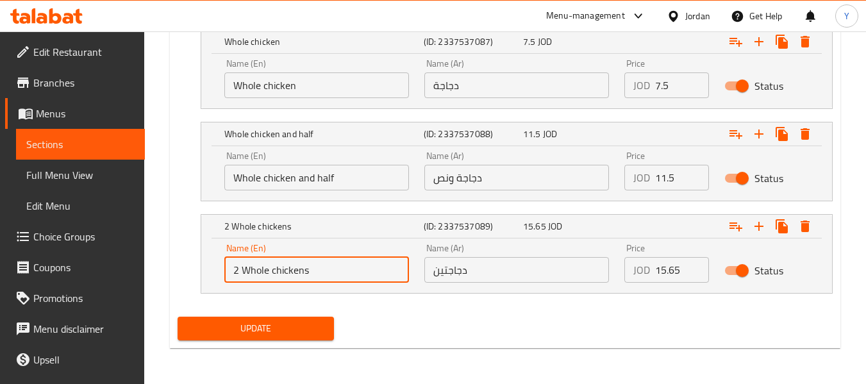
type input "2 Whole chickens"
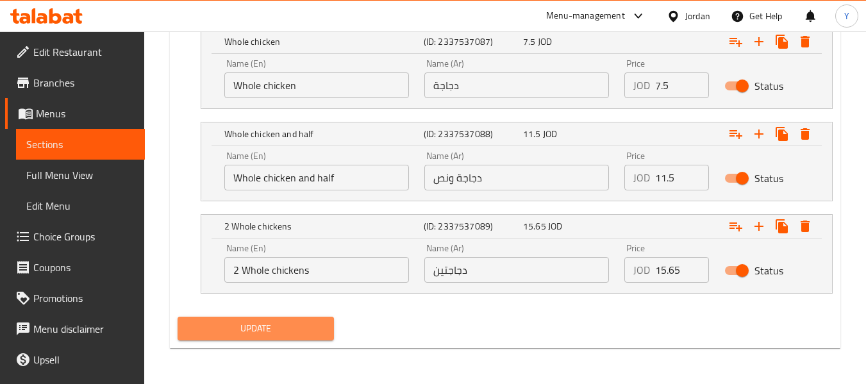
click at [278, 326] on span "Update" at bounding box center [255, 329] width 135 height 16
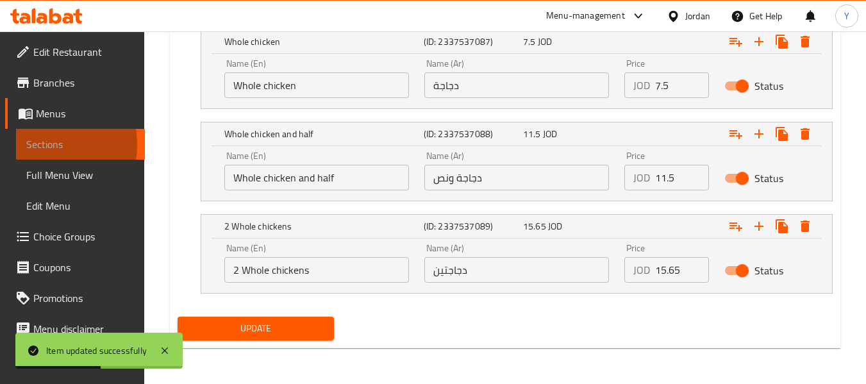
click at [35, 145] on span "Sections" at bounding box center [80, 144] width 108 height 15
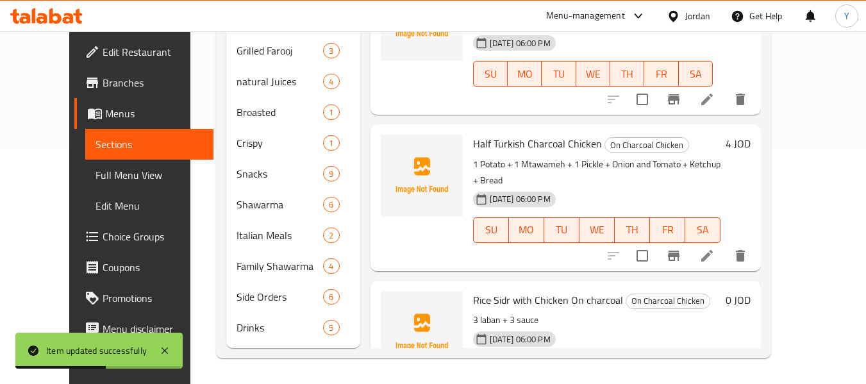
scroll to position [236, 0]
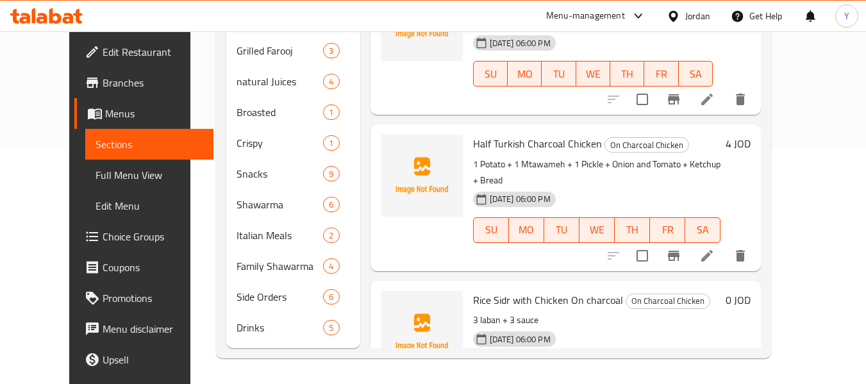
click at [628, 156] on p "1 Potato + 1 Mtawameh + 1 Pickle + Onion and Tomato + Ketchup + Bread" at bounding box center [597, 172] width 248 height 32
click at [797, 212] on div "Home / Restaurants management / Menus / Sections Shawarma Hala Sham Inactive im…" at bounding box center [493, 89] width 606 height 589
click at [797, 328] on div "Home / Restaurants management / Menus / Sections Shawarma Hala Sham Inactive im…" at bounding box center [493, 89] width 606 height 589
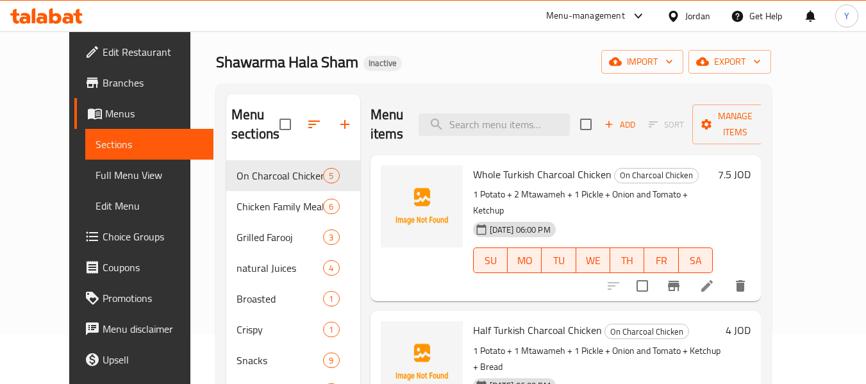
scroll to position [0, 0]
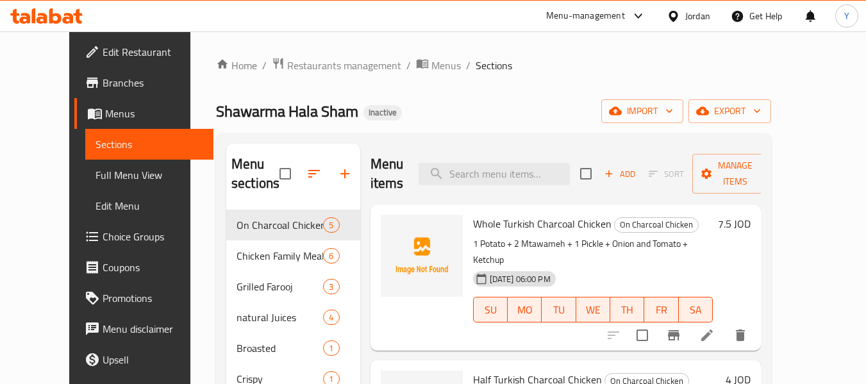
click at [547, 110] on div "Shawarma Hala Sham Inactive import export" at bounding box center [493, 111] width 555 height 24
click at [761, 111] on span "export" at bounding box center [730, 111] width 62 height 16
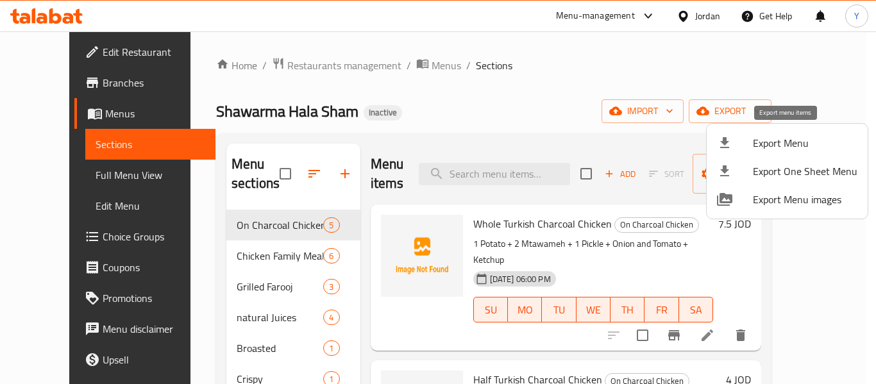
click at [775, 138] on span "Export Menu" at bounding box center [805, 142] width 105 height 15
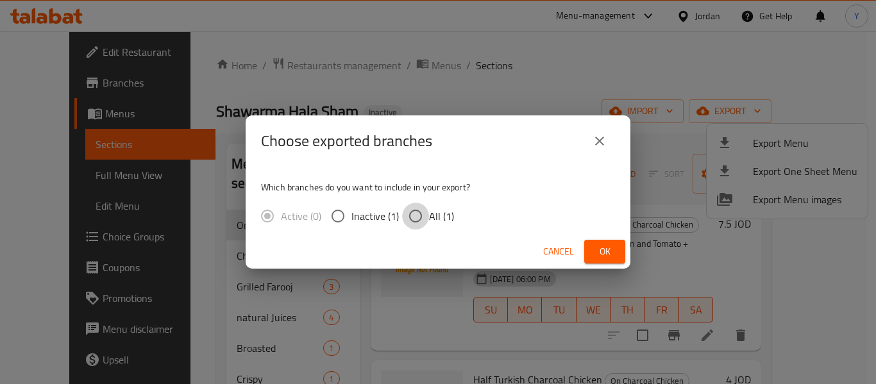
click at [408, 213] on input "All (1)" at bounding box center [415, 216] width 27 height 27
radio input "true"
click at [606, 251] on span "Ok" at bounding box center [604, 252] width 21 height 16
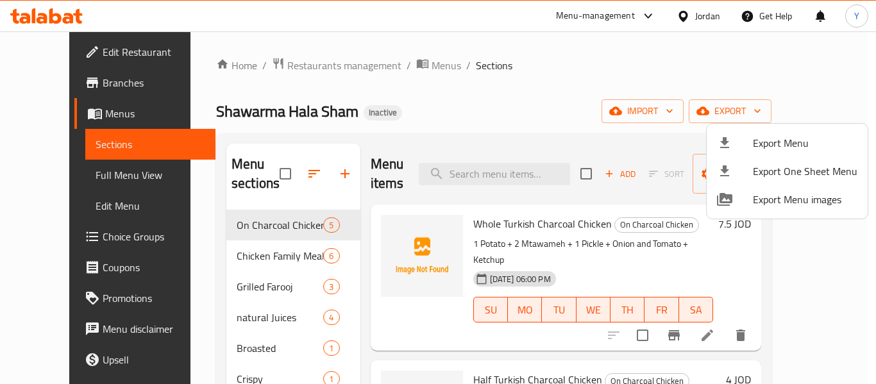
click at [60, 47] on div at bounding box center [438, 192] width 876 height 384
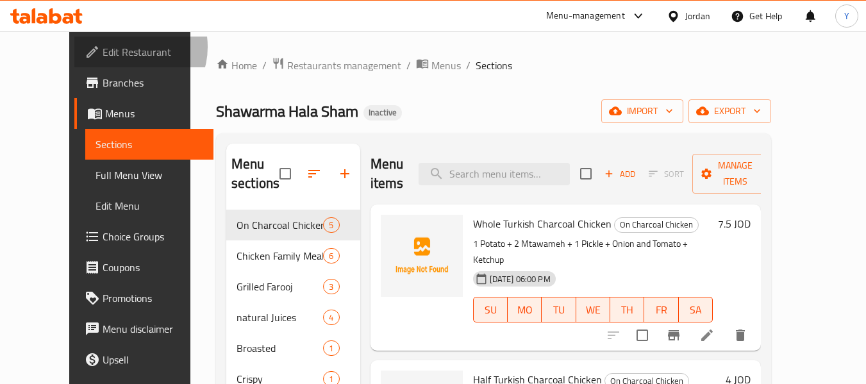
click at [103, 47] on span "Edit Restaurant" at bounding box center [153, 51] width 101 height 15
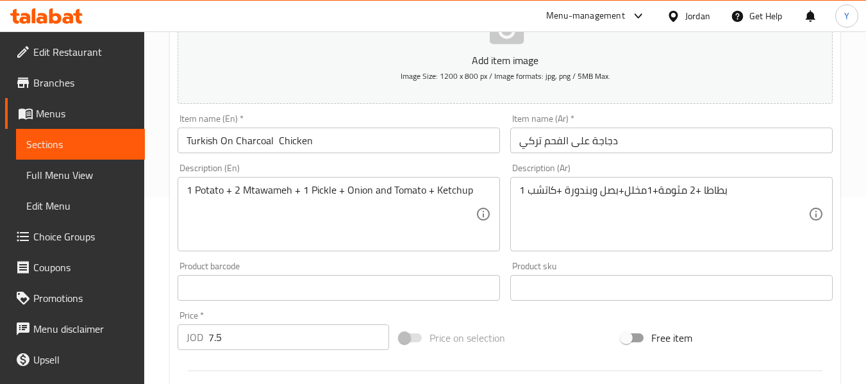
scroll to position [224, 0]
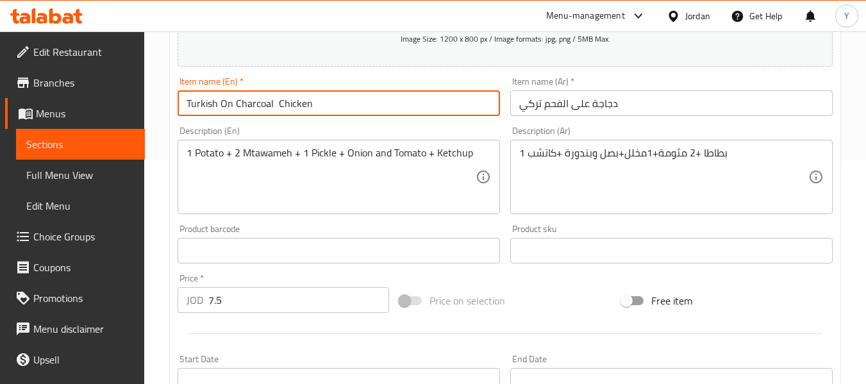
click at [187, 101] on input "Turkish On Charcoal Chicken" at bounding box center [339, 103] width 322 height 26
click at [253, 106] on input "Whole Turkish On Charcoal Chicken" at bounding box center [339, 103] width 322 height 26
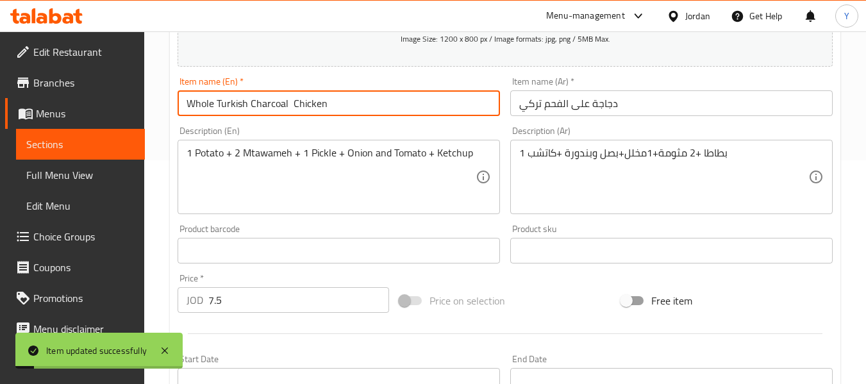
click at [290, 105] on input "Whole Turkish Charcoal Chicken" at bounding box center [339, 103] width 322 height 26
type input "Whole Turkish Charcoal Chicken"
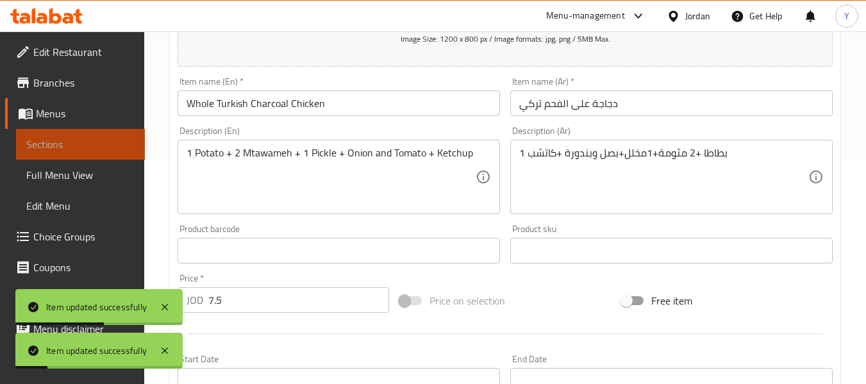
click at [99, 149] on span "Sections" at bounding box center [80, 144] width 108 height 15
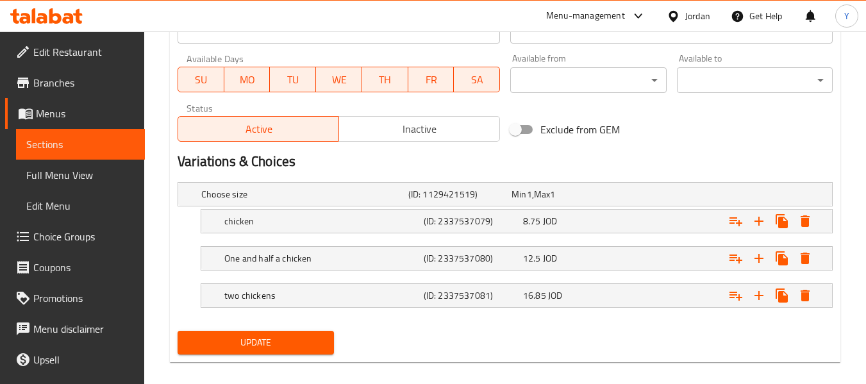
scroll to position [588, 0]
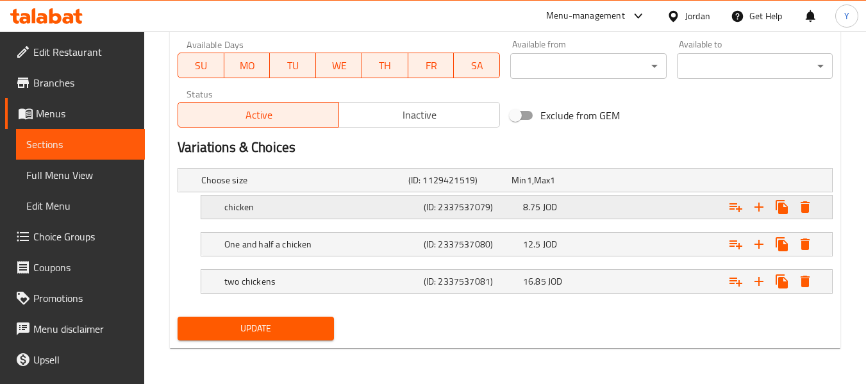
click at [588, 196] on div "chicken (ID: 2337537079) 8.75 JOD" at bounding box center [521, 207] width 598 height 28
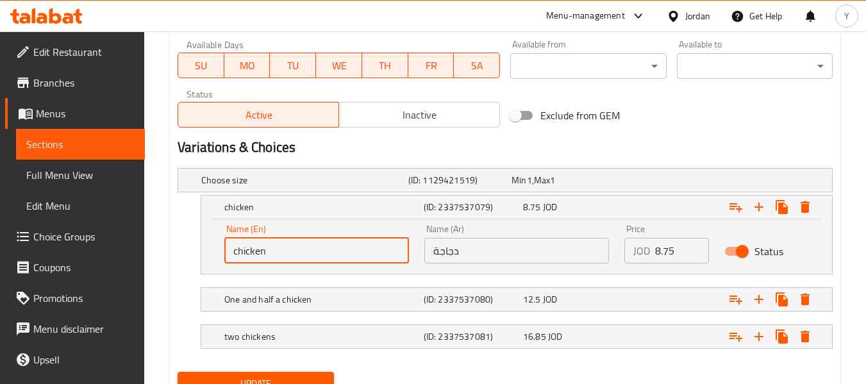
click at [234, 255] on input "chicken" at bounding box center [316, 251] width 185 height 26
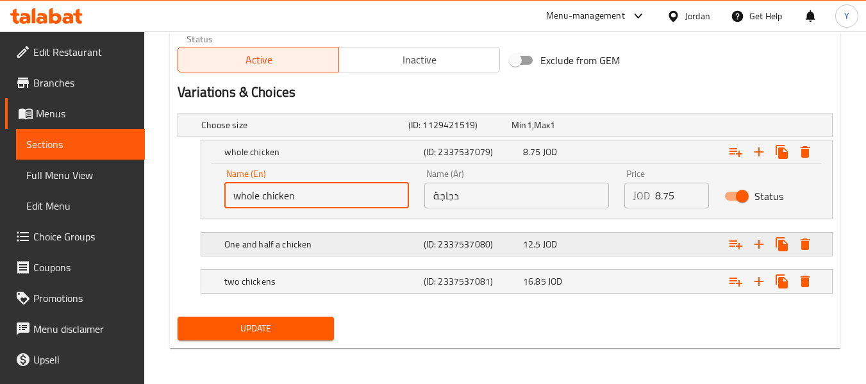
type input "whole chicken"
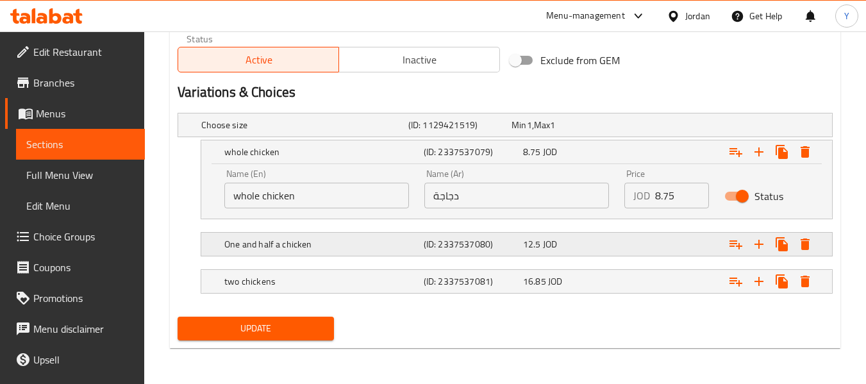
click at [450, 242] on h5 "(ID: 2337537080)" at bounding box center [471, 244] width 94 height 13
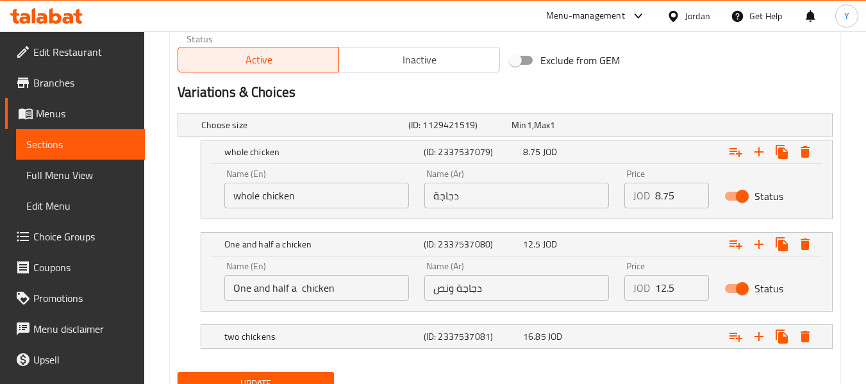
scroll to position [698, 0]
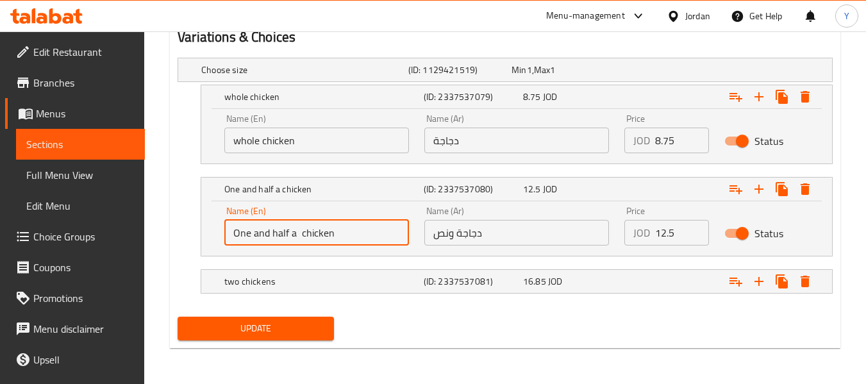
click at [231, 235] on input "One and half a chicken" at bounding box center [316, 233] width 185 height 26
drag, startPoint x: 231, startPoint y: 235, endPoint x: 252, endPoint y: 237, distance: 21.2
click at [252, 237] on input "One and half a chicken" at bounding box center [316, 233] width 185 height 26
drag, startPoint x: 341, startPoint y: 240, endPoint x: 431, endPoint y: 237, distance: 89.8
click at [431, 237] on div "Name (En) Whole Chicken and half a chicken Name (En) Name (Ar) دجاجة ونص Name (…" at bounding box center [517, 226] width 600 height 54
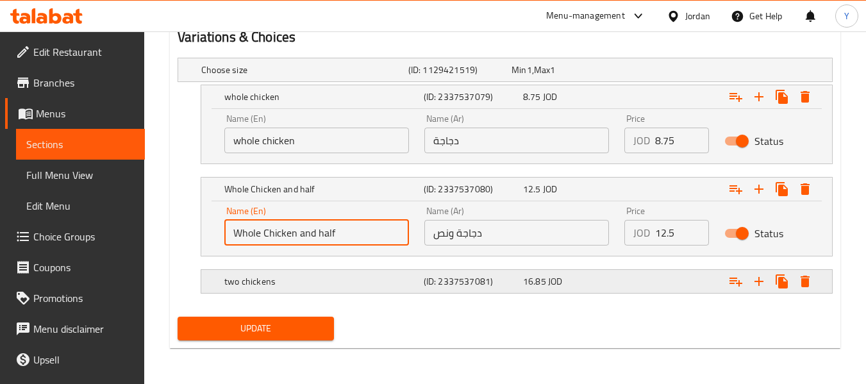
type input "Whole Chicken and half"
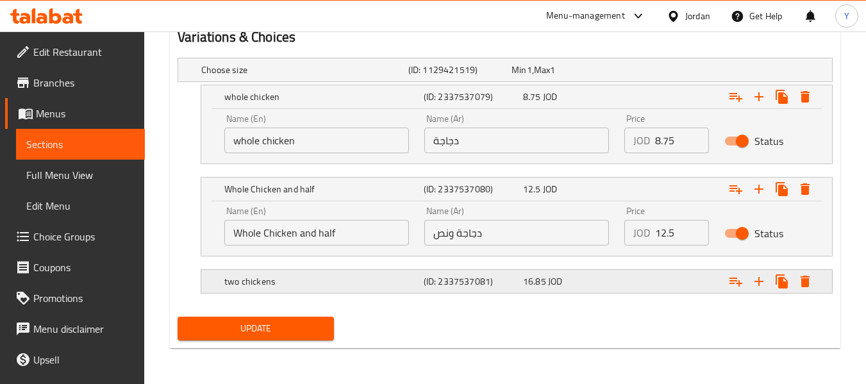
click at [354, 284] on h5 "two chickens" at bounding box center [321, 281] width 194 height 13
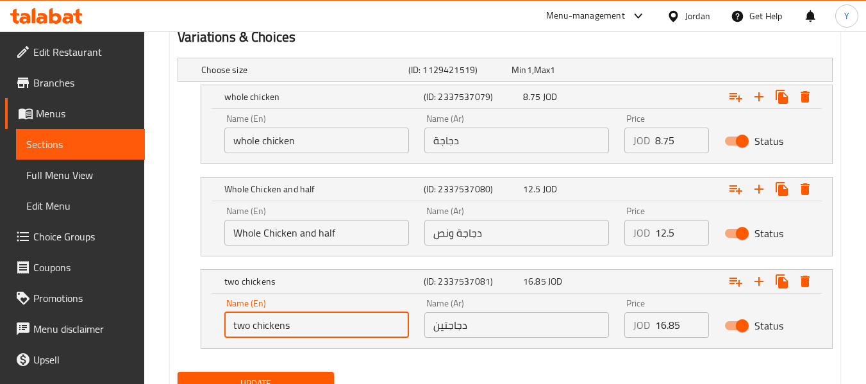
drag, startPoint x: 251, startPoint y: 331, endPoint x: 201, endPoint y: 333, distance: 50.7
click at [201, 333] on div "two chickens (ID: 2337537081) 16.85 JOD Name (En) two chickens Name (En) Name (…" at bounding box center [517, 308] width 632 height 79
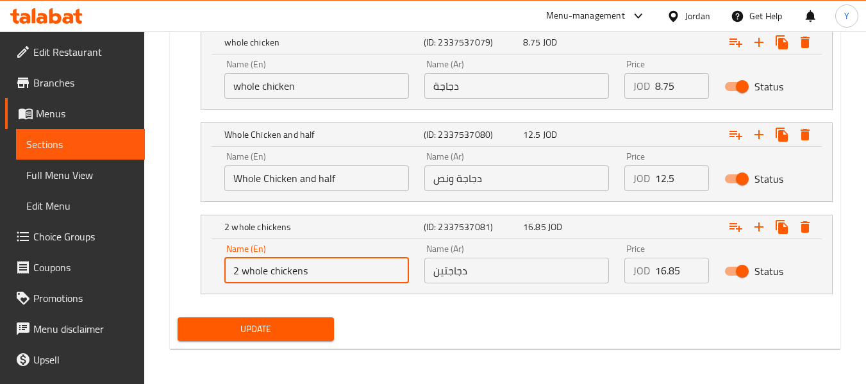
scroll to position [753, 0]
type input "2 whole chickens"
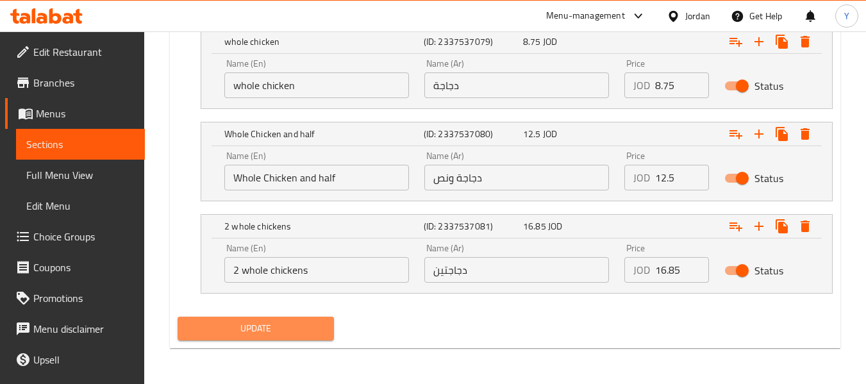
click at [301, 330] on span "Update" at bounding box center [255, 329] width 135 height 16
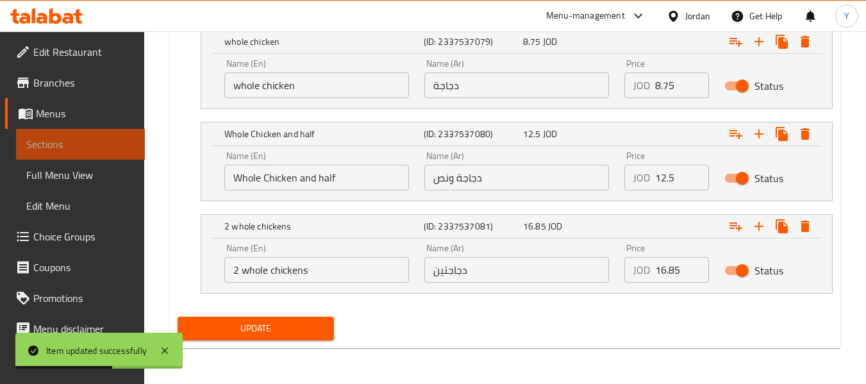
click at [83, 146] on span "Sections" at bounding box center [80, 144] width 108 height 15
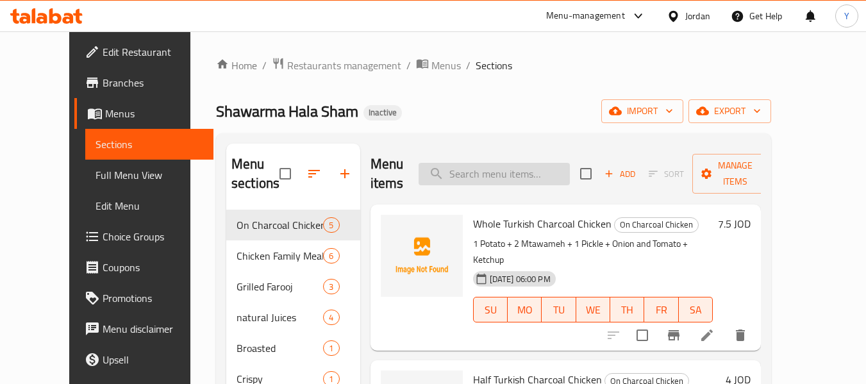
click at [569, 177] on input "search" at bounding box center [494, 174] width 151 height 22
paste input "Turkish On Charcoal Chicken"
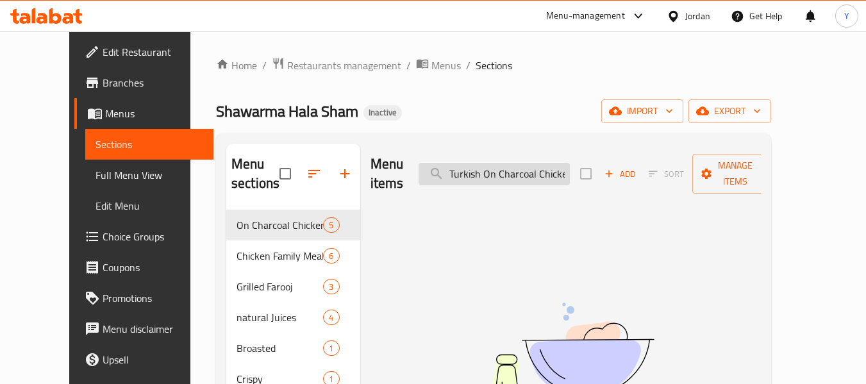
click at [531, 166] on input "Turkish On Charcoal Chicken" at bounding box center [494, 174] width 151 height 22
paste input "Rice Sidr with Chicken On charcoal"
click at [531, 166] on input "Rice Sidr with Chicken On charcoal" at bounding box center [494, 174] width 151 height 22
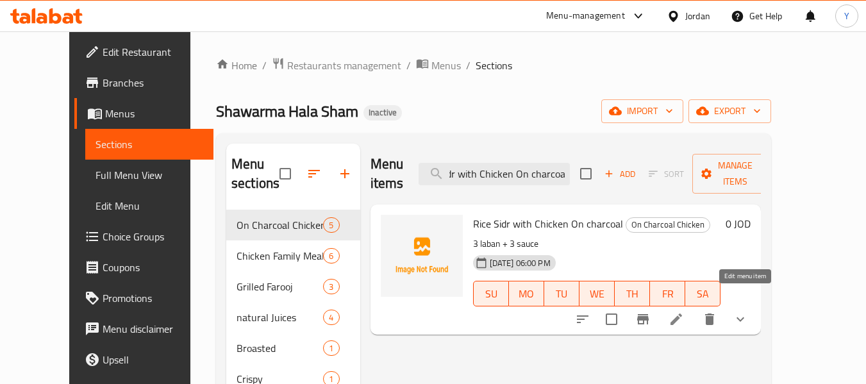
type input "Rice Sidr with Chicken On charcoal"
click at [684, 312] on icon at bounding box center [676, 319] width 15 height 15
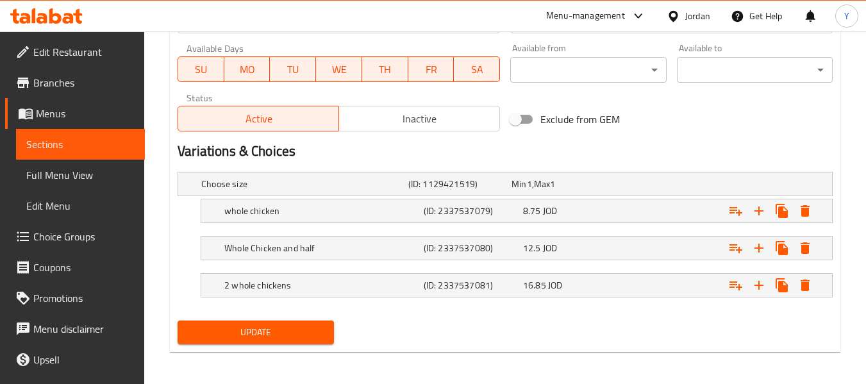
scroll to position [588, 0]
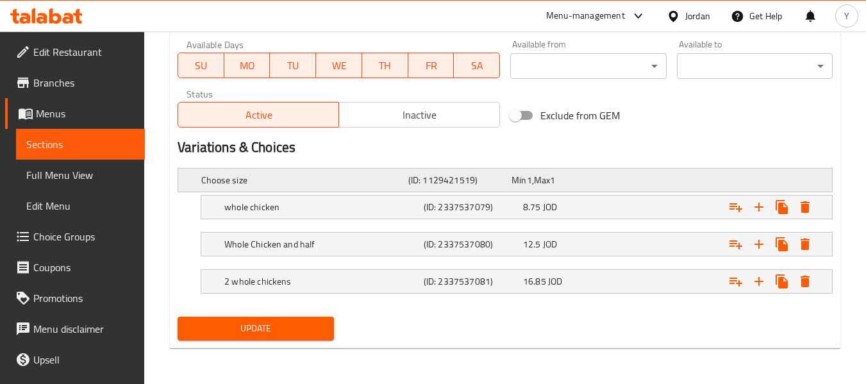
click at [527, 172] on span "1" at bounding box center [529, 180] width 5 height 17
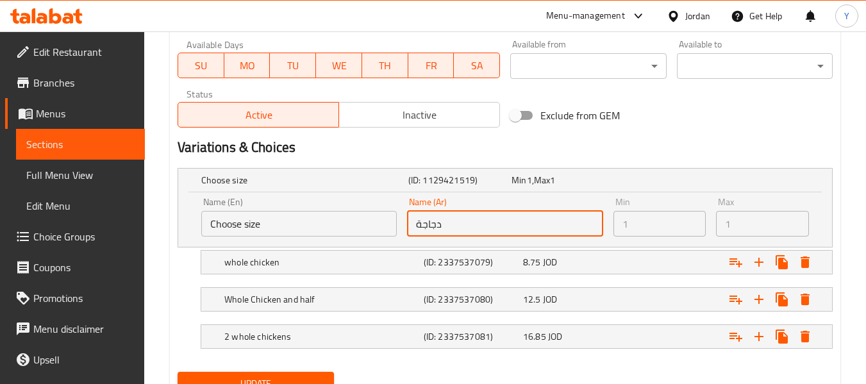
drag, startPoint x: 448, startPoint y: 228, endPoint x: 401, endPoint y: 226, distance: 46.8
click at [401, 226] on div "Name (En) Choose size Name (En) Name (Ar) دجاجة Name (Ar) Min 1 Min Max 1 Max" at bounding box center [505, 216] width 618 height 49
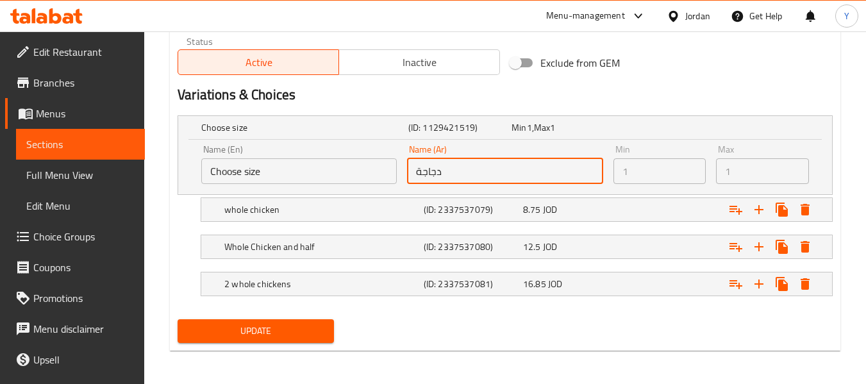
scroll to position [643, 0]
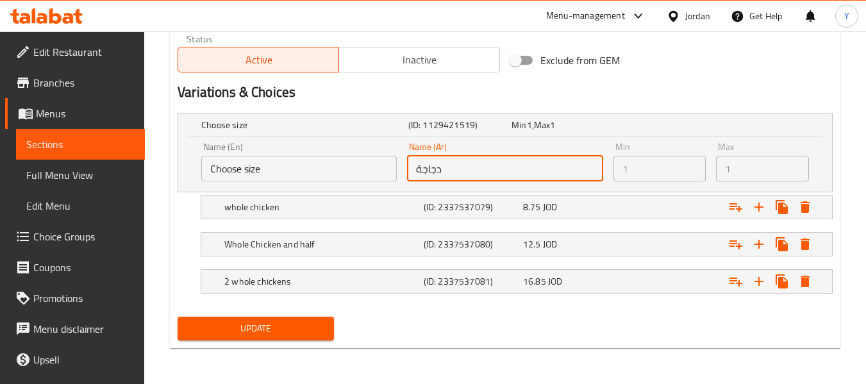
click at [430, 174] on input "دجاجة" at bounding box center [505, 169] width 196 height 26
click at [428, 179] on input "دجاجة" at bounding box center [505, 169] width 196 height 26
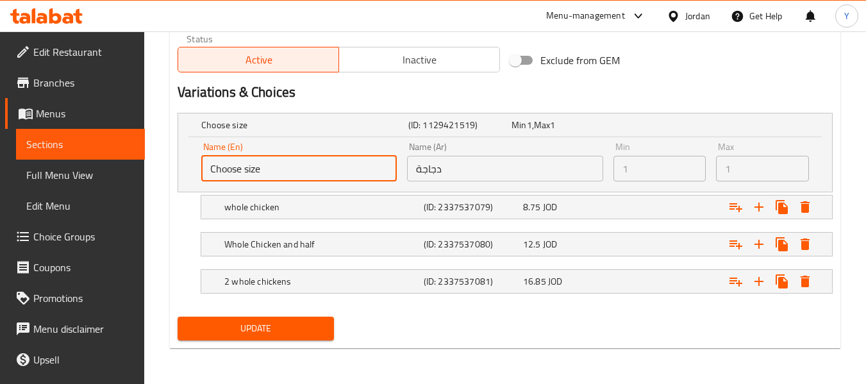
click at [303, 181] on input "Choose size" at bounding box center [299, 169] width 196 height 26
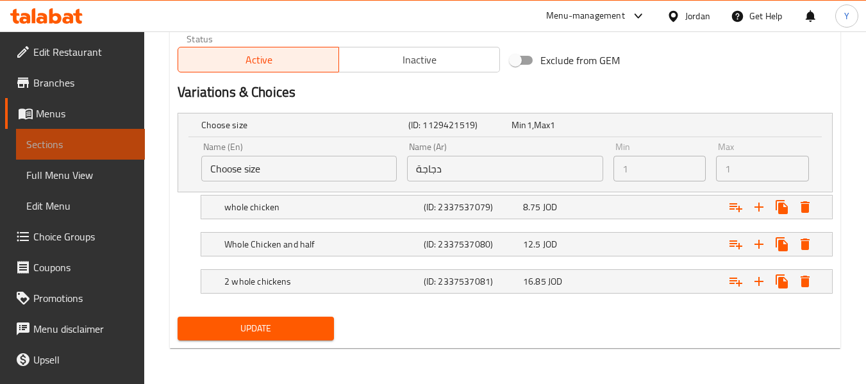
click at [87, 142] on span "Sections" at bounding box center [80, 144] width 108 height 15
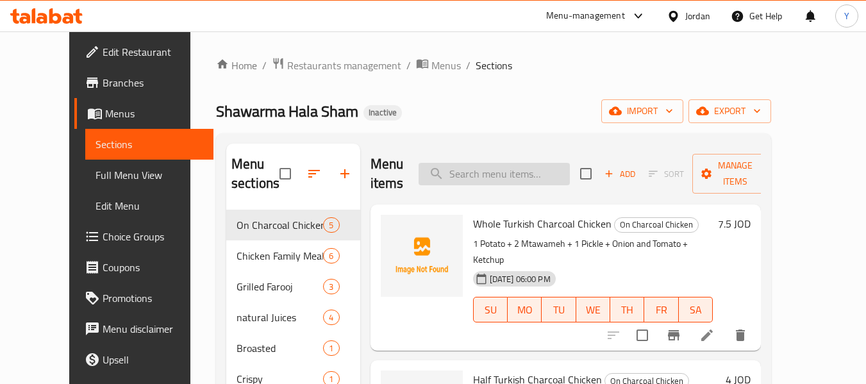
click at [545, 176] on input "search" at bounding box center [494, 174] width 151 height 22
paste input "Combo 1"
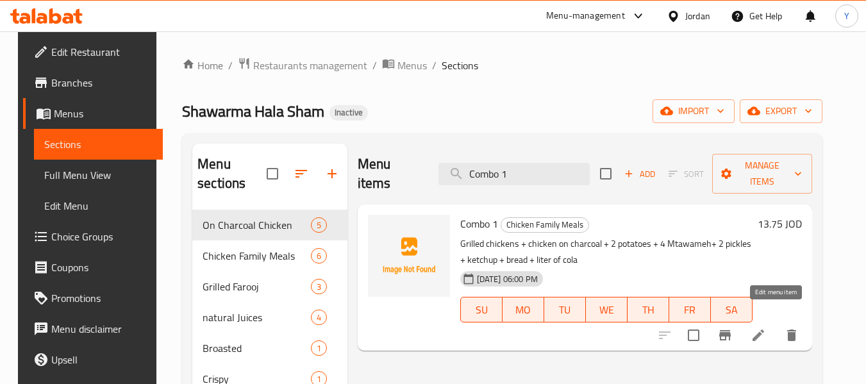
type input "Combo 1"
click at [766, 328] on icon at bounding box center [758, 335] width 15 height 15
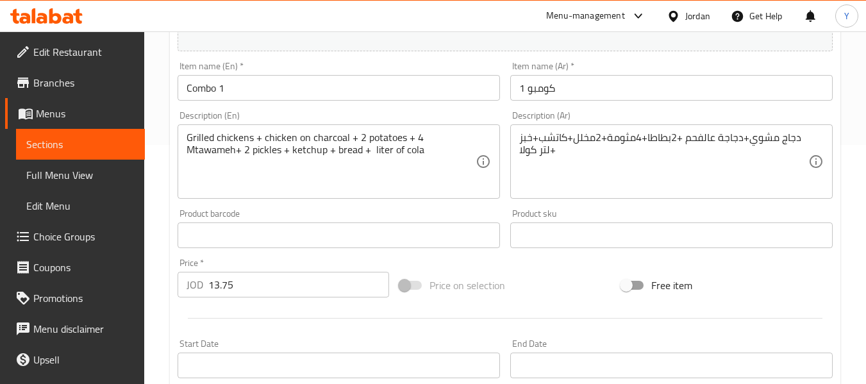
scroll to position [231, 0]
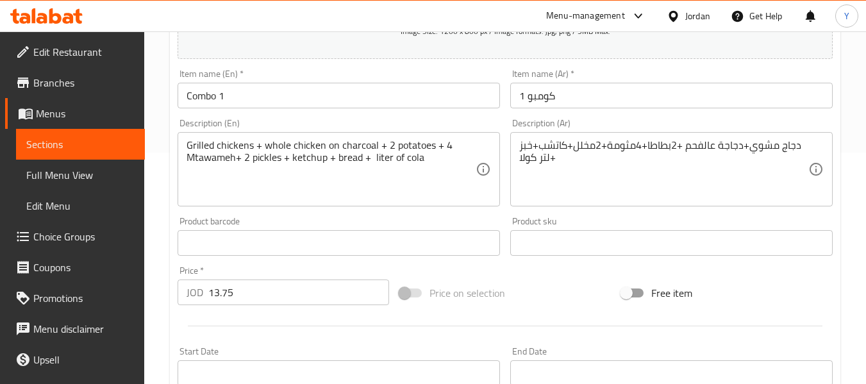
click at [317, 111] on div "Item name (En)   * Combo 1 Item name (En) *" at bounding box center [338, 88] width 333 height 49
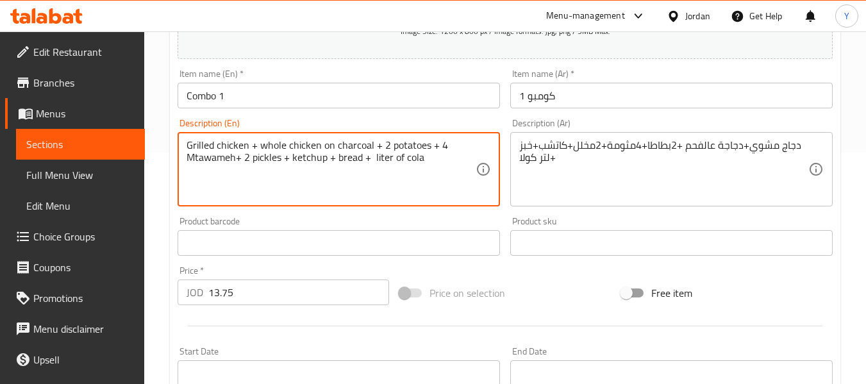
type textarea "Grilled chicken + whole chicken on charcoal + 2 potatoes + 4 Mtawameh+ 2 pickle…"
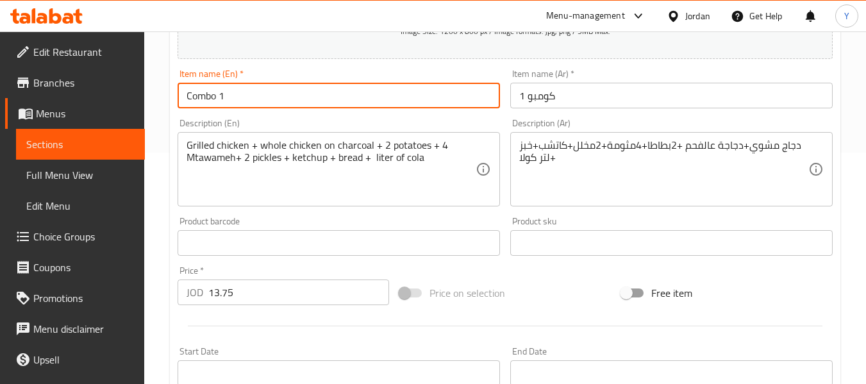
click at [310, 94] on input "Combo 1" at bounding box center [339, 96] width 322 height 26
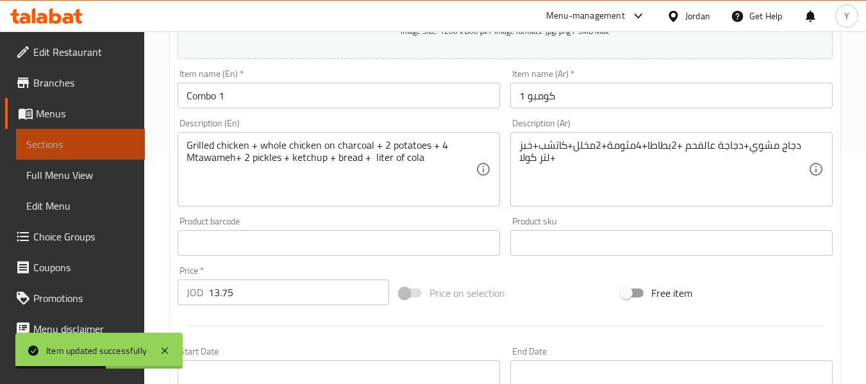
click at [91, 146] on span "Sections" at bounding box center [80, 144] width 108 height 15
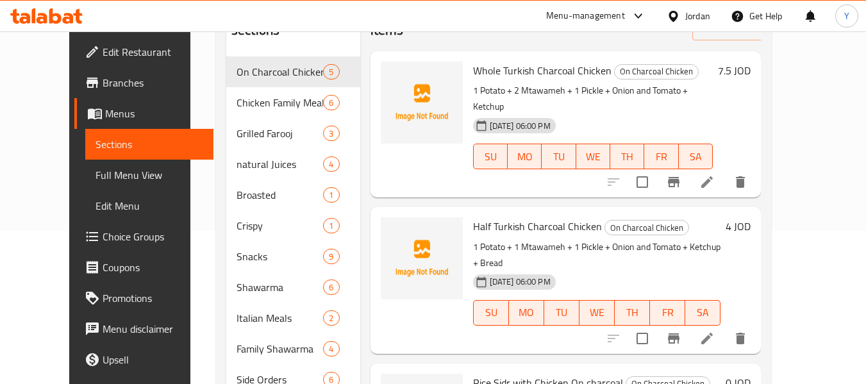
scroll to position [152, 0]
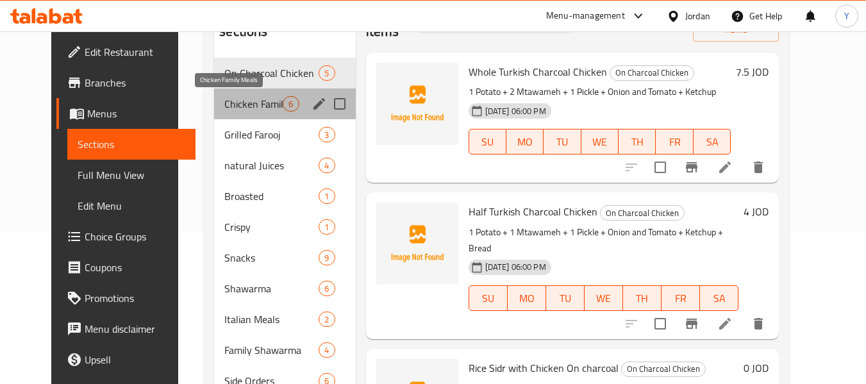
click at [230, 101] on span "Chicken Family Meals" at bounding box center [253, 103] width 58 height 15
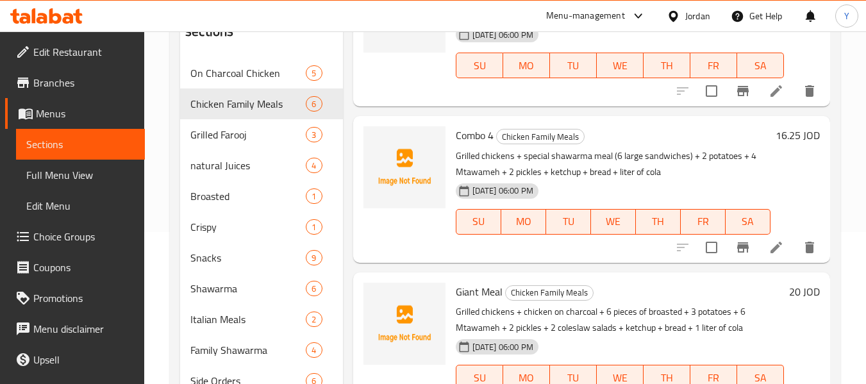
scroll to position [236, 0]
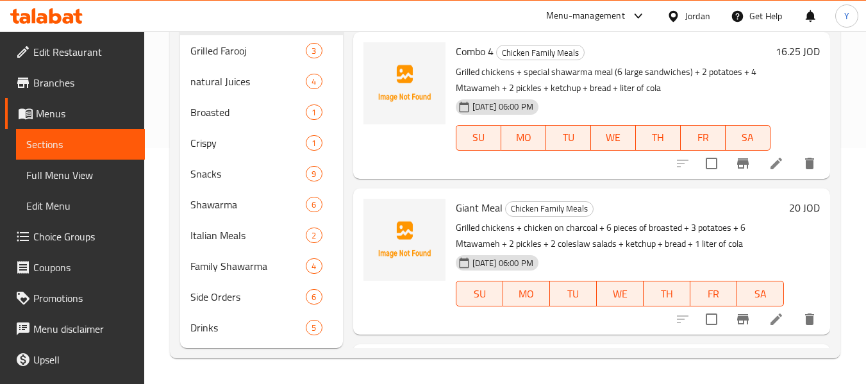
click at [693, 14] on div "Jordan" at bounding box center [697, 16] width 25 height 14
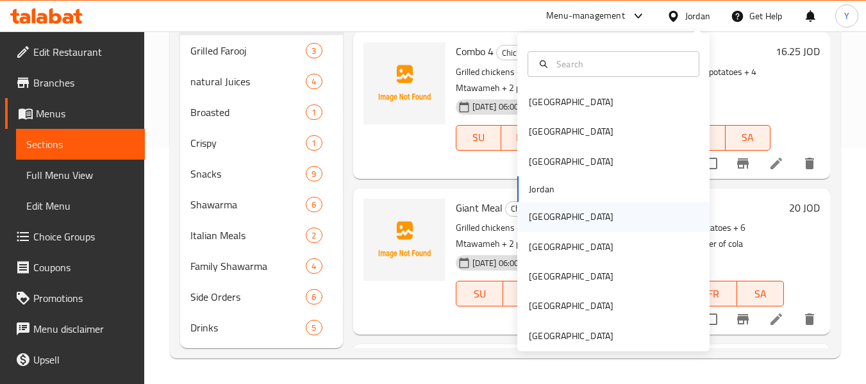
click at [548, 221] on div "[GEOGRAPHIC_DATA]" at bounding box center [571, 216] width 105 height 29
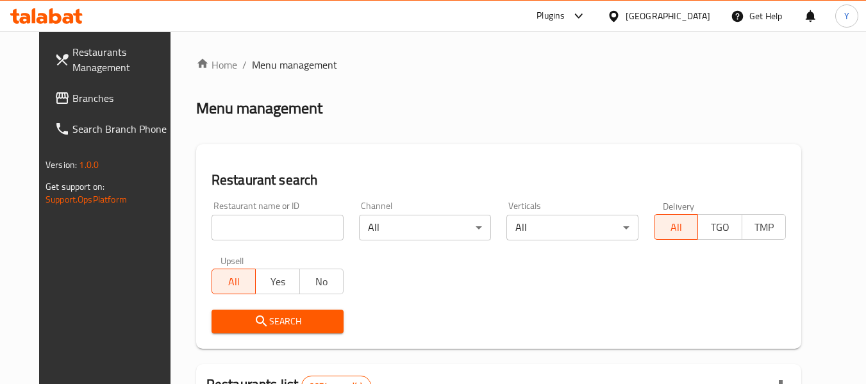
click at [224, 236] on input "search" at bounding box center [278, 228] width 132 height 26
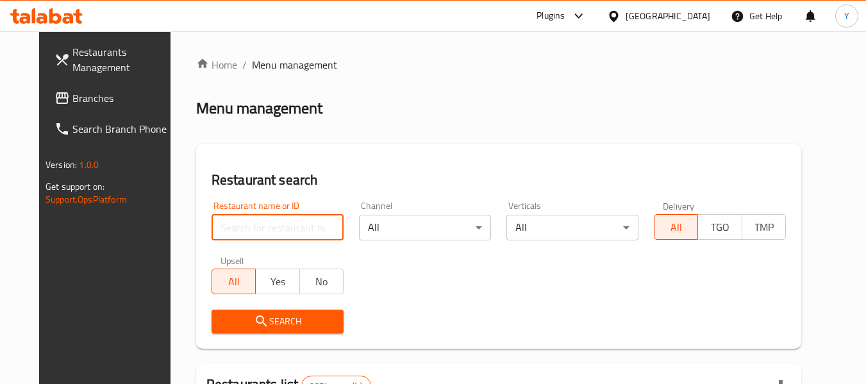
paste input "779797"
type input "779797"
click button "Search" at bounding box center [278, 322] width 132 height 24
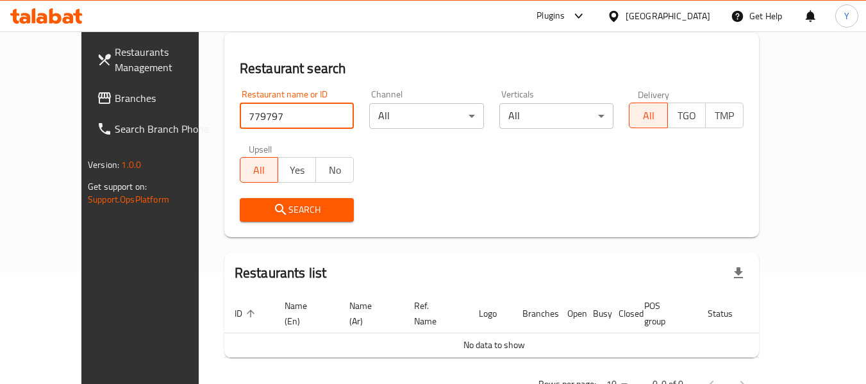
scroll to position [140, 0]
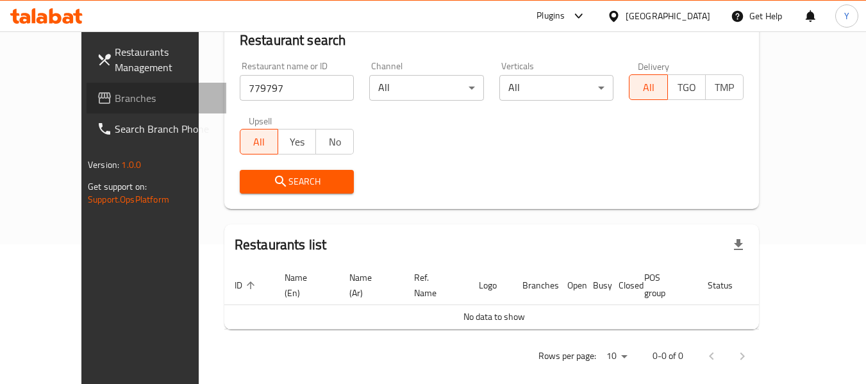
click at [115, 94] on span "Branches" at bounding box center [165, 97] width 101 height 15
